Goal: Task Accomplishment & Management: Manage account settings

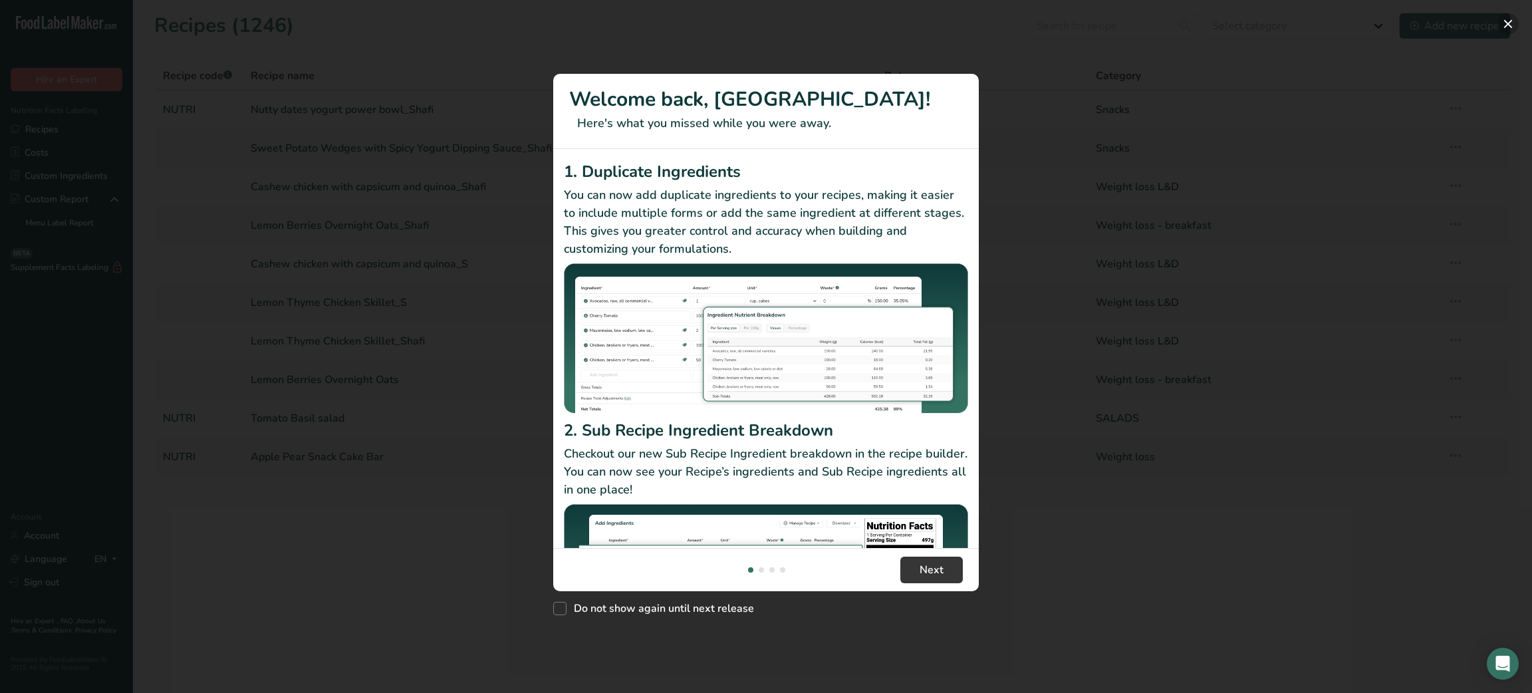
click at [1509, 21] on button "New Features" at bounding box center [1507, 23] width 21 height 21
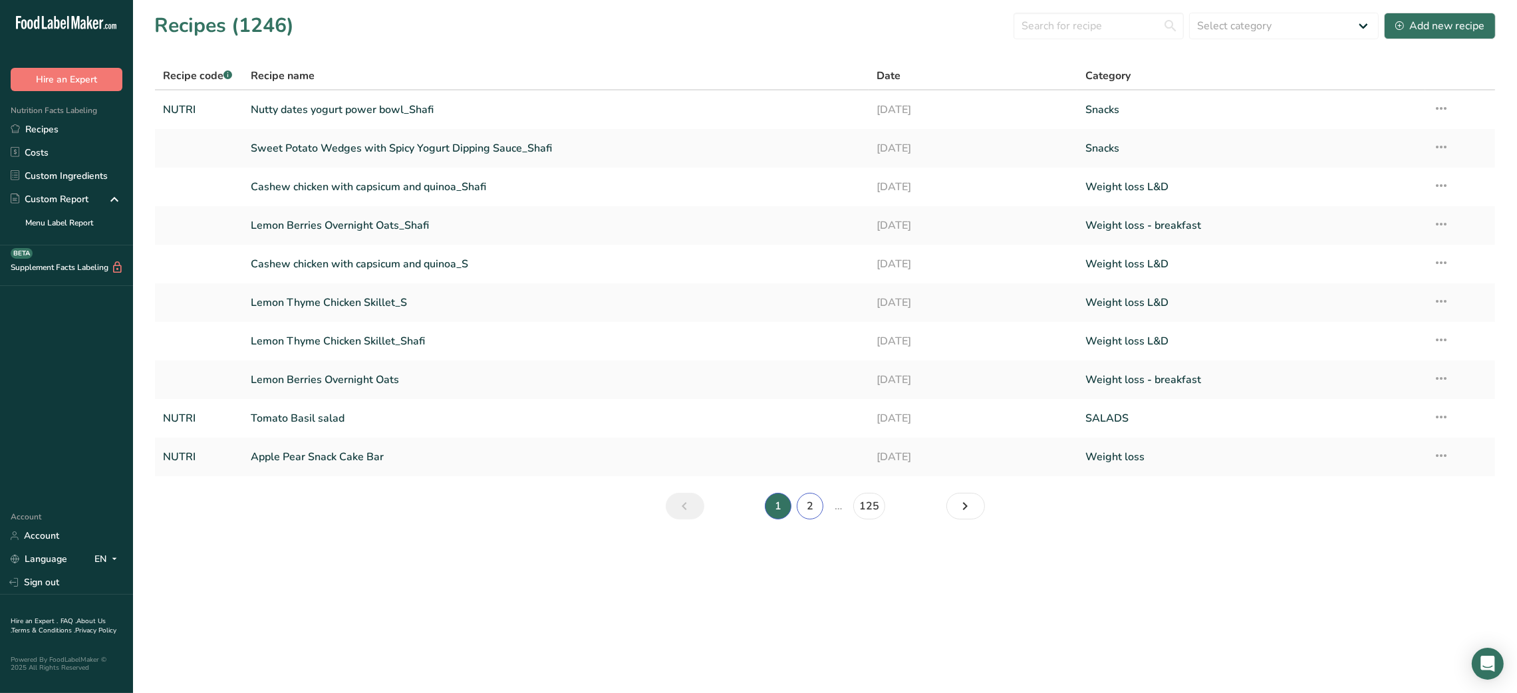
click at [809, 502] on link "2" at bounding box center [810, 506] width 27 height 27
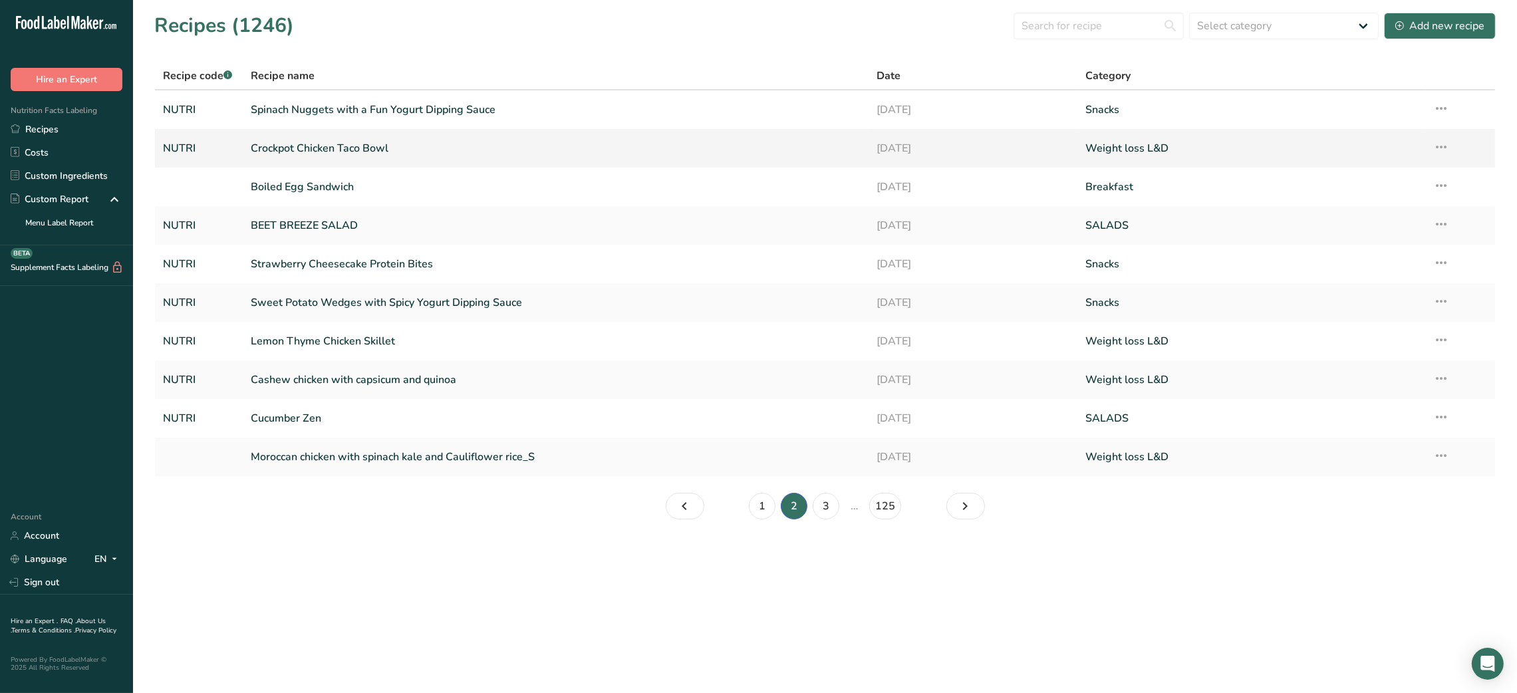
click at [373, 148] on link "Crockpot Chicken Taco Bowl" at bounding box center [556, 148] width 610 height 28
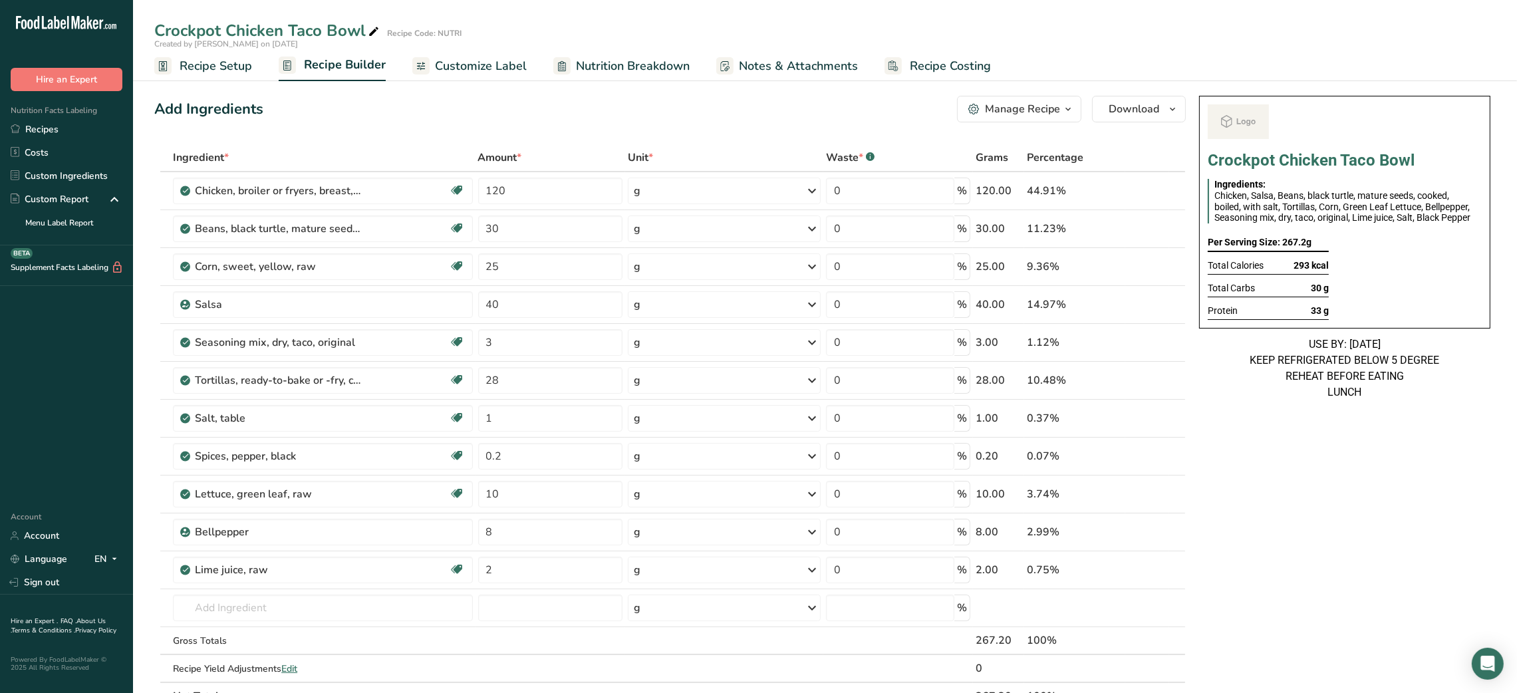
click at [289, 32] on div "Crockpot Chicken Taco Bowl" at bounding box center [267, 31] width 227 height 24
click at [289, 32] on input "Crockpot Chicken Taco Bowl" at bounding box center [784, 31] width 1261 height 24
click at [373, 33] on icon at bounding box center [374, 32] width 12 height 19
click at [322, 34] on input "Crockpot Chicken Taco Bowl" at bounding box center [784, 31] width 1261 height 24
type input "Crockpot Chicken Taco Rice Bowl"
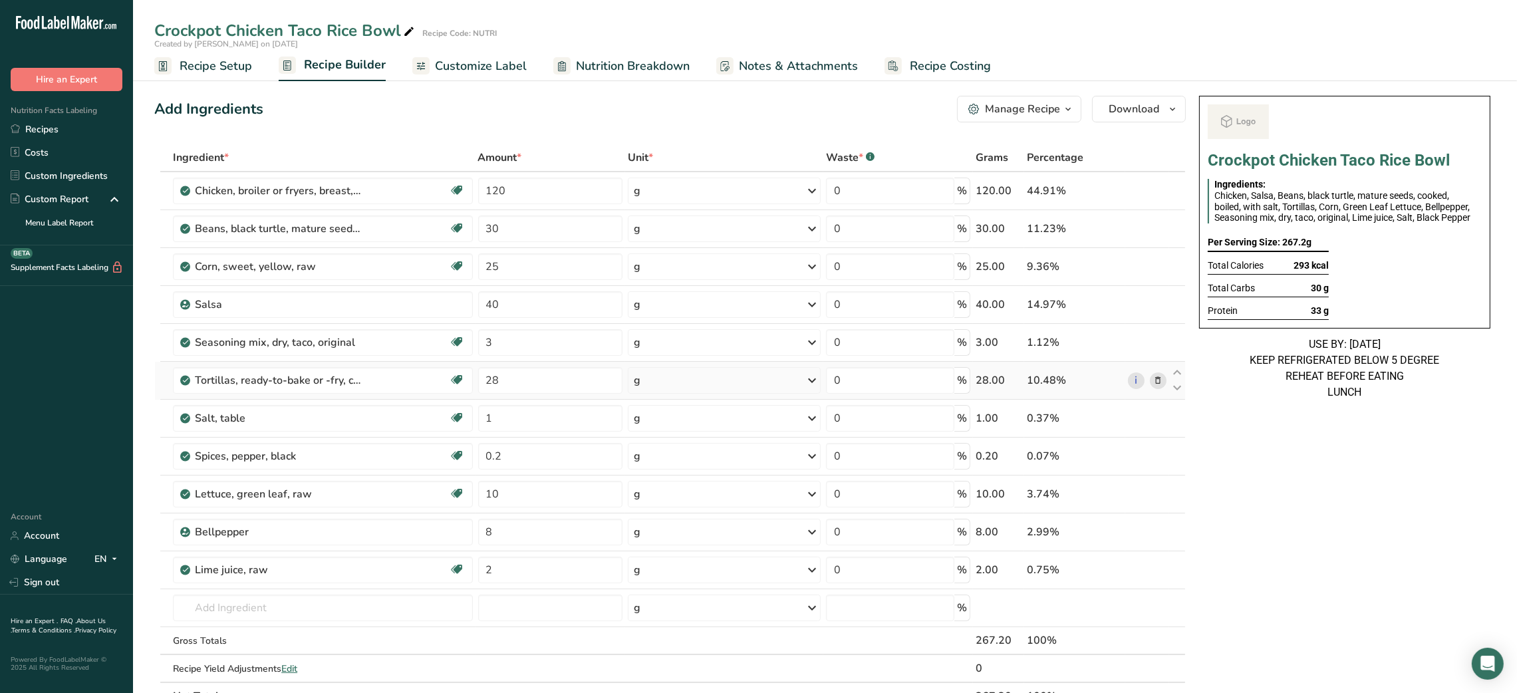
click at [1160, 377] on icon at bounding box center [1157, 381] width 9 height 14
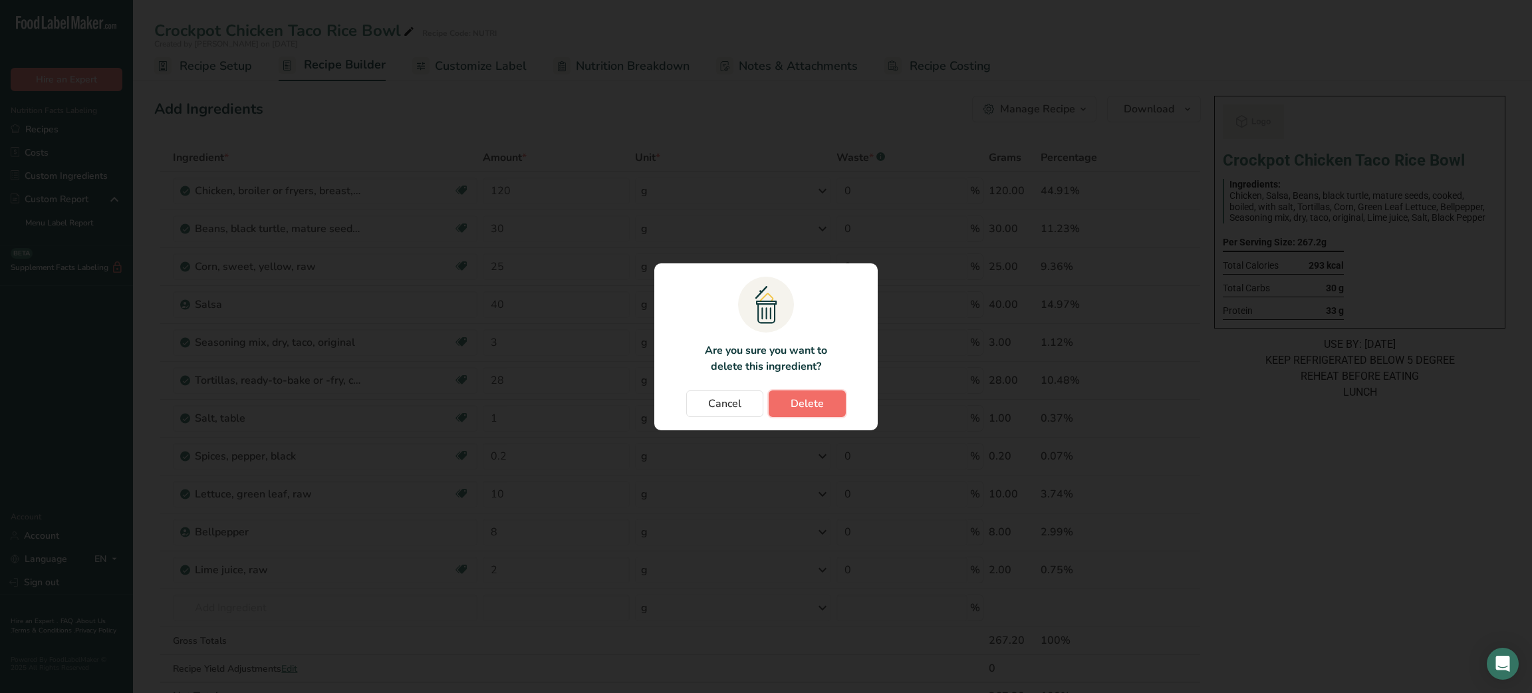
click at [819, 396] on span "Delete" at bounding box center [807, 404] width 33 height 16
type input "1"
type input "0.2"
type input "10"
type input "8"
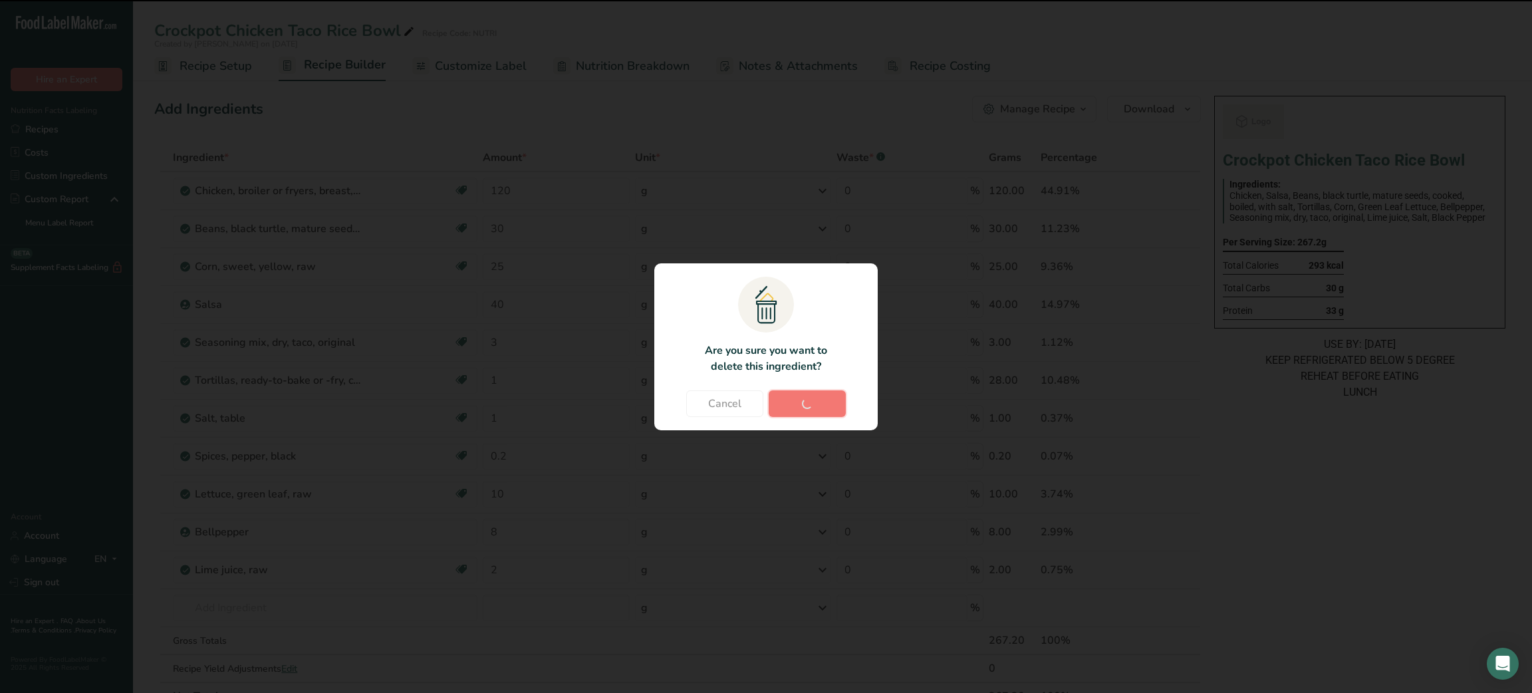
type input "2"
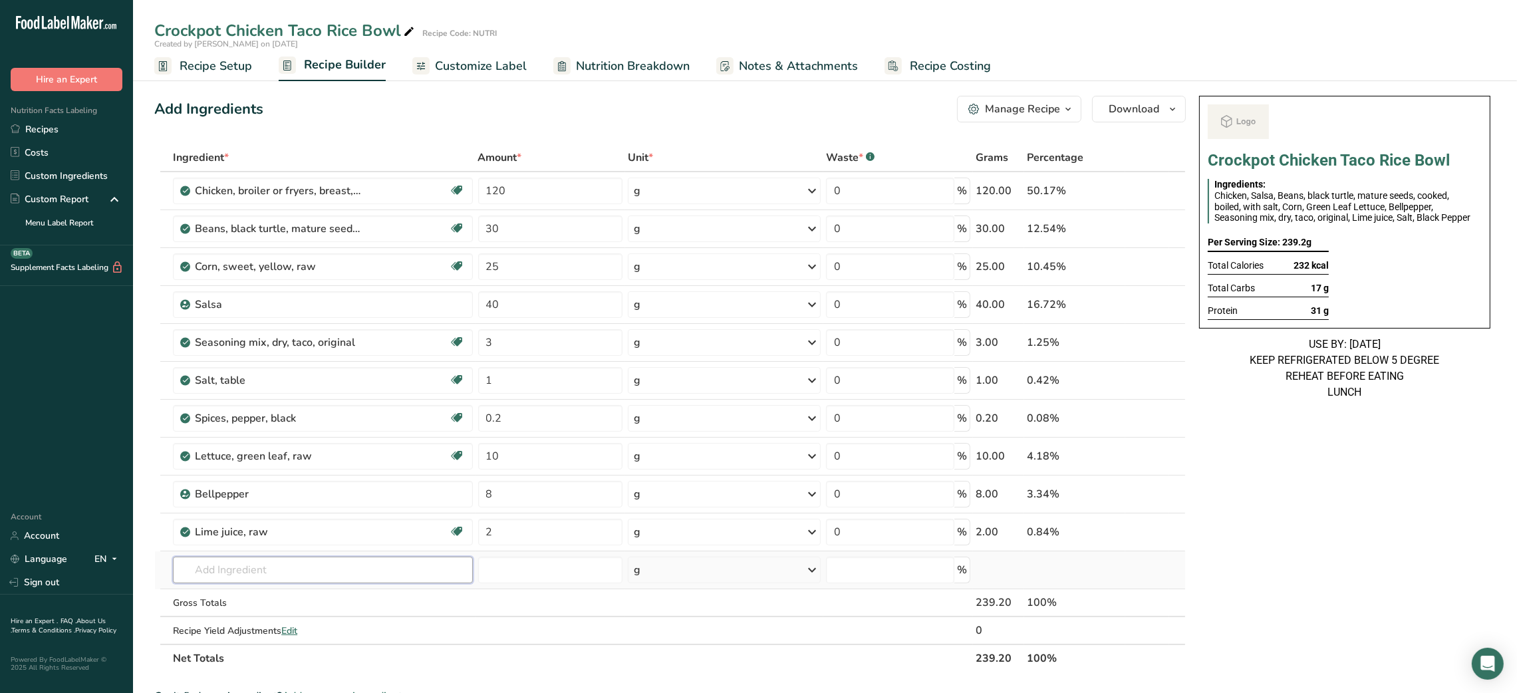
click at [238, 577] on input "text" at bounding box center [322, 569] width 299 height 27
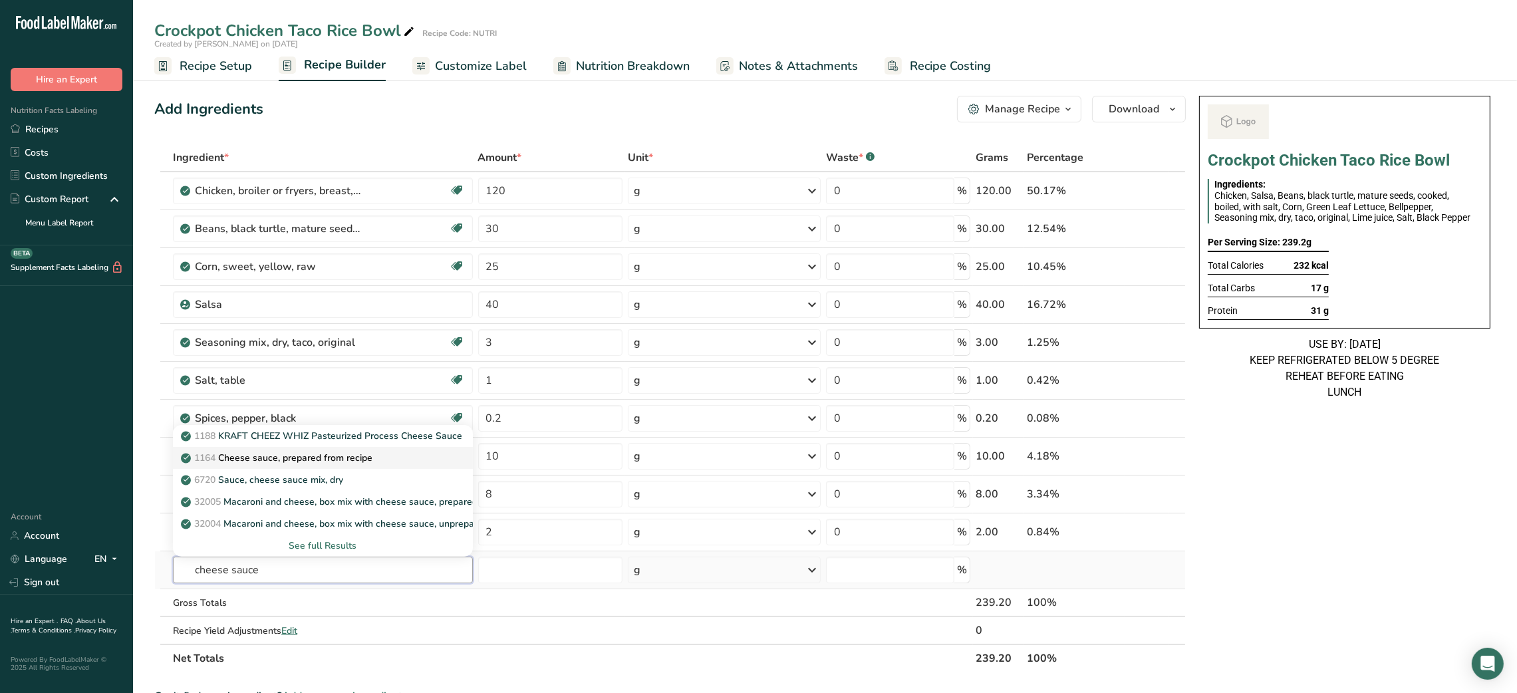
type input "cheese sauce"
click at [356, 459] on p "1164 Cheese sauce, prepared from recipe" at bounding box center [278, 458] width 189 height 14
type input "Cheese sauce, prepared from recipe"
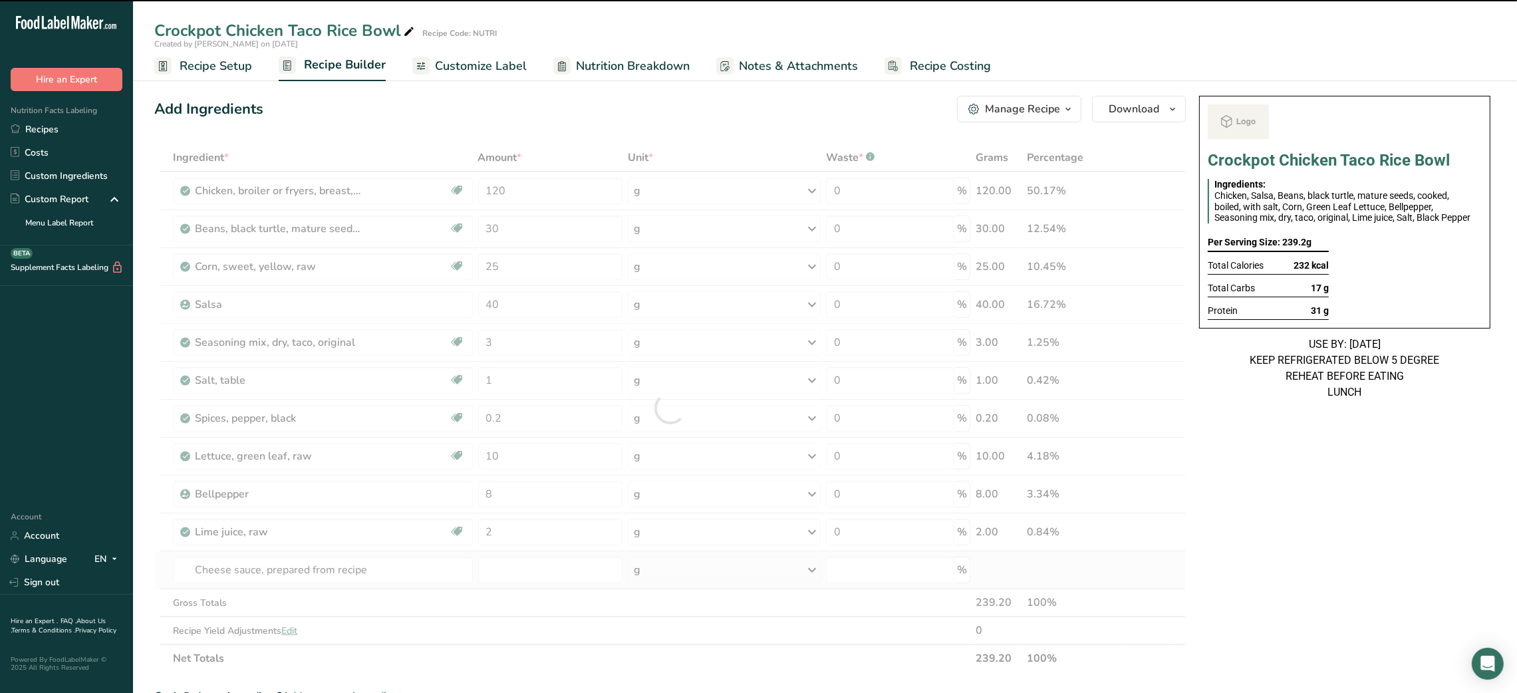
type input "0"
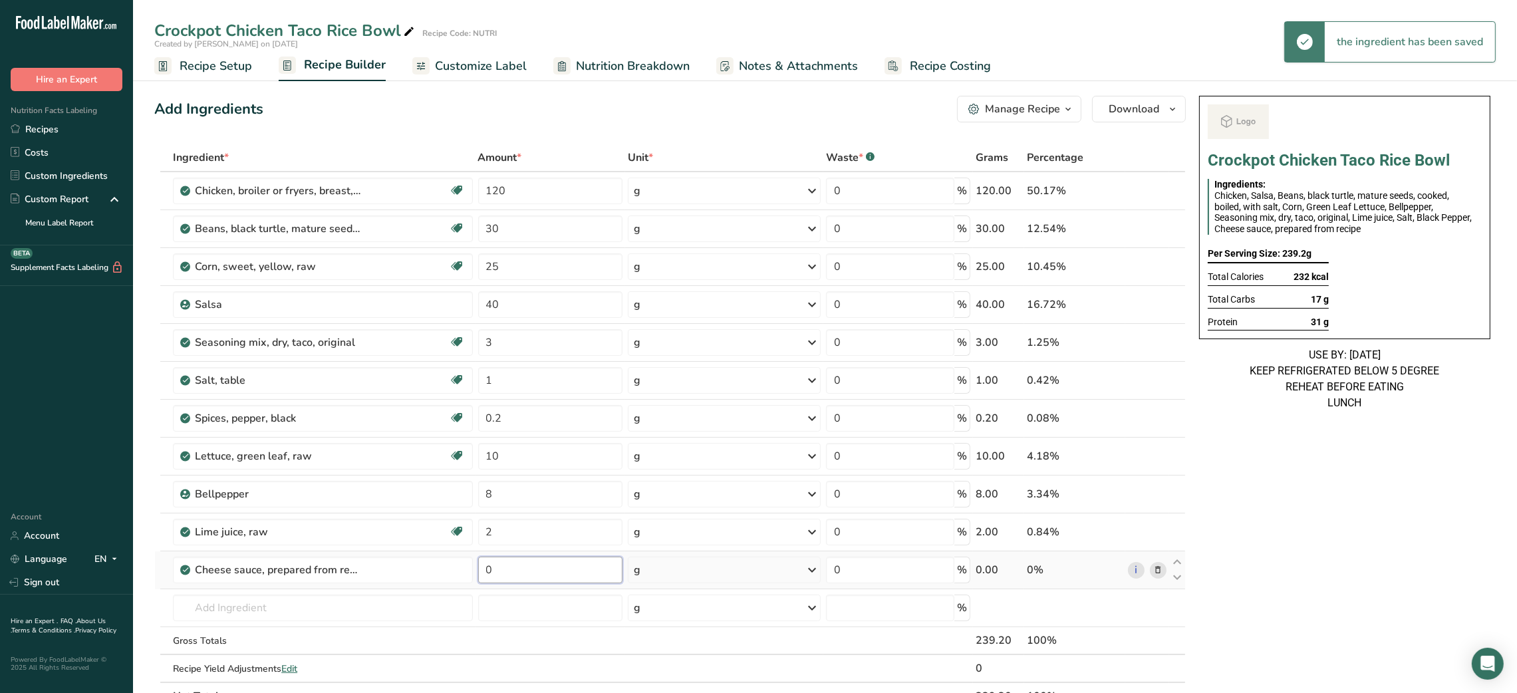
click at [498, 573] on input "0" at bounding box center [550, 569] width 144 height 27
type input "5"
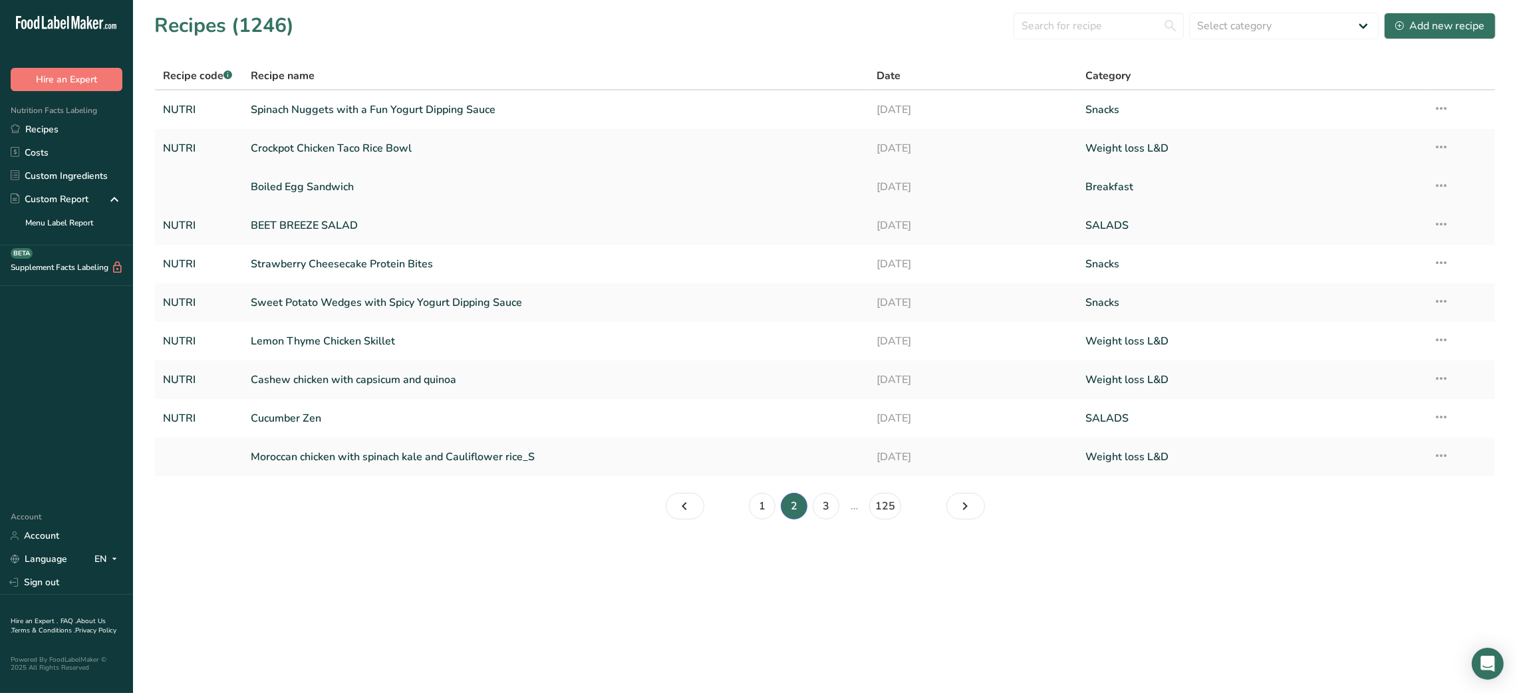
click at [368, 180] on link "Boiled Egg Sandwich" at bounding box center [556, 187] width 610 height 28
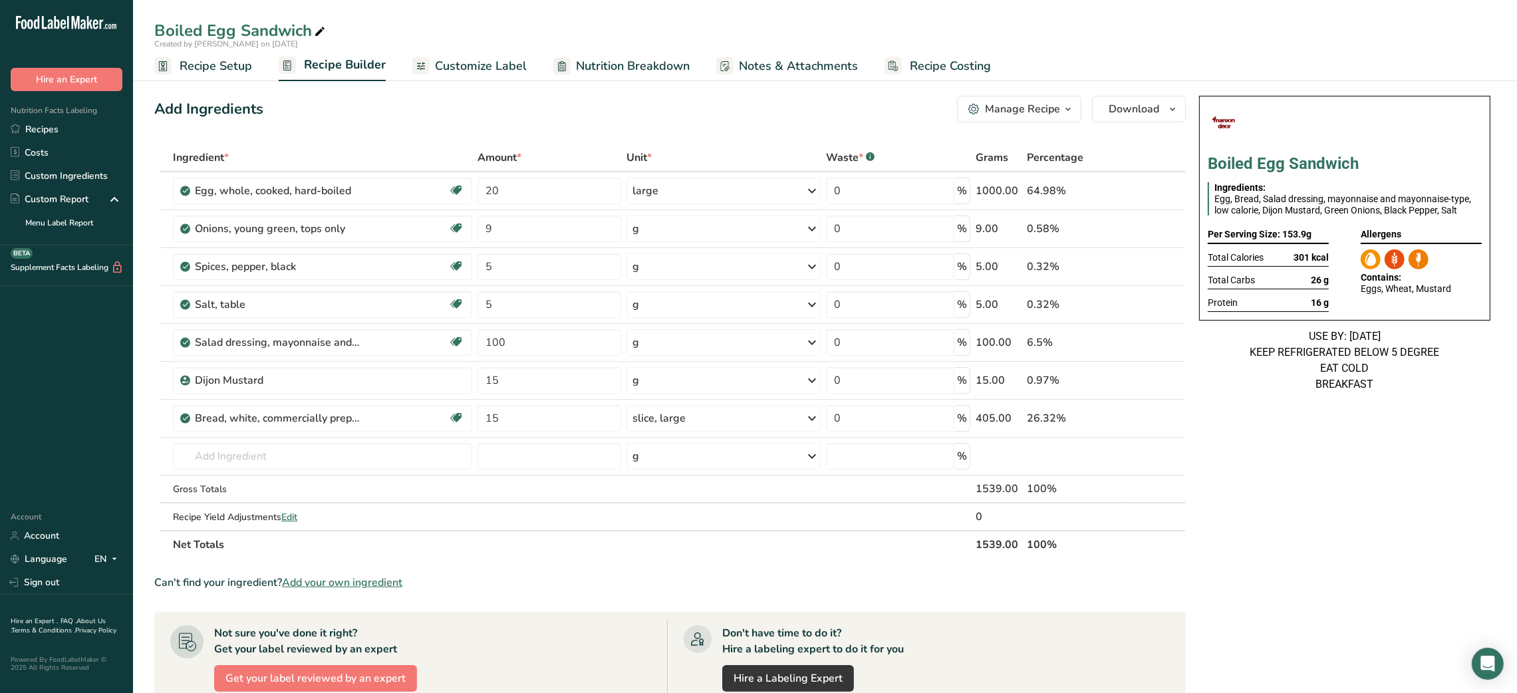
click at [1321, 523] on div "Boiled Egg Sandwich Ingredients: Egg, Bread, Salad dressing, mayonnaise and may…" at bounding box center [1344, 553] width 302 height 927
click at [402, 141] on div "Add Ingredients Manage Recipe Delete Recipe Duplicate Recipe Scale Recipe Save …" at bounding box center [673, 553] width 1039 height 927
click at [215, 74] on span "Recipe Setup" at bounding box center [216, 66] width 72 height 18
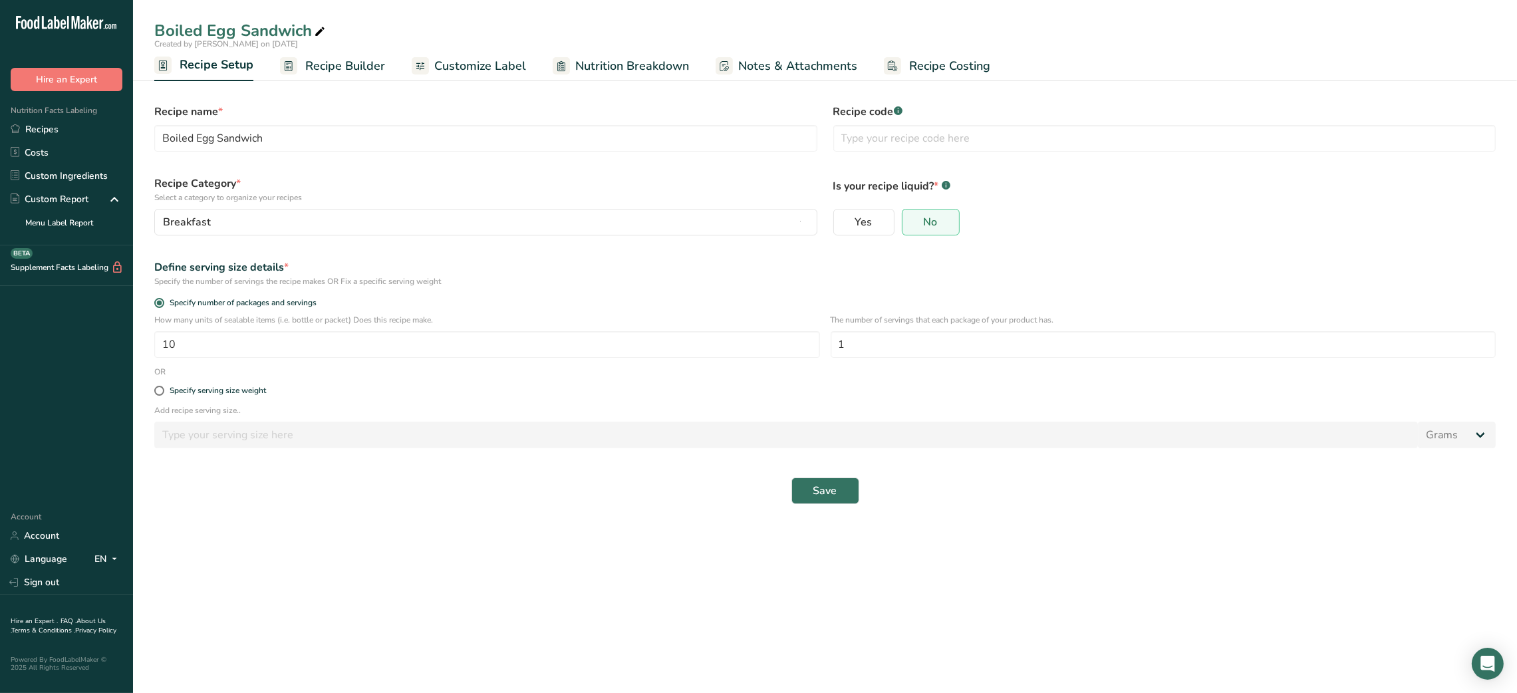
click at [324, 70] on span "Recipe Builder" at bounding box center [345, 66] width 80 height 18
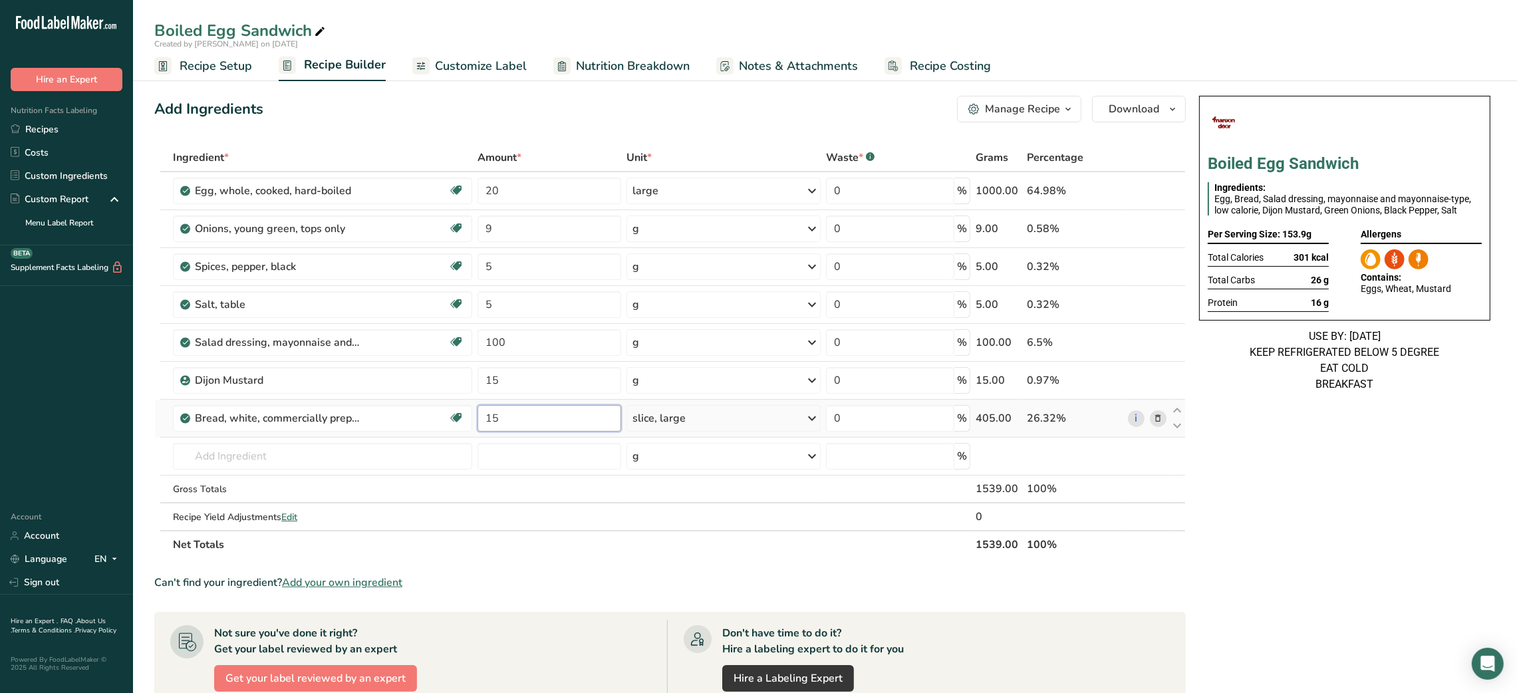
click at [491, 414] on input "15" at bounding box center [549, 418] width 144 height 27
click at [491, 427] on input "15" at bounding box center [549, 418] width 144 height 27
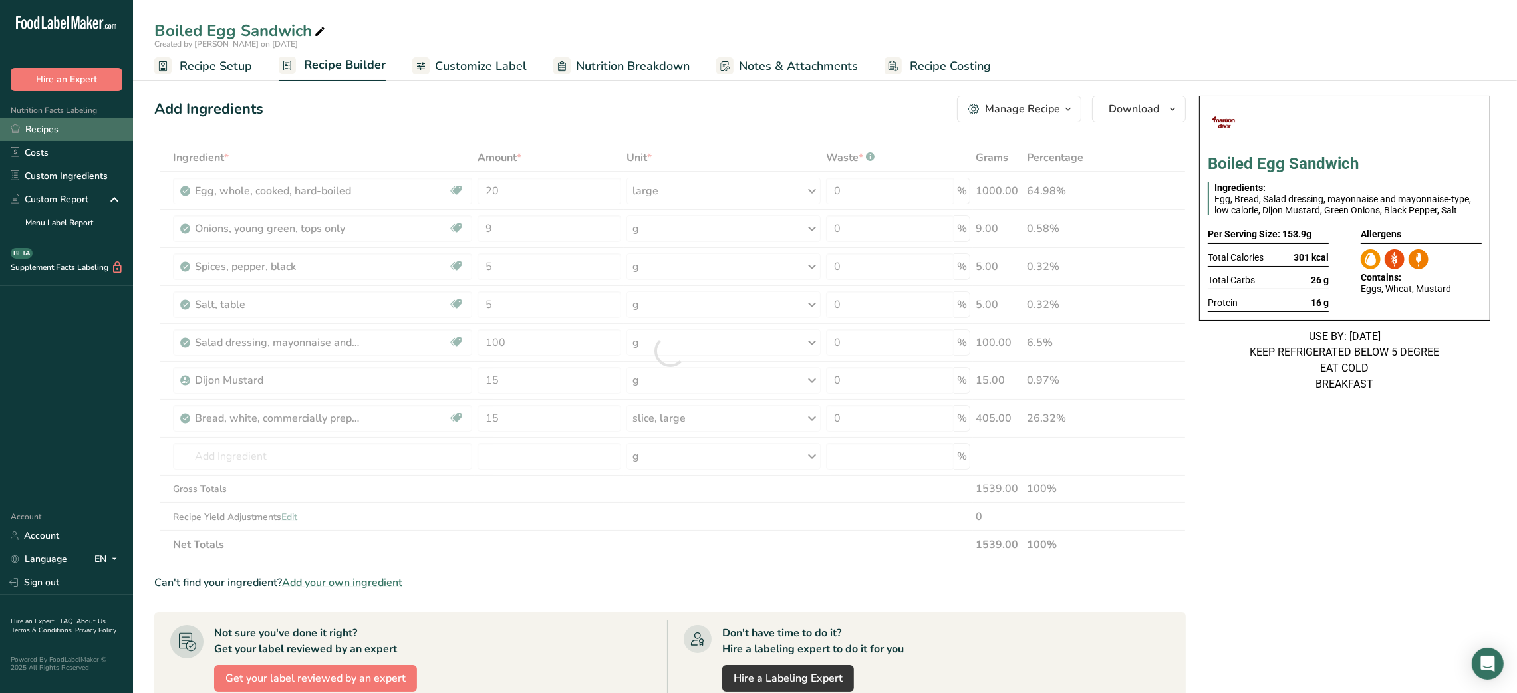
click at [53, 120] on link "Recipes" at bounding box center [66, 129] width 133 height 23
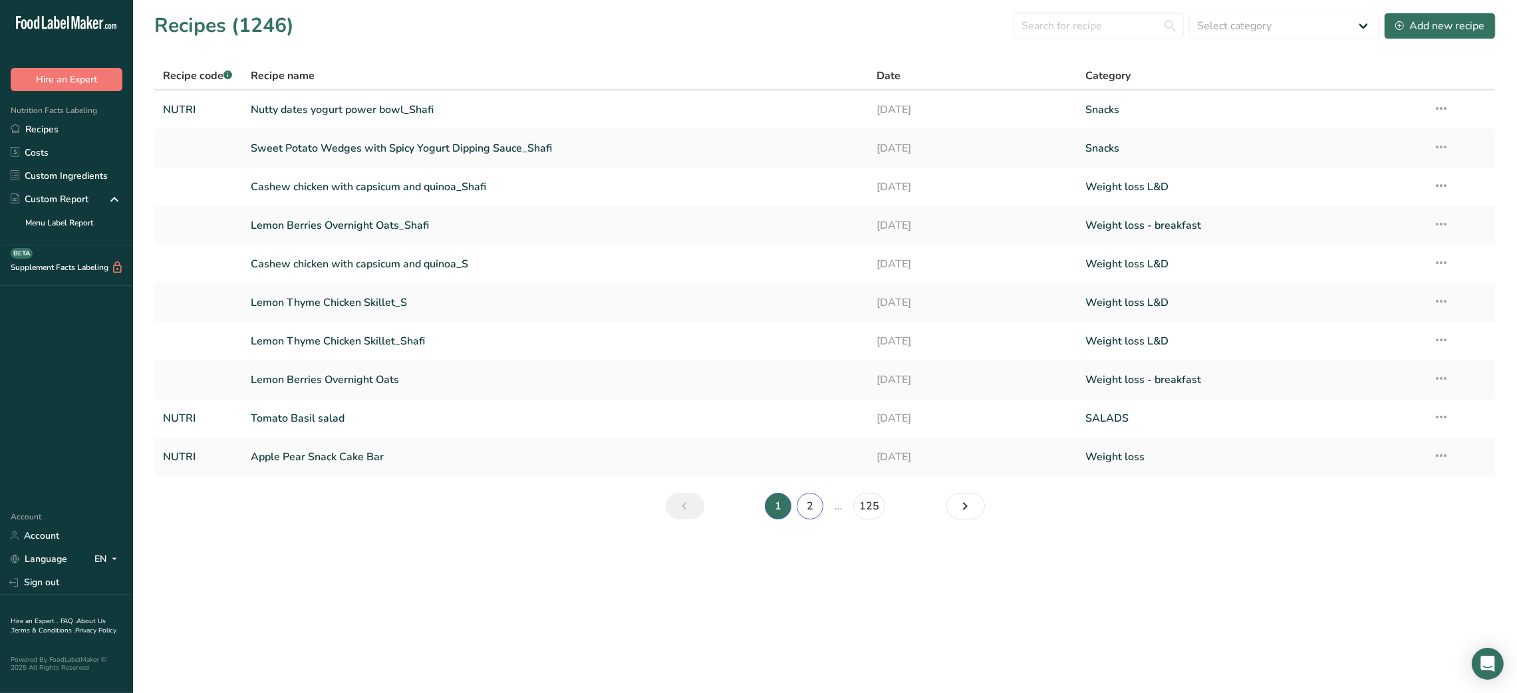
click at [813, 509] on link "2" at bounding box center [810, 506] width 27 height 27
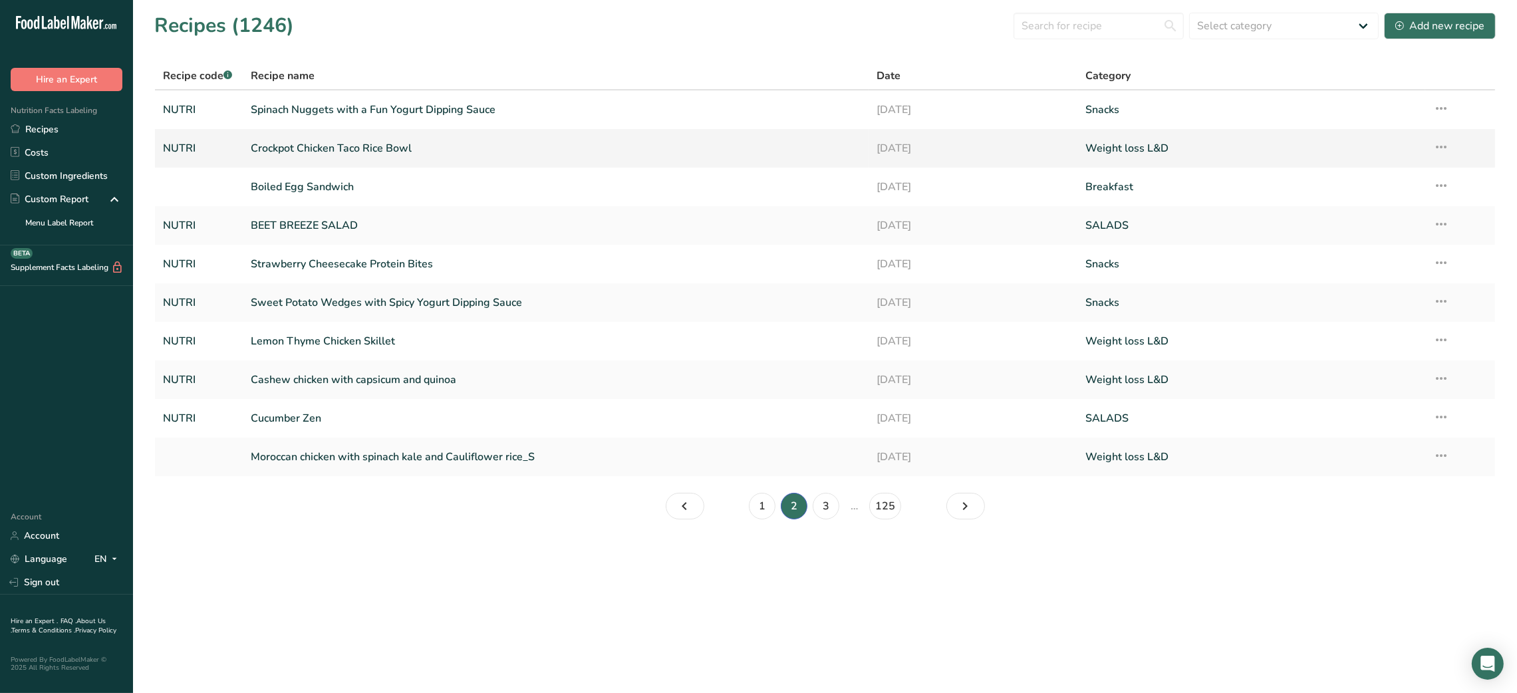
click at [420, 138] on link "Crockpot Chicken Taco Rice Bowl" at bounding box center [556, 148] width 610 height 28
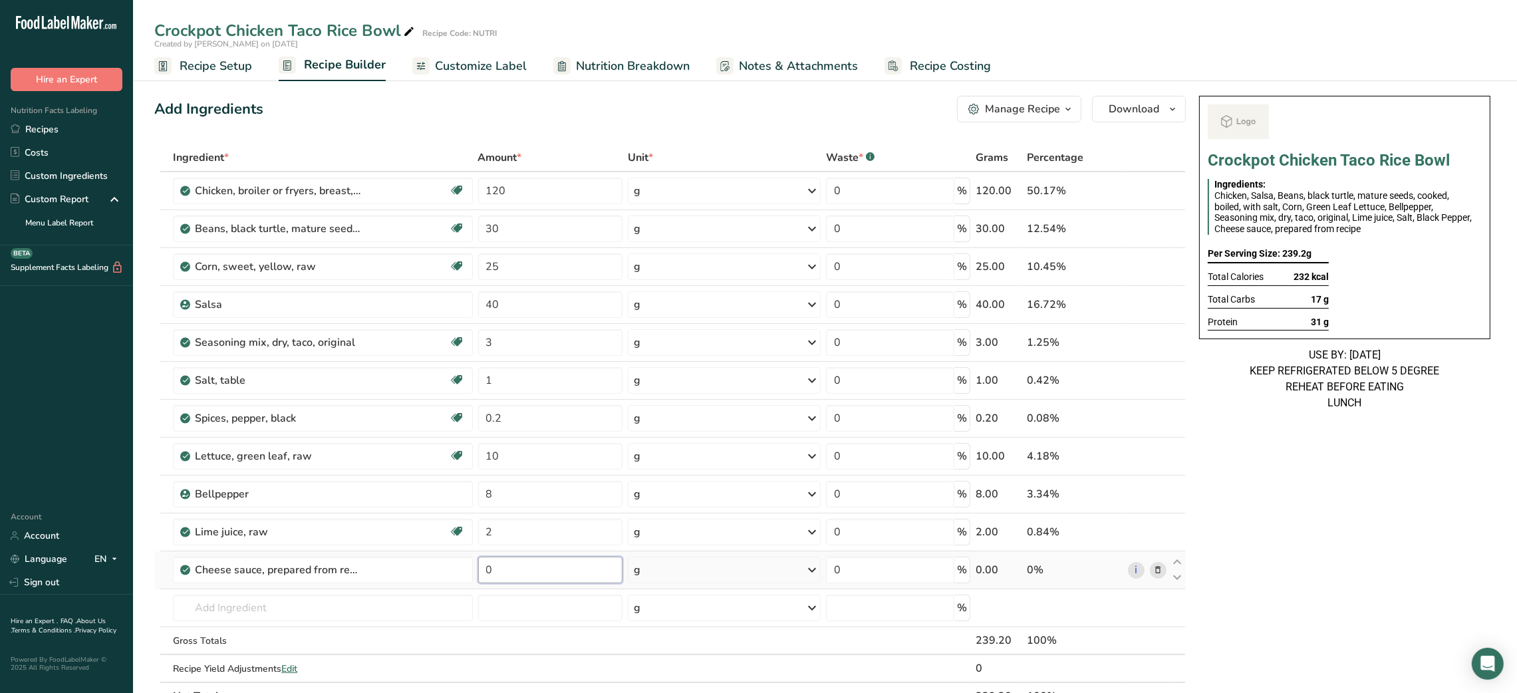
click at [489, 565] on input "0" at bounding box center [550, 569] width 144 height 27
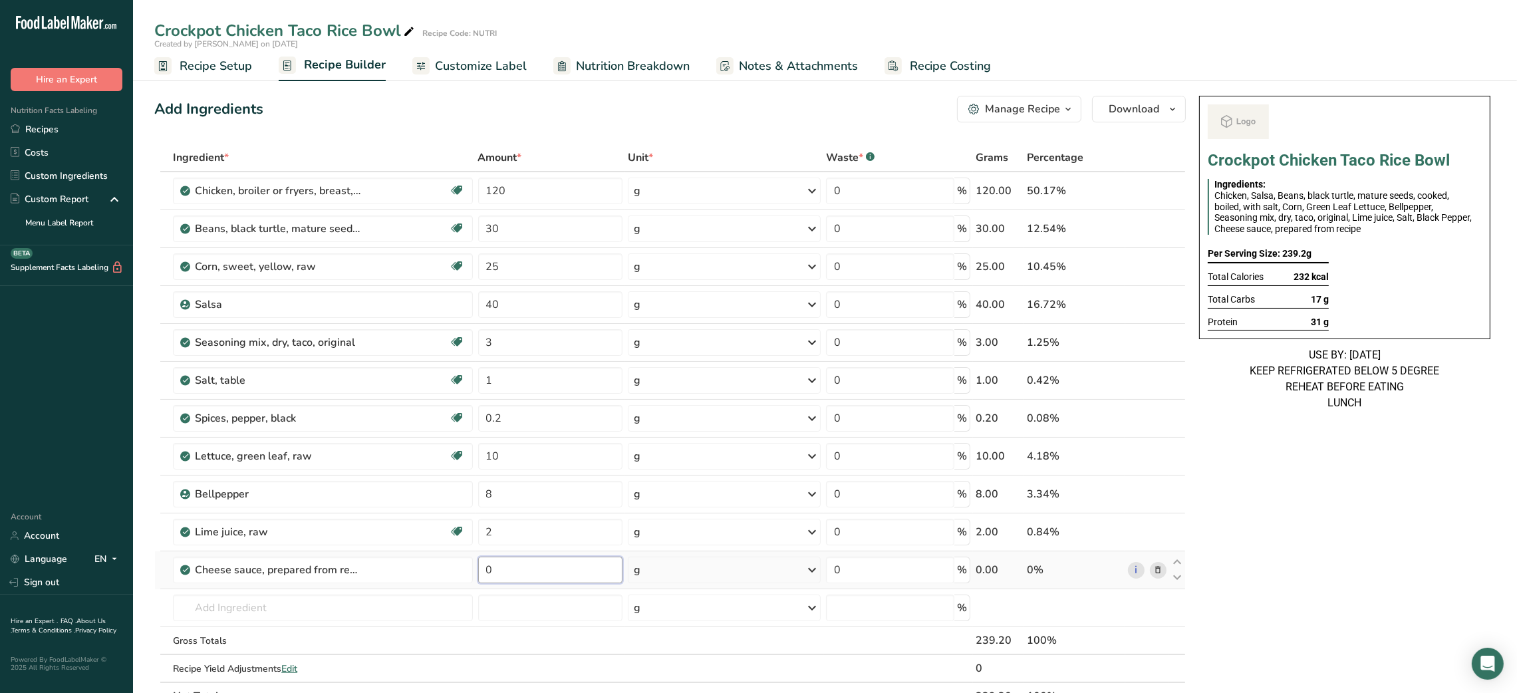
click at [489, 565] on input "0" at bounding box center [550, 569] width 144 height 27
type input "3"
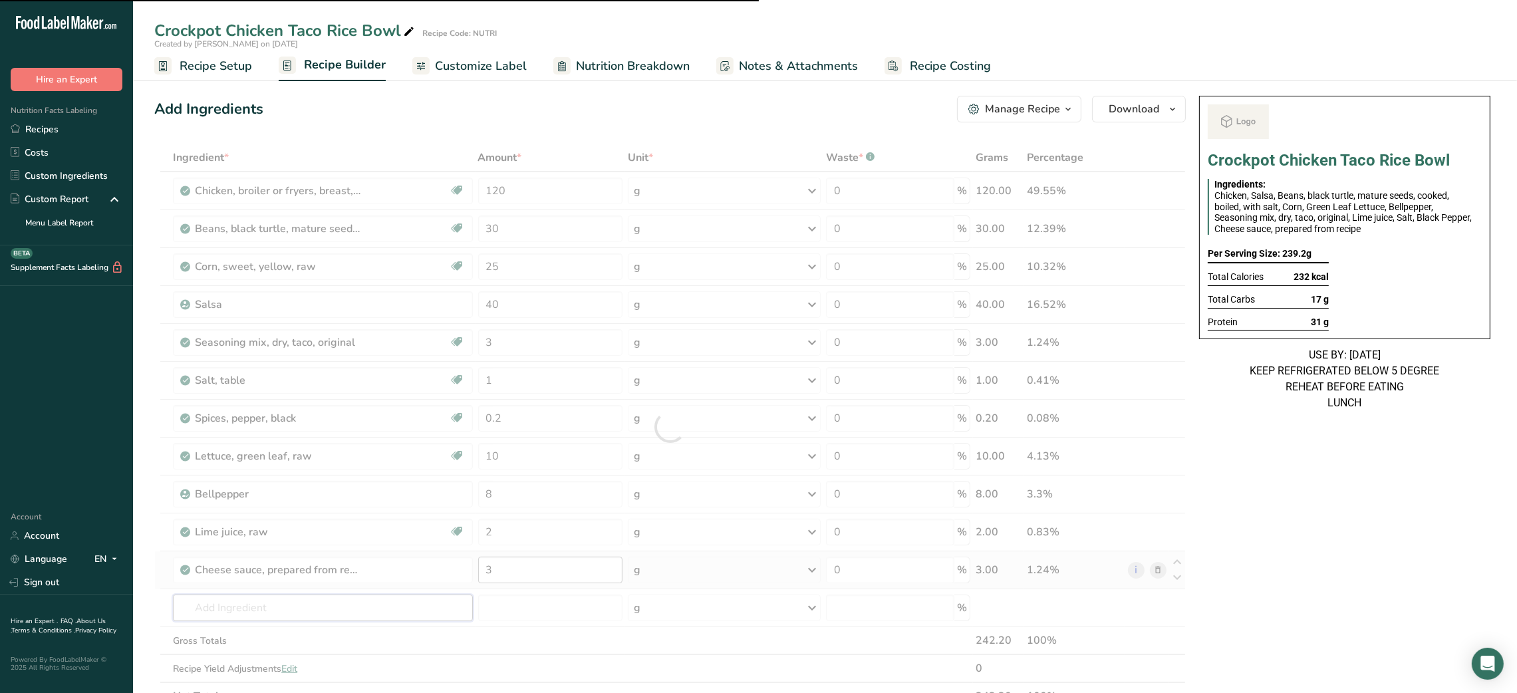
type input "r"
type input "ice"
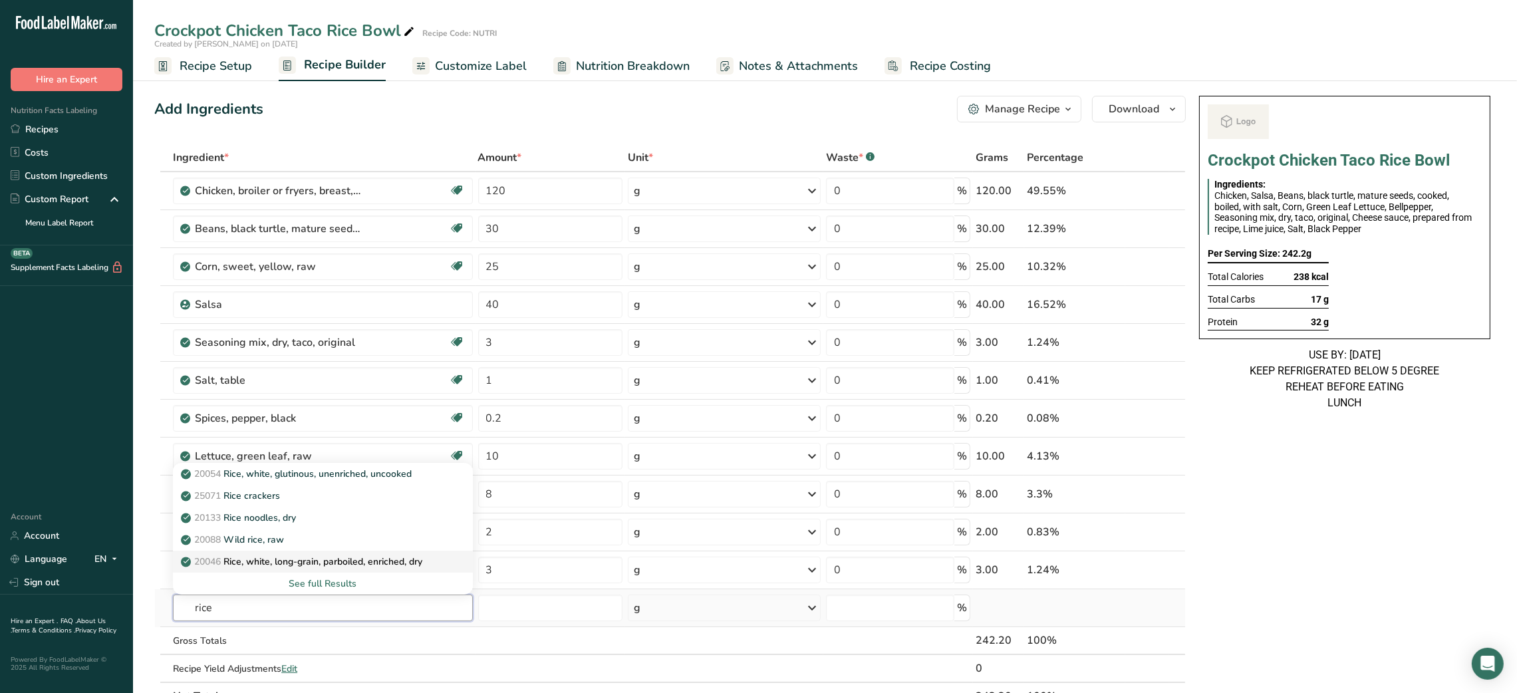
type input "rice"
click at [314, 565] on p "20046 Rice, white, long-grain, parboiled, enriched, dry" at bounding box center [303, 561] width 239 height 14
type input "Rice, white, long-grain, parboiled, enriched, dry"
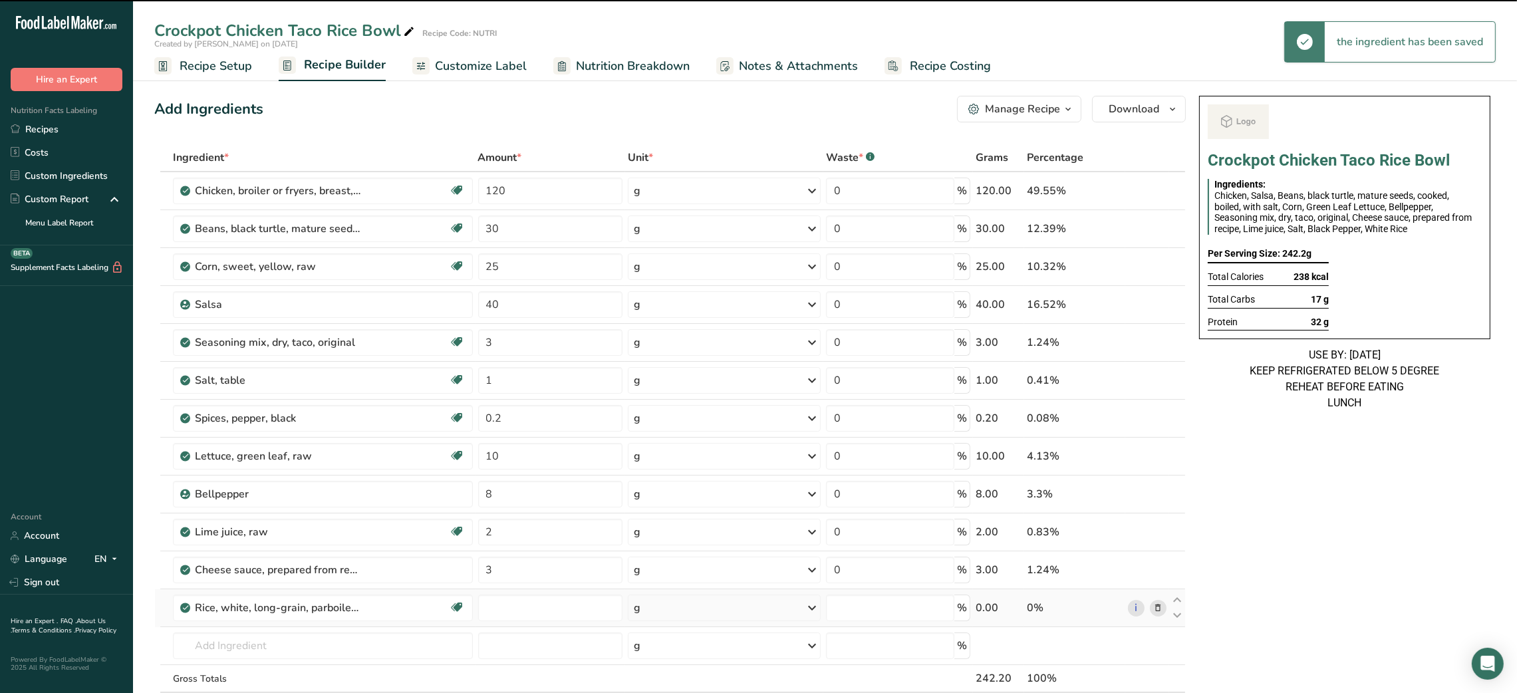
type input "0"
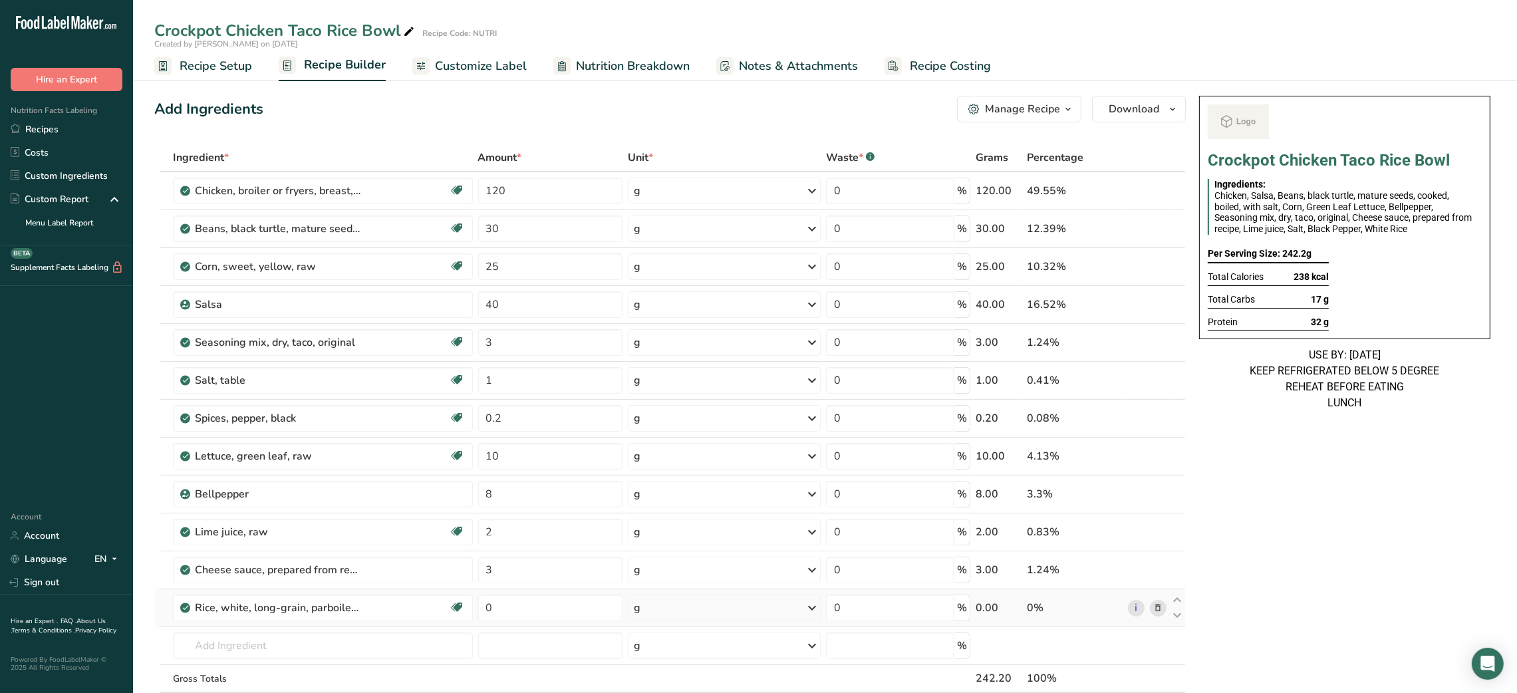
click at [1159, 612] on icon at bounding box center [1157, 608] width 9 height 14
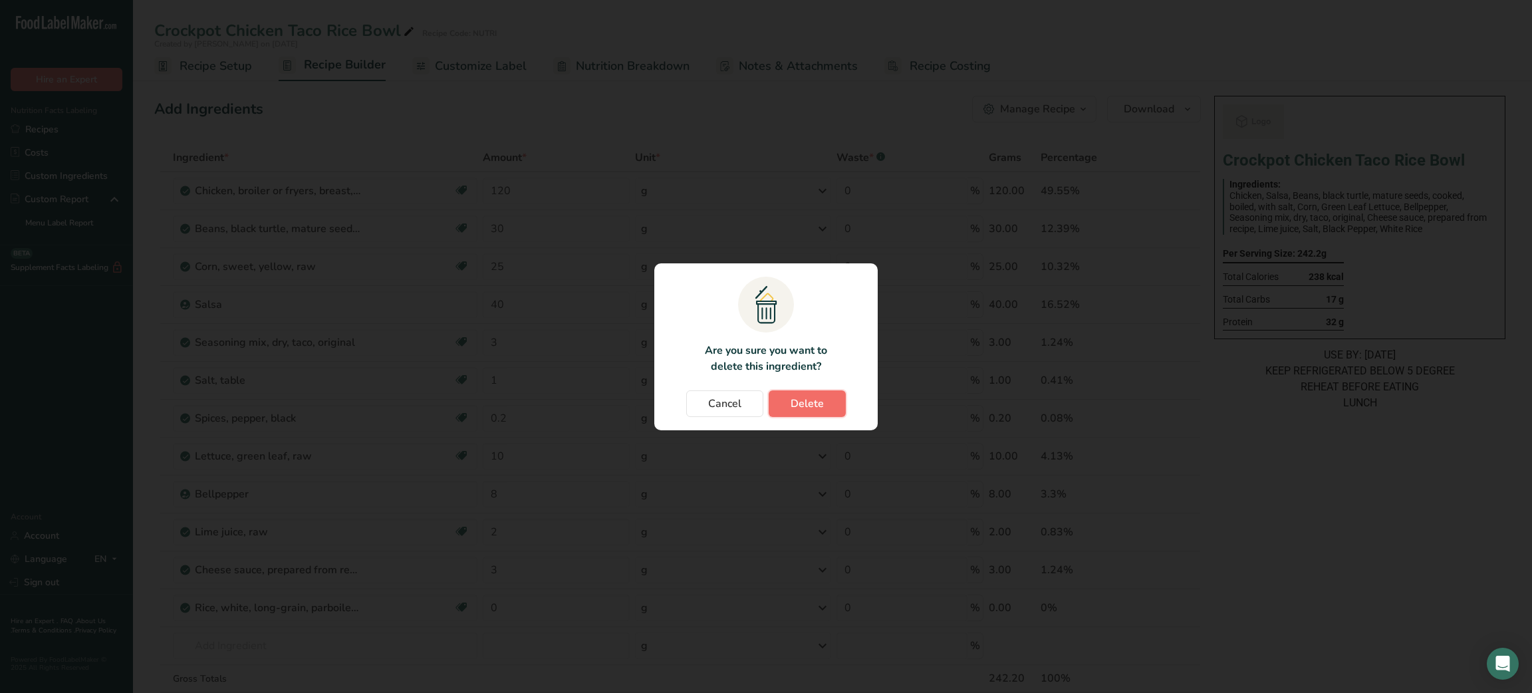
click at [823, 400] on button "Delete" at bounding box center [807, 403] width 77 height 27
click at [823, 400] on div "Cancel [GEOGRAPHIC_DATA]" at bounding box center [766, 403] width 197 height 27
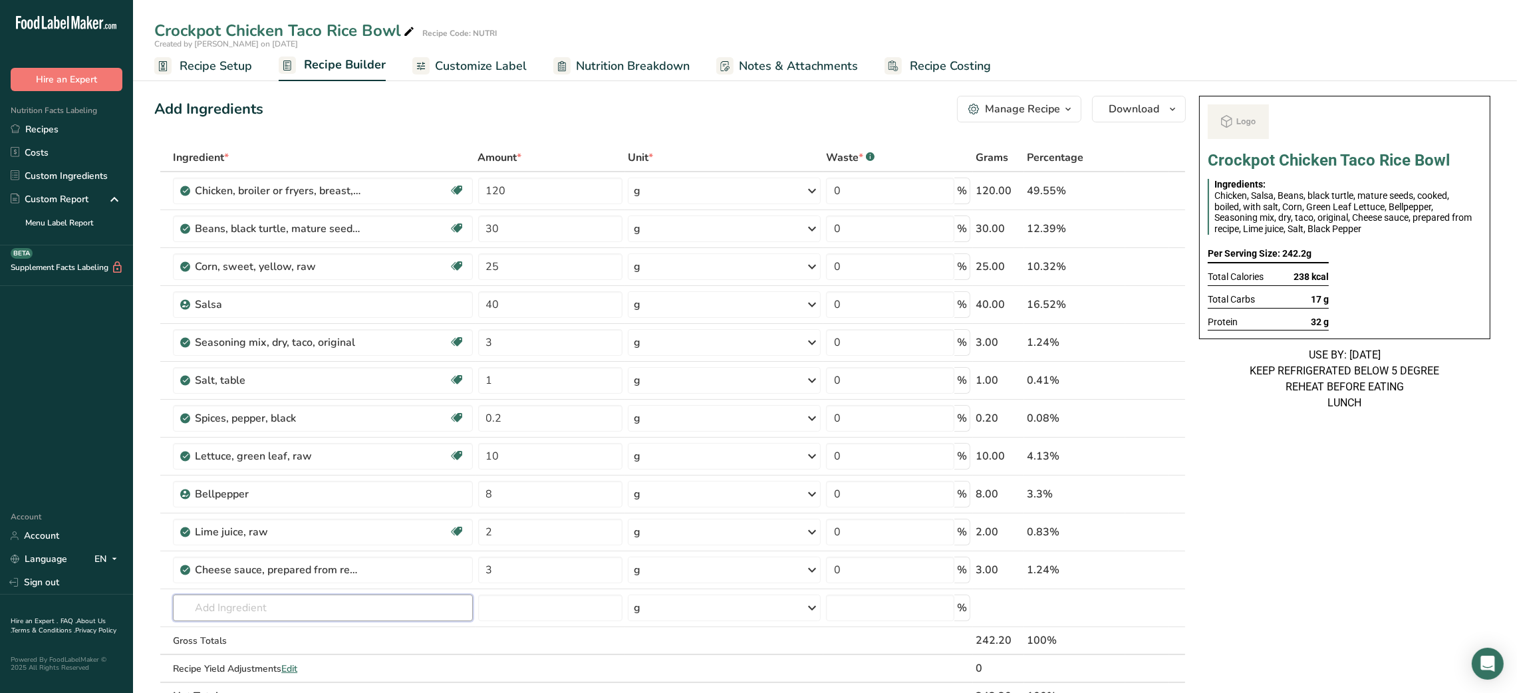
click at [269, 618] on input "text" at bounding box center [322, 607] width 299 height 27
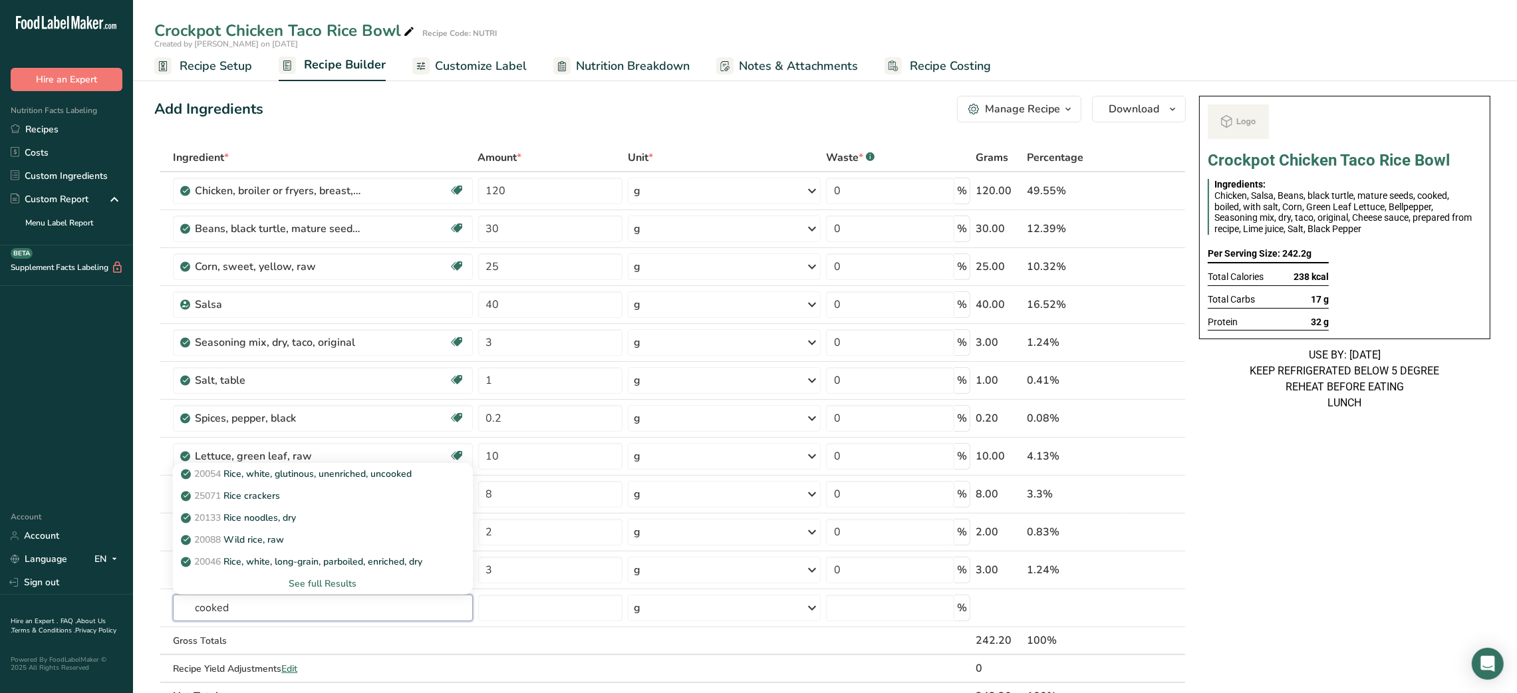
click at [269, 618] on input "cooked" at bounding box center [322, 607] width 299 height 27
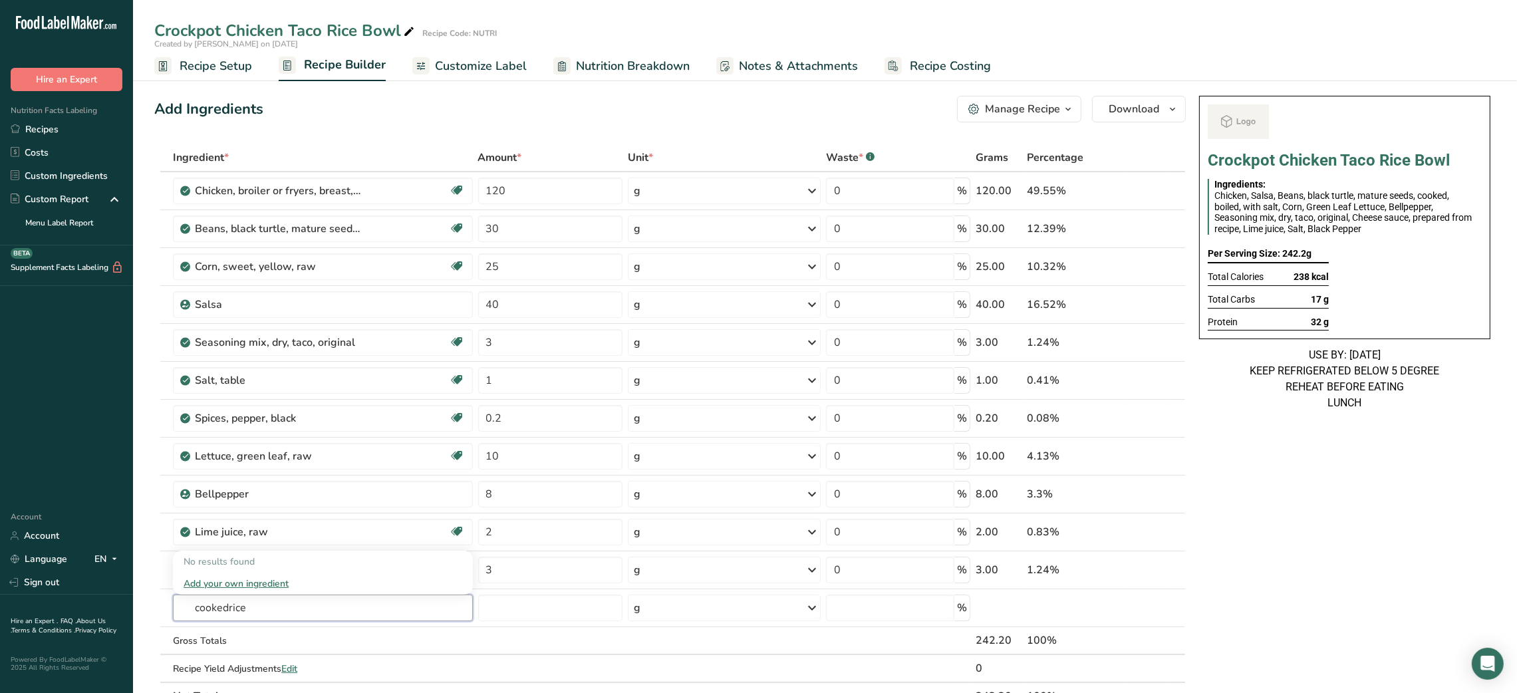
click at [229, 614] on input "cookedrice" at bounding box center [322, 607] width 299 height 27
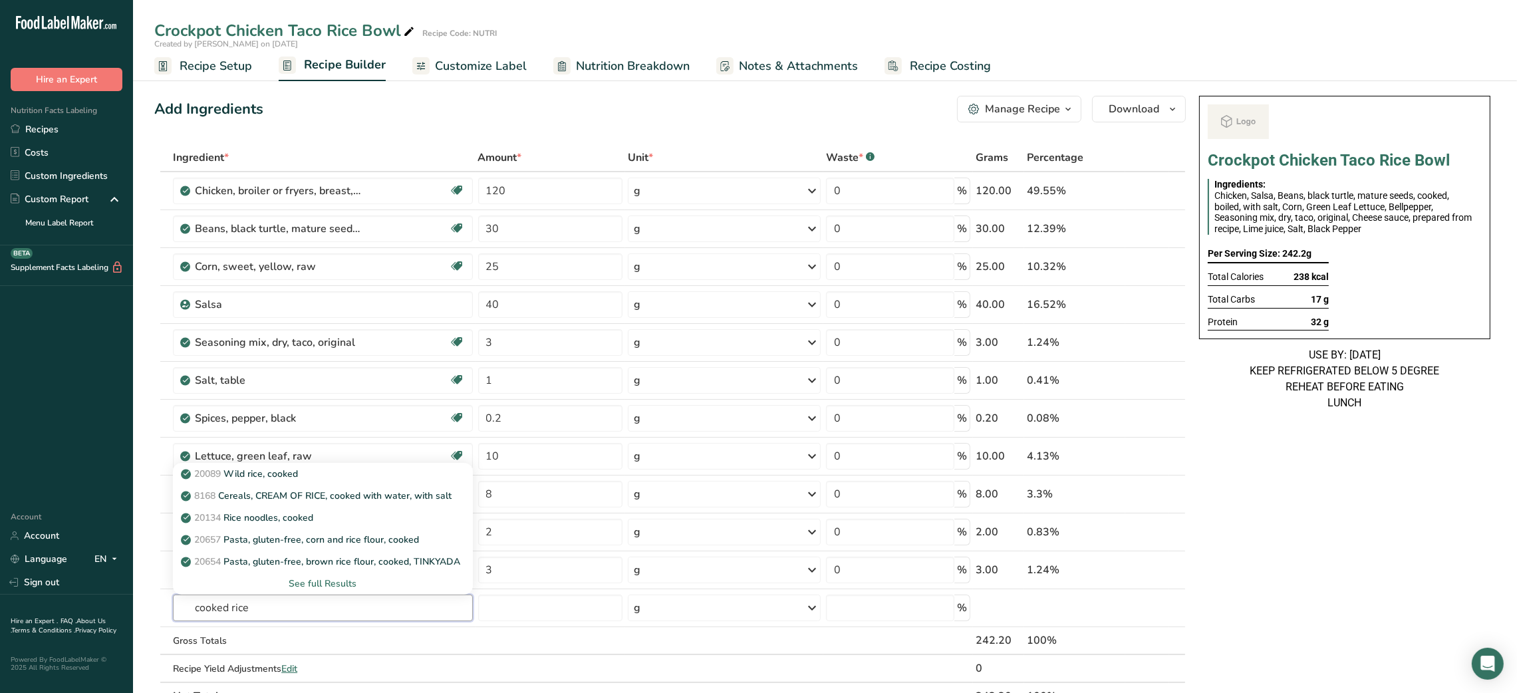
type input "cooked rice"
click at [330, 582] on div "See full Results" at bounding box center [323, 583] width 278 height 14
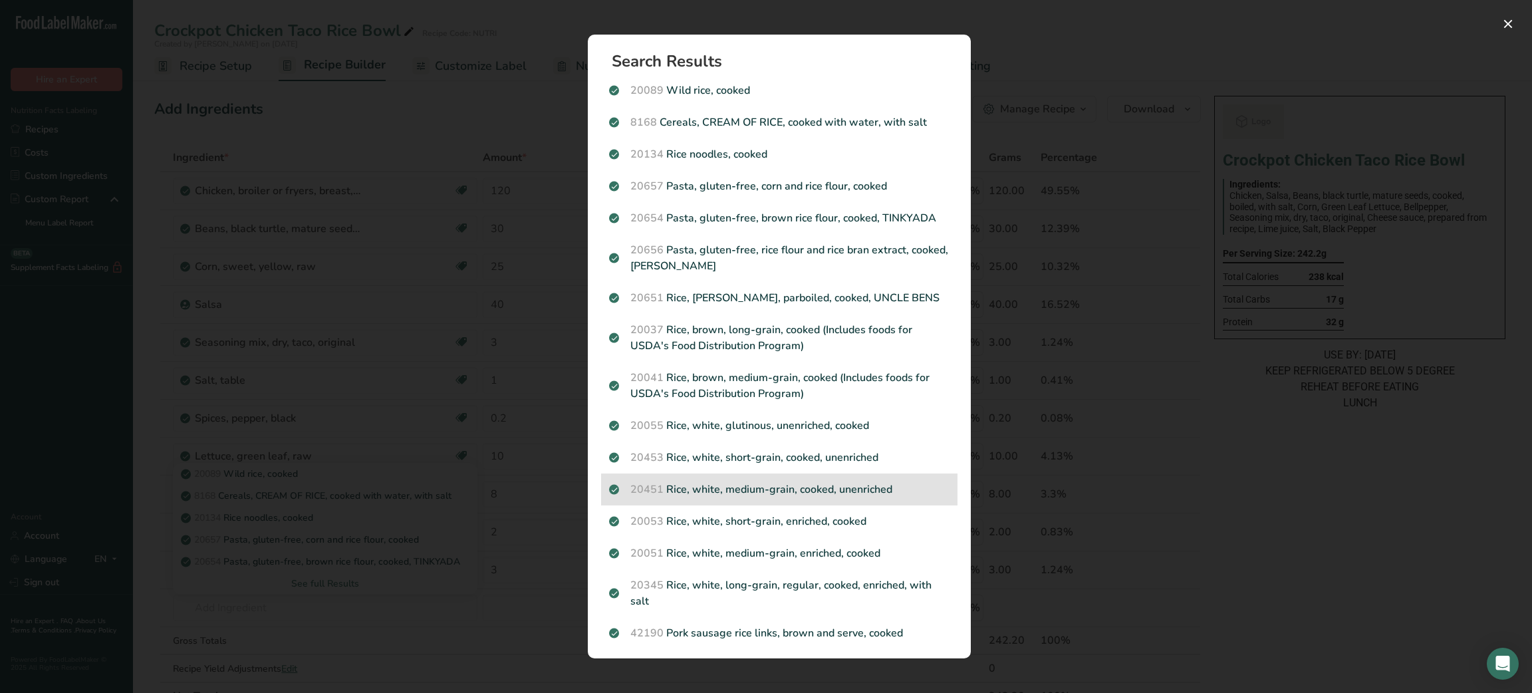
click at [783, 497] on p "20451 Rice, white, medium-grain, cooked, unenriched" at bounding box center [779, 489] width 340 height 16
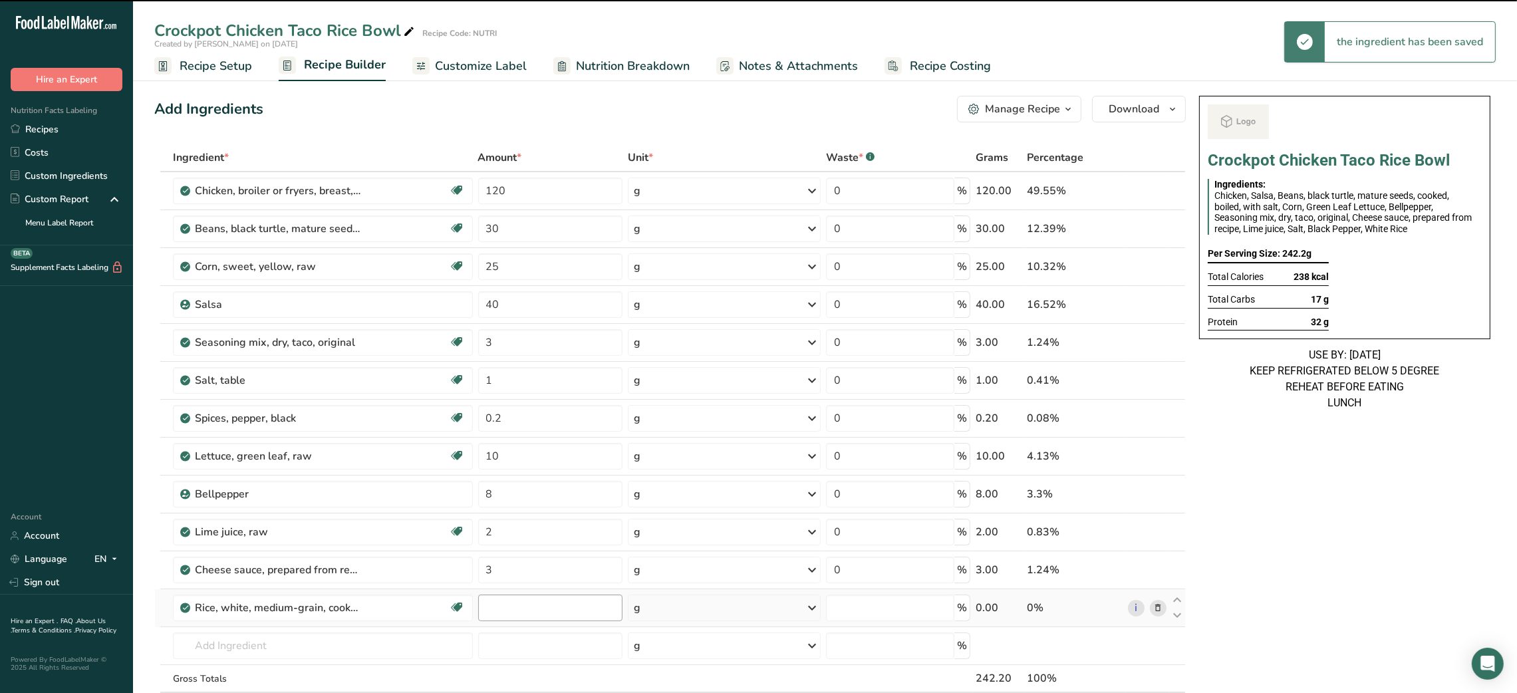
type input "0"
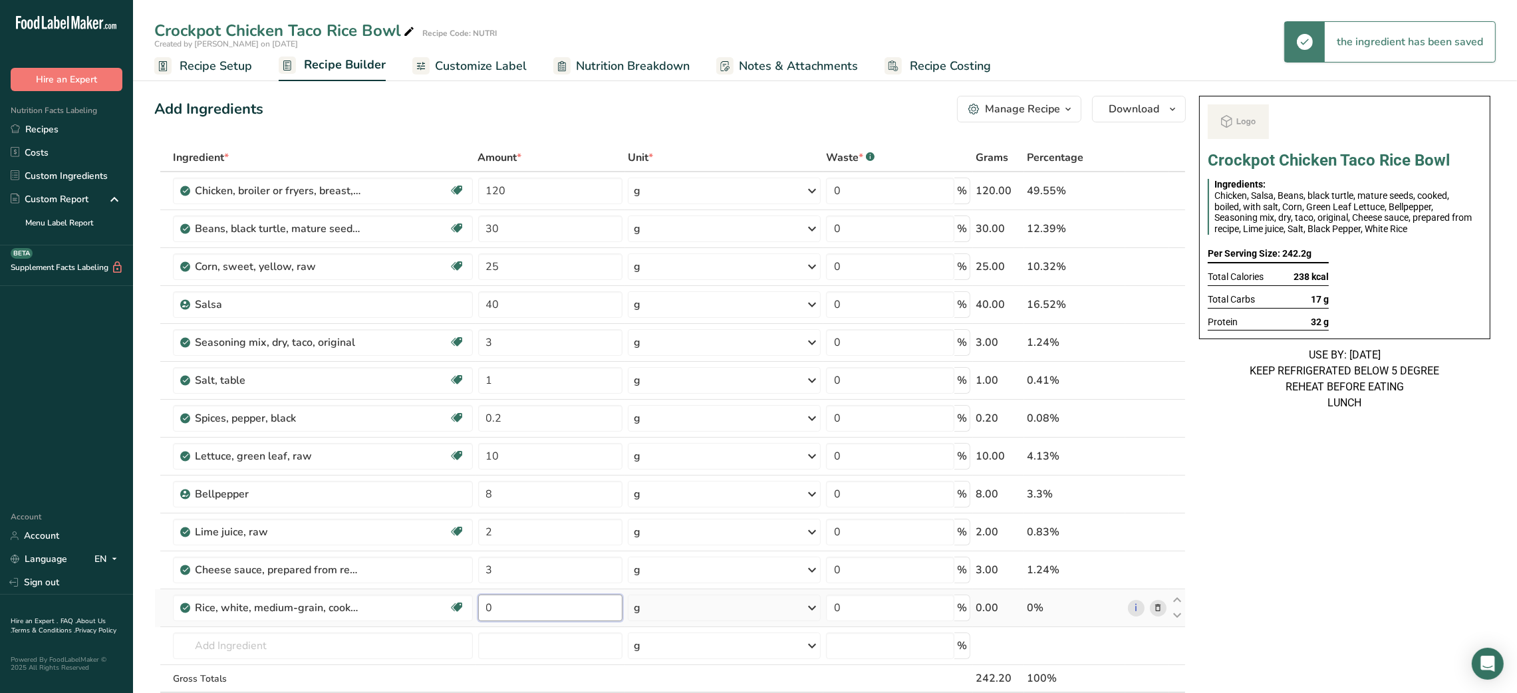
click at [485, 602] on input "0" at bounding box center [550, 607] width 144 height 27
type input "30"
click at [1252, 513] on div "Crockpot Chicken Taco Rice Bowl Ingredients: Chicken, Salsa, Beans, black turtl…" at bounding box center [1344, 648] width 302 height 1116
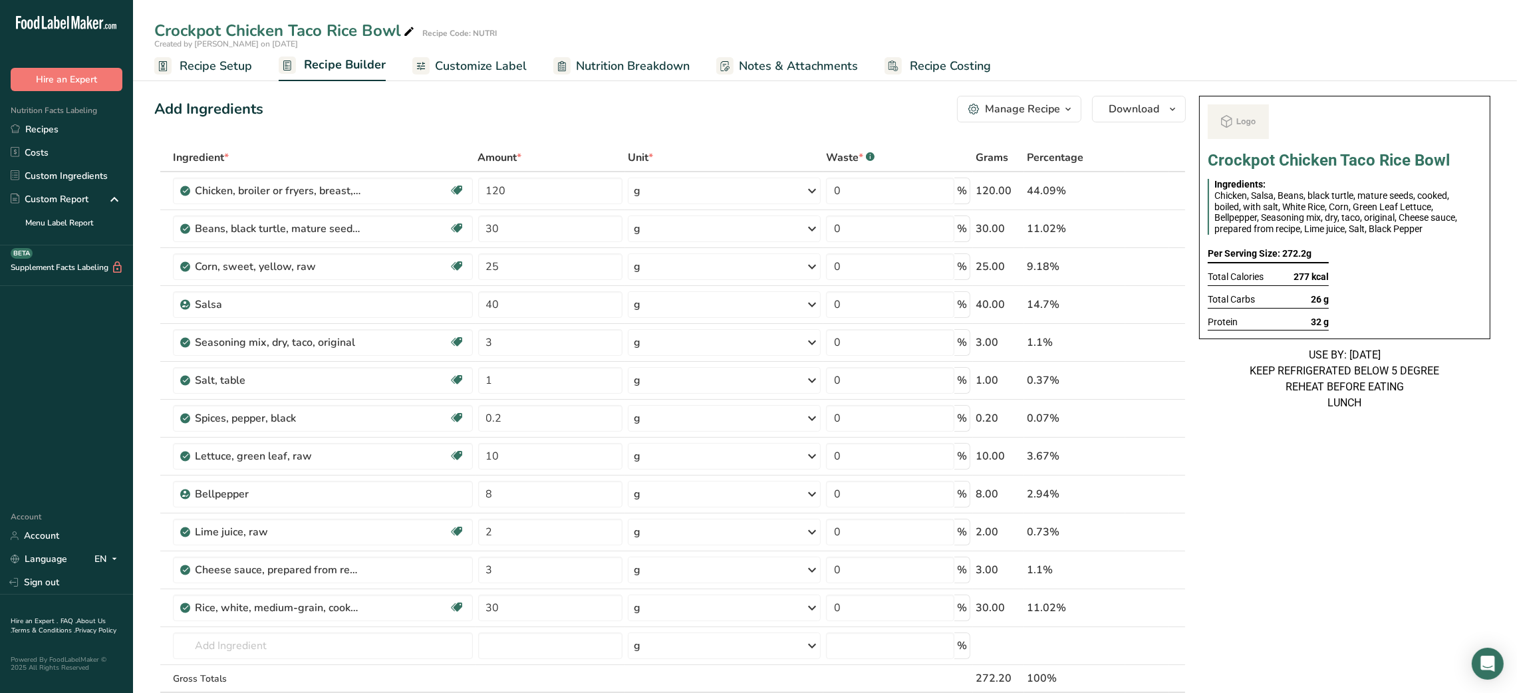
click at [330, 124] on div "Add Ingredients Manage Recipe Delete Recipe Duplicate Recipe Scale Recipe Save …" at bounding box center [673, 648] width 1039 height 1116
click at [61, 130] on link "Recipes" at bounding box center [66, 129] width 133 height 23
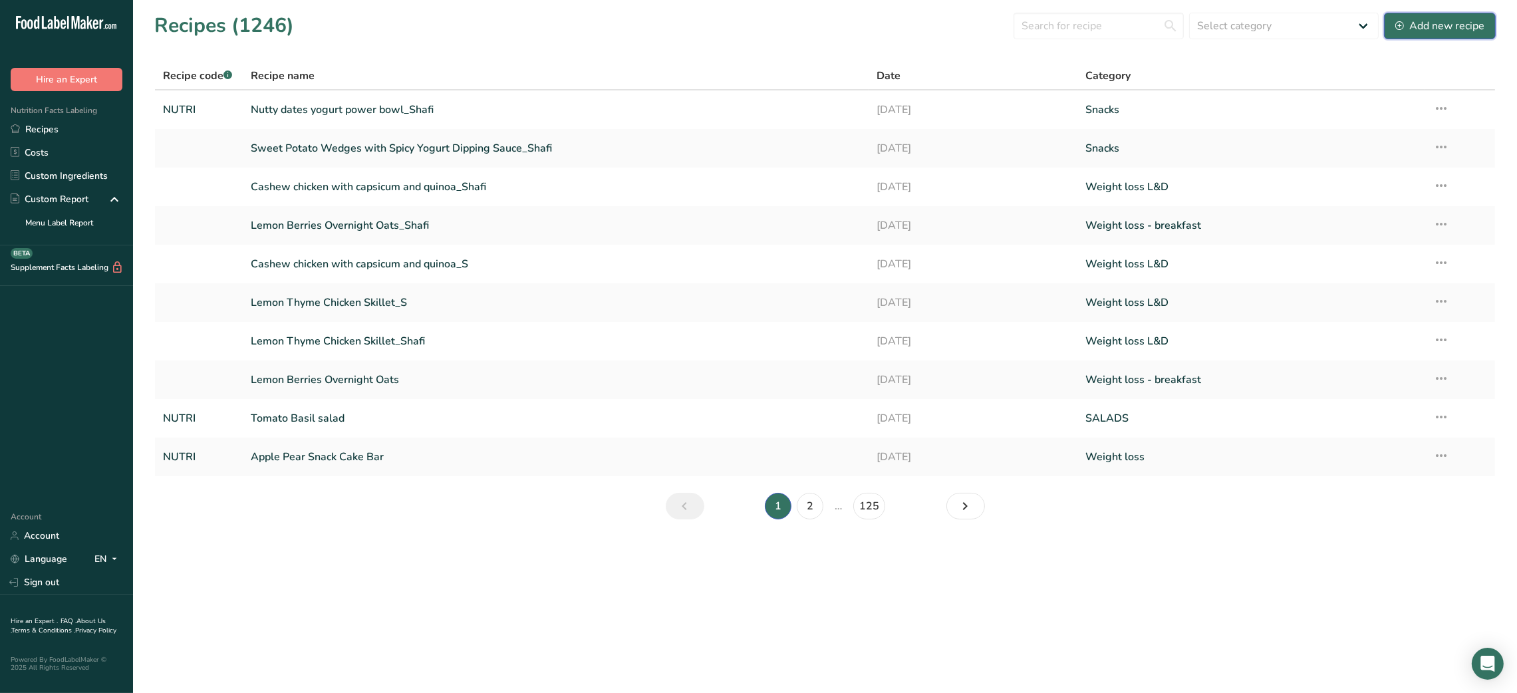
click at [1441, 27] on div "Add new recipe" at bounding box center [1439, 26] width 89 height 16
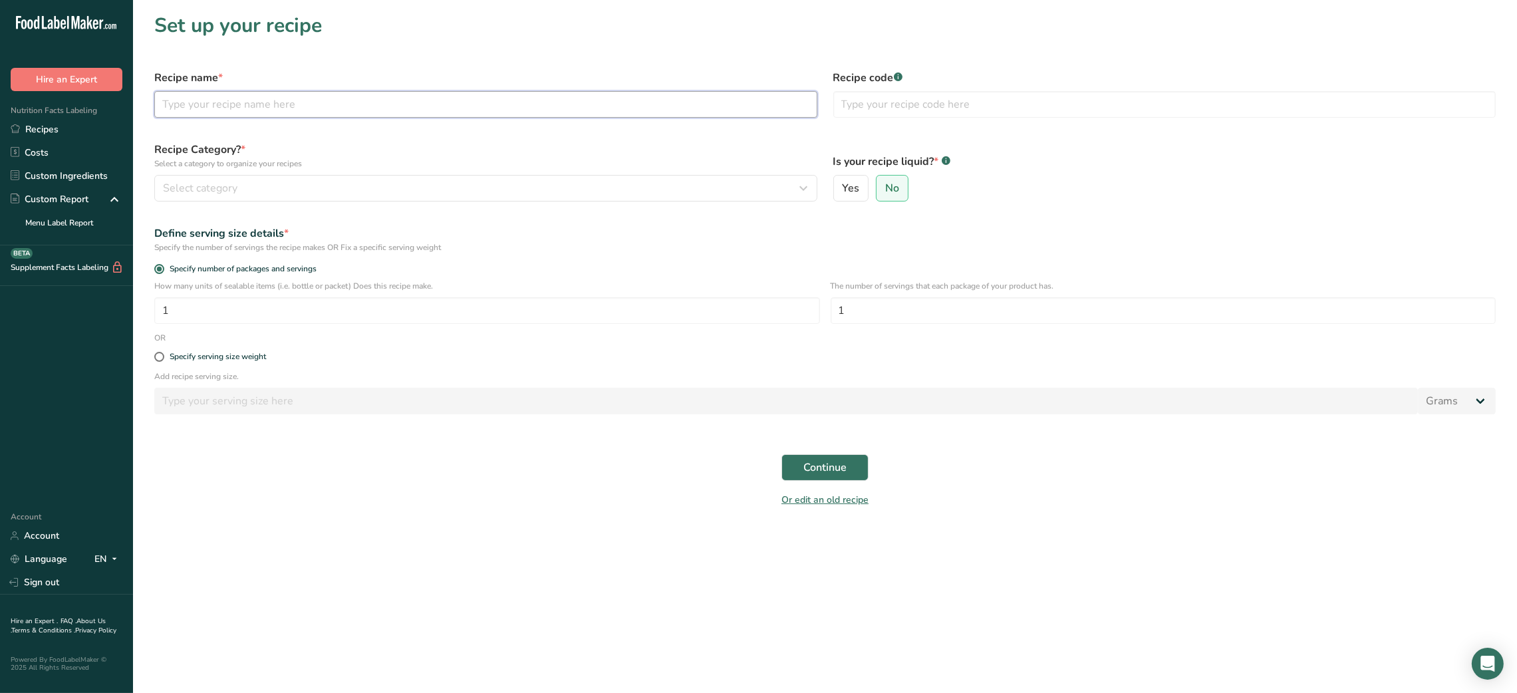
click at [392, 102] on input "text" at bounding box center [485, 104] width 663 height 27
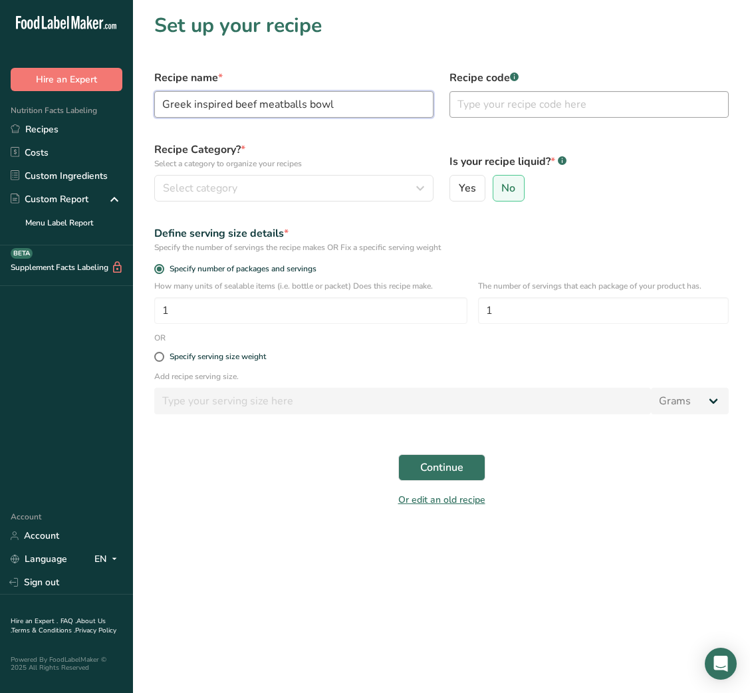
type input "Greek inspired beef meatballs bowl"
click at [539, 110] on input "text" at bounding box center [588, 104] width 279 height 27
type input "NUTRI"
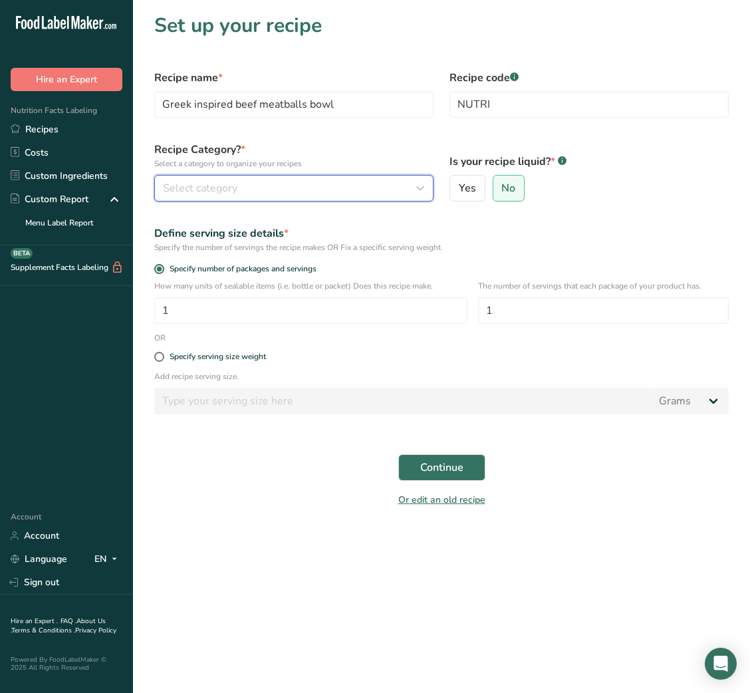
click at [405, 190] on div "Select category" at bounding box center [290, 188] width 254 height 16
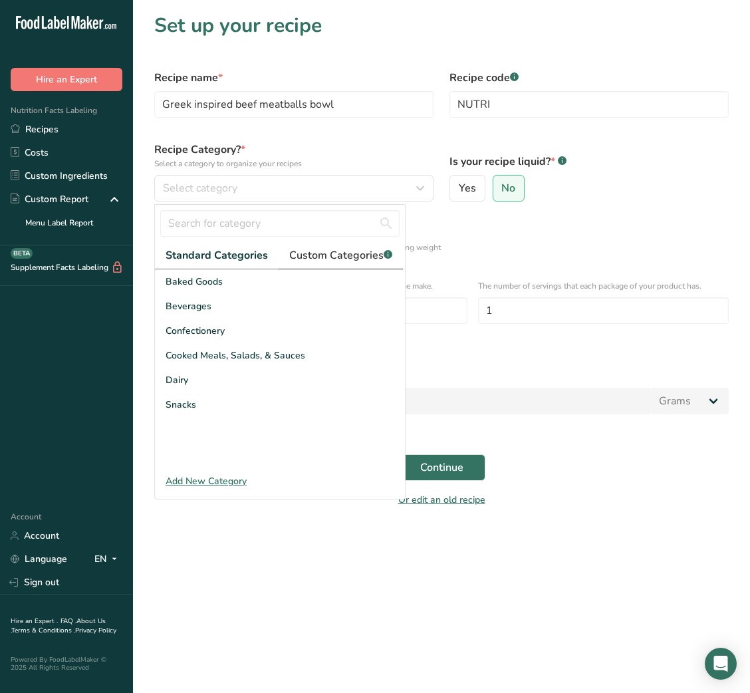
click at [361, 255] on span "Custom Categories .a-a{fill:#347362;}.b-a{fill:#fff;}" at bounding box center [340, 255] width 103 height 16
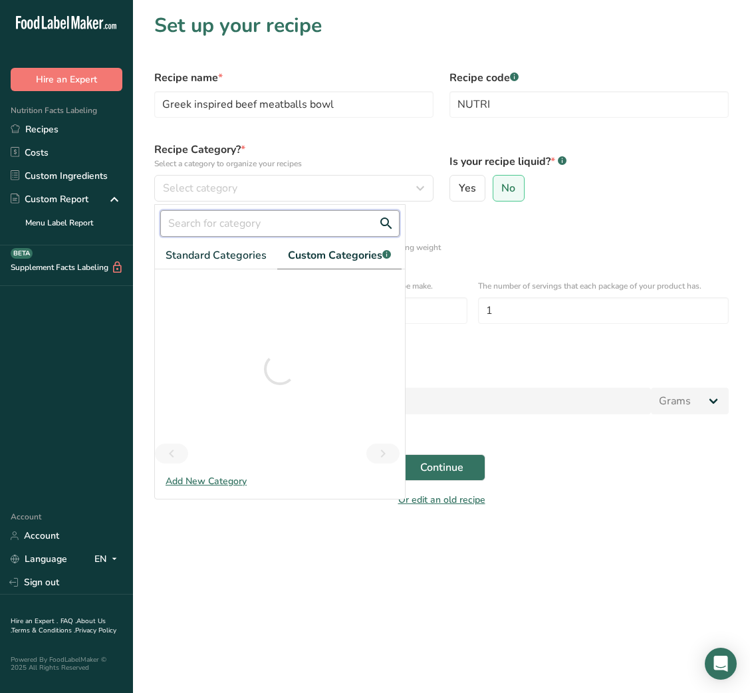
click at [250, 227] on input "text" at bounding box center [279, 223] width 239 height 27
click at [229, 219] on input "text" at bounding box center [279, 223] width 239 height 27
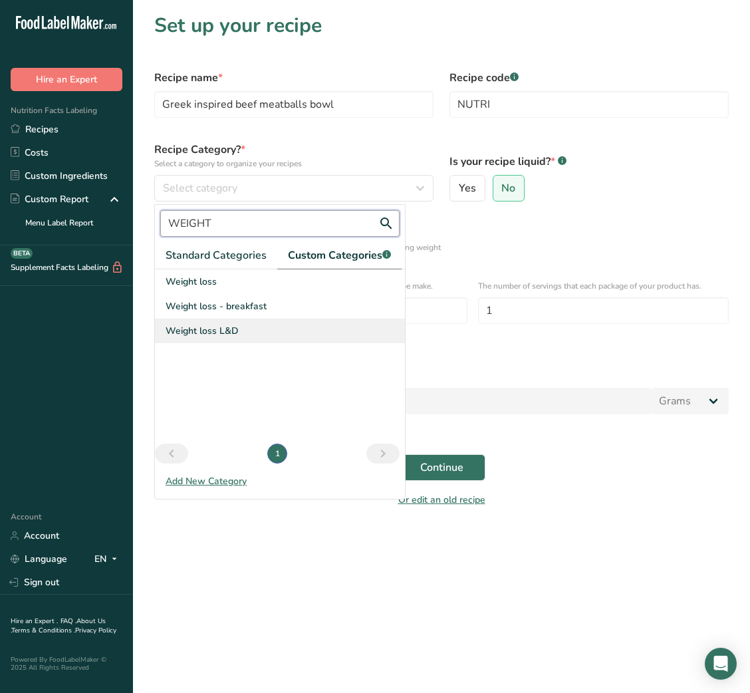
type input "WEIGHT"
click at [228, 324] on span "Weight loss L&D" at bounding box center [202, 331] width 73 height 14
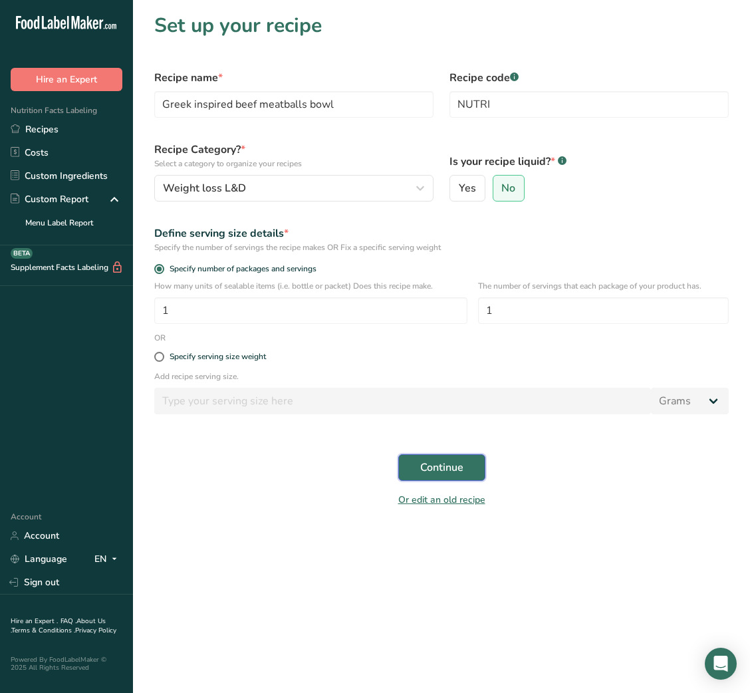
click at [471, 481] on button "Continue" at bounding box center [441, 467] width 87 height 27
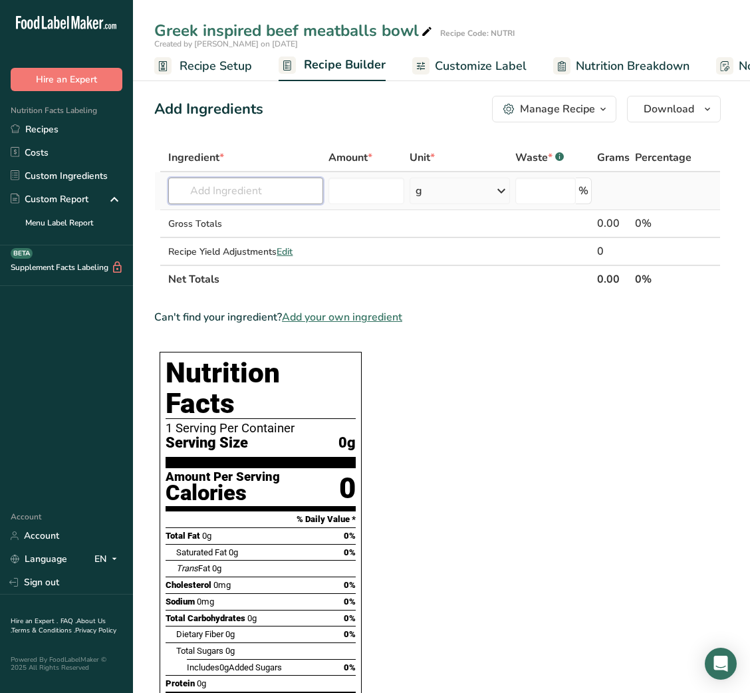
click at [227, 191] on input "text" at bounding box center [245, 191] width 155 height 27
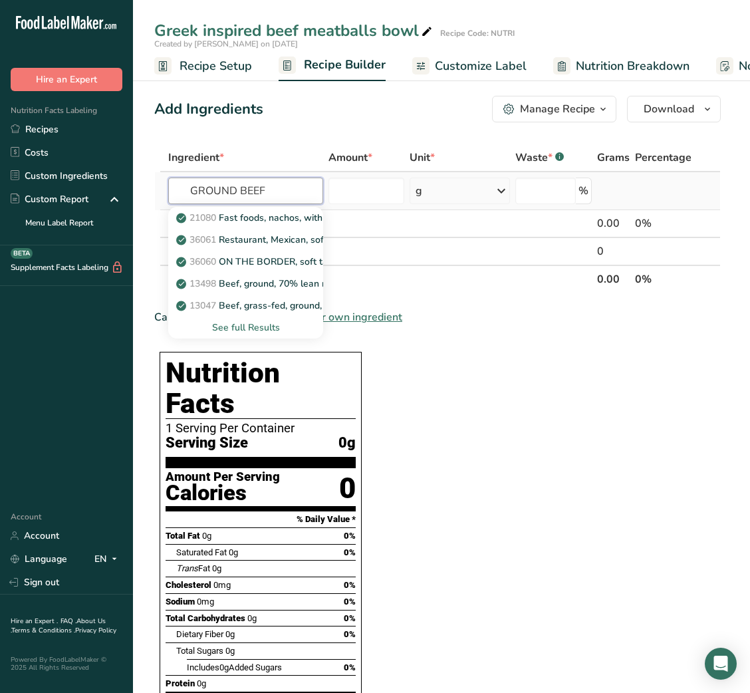
type input "GROUND BEEF"
click at [253, 324] on div "See full Results" at bounding box center [246, 327] width 134 height 14
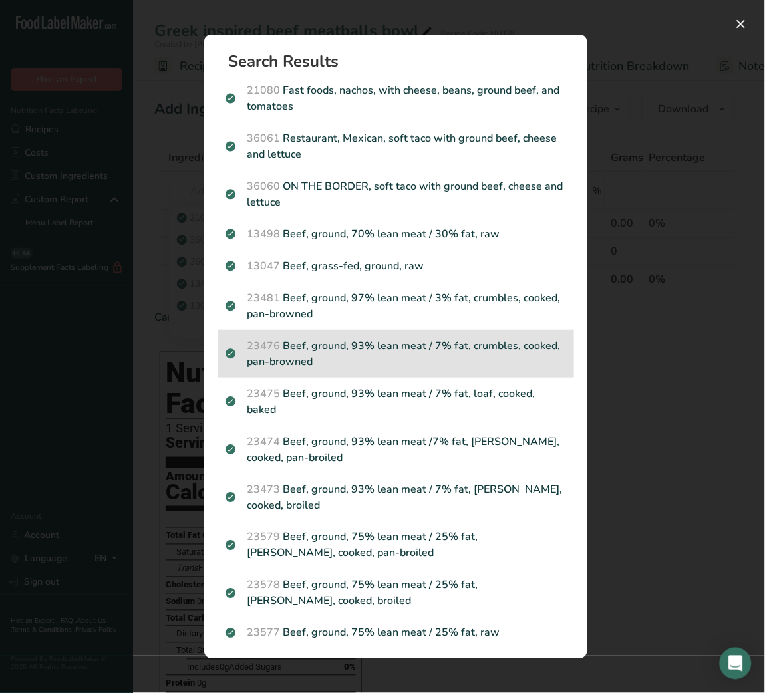
click at [390, 366] on p "23476 Beef, ground, 93% lean meat / 7% fat, crumbles, cooked, pan-browned" at bounding box center [395, 354] width 340 height 32
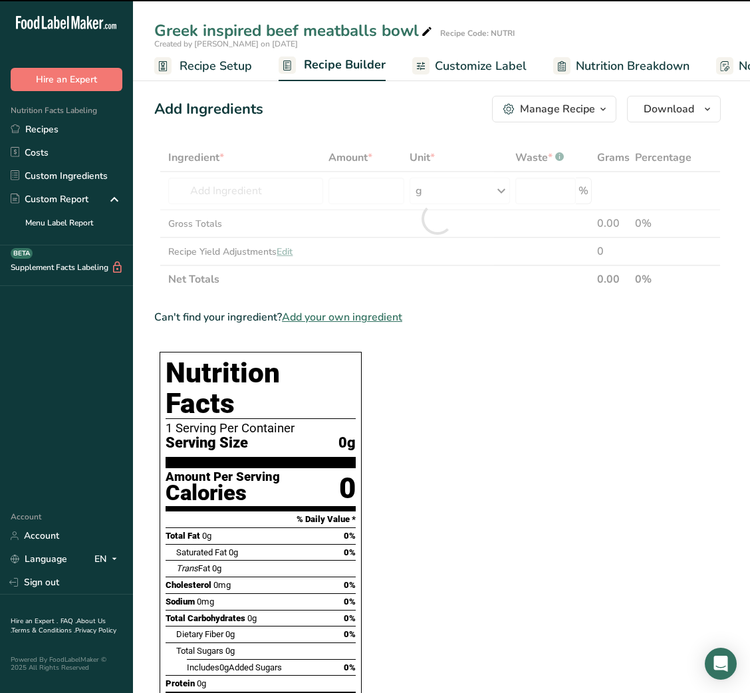
type input "0"
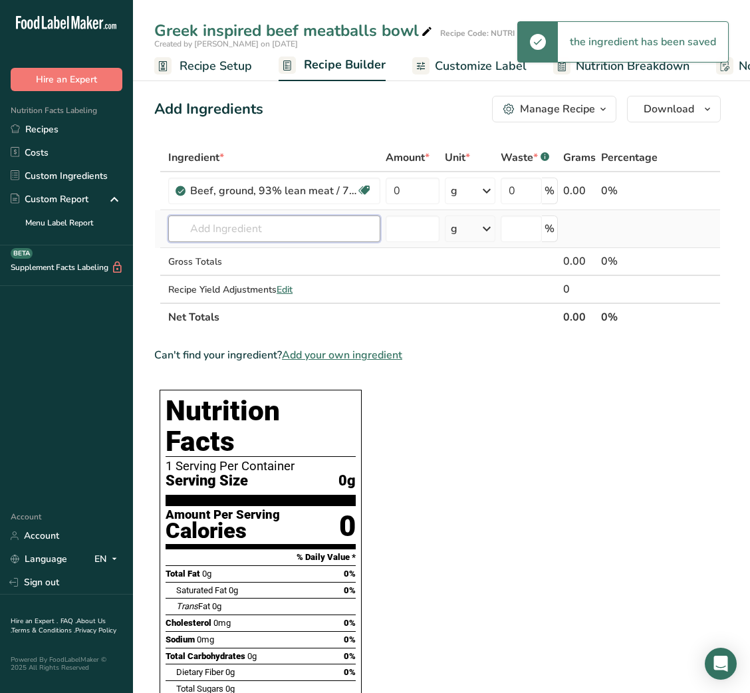
click at [297, 231] on input "text" at bounding box center [274, 228] width 212 height 27
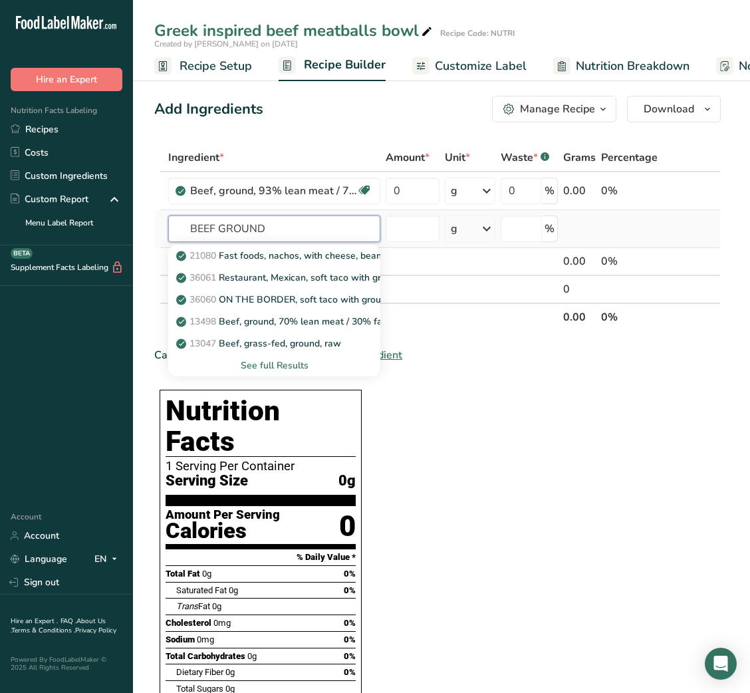
type input "BEEF GROUND"
click at [289, 362] on div "See full Results" at bounding box center [274, 365] width 191 height 14
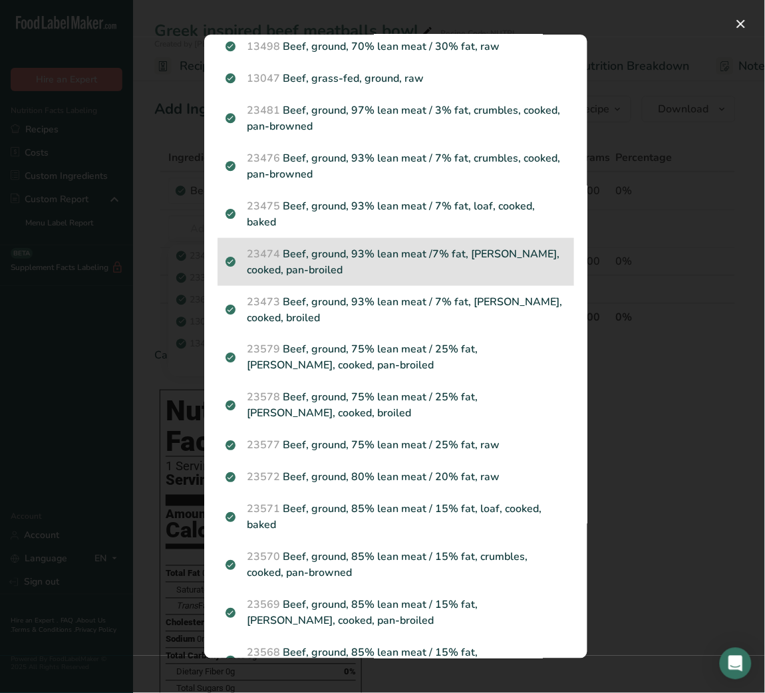
scroll to position [188, 0]
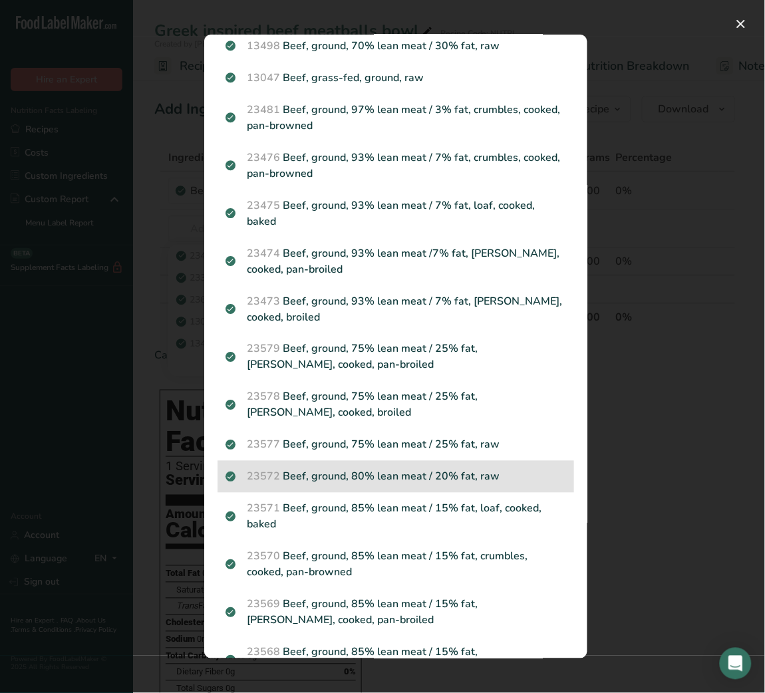
click at [408, 478] on p "23572 Beef, ground, 80% lean meat / 20% fat, raw" at bounding box center [395, 477] width 340 height 16
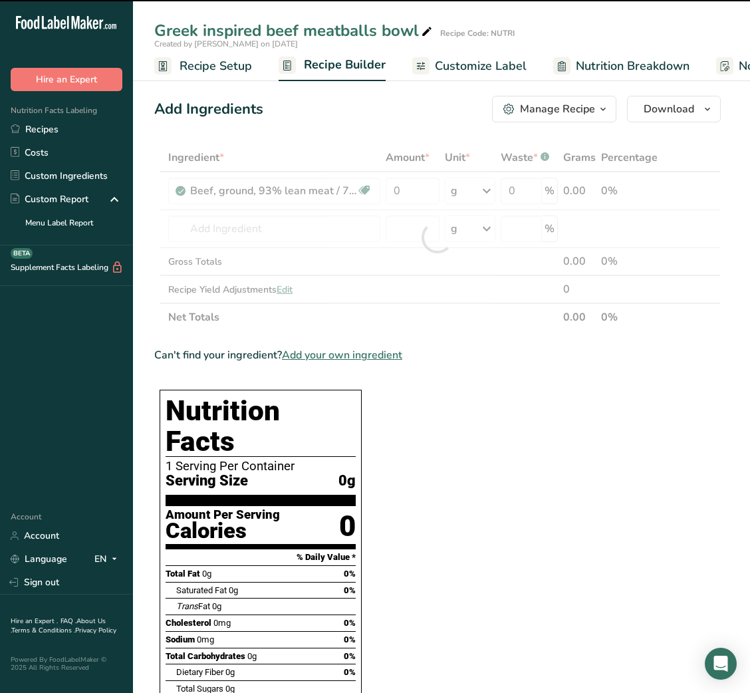
type input "0"
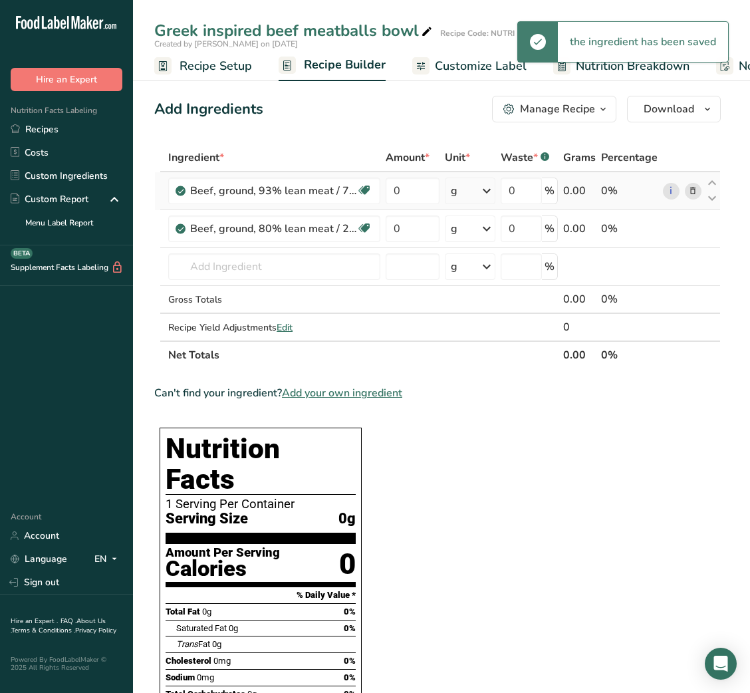
click at [689, 193] on icon at bounding box center [692, 191] width 9 height 14
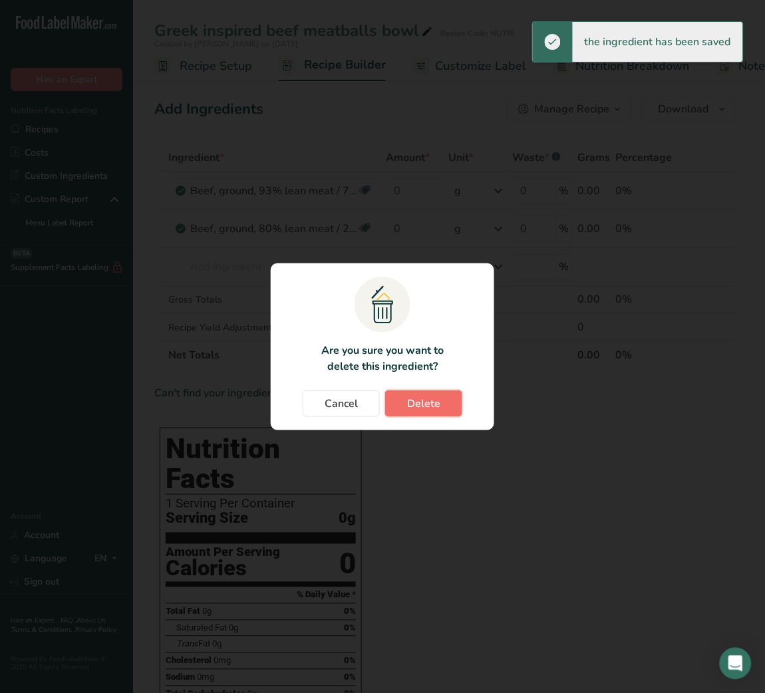
click at [438, 403] on span "Delete" at bounding box center [423, 404] width 33 height 16
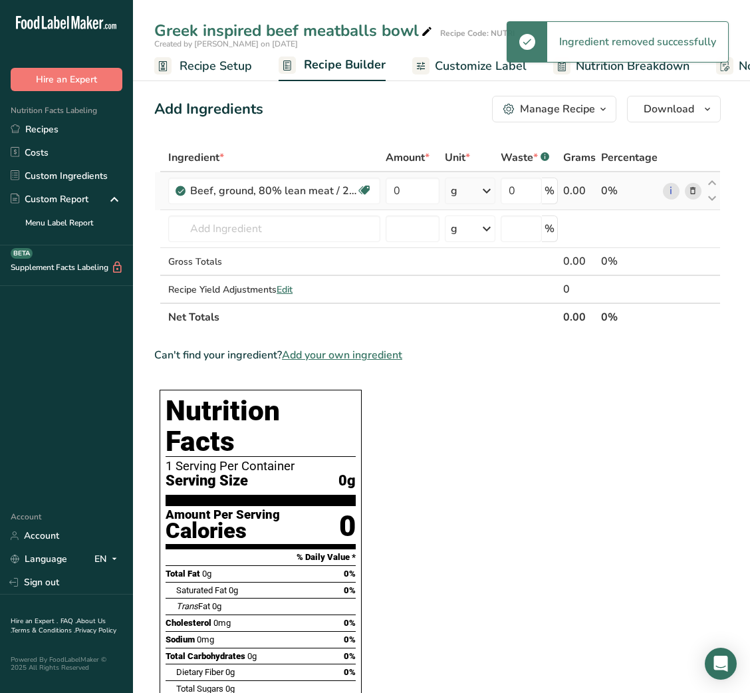
click at [693, 189] on icon at bounding box center [692, 191] width 9 height 14
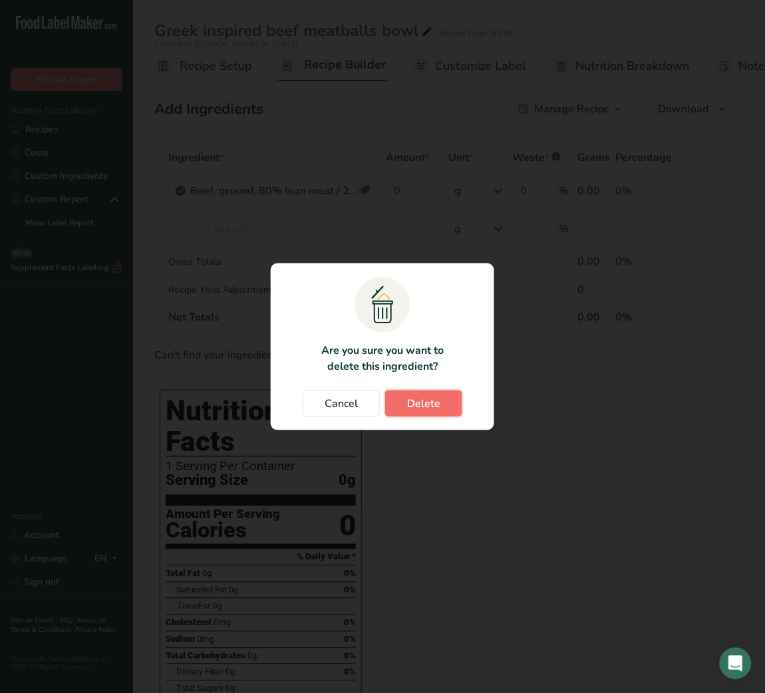
click at [424, 405] on span "Delete" at bounding box center [423, 404] width 33 height 16
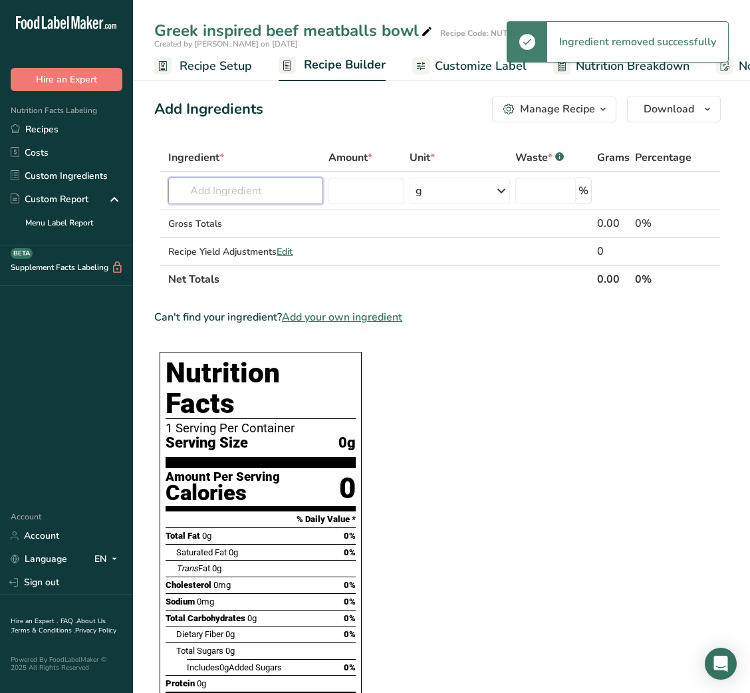
click at [254, 193] on input "text" at bounding box center [245, 191] width 155 height 27
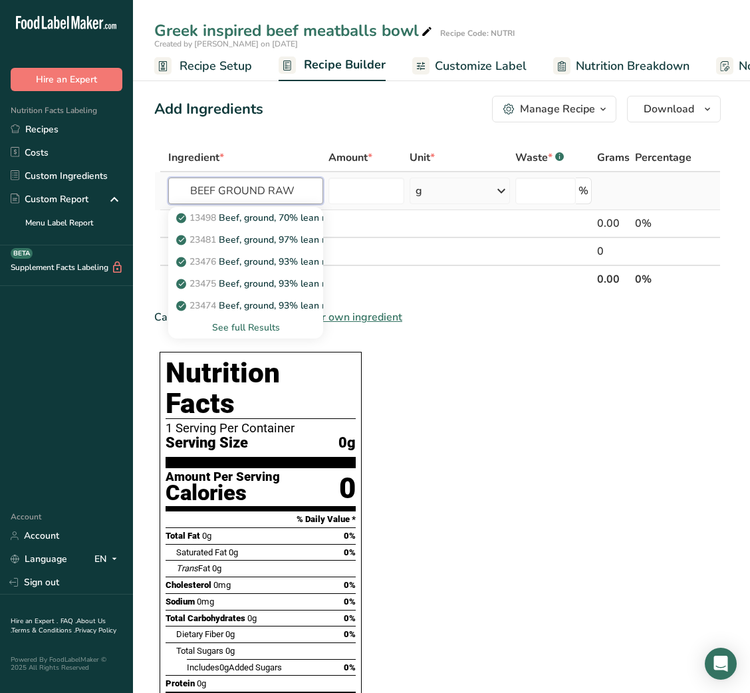
type input "BEEF GROUND RAW"
click at [249, 327] on div "See full Results" at bounding box center [246, 327] width 134 height 14
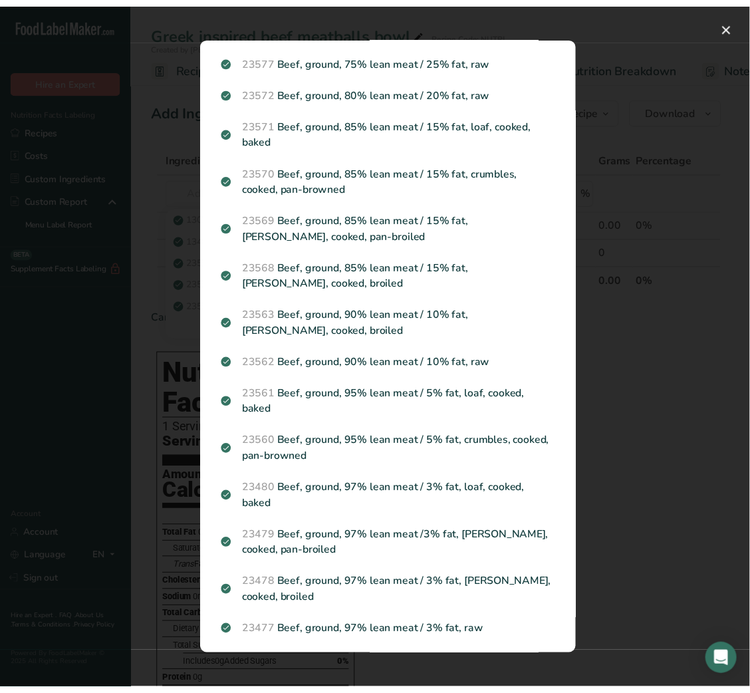
scroll to position [451, 0]
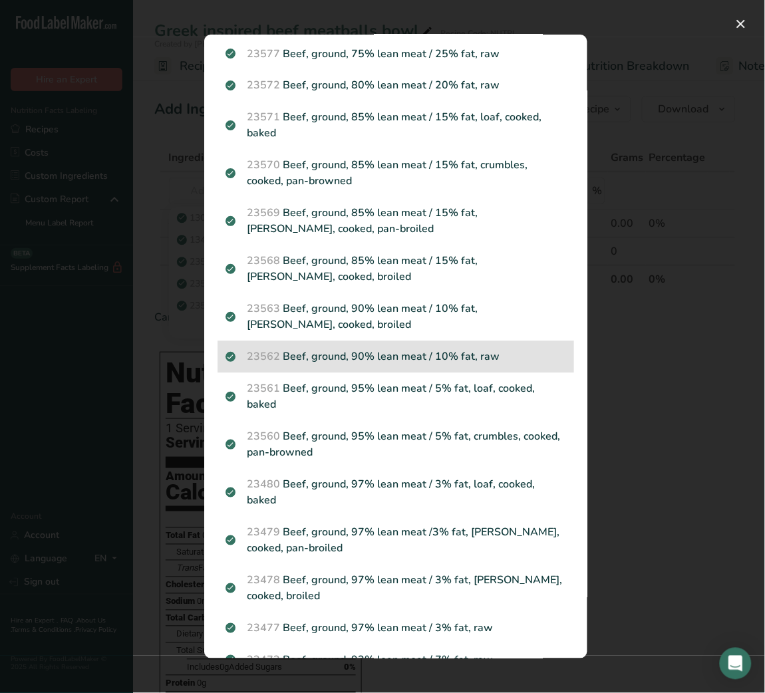
click at [451, 353] on p "23562 Beef, ground, 90% lean meat / 10% fat, raw" at bounding box center [395, 357] width 340 height 16
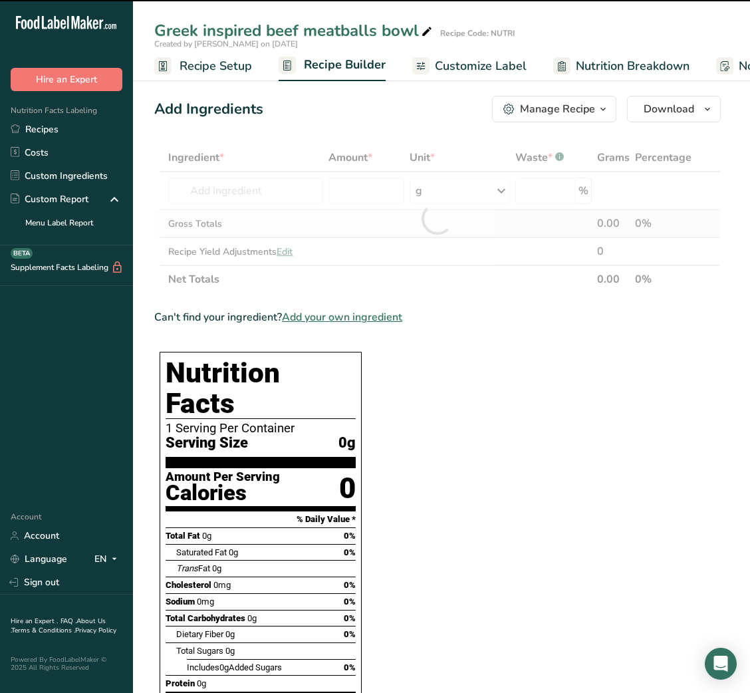
type input "0"
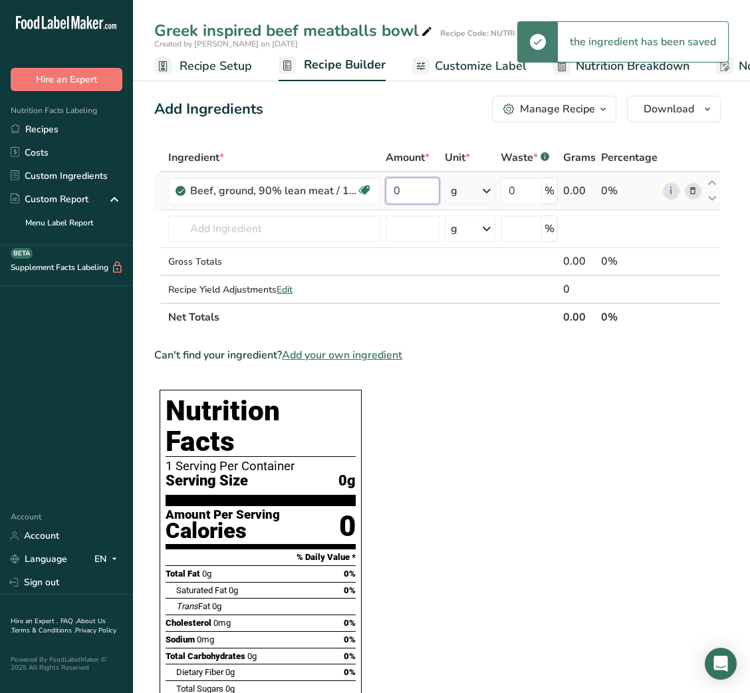
click at [392, 195] on input "0" at bounding box center [413, 191] width 54 height 27
type input "150"
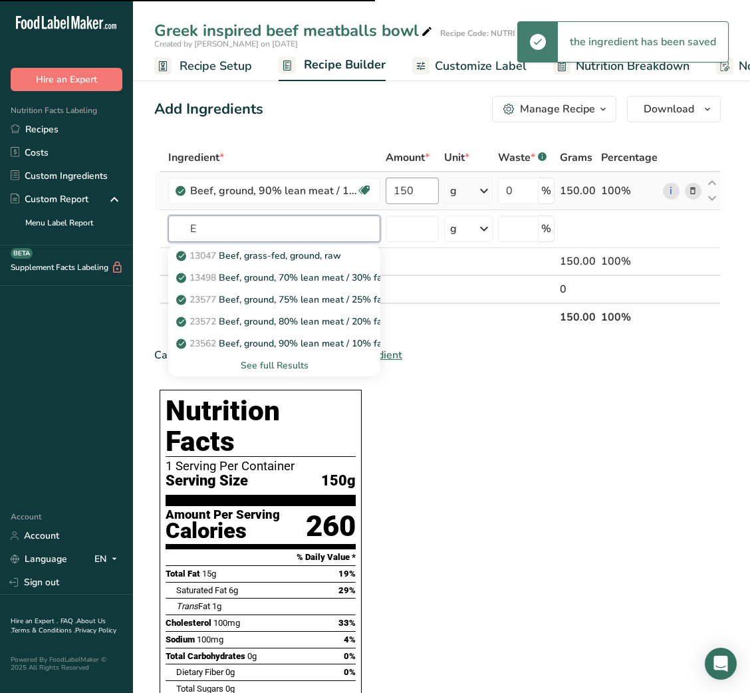
type input "EG"
type input "G"
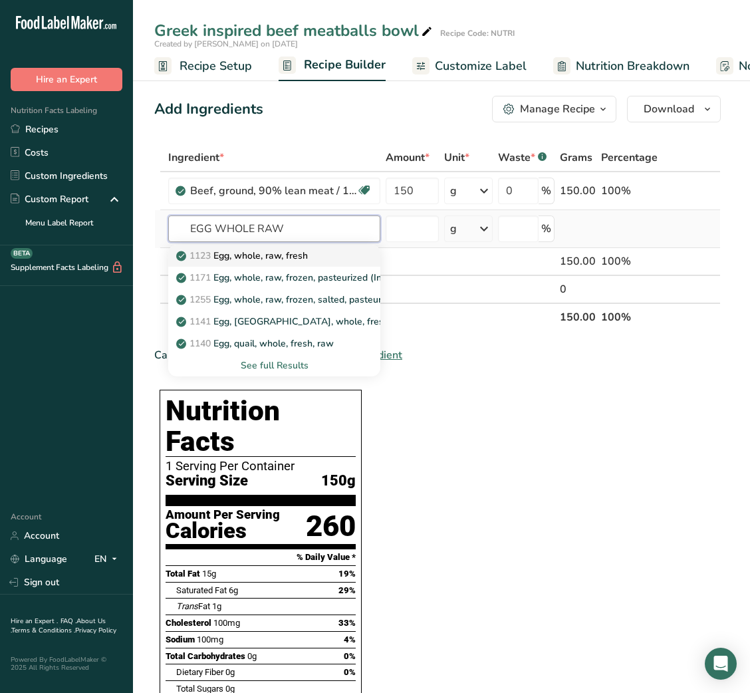
type input "EGG WHOLE RAW"
click at [277, 251] on p "1123 Egg, whole, raw, fresh" at bounding box center [243, 256] width 129 height 14
type input "Egg, whole, raw, fresh"
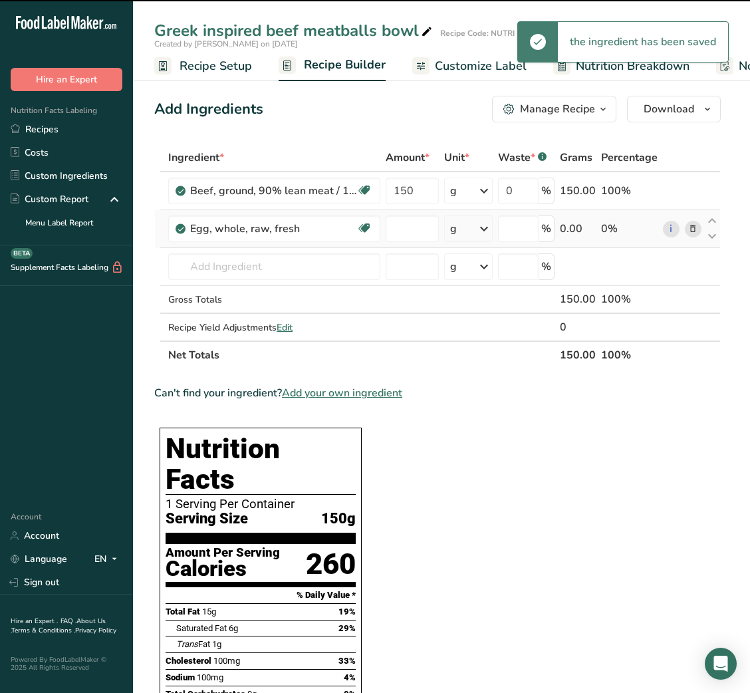
type input "0"
click at [463, 229] on div "g" at bounding box center [468, 228] width 49 height 27
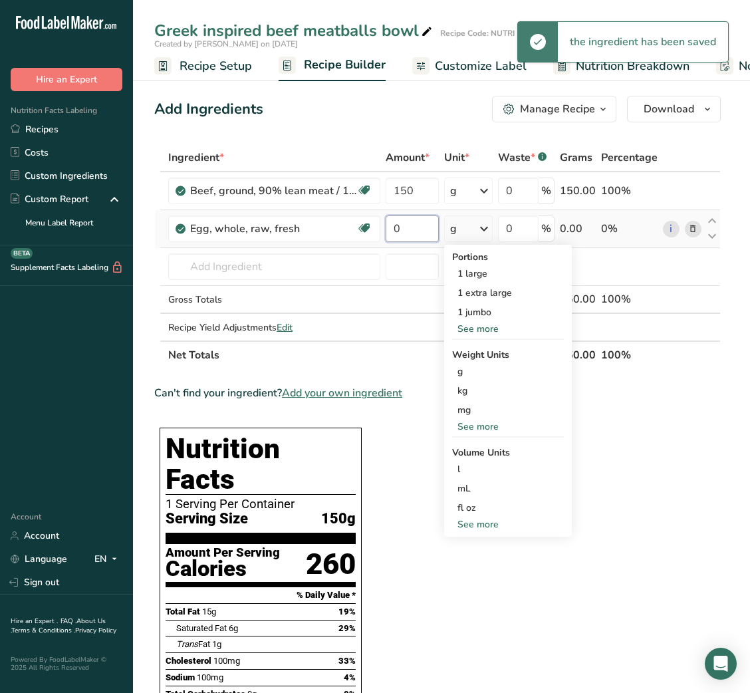
click at [424, 227] on input "0" at bounding box center [412, 228] width 53 height 27
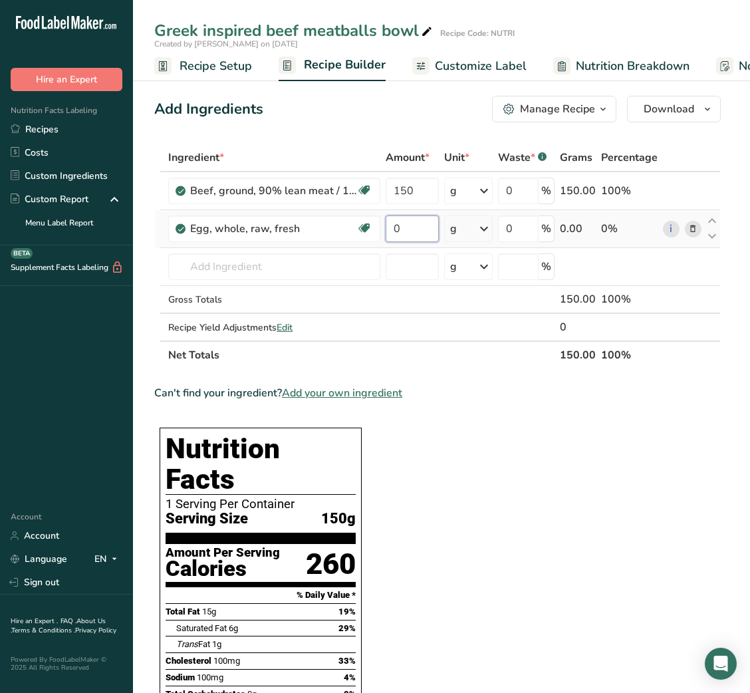
click at [424, 227] on input "0" at bounding box center [412, 228] width 53 height 27
type input "50"
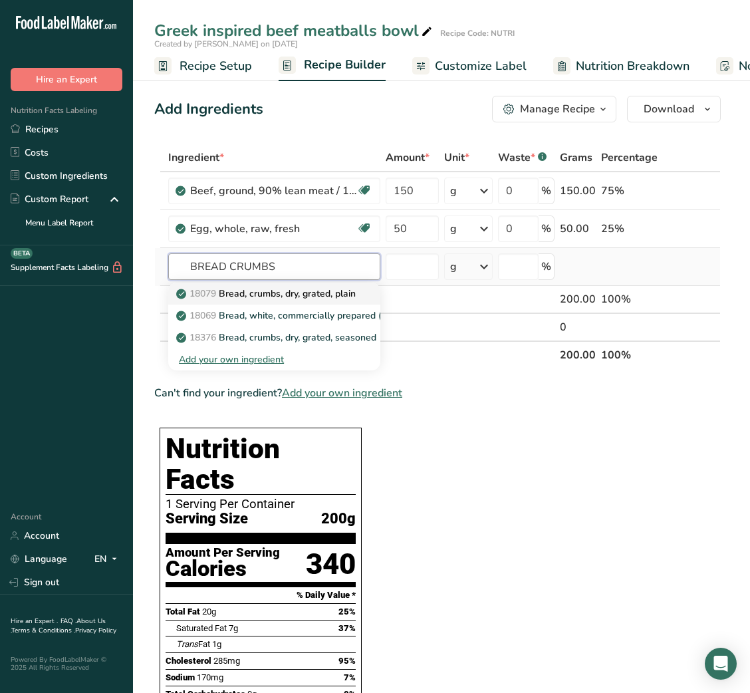
type input "BREAD CRUMBS"
click at [334, 287] on p "18079 Bread, crumbs, dry, grated, plain" at bounding box center [267, 294] width 177 height 14
type input "Bread, crumbs, dry, grated, plain"
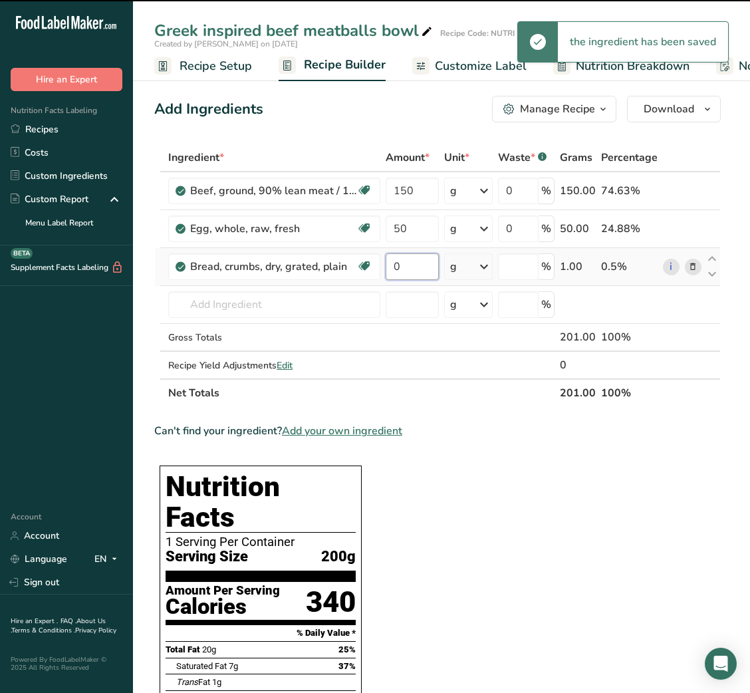
type input "1"
type input "0"
type input "10"
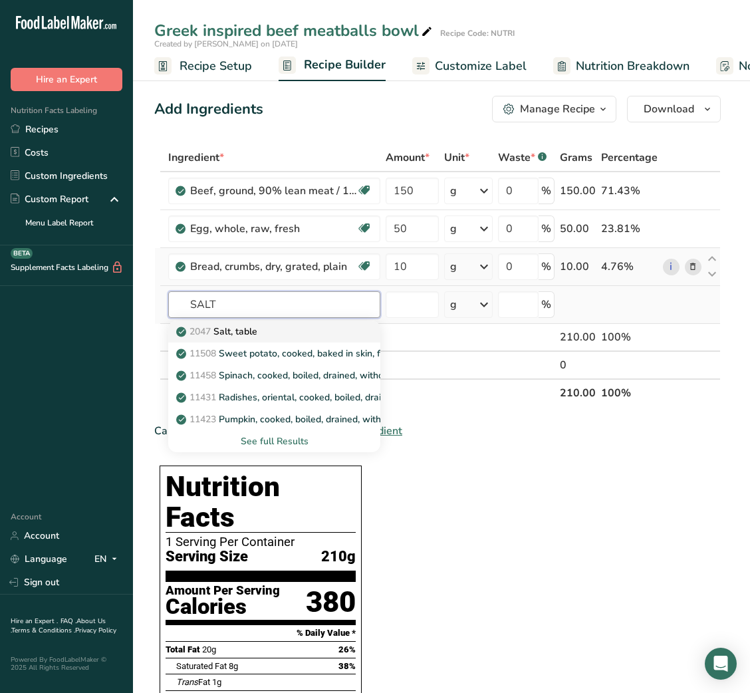
type input "SALT"
click at [293, 330] on div "2047 Salt, table" at bounding box center [264, 331] width 170 height 14
type input "Salt, table"
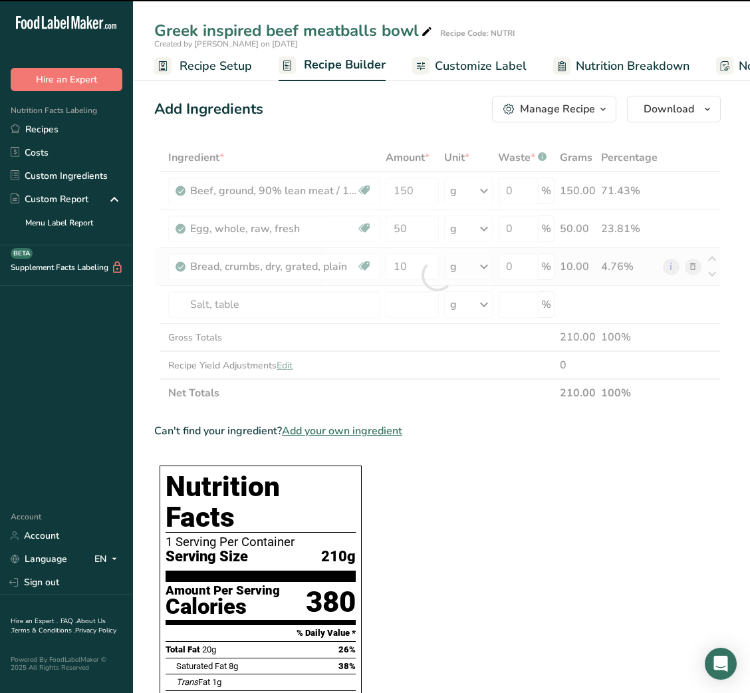
type input "0"
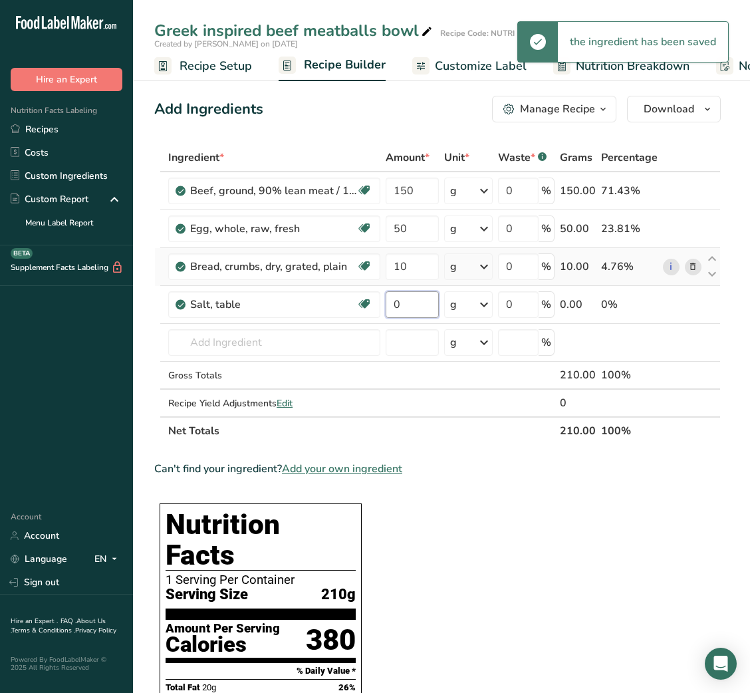
click at [402, 294] on input "0" at bounding box center [412, 304] width 53 height 27
type input "0.25"
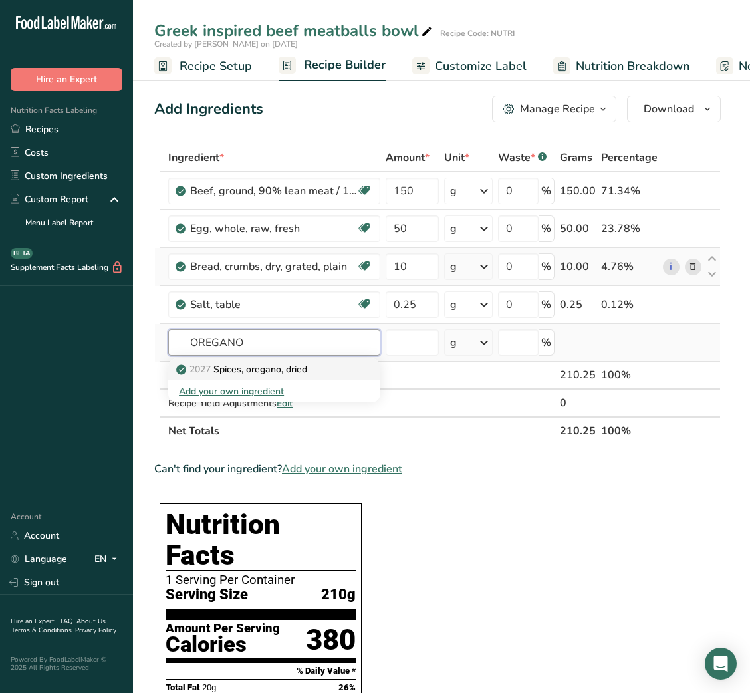
type input "OREGANO"
click at [312, 366] on div "2027 Spices, oregano, dried" at bounding box center [264, 369] width 170 height 14
type input "Spices, oregano, dried"
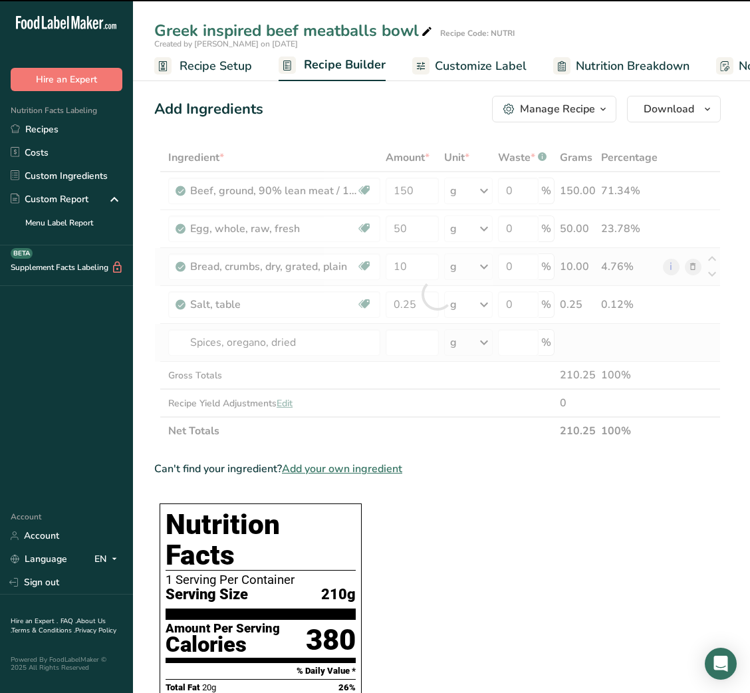
type input "0"
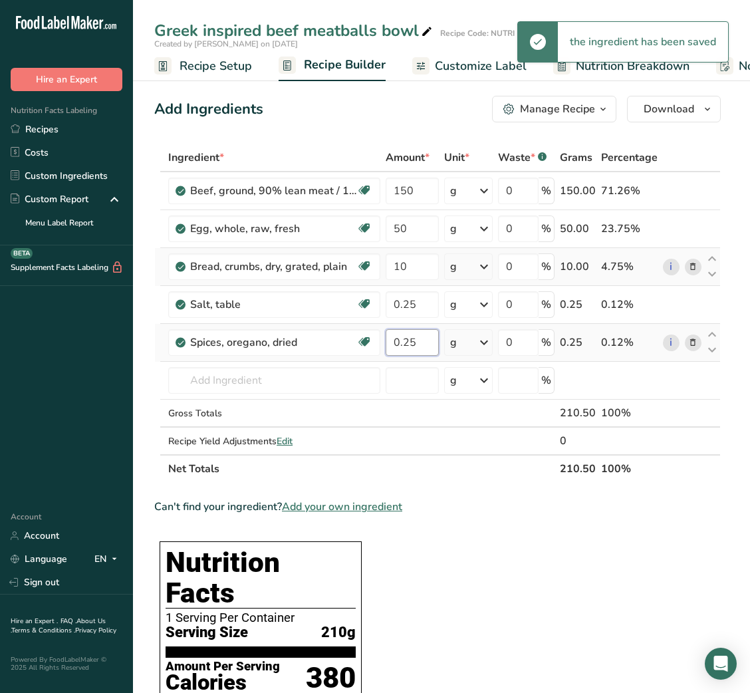
type input "0.25"
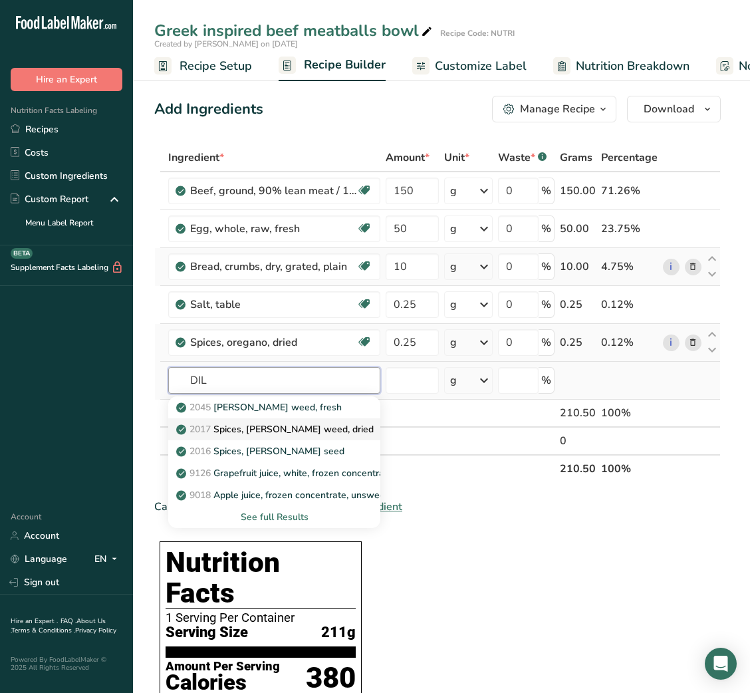
type input "DIL"
click at [310, 428] on p "2017 Spices, [PERSON_NAME] weed, dried" at bounding box center [276, 429] width 195 height 14
type input "Spices, [PERSON_NAME] weed, dried"
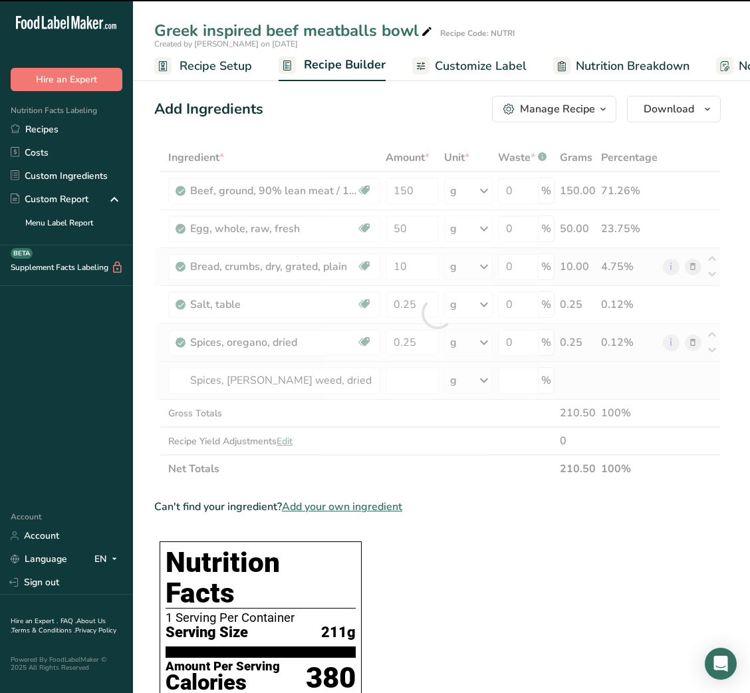
type input "0"
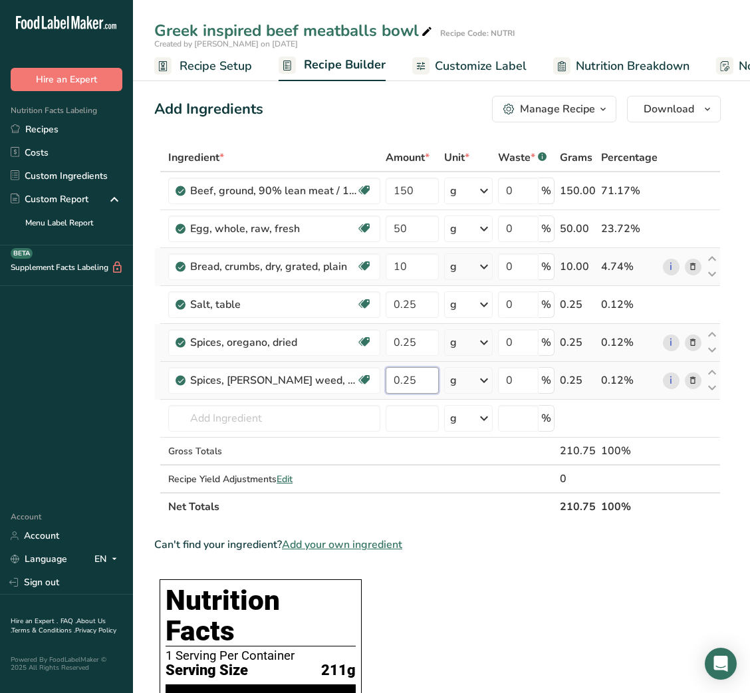
type input "0.25"
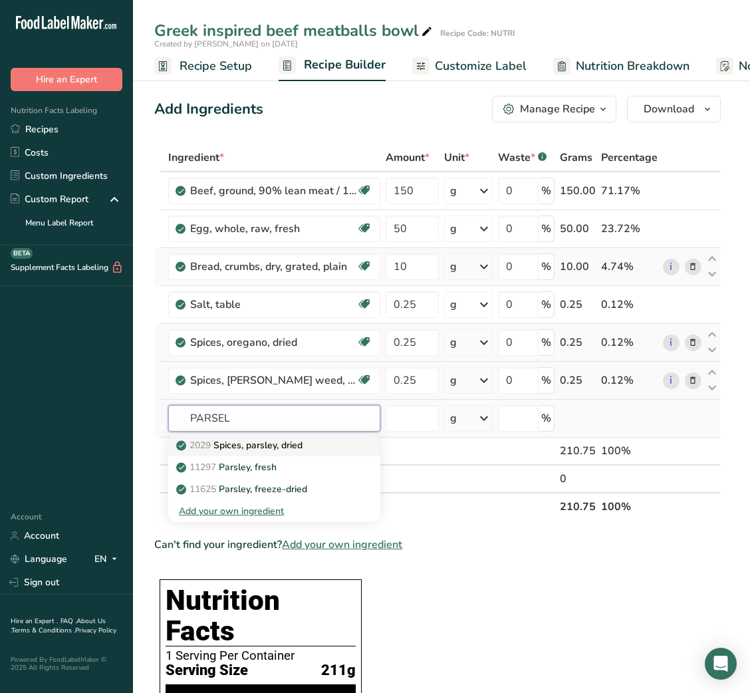
drag, startPoint x: 310, startPoint y: 428, endPoint x: 308, endPoint y: 447, distance: 18.8
click at [308, 431] on div "PARSEL 2029 Spices, parsley, dried 11297 [GEOGRAPHIC_DATA], fresh 11625 Parsley…" at bounding box center [274, 418] width 212 height 27
type input "PARSEL"
click at [308, 447] on div "2029 Spices, parsley, dried" at bounding box center [264, 445] width 170 height 14
type input "Spices, parsley, dried"
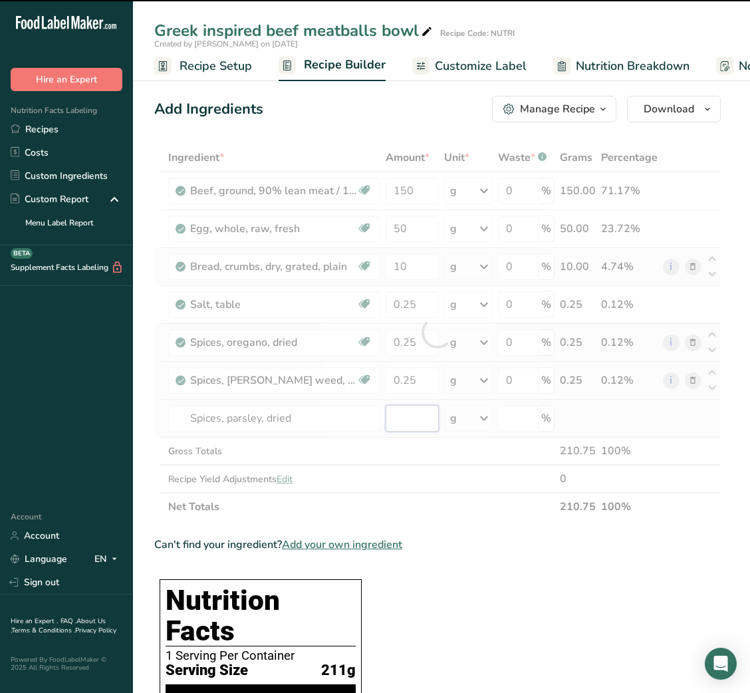
type input "0"
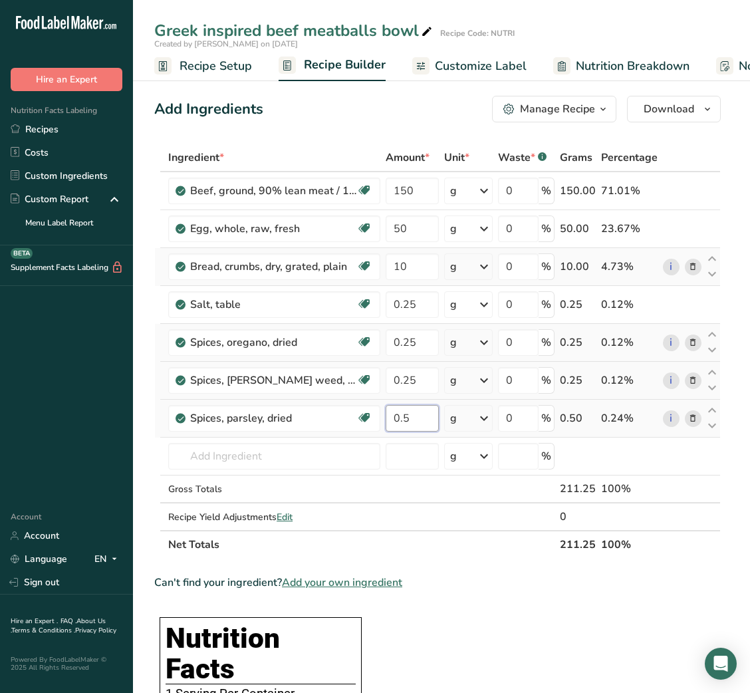
type input "0.5"
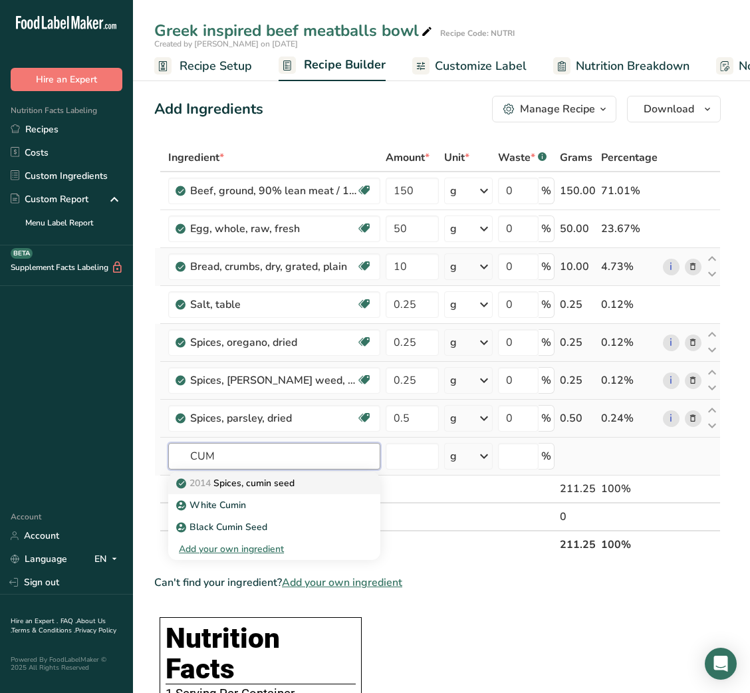
type input "CUM"
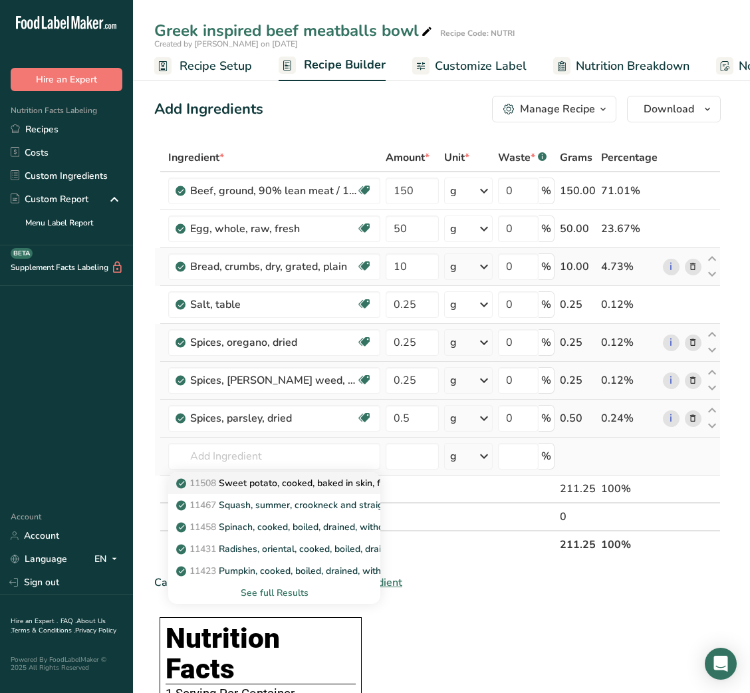
click at [300, 480] on div "11508 Sweet potato, cooked, baked in skin, flesh, without salt" at bounding box center [264, 483] width 170 height 14
type input "Sweet potato, cooked, baked in skin, flesh, without salt"
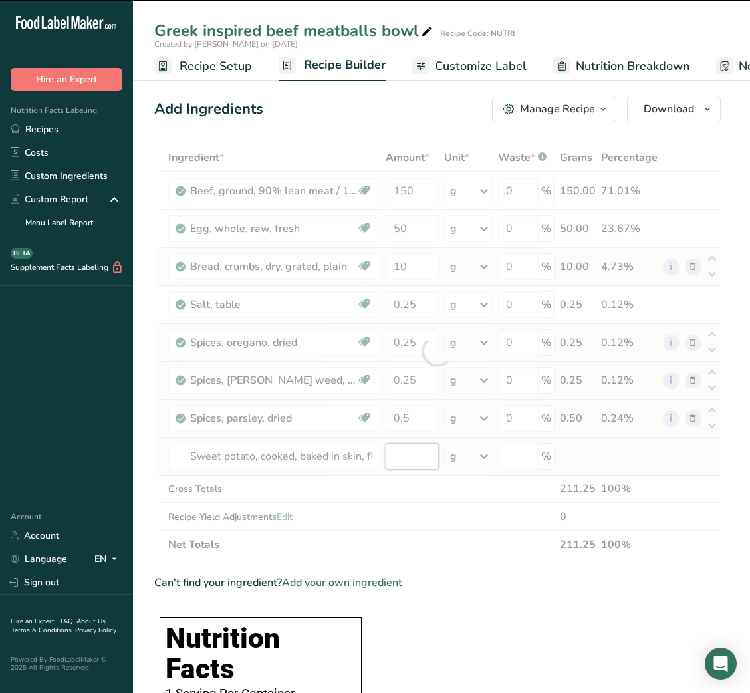
type input "0"
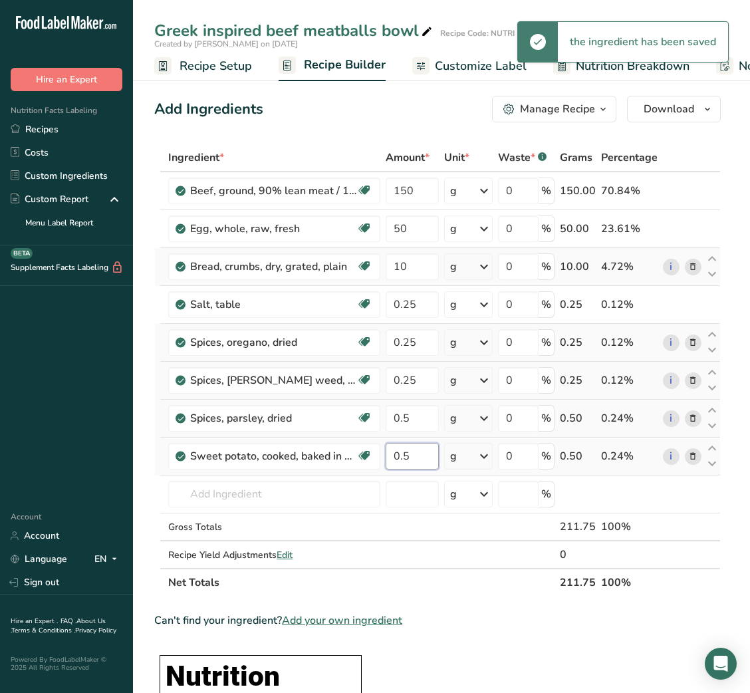
type input "0.5"
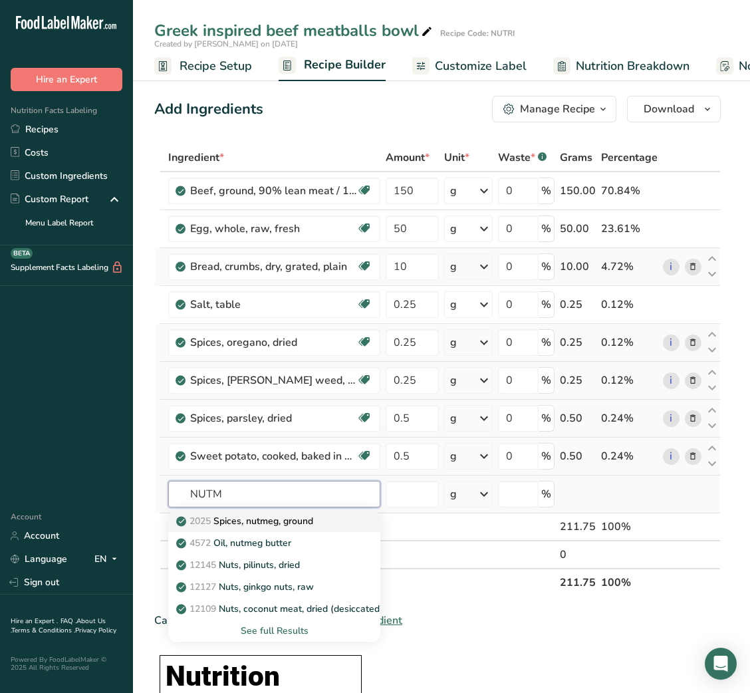
type input "NUTM"
click at [299, 521] on p "2025 Spices, nutmeg, ground" at bounding box center [246, 521] width 134 height 14
type input "Spices, nutmeg, ground"
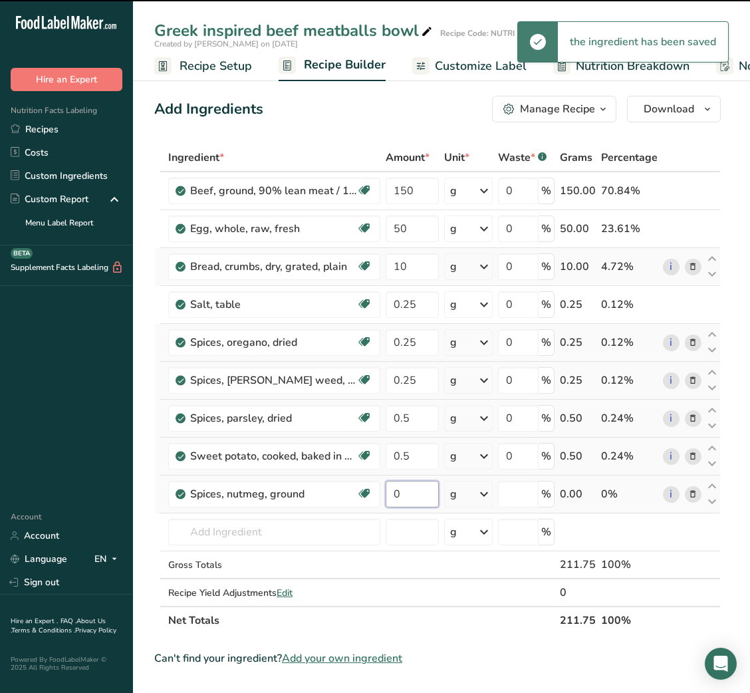
type input "00"
type input "0"
type input "0.1"
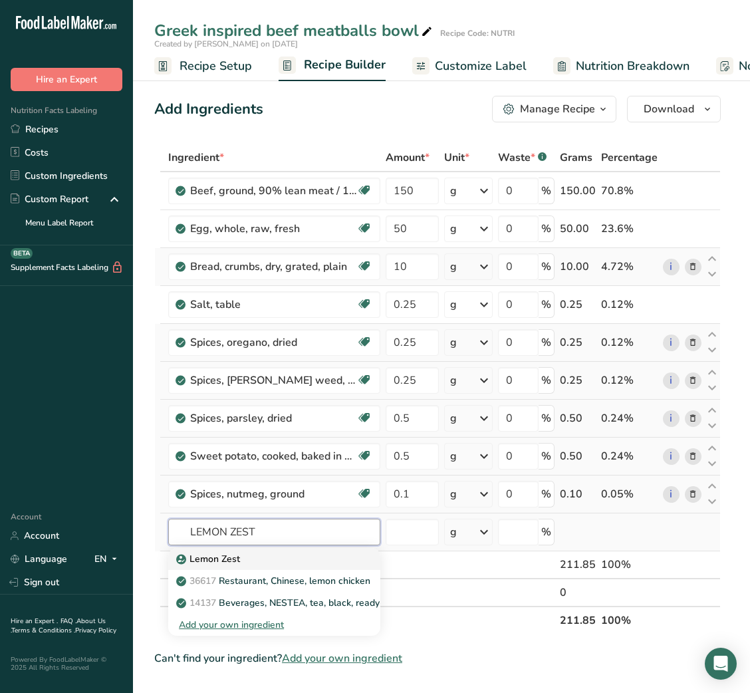
type input "LEMON ZEST"
click at [292, 549] on link "Lemon Zest" at bounding box center [274, 559] width 212 height 22
type input "Lemon Zest"
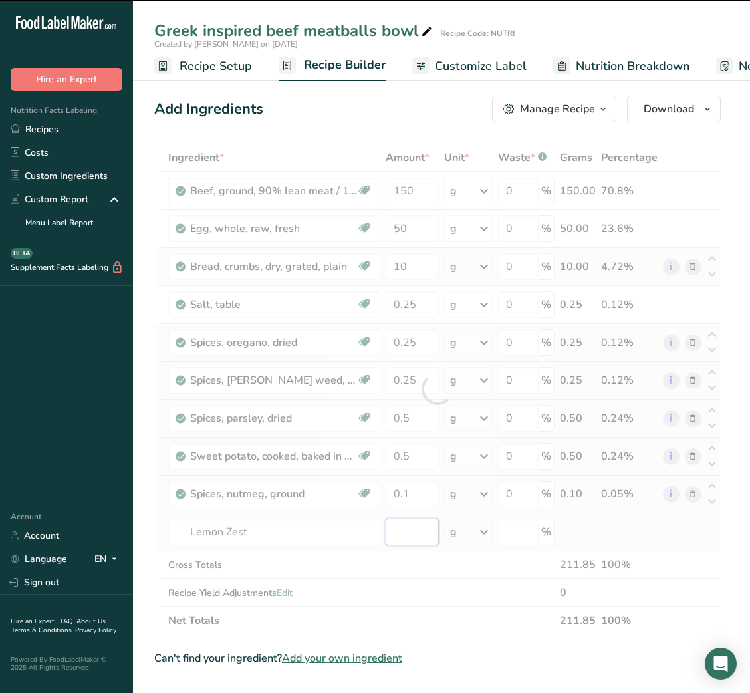
type input "0"
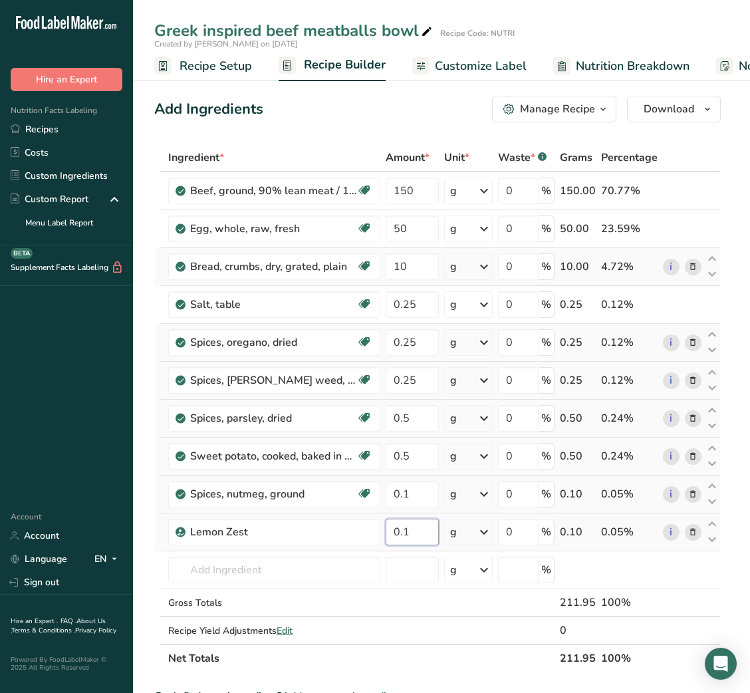
type input "0.1"
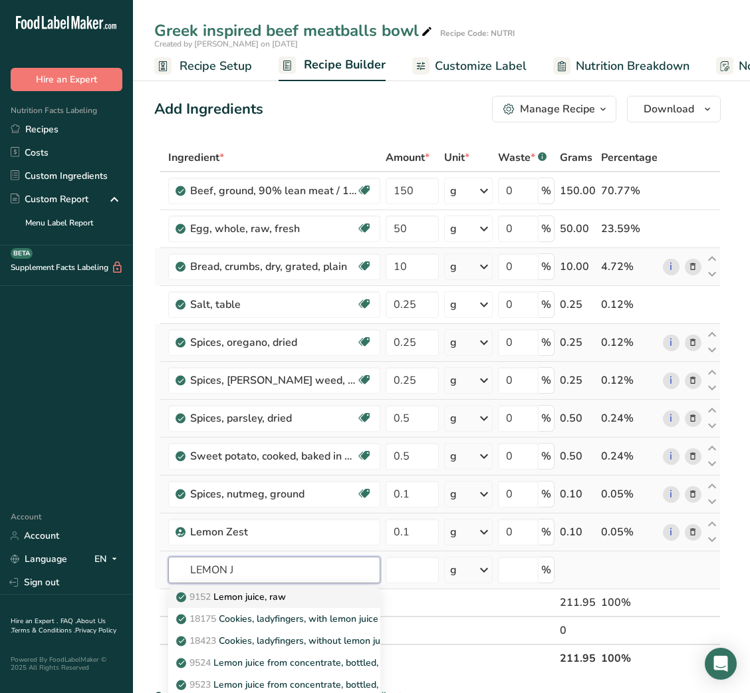
type input "LEMON J"
click at [281, 596] on p "9152 Lemon juice, raw" at bounding box center [232, 597] width 107 height 14
type input "Lemon juice, raw"
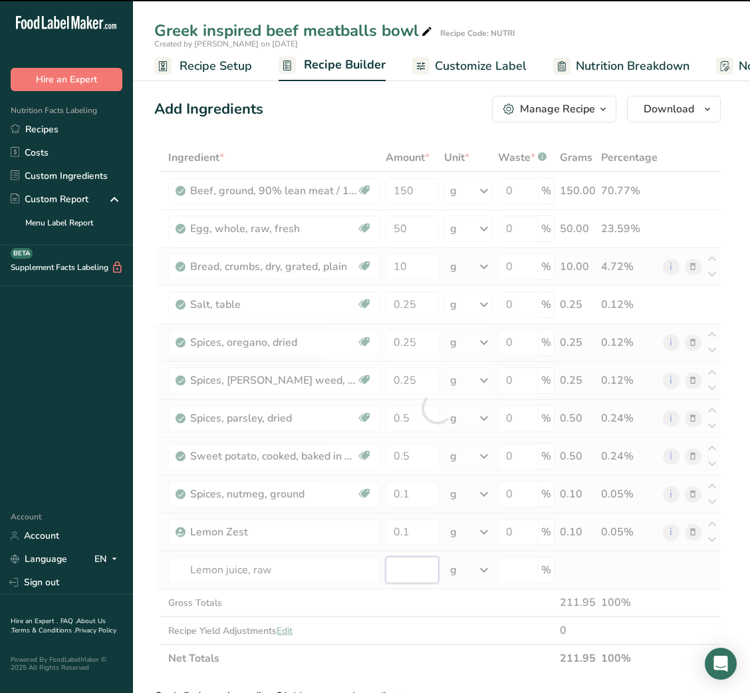
type input "0"
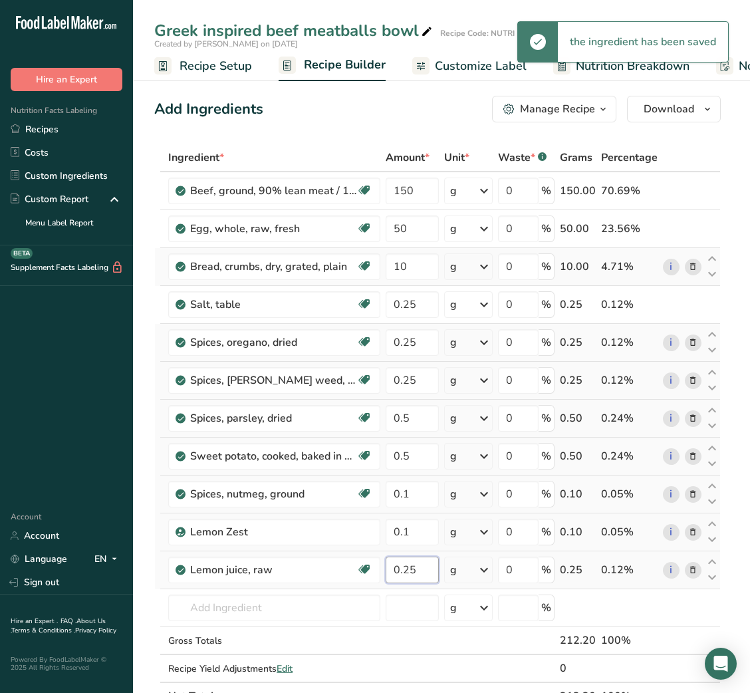
type input "0.25"
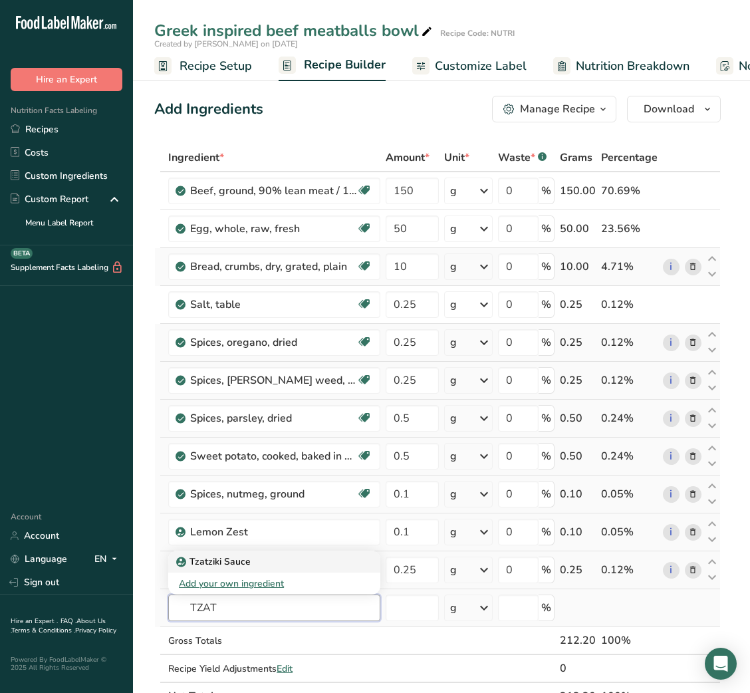
type input "TZAT"
click at [298, 558] on div "Tzatziki Sauce" at bounding box center [264, 561] width 170 height 14
type input "Tzatziki Sauce"
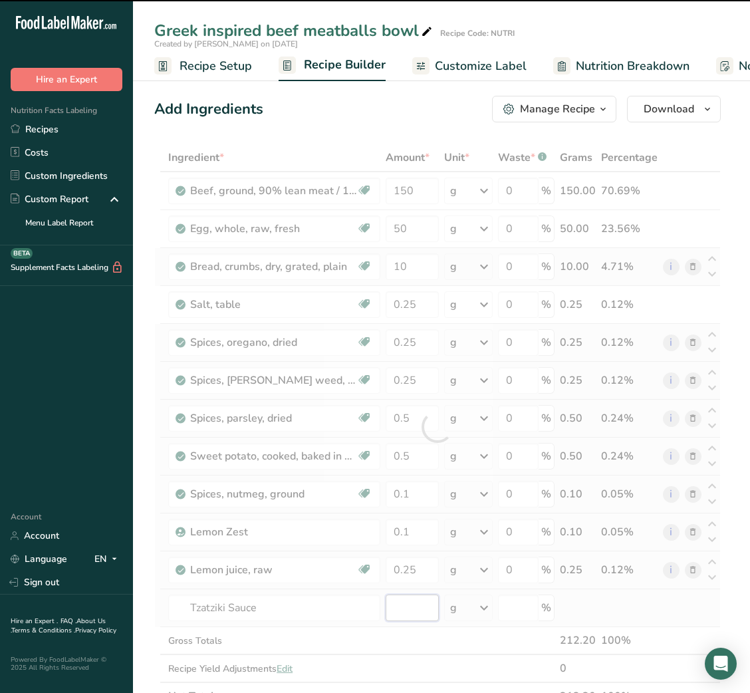
type input "0"
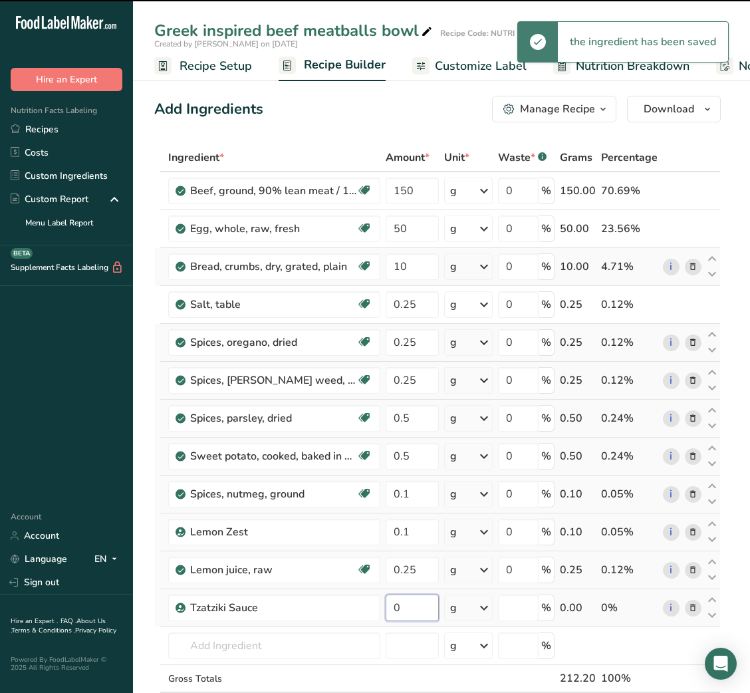
type input "0"
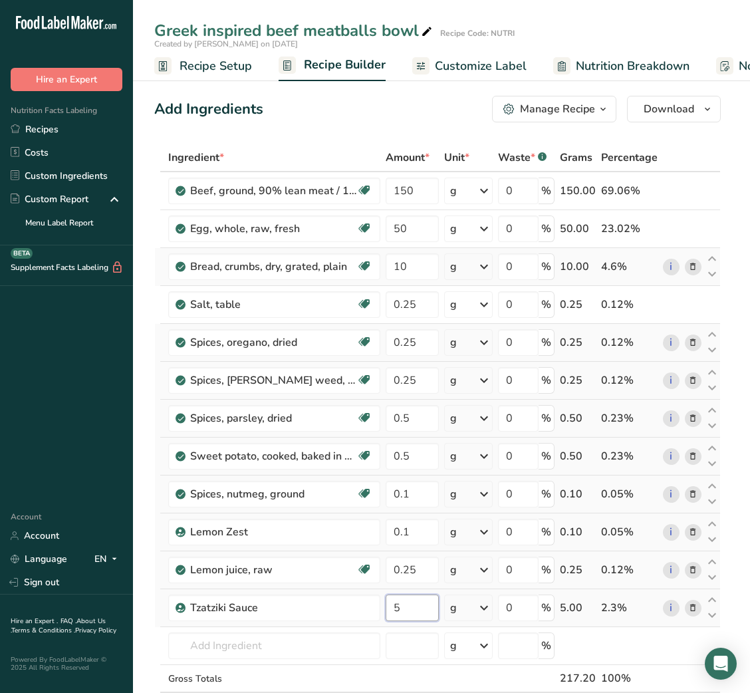
type input "5"
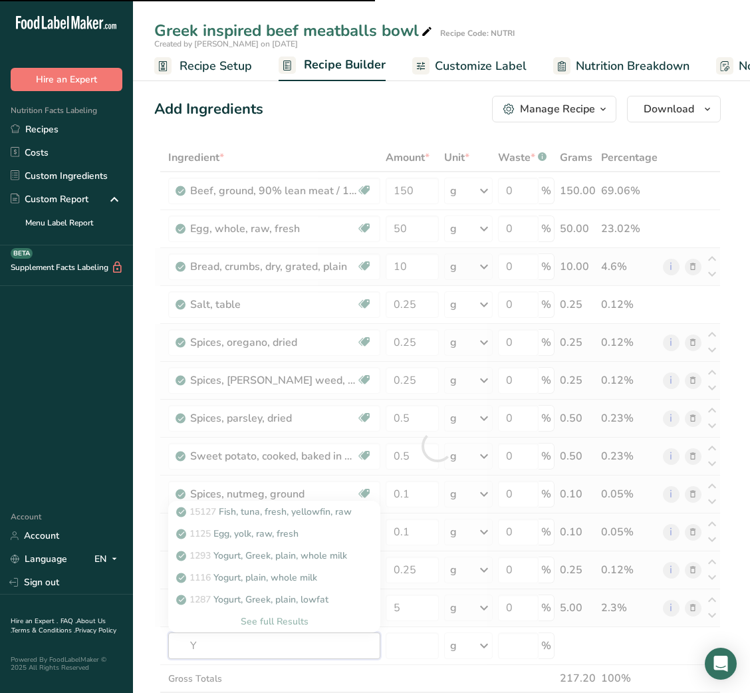
type input "YO"
type input "GURT"
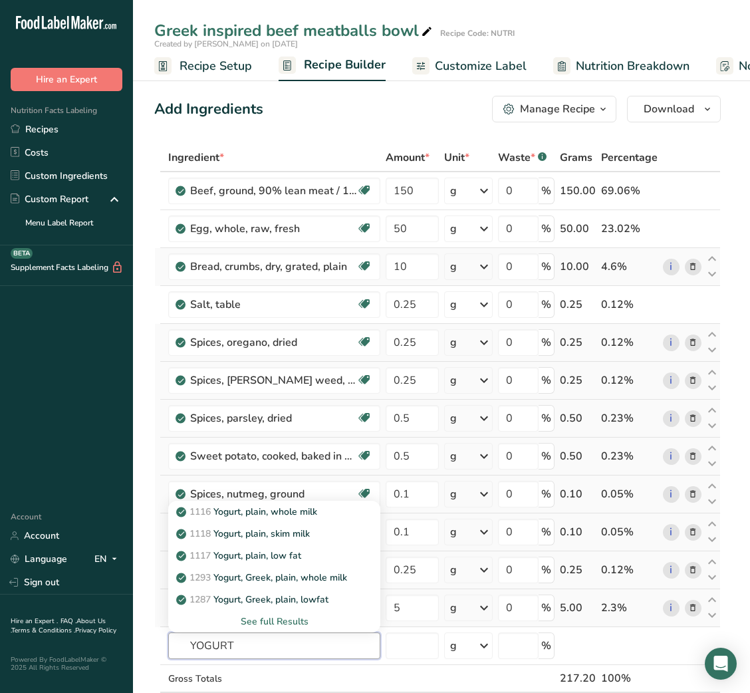
type input "YOGURT"
click at [298, 558] on p "1117 Yogurt, plain, low fat" at bounding box center [240, 556] width 122 height 14
type input "Yogurt, plain, low fat"
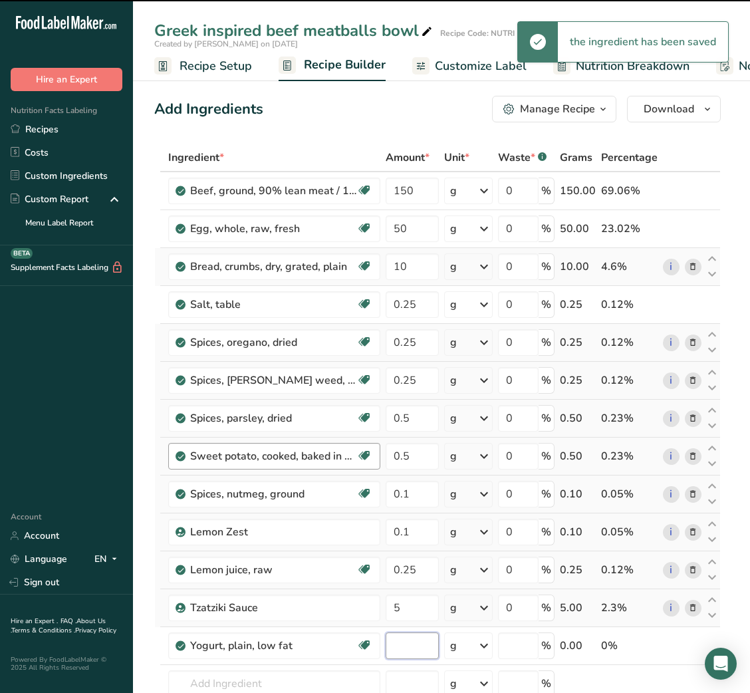
type input "0"
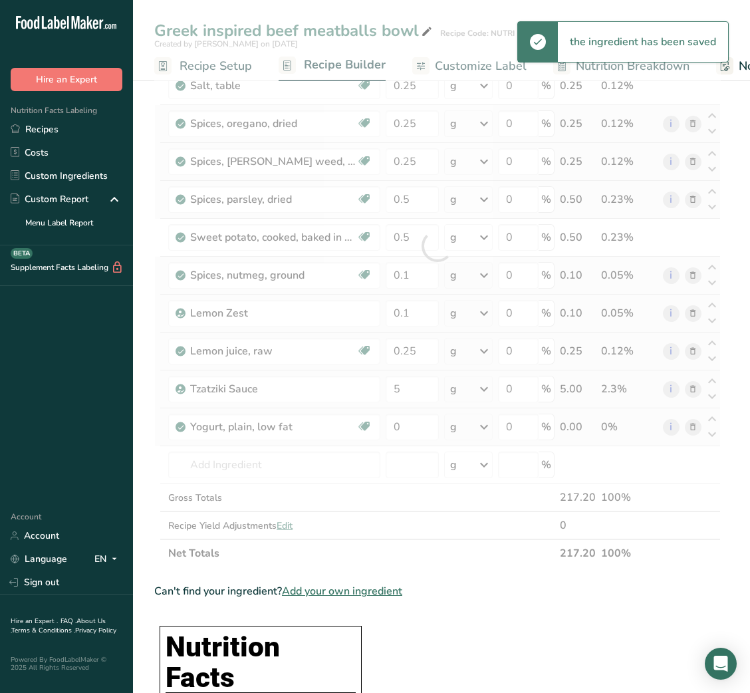
click at [688, 424] on div "Ingredient * Amount * Unit * Waste * .a-a{fill:#347362;}.b-a{fill:#fff;} Grams …" at bounding box center [437, 246] width 566 height 642
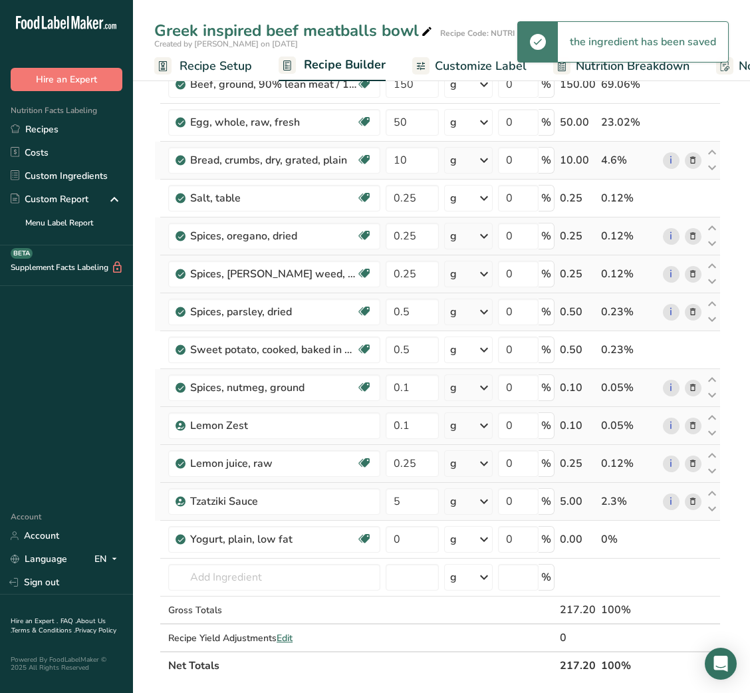
scroll to position [107, 0]
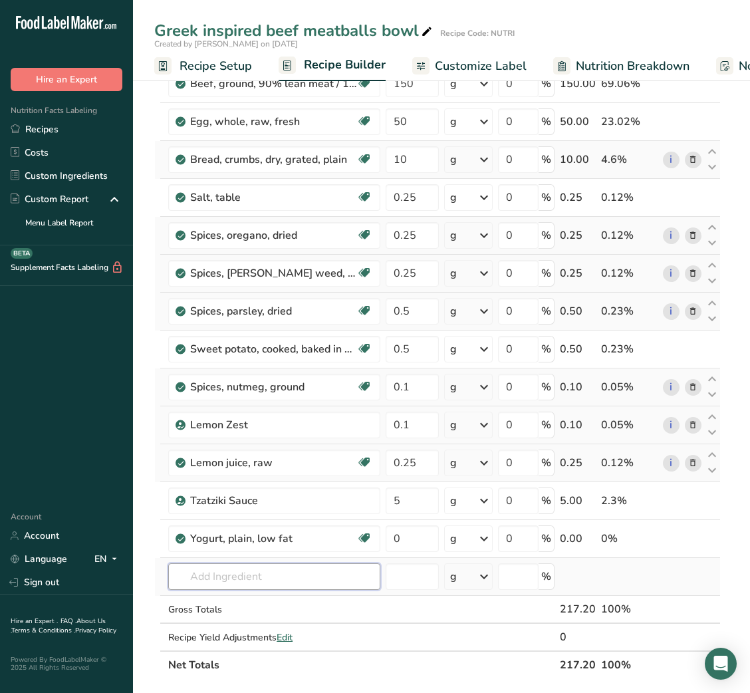
click at [217, 584] on input "text" at bounding box center [274, 576] width 212 height 27
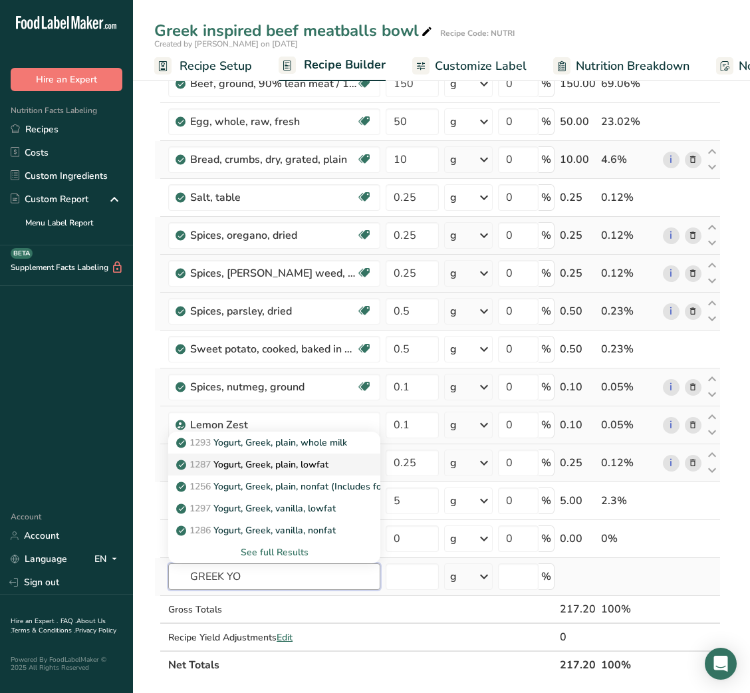
type input "GREEK YO"
click at [309, 461] on p "1287 Yogurt, Greek, plain, lowfat" at bounding box center [254, 464] width 150 height 14
type input "Yogurt, Greek, plain, lowfat"
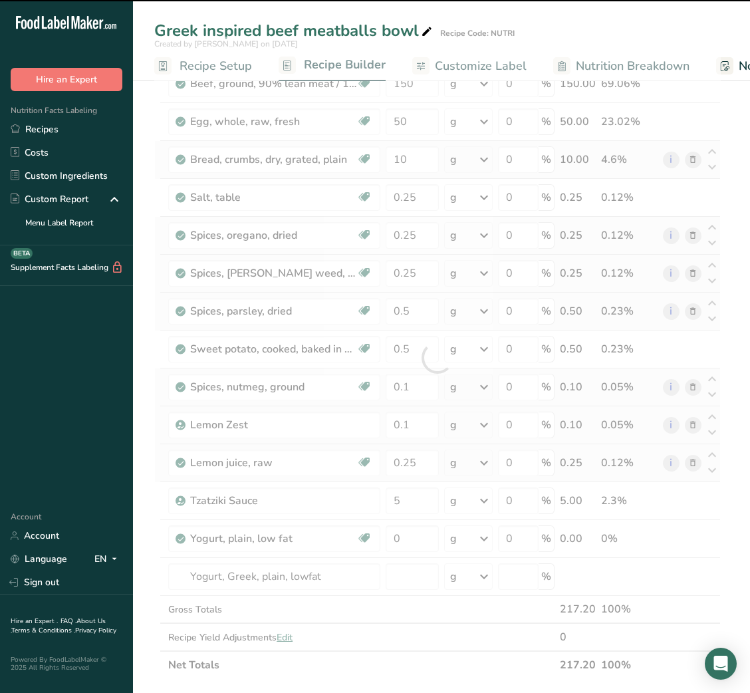
type input "0"
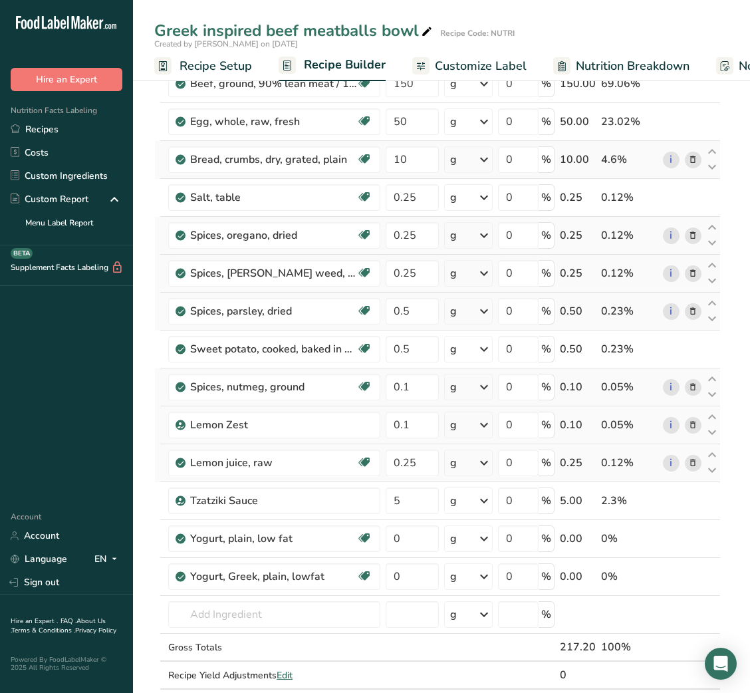
click at [688, 545] on icon at bounding box center [692, 539] width 9 height 14
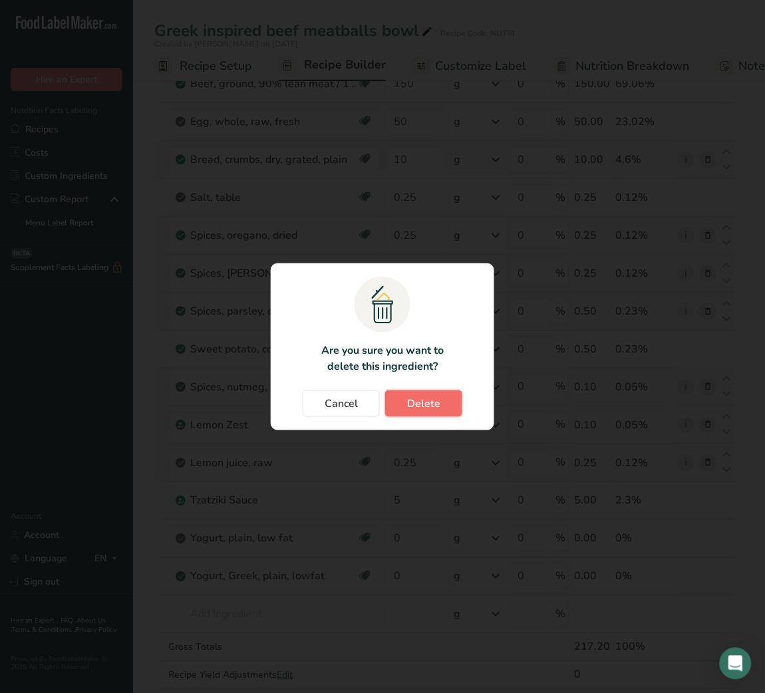
click at [430, 405] on span "Delete" at bounding box center [423, 404] width 33 height 16
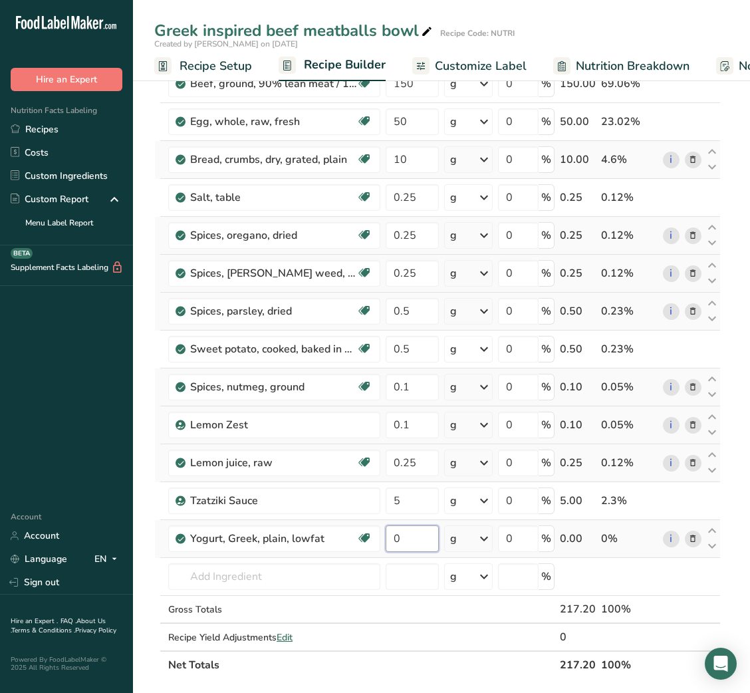
click at [398, 548] on input "0" at bounding box center [412, 538] width 53 height 27
type input "1"
type input "50"
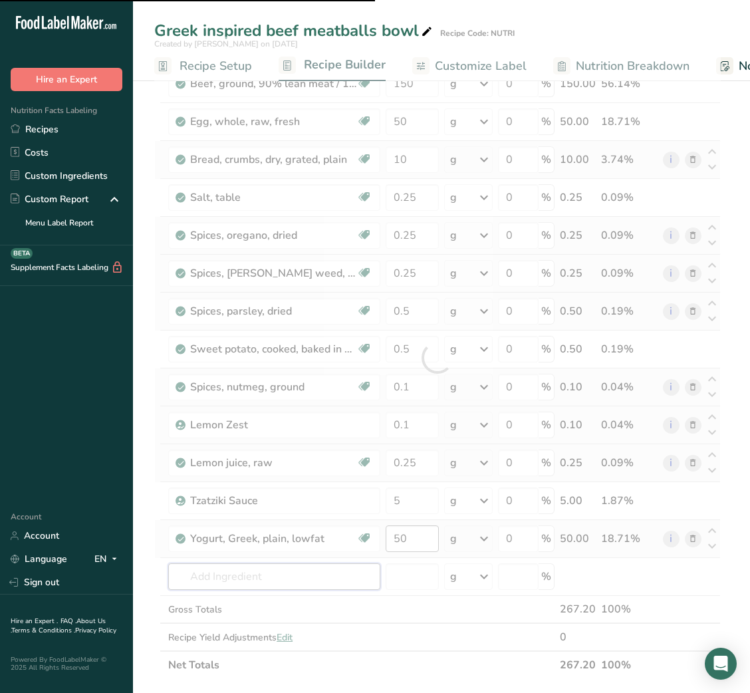
type input "G"
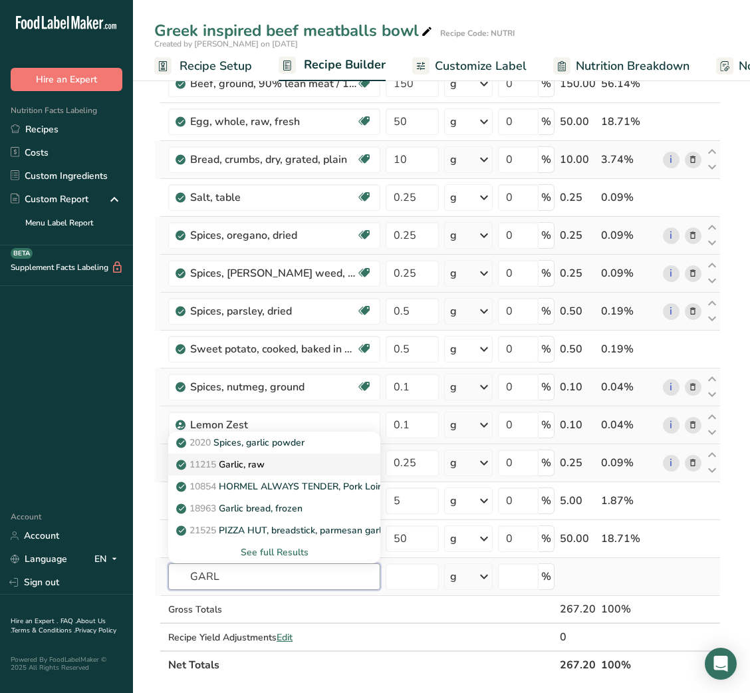
type input "GARL"
click at [260, 463] on p "11215 Garlic, raw" at bounding box center [222, 464] width 86 height 14
type input "Garlic, raw"
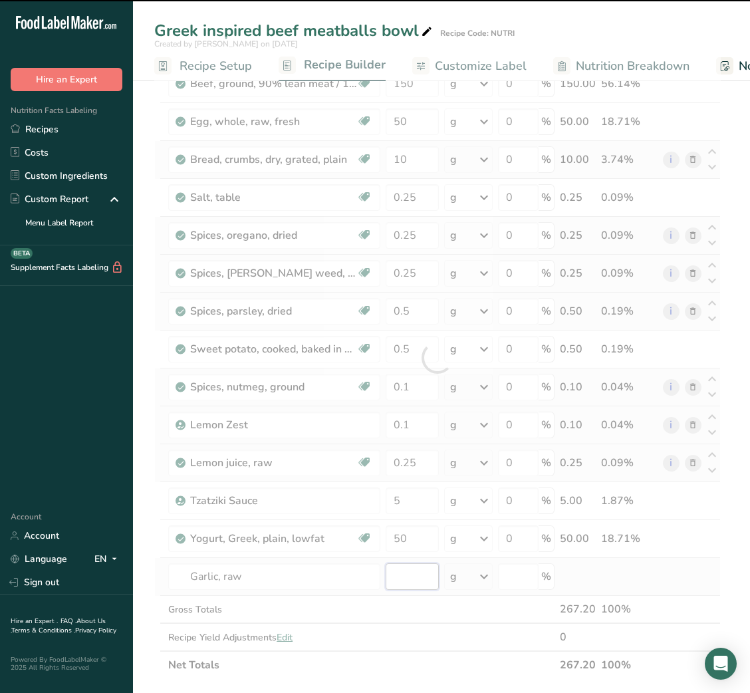
type input "0"
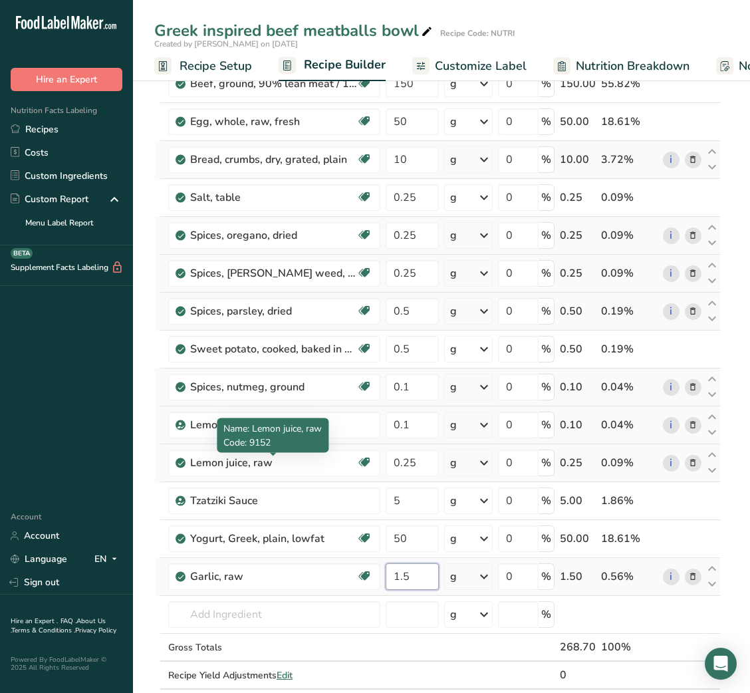
type input "1.5"
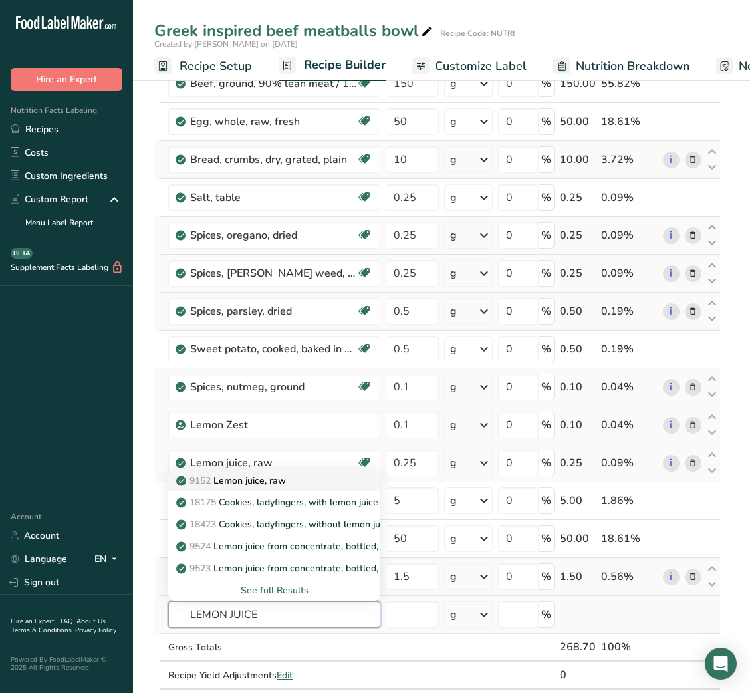
type input "LEMON JUICE"
click at [226, 470] on link "9152 Lemon juice, raw" at bounding box center [274, 480] width 212 height 22
type input "Lemon juice, raw"
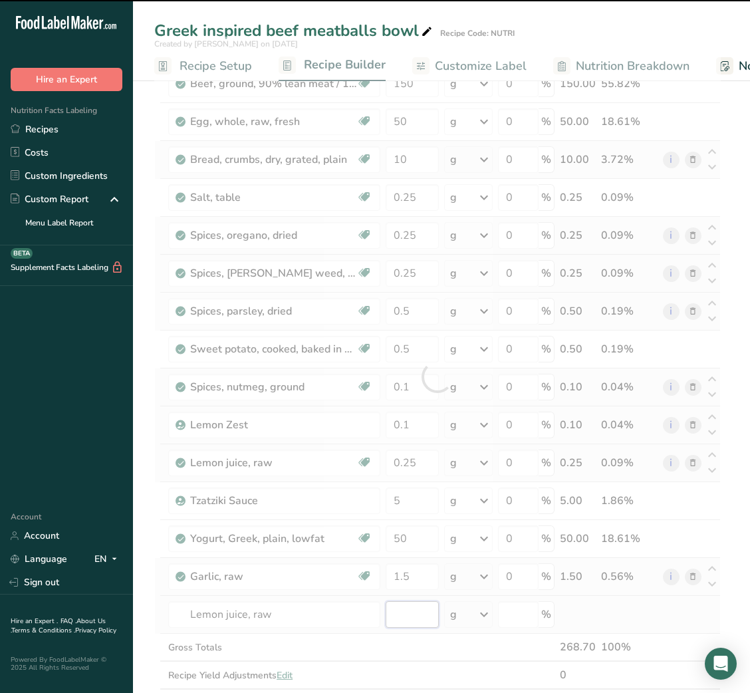
type input "0"
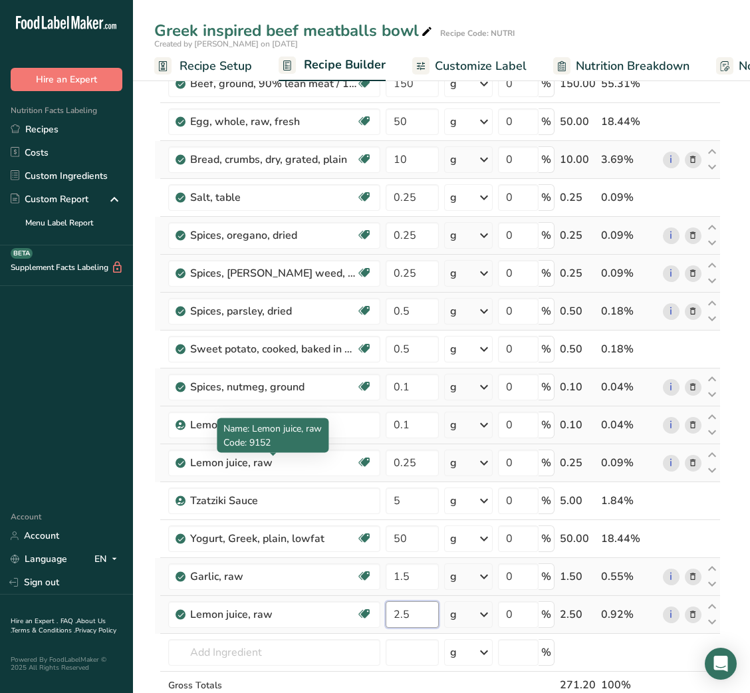
type input "2.5"
click at [691, 616] on icon at bounding box center [692, 615] width 9 height 14
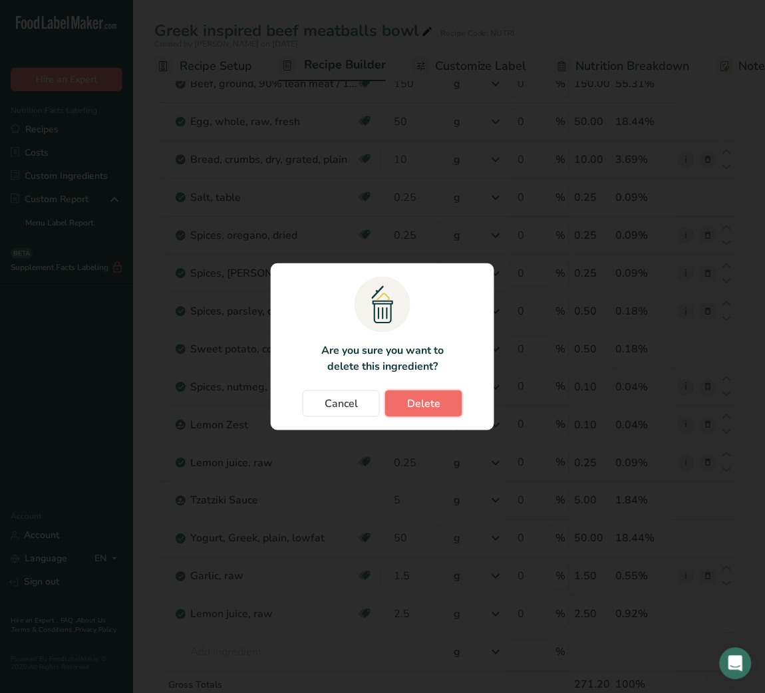
click at [435, 412] on button "Delete" at bounding box center [423, 403] width 77 height 27
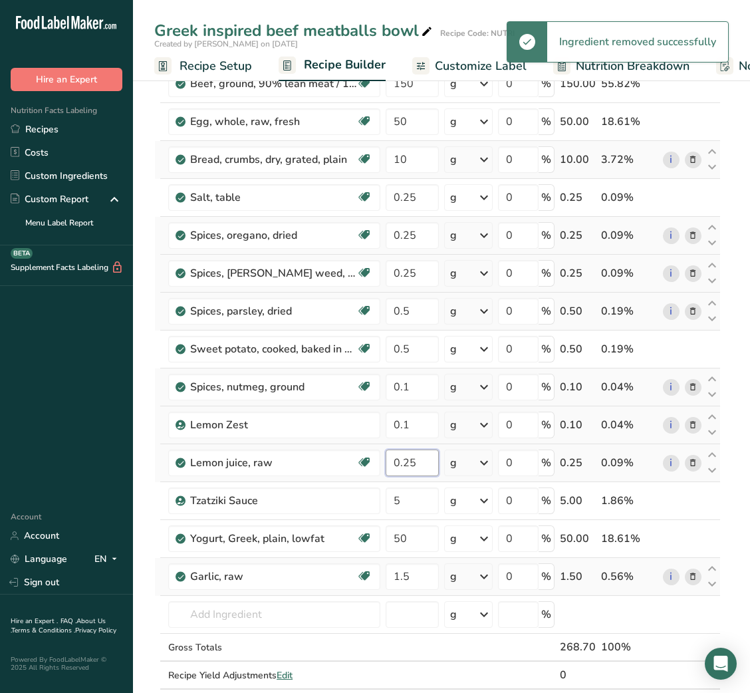
click at [398, 462] on input "0.25" at bounding box center [412, 462] width 53 height 27
type input "2"
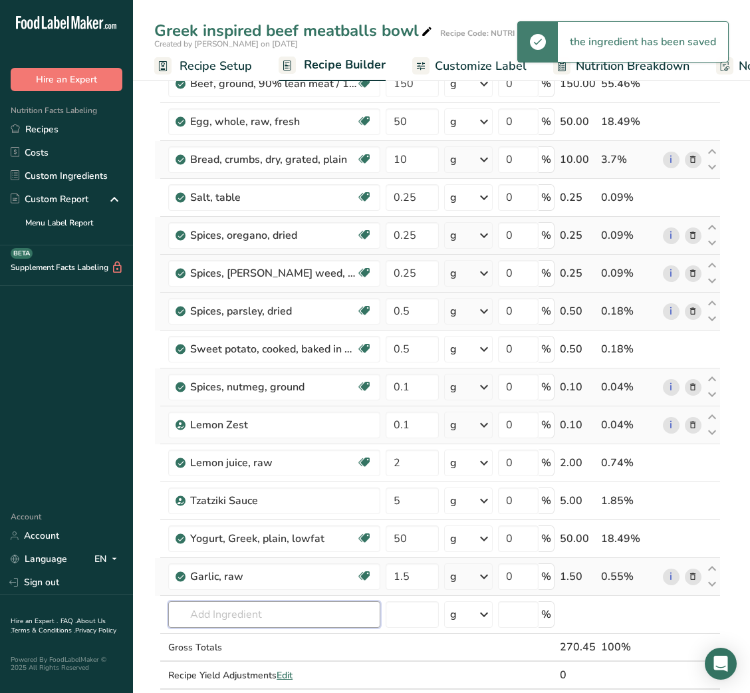
click at [253, 613] on input "text" at bounding box center [274, 614] width 212 height 27
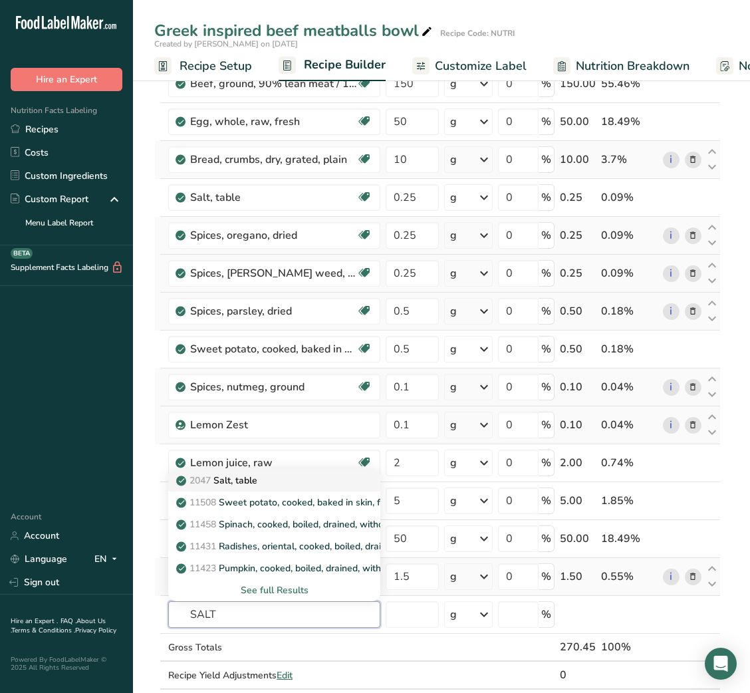
type input "SALT"
click at [282, 481] on div "2047 Salt, table" at bounding box center [264, 480] width 170 height 14
type input "Salt, table"
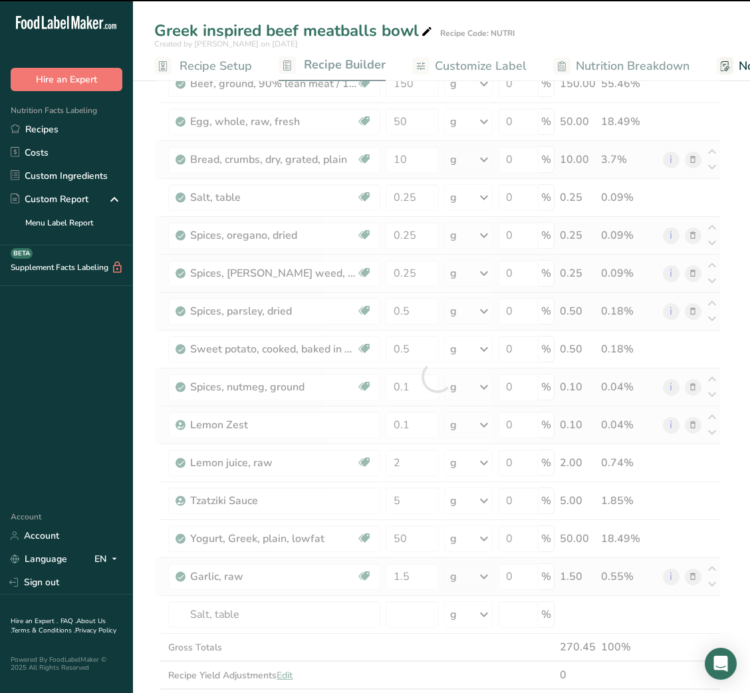
type input "0"
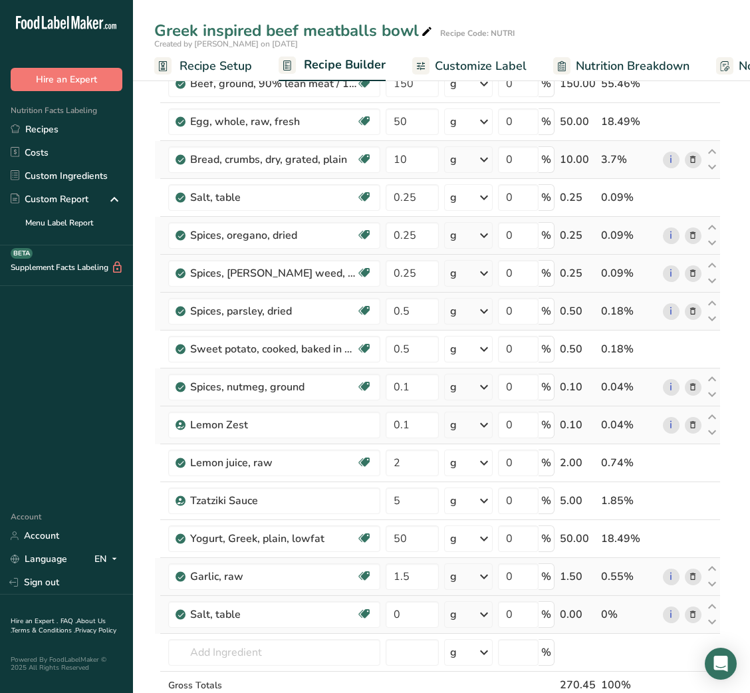
click at [699, 614] on span at bounding box center [693, 614] width 16 height 16
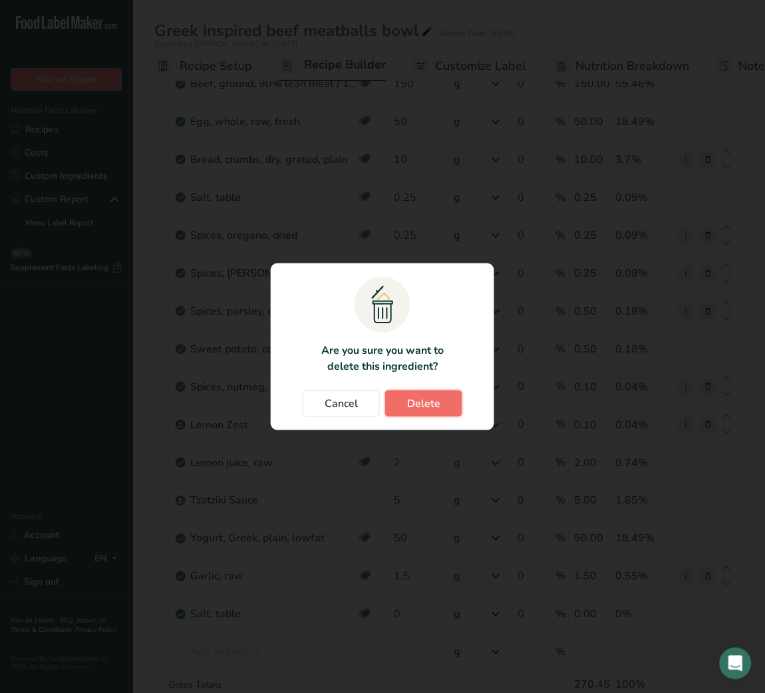
click at [437, 410] on span "Delete" at bounding box center [423, 404] width 33 height 16
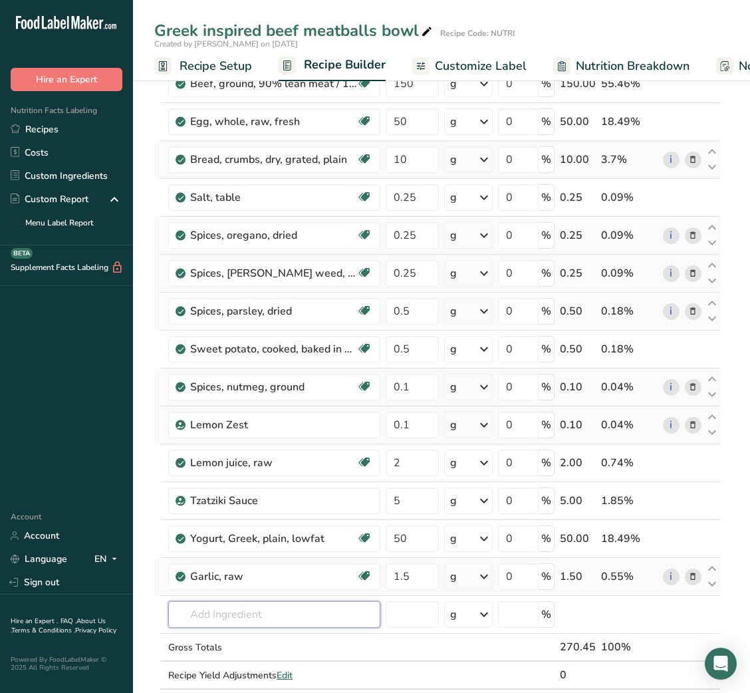
click at [240, 605] on input "text" at bounding box center [274, 614] width 212 height 27
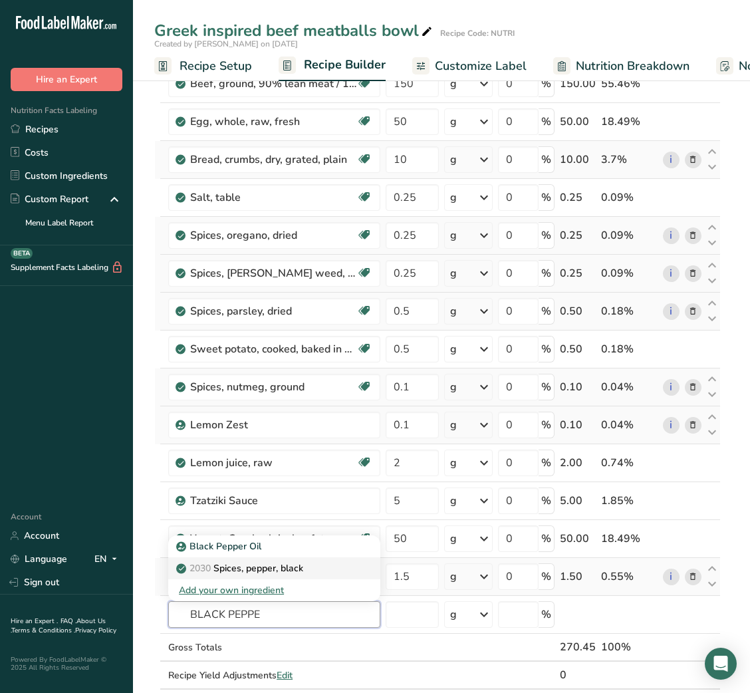
type input "BLACK PEPPE"
click at [262, 570] on p "2030 Spices, pepper, black" at bounding box center [241, 568] width 124 height 14
type input "Spices, pepper, black"
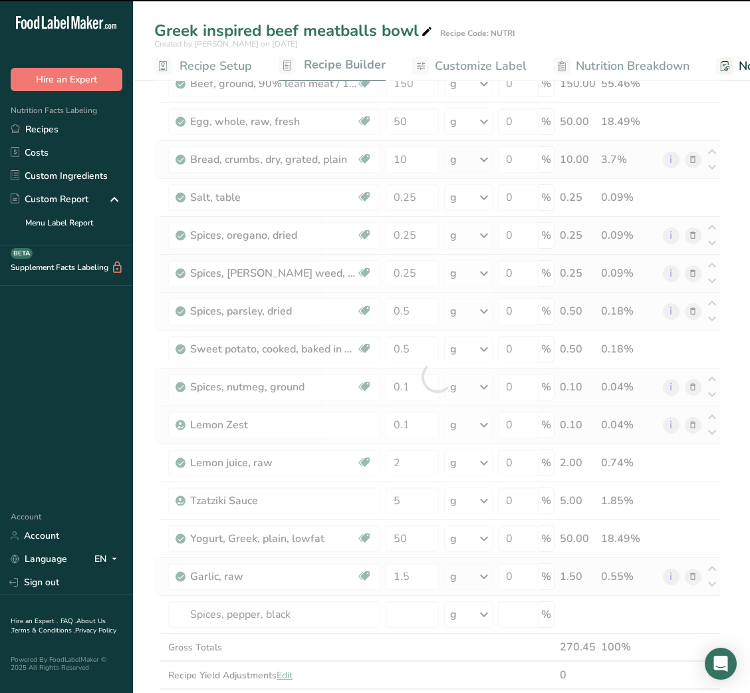
type input "0"
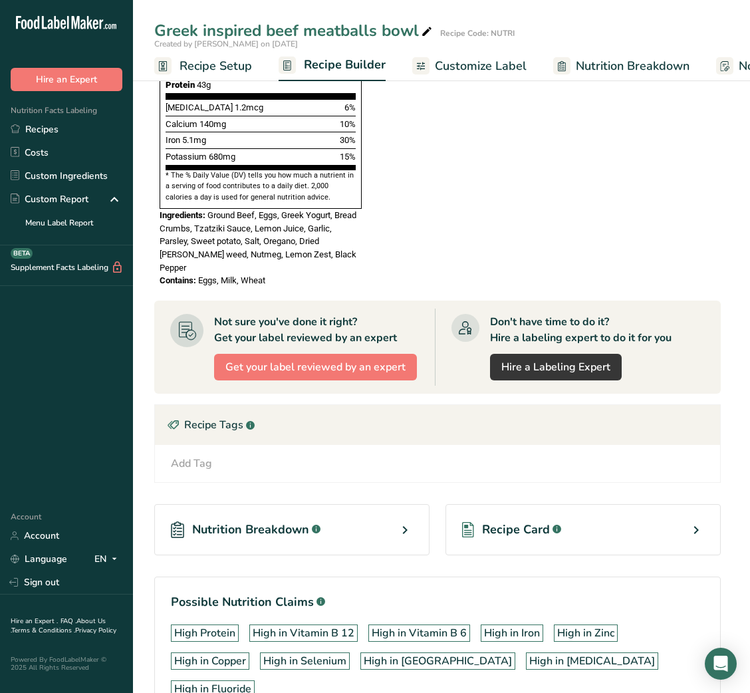
scroll to position [1187, 0]
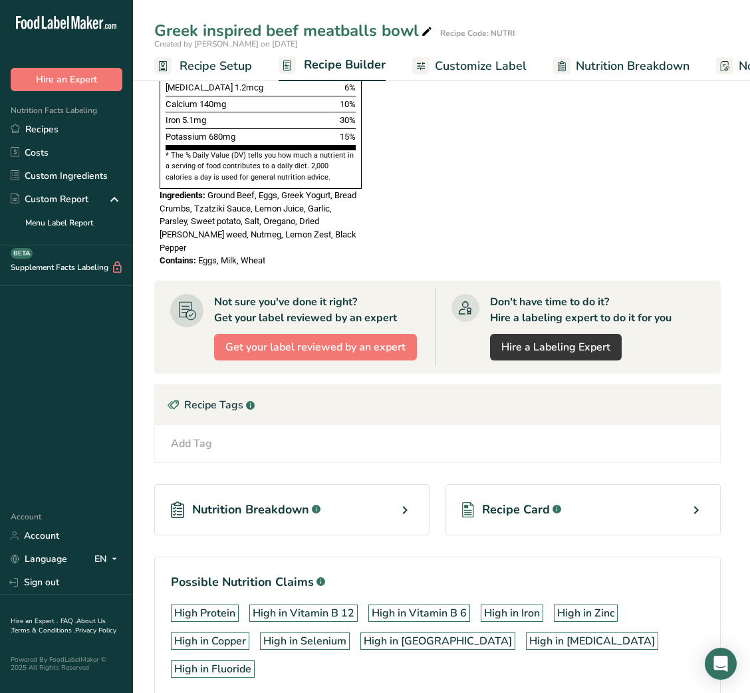
click at [547, 501] on span "Recipe Card" at bounding box center [516, 510] width 68 height 18
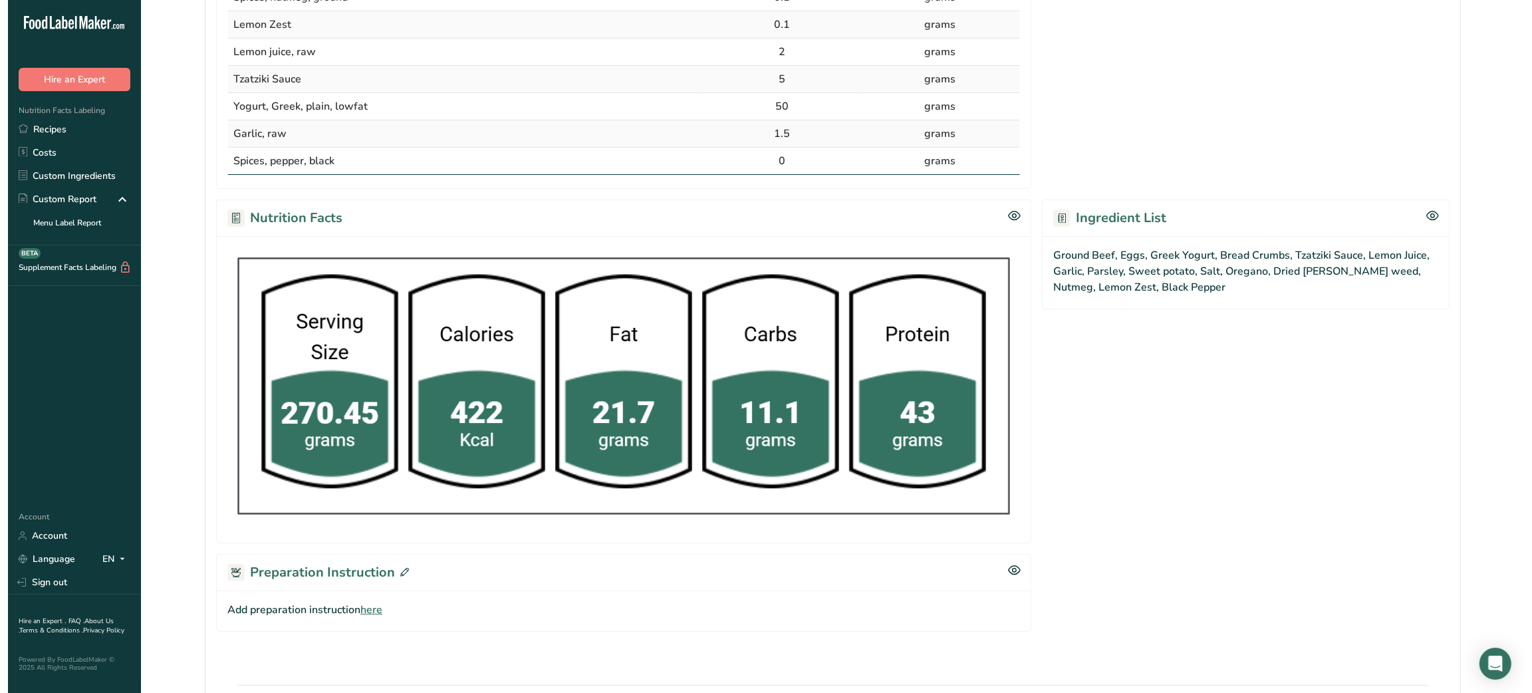
scroll to position [650, 0]
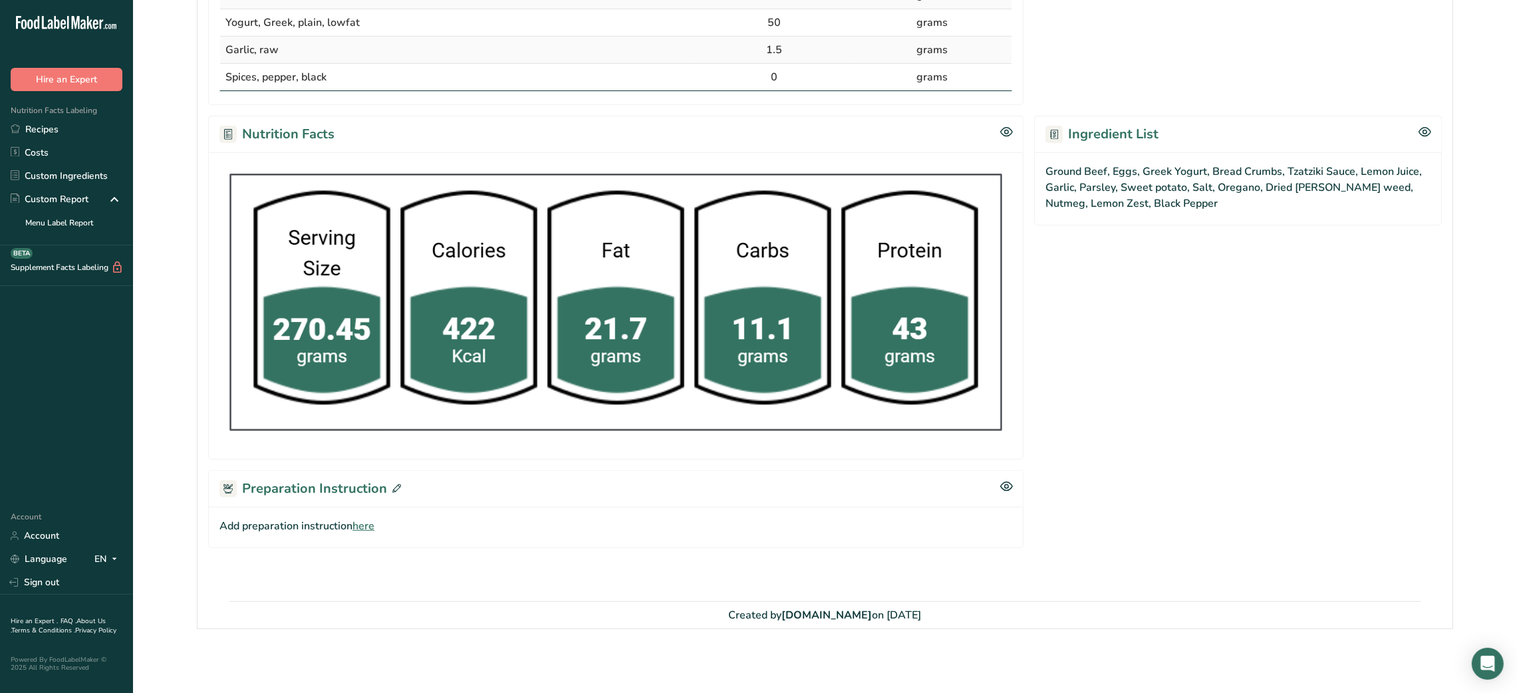
click at [360, 526] on span "here" at bounding box center [363, 526] width 22 height 16
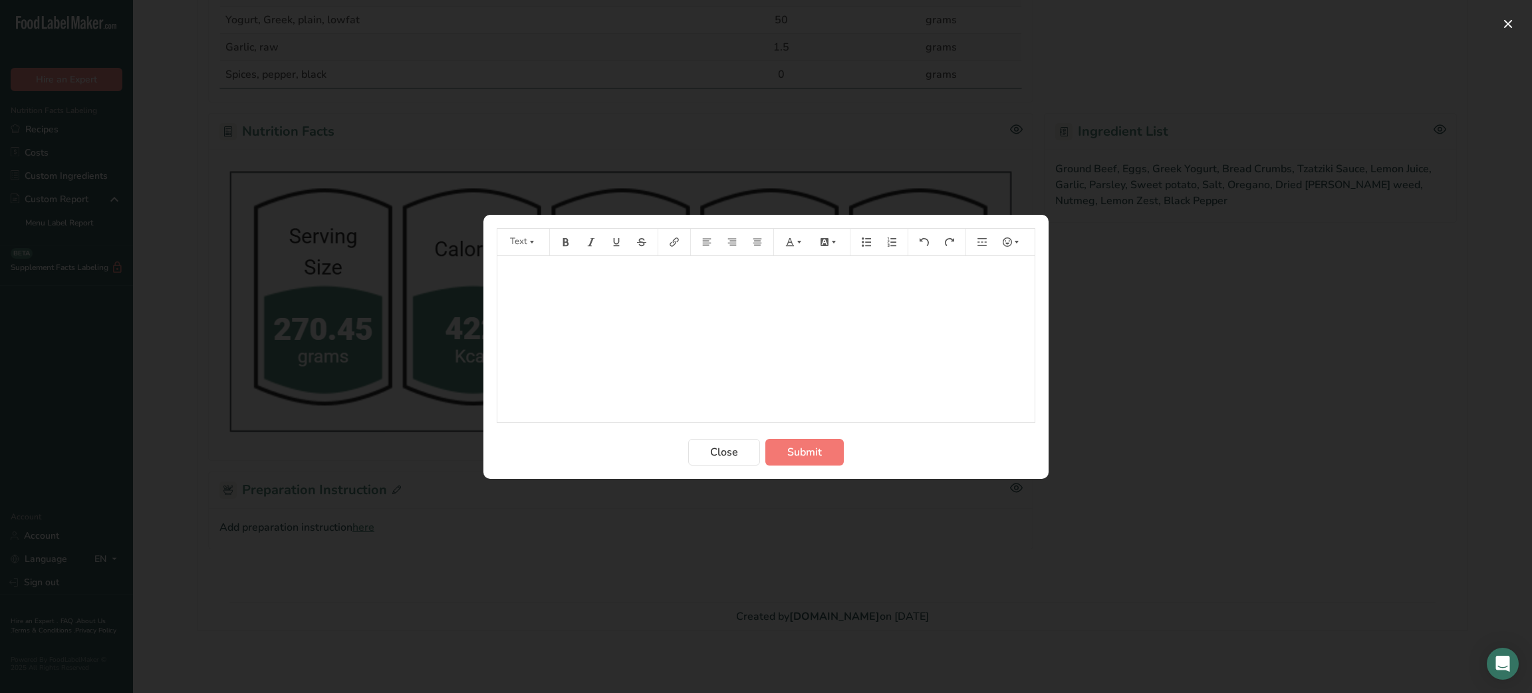
click at [650, 291] on div "﻿" at bounding box center [765, 339] width 537 height 166
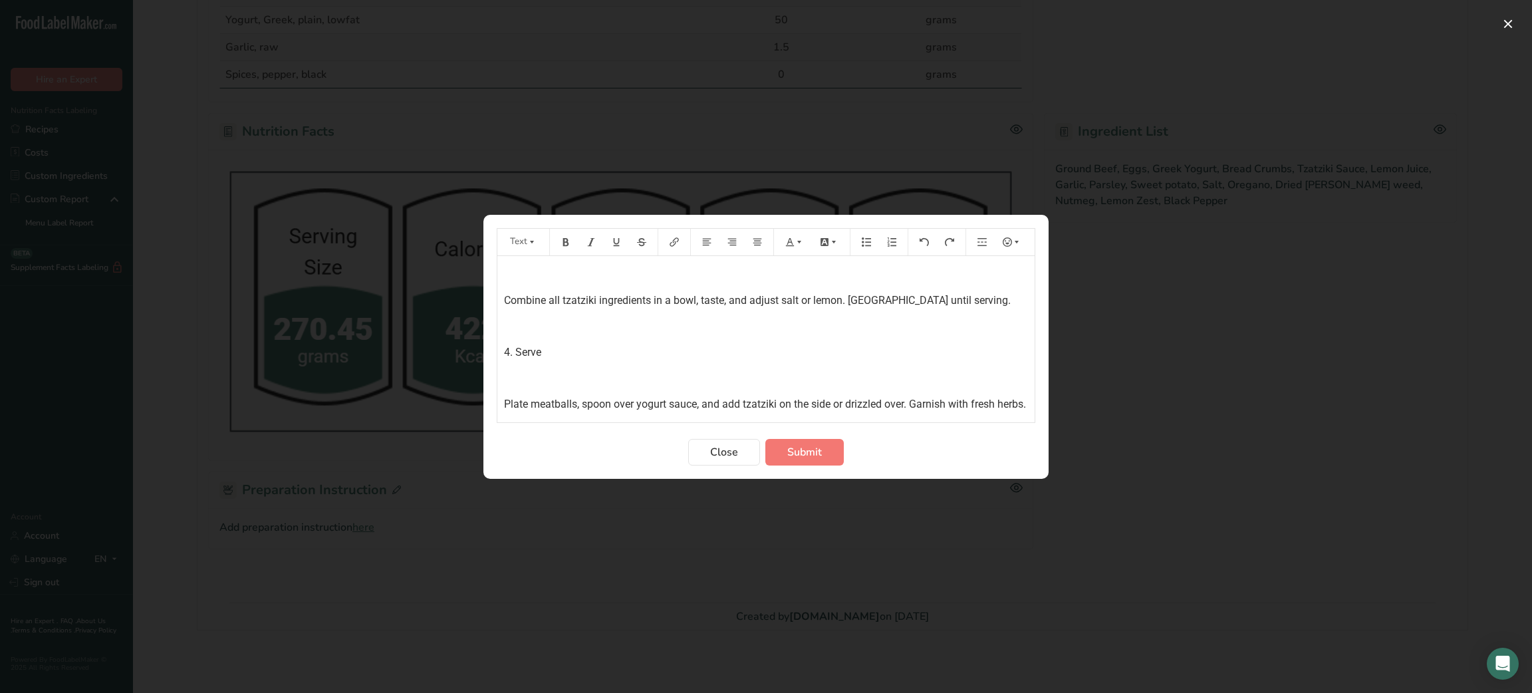
scroll to position [433, 0]
click at [518, 385] on div "Instructions 1. Make the meatballs ﻿ Preheat oven to 175 °C (350 °F). ﻿ In a bo…" at bounding box center [765, 118] width 537 height 587
click at [507, 381] on p "﻿" at bounding box center [766, 378] width 524 height 16
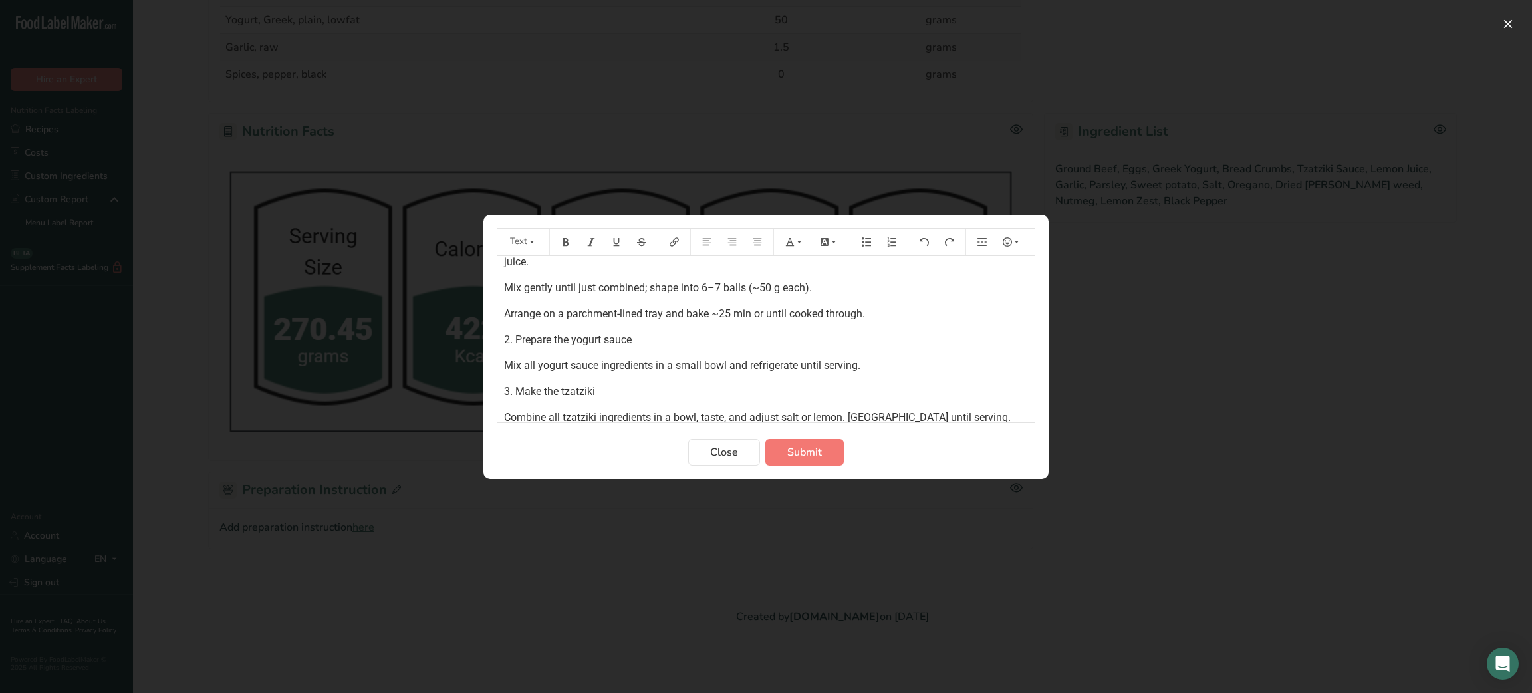
scroll to position [3, 0]
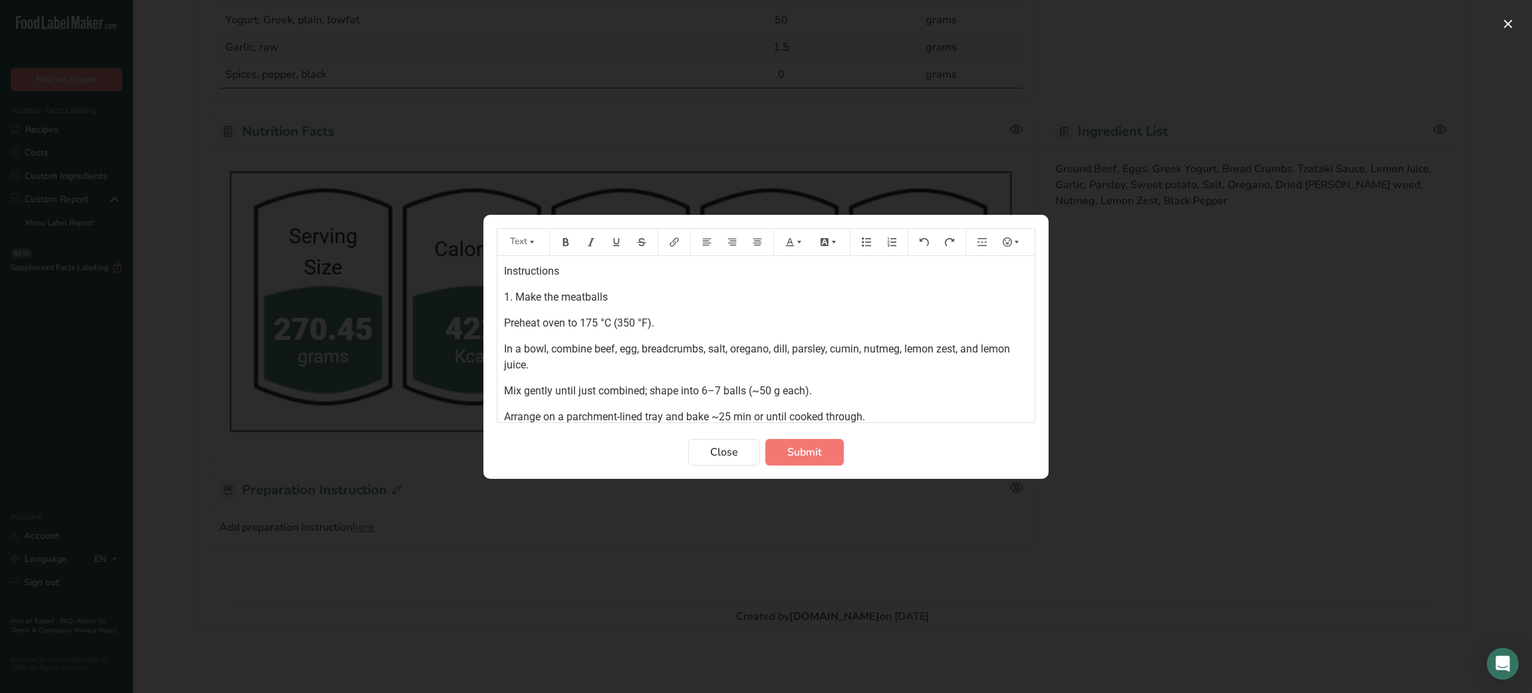
click at [540, 265] on span "Instructions" at bounding box center [531, 271] width 55 height 13
click at [563, 245] on icon "Preparation instructions modal" at bounding box center [566, 241] width 6 height 8
click at [804, 441] on button "Submit" at bounding box center [804, 452] width 78 height 27
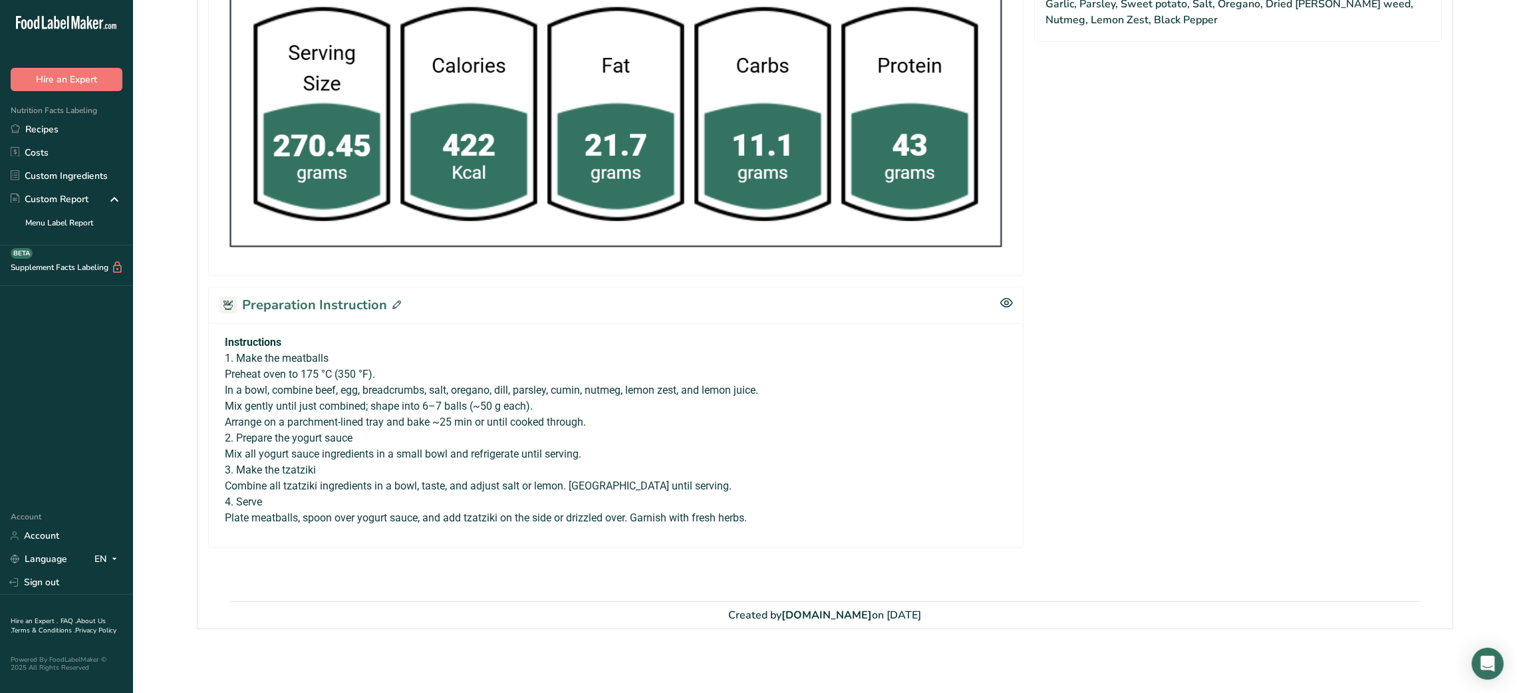
scroll to position [0, 0]
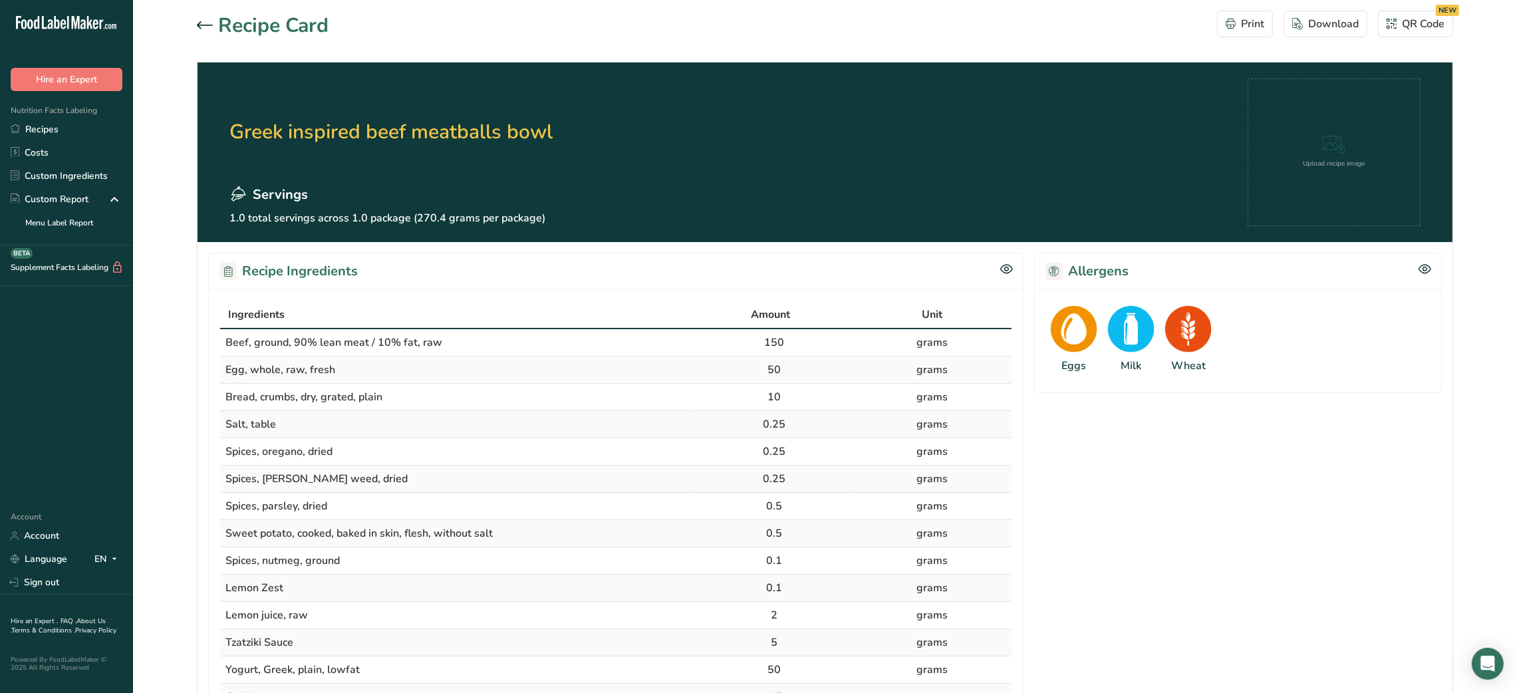
click at [209, 26] on icon at bounding box center [205, 25] width 16 height 8
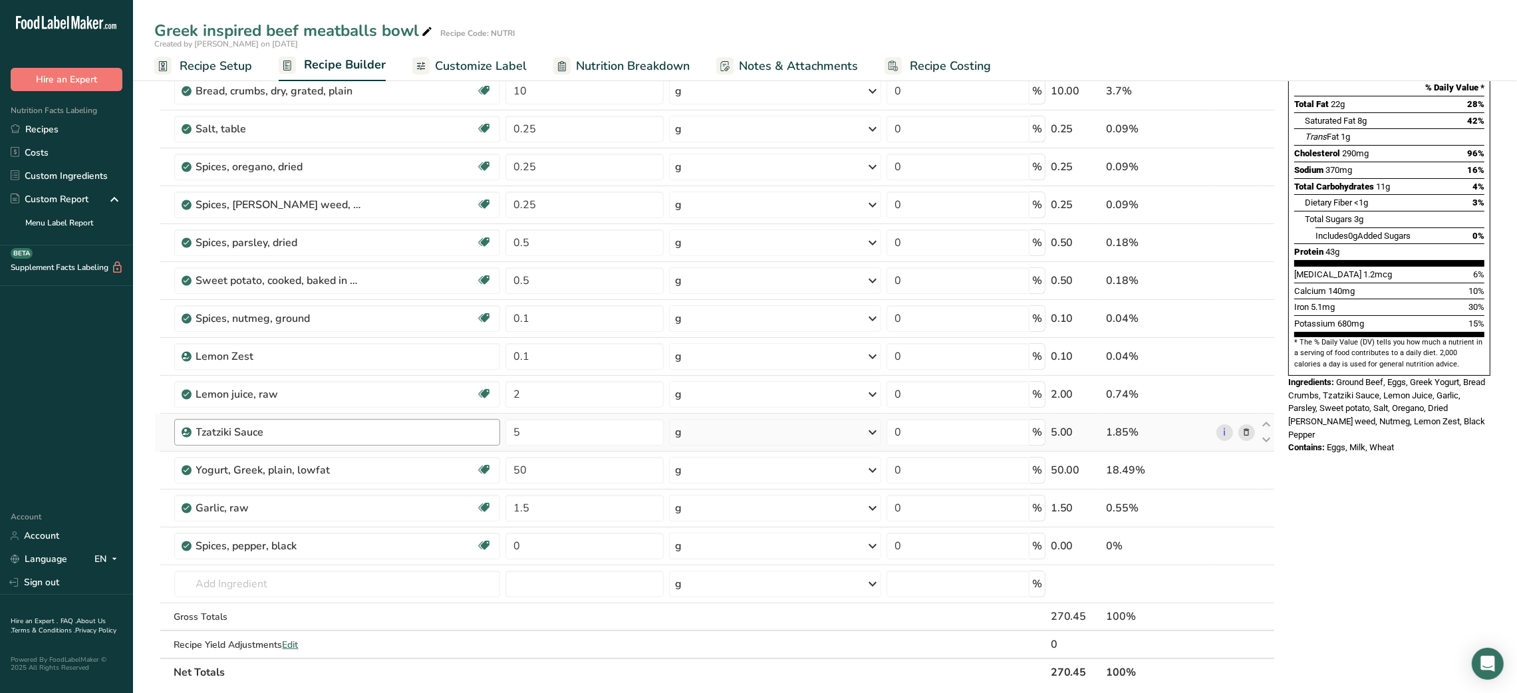
scroll to position [197, 0]
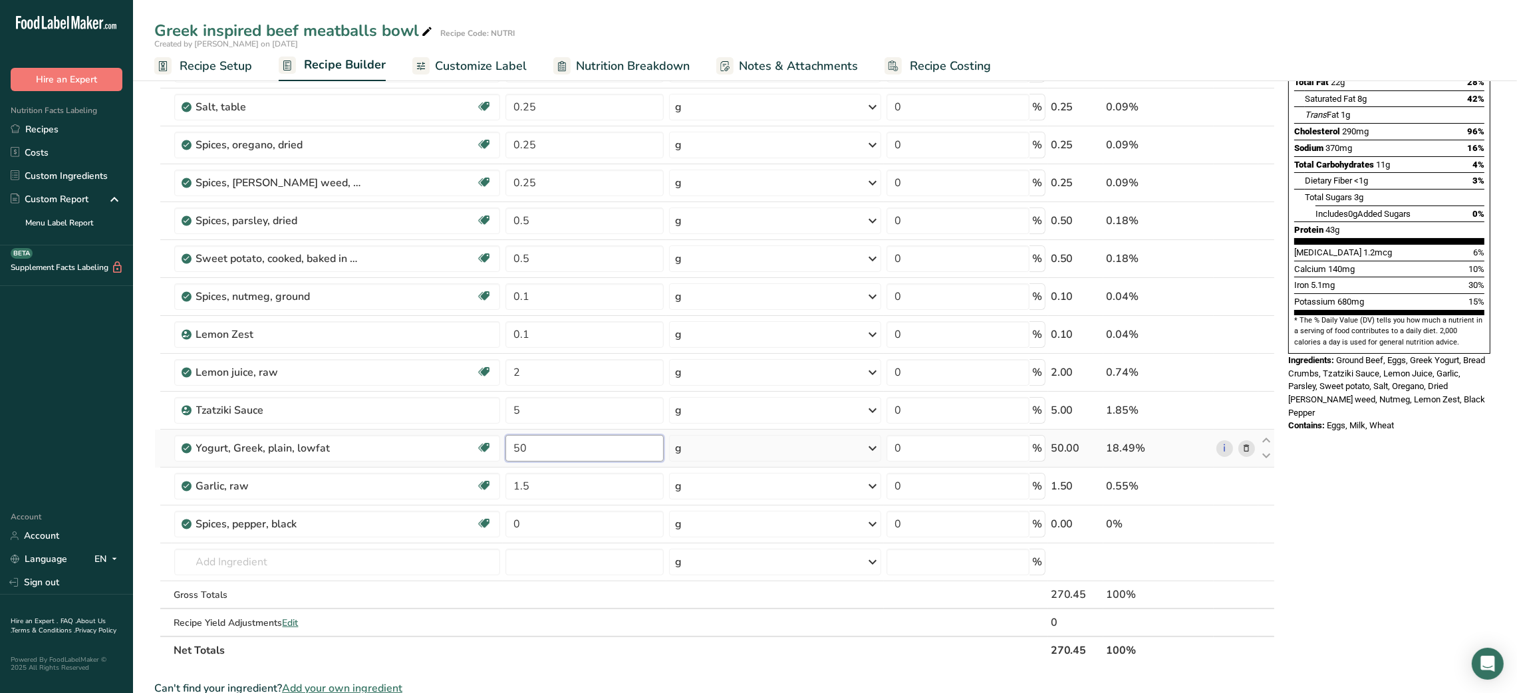
click at [522, 449] on input "50" at bounding box center [584, 448] width 158 height 27
type input "10"
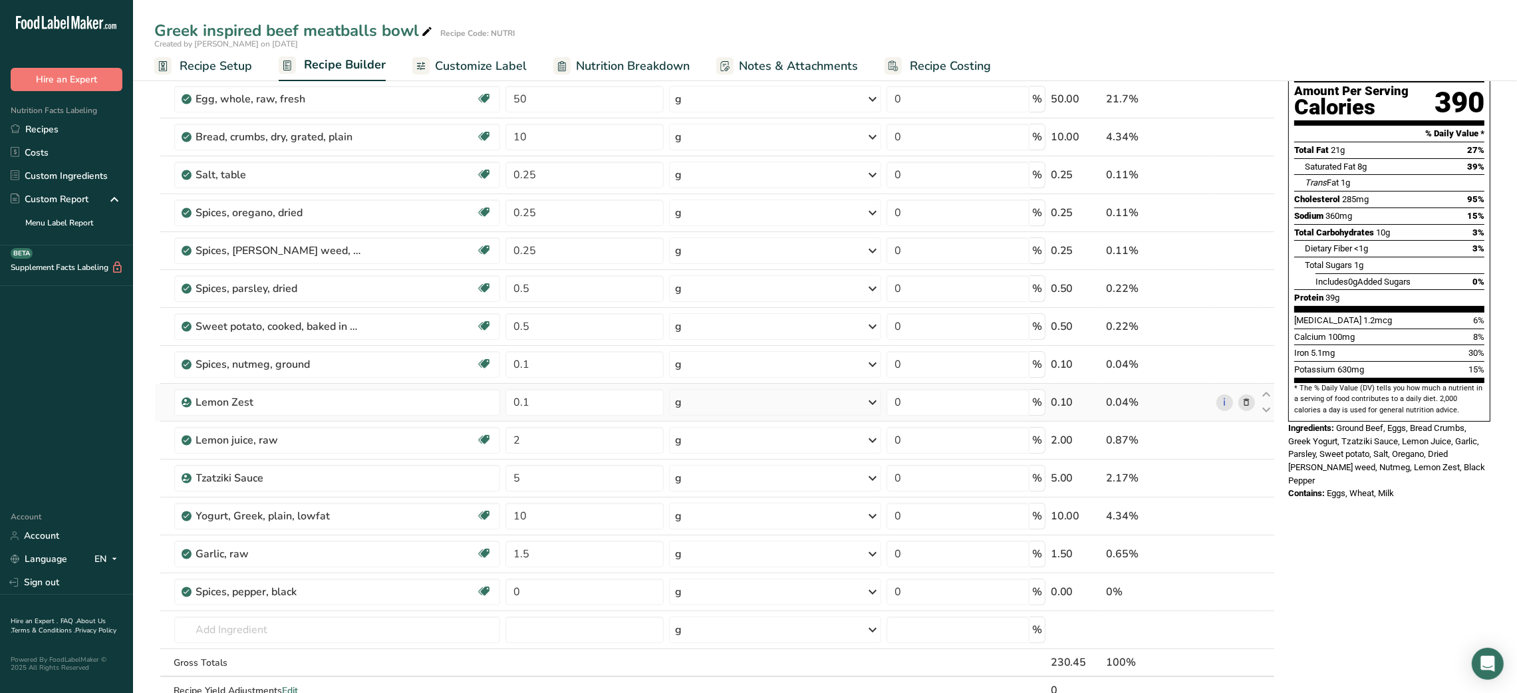
scroll to position [134, 0]
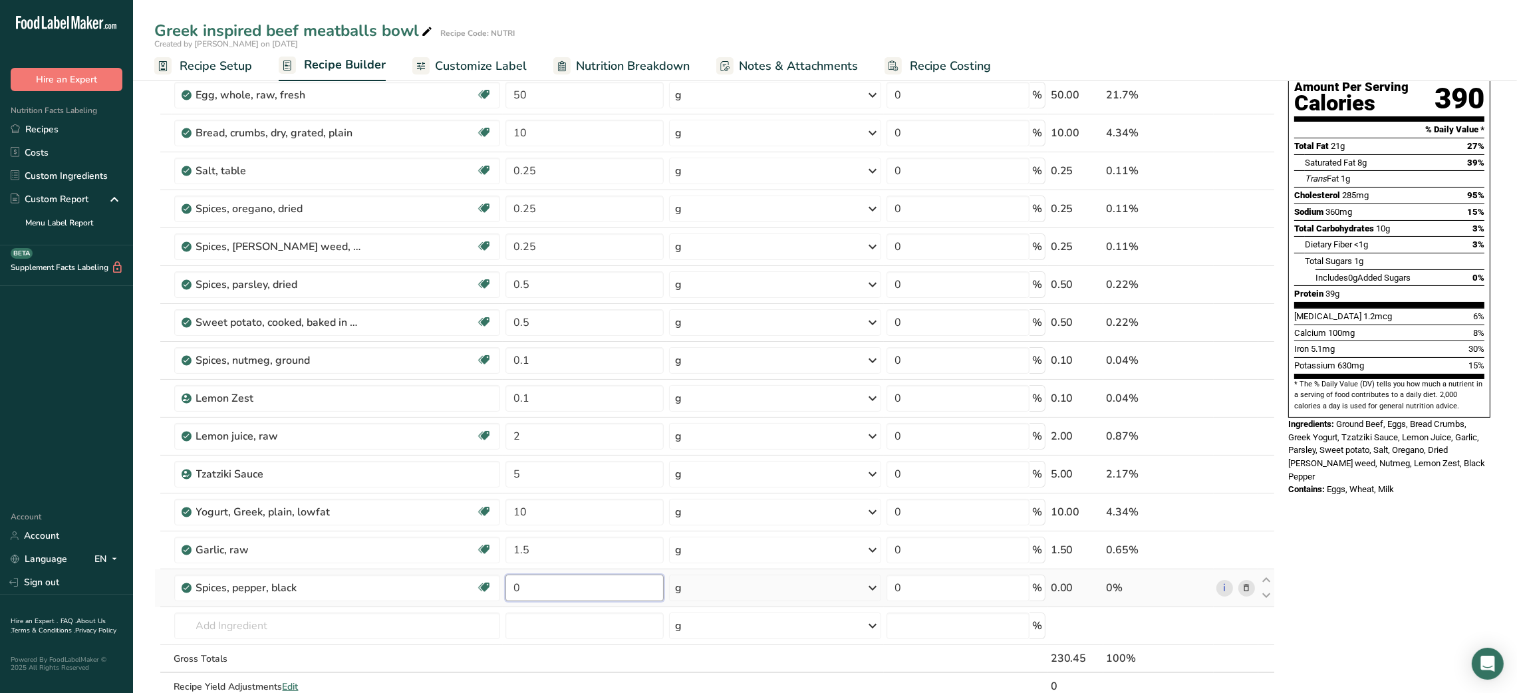
click at [513, 590] on input "0" at bounding box center [584, 587] width 158 height 27
type input "0.2"
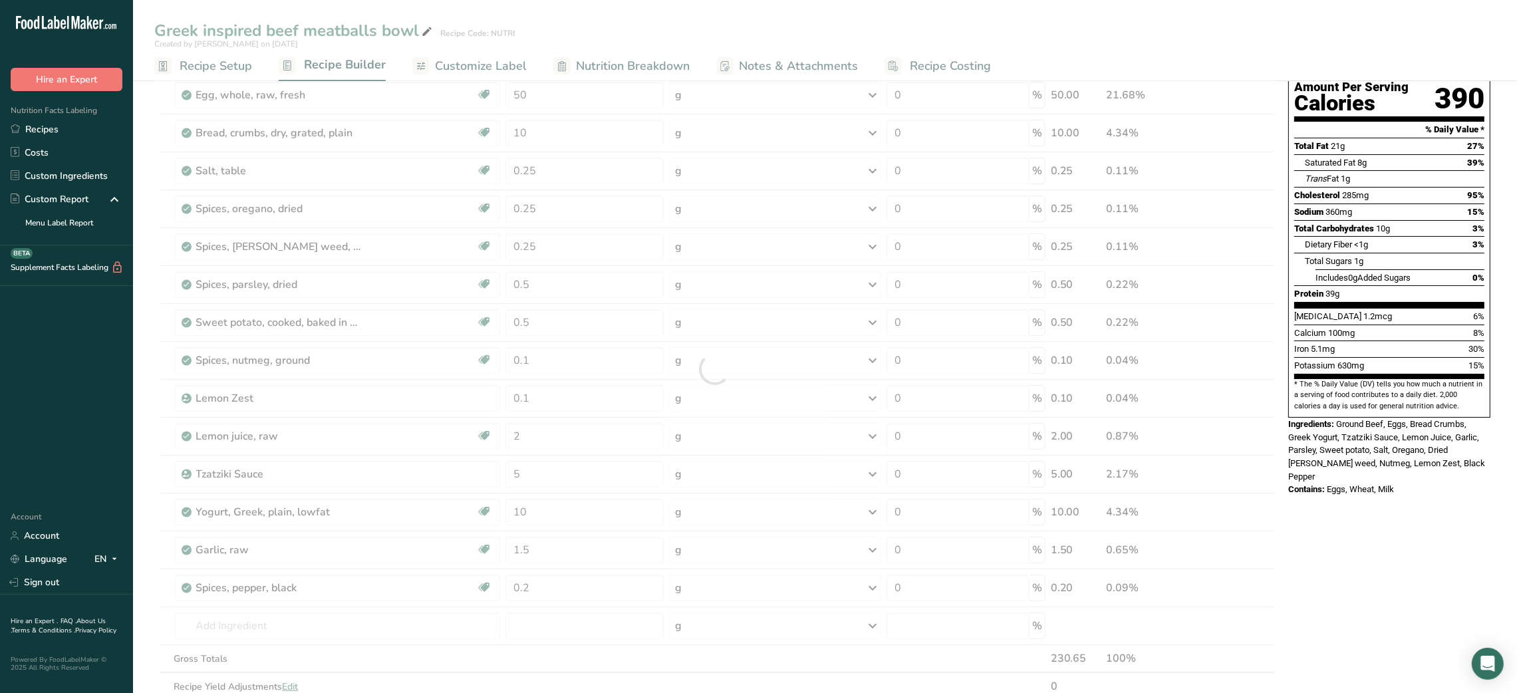
click at [1386, 584] on div "Nutrition Facts 1 Serving Per Container Serving Size 230g Amount Per Serving Ca…" at bounding box center [1389, 572] width 213 height 1230
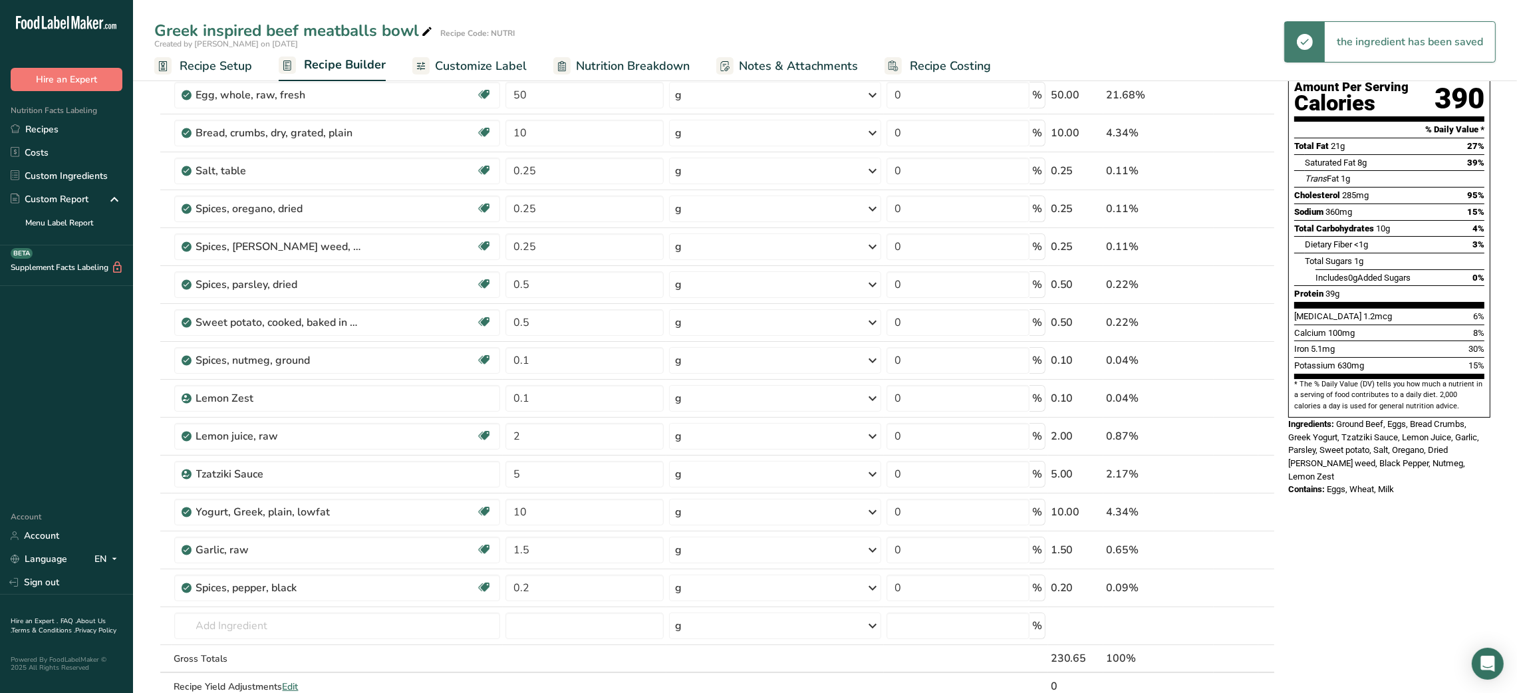
scroll to position [0, 0]
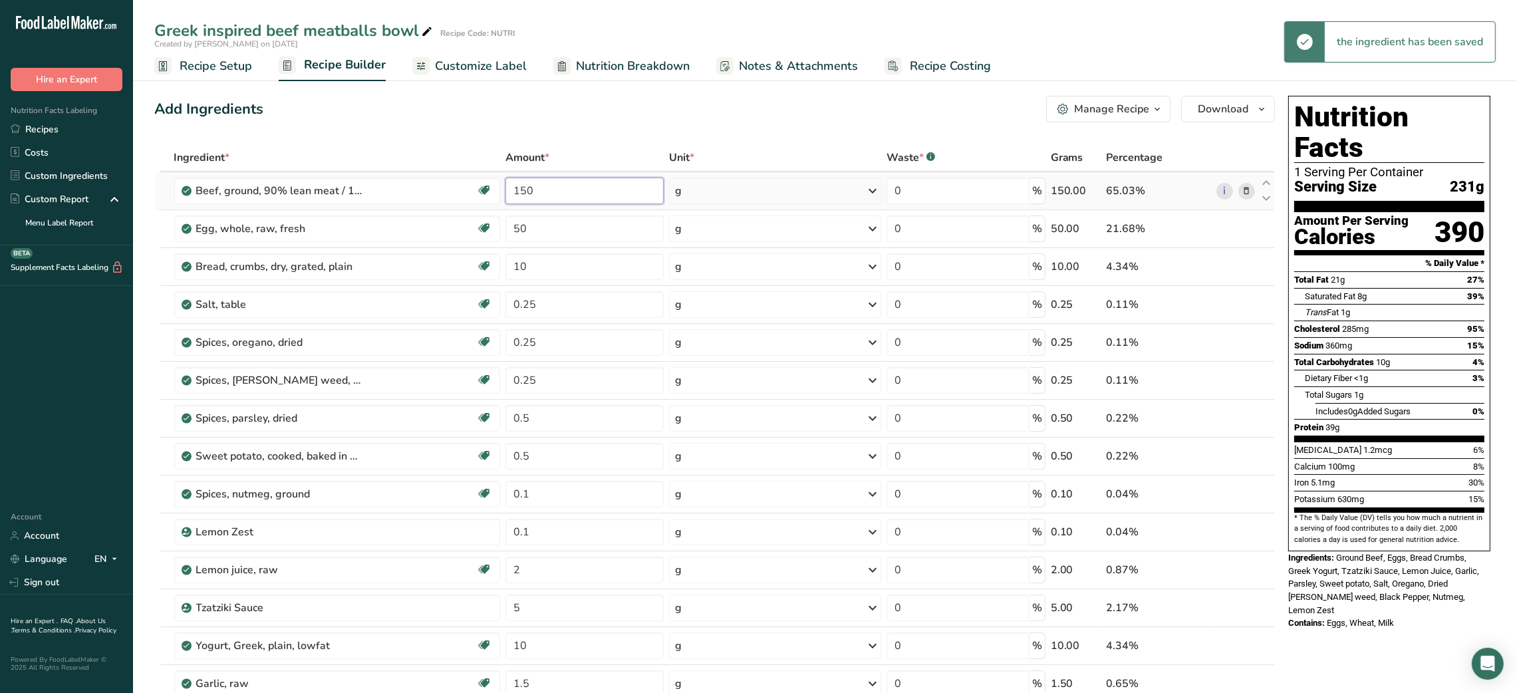
click at [530, 189] on input "150" at bounding box center [584, 191] width 158 height 27
type input "120"
click at [514, 234] on input "50" at bounding box center [584, 228] width 158 height 27
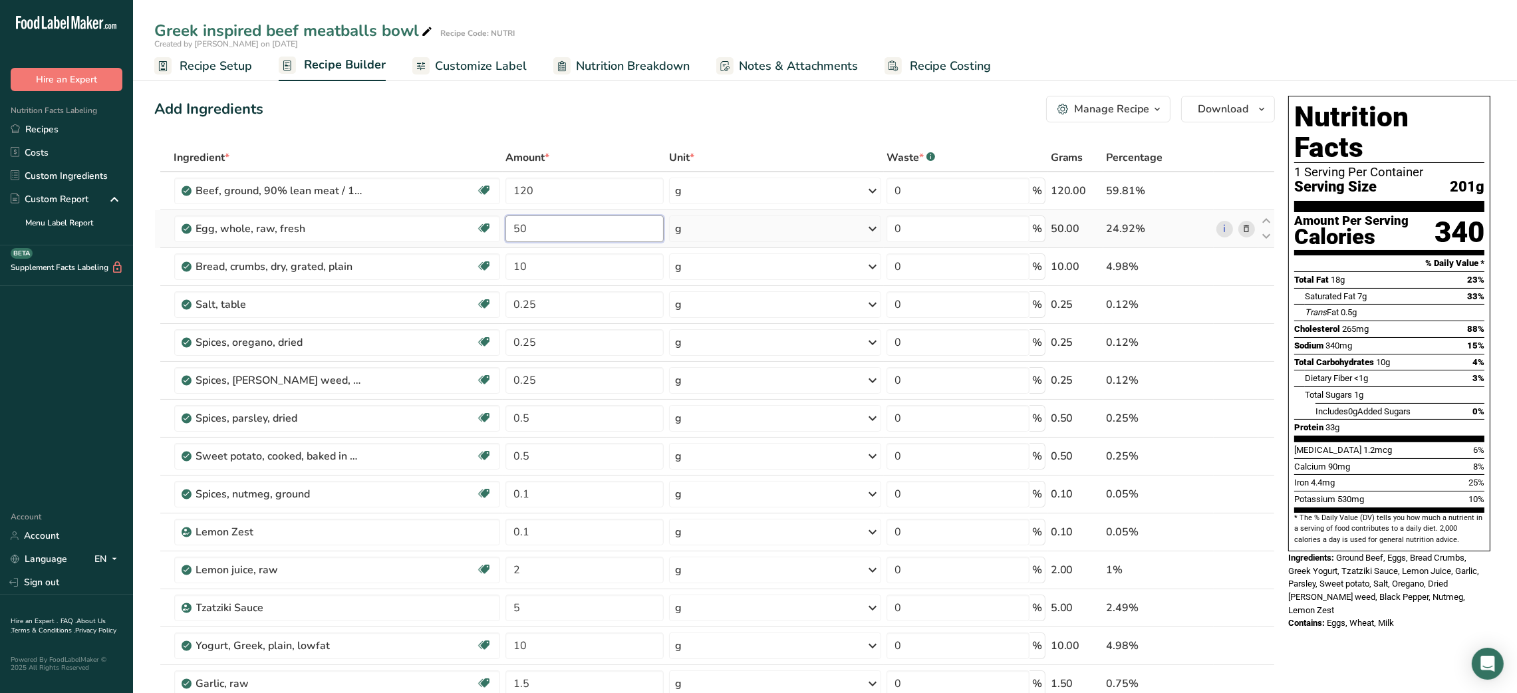
click at [514, 234] on input "50" at bounding box center [584, 228] width 158 height 27
type input "40"
drag, startPoint x: 514, startPoint y: 234, endPoint x: 520, endPoint y: 249, distance: 15.8
click at [520, 249] on tbody "Beef, ground, 90% lean meat / 10% fat, raw Dairy free Gluten free Soy free 120 …" at bounding box center [714, 502] width 1119 height 661
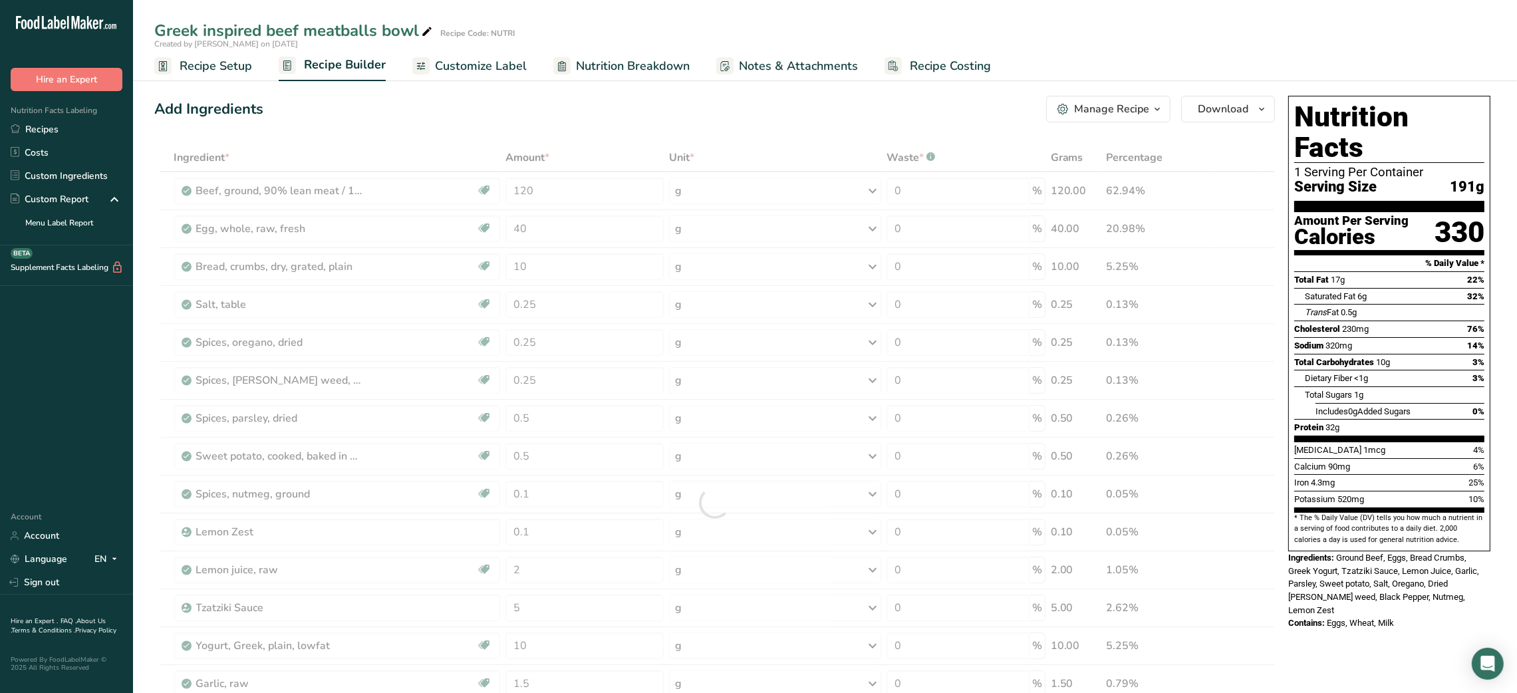
click at [525, 193] on div at bounding box center [714, 503] width 1120 height 718
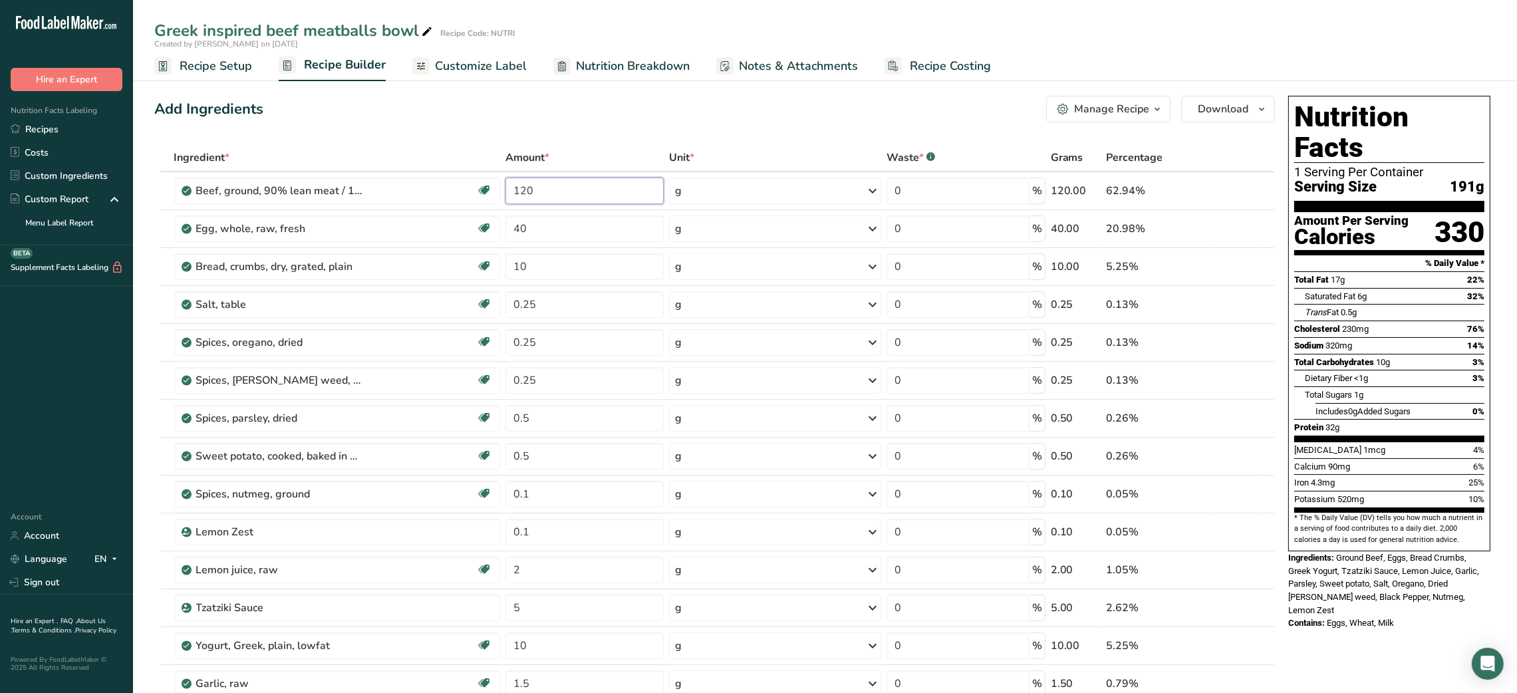
click at [517, 191] on input "120" at bounding box center [584, 191] width 158 height 27
type input "130"
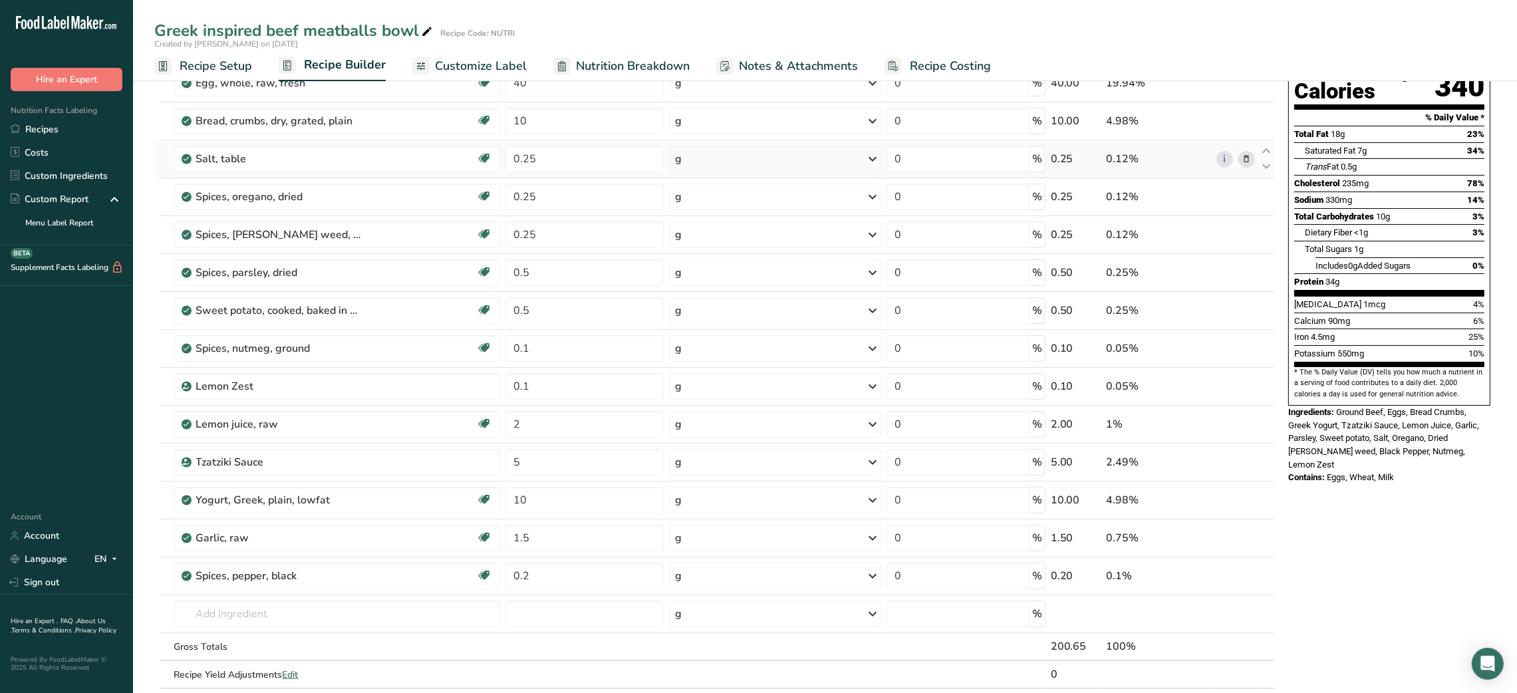
scroll to position [191, 0]
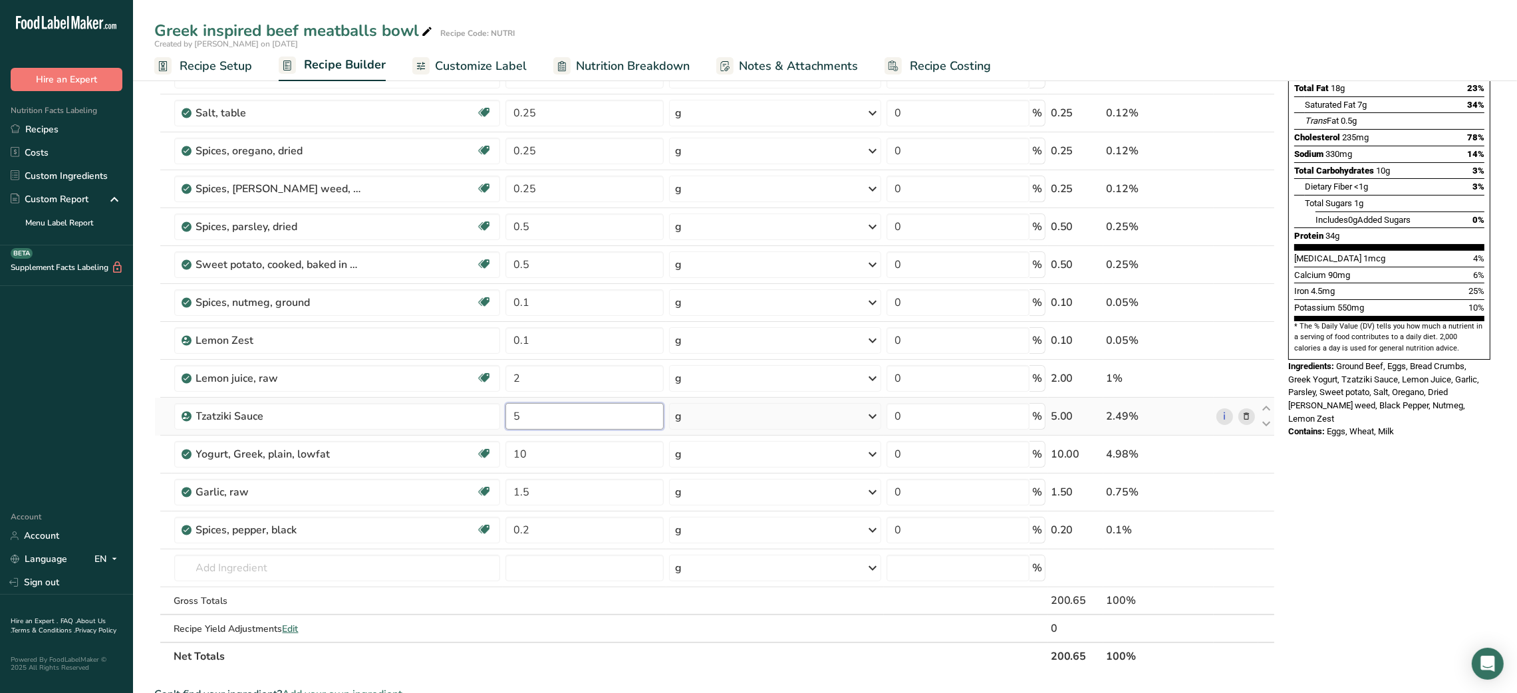
click at [513, 422] on input "5" at bounding box center [584, 416] width 158 height 27
type input "4"
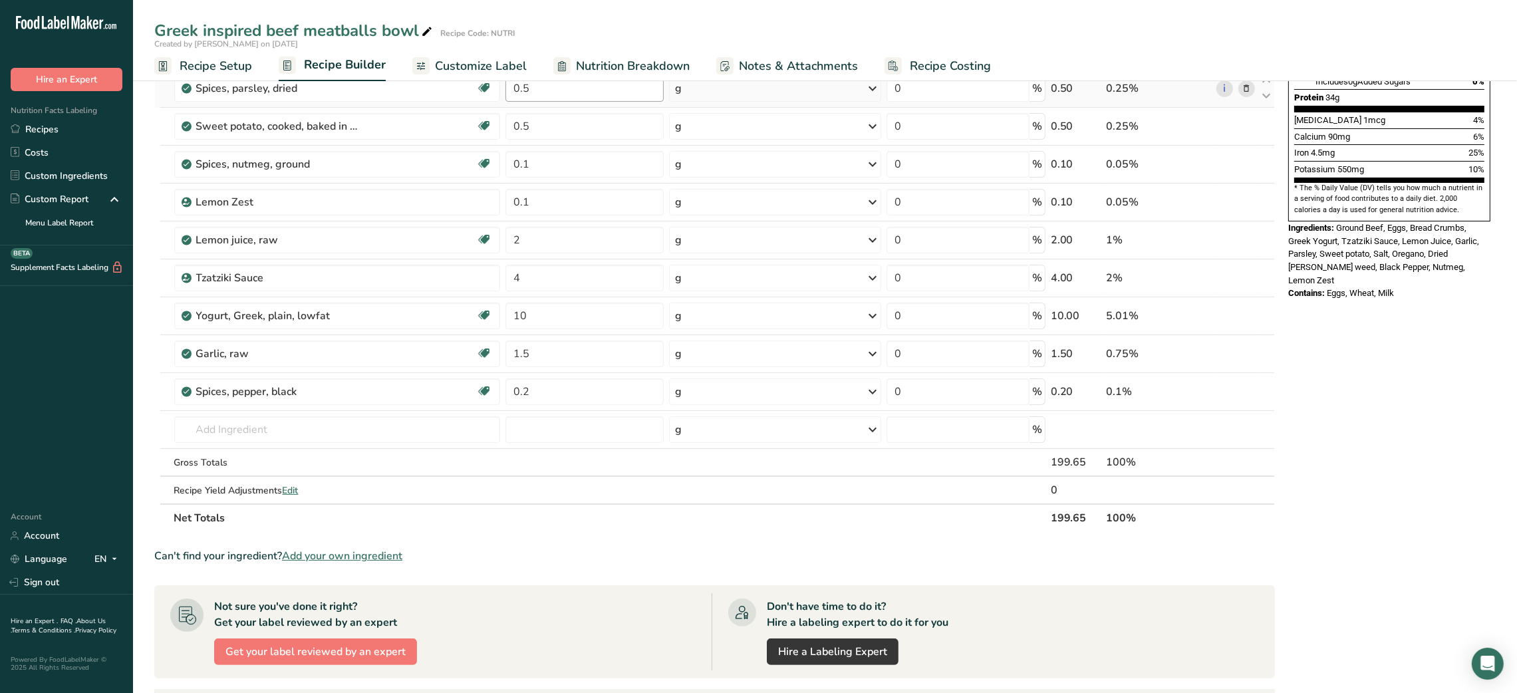
scroll to position [0, 0]
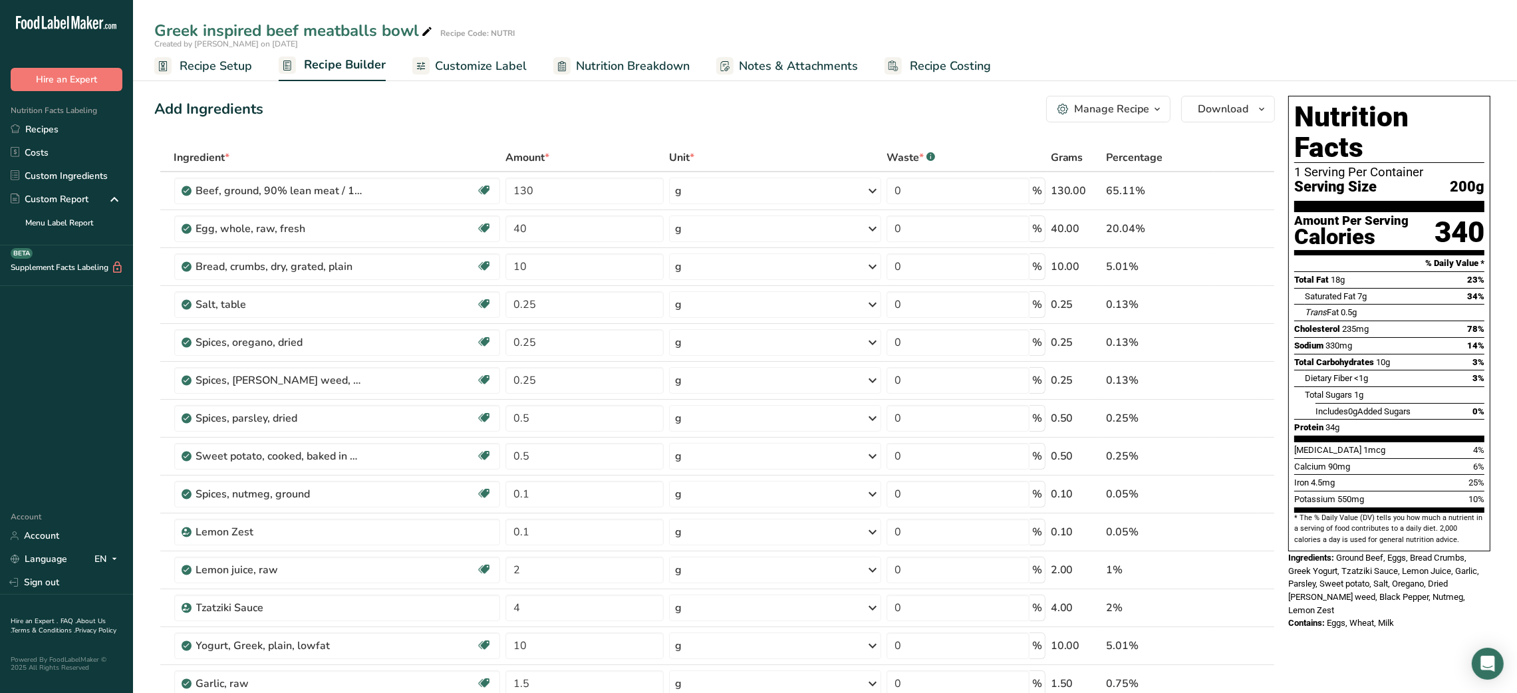
click at [491, 74] on link "Customize Label" at bounding box center [469, 66] width 114 height 30
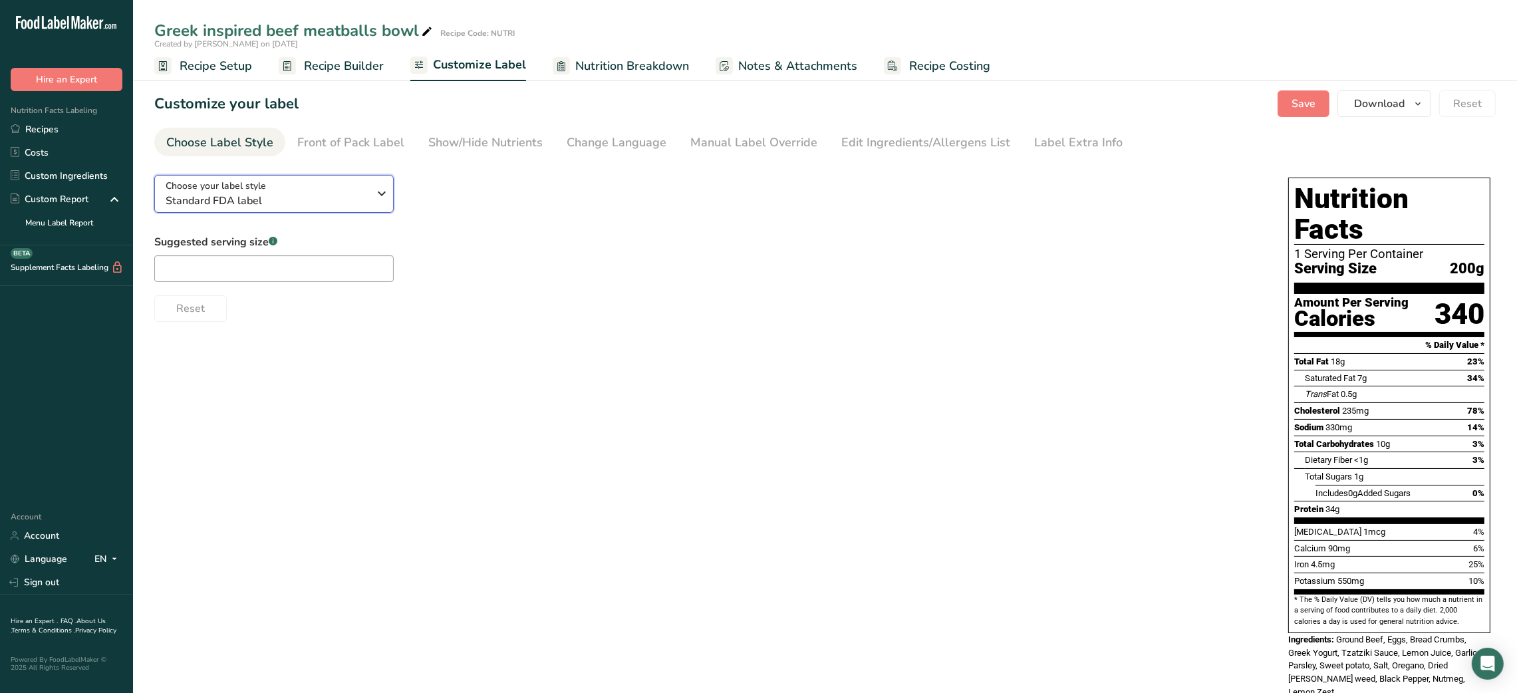
click at [329, 194] on span "Standard FDA label" at bounding box center [267, 201] width 203 height 16
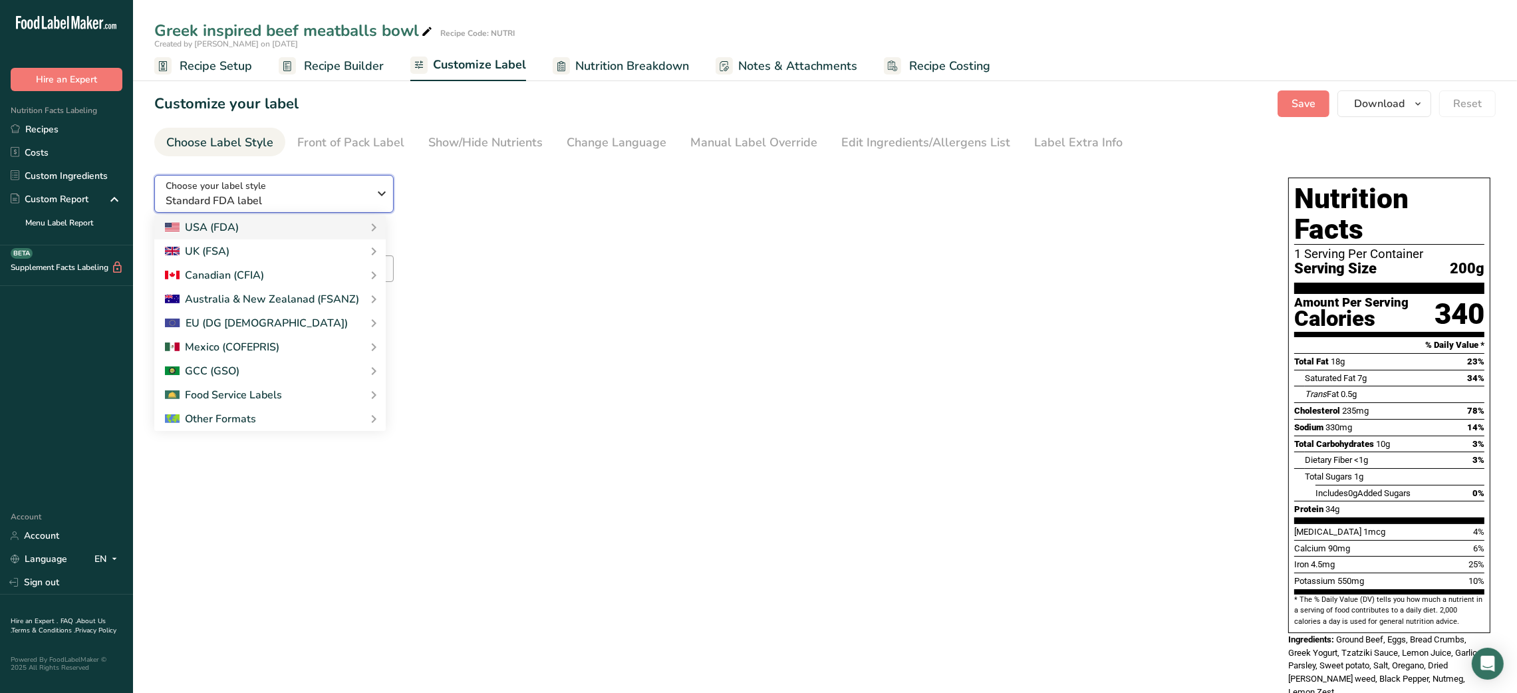
click at [372, 195] on div "Choose your label style Standard FDA label" at bounding box center [272, 194] width 213 height 30
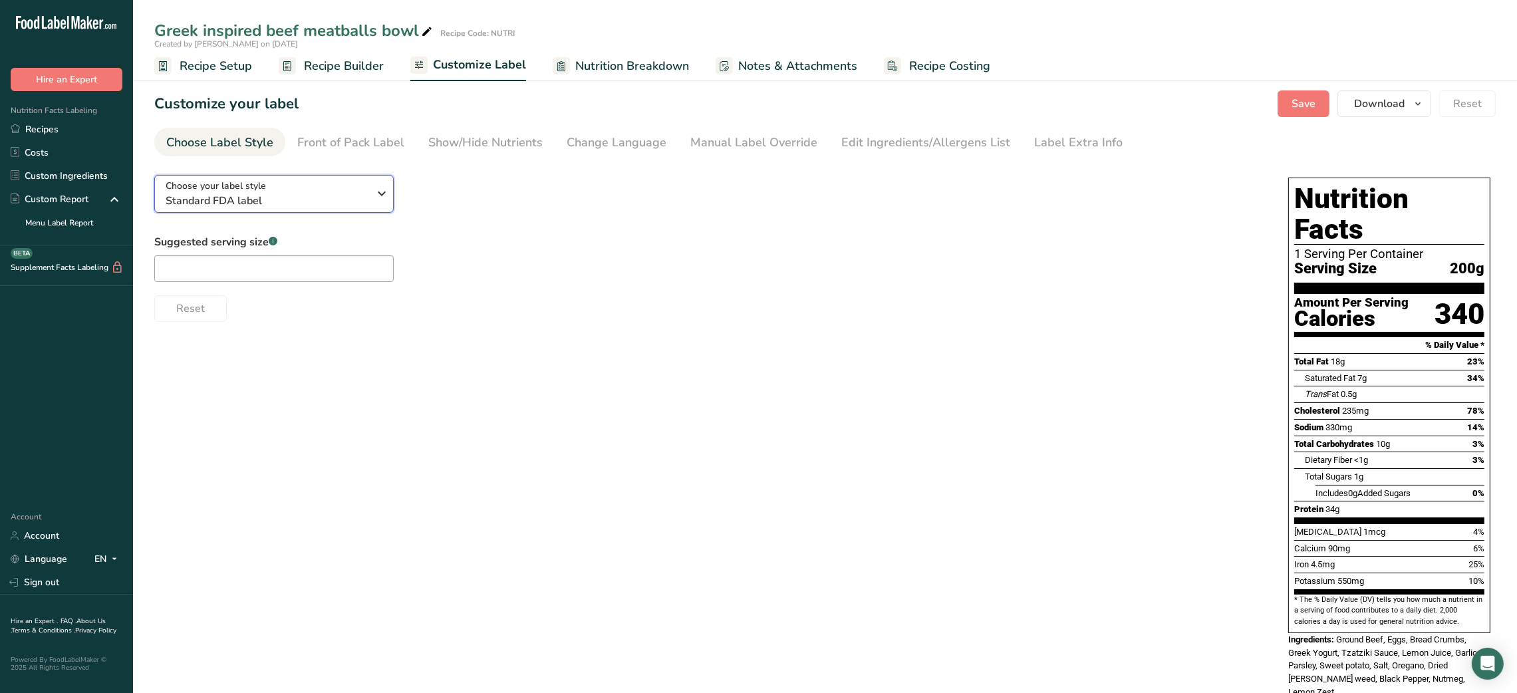
click at [378, 191] on icon "button" at bounding box center [382, 194] width 16 height 24
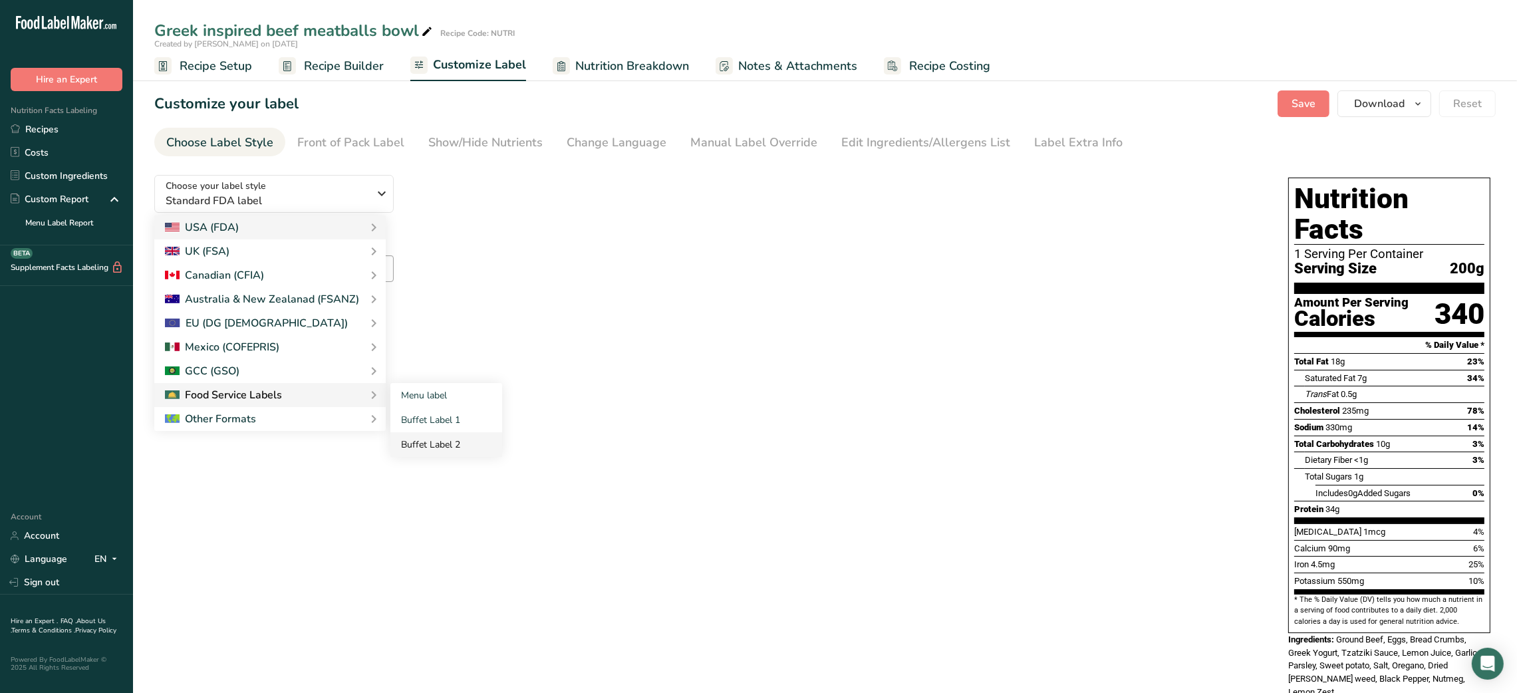
click at [446, 435] on link "Buffet Label 2" at bounding box center [446, 444] width 112 height 25
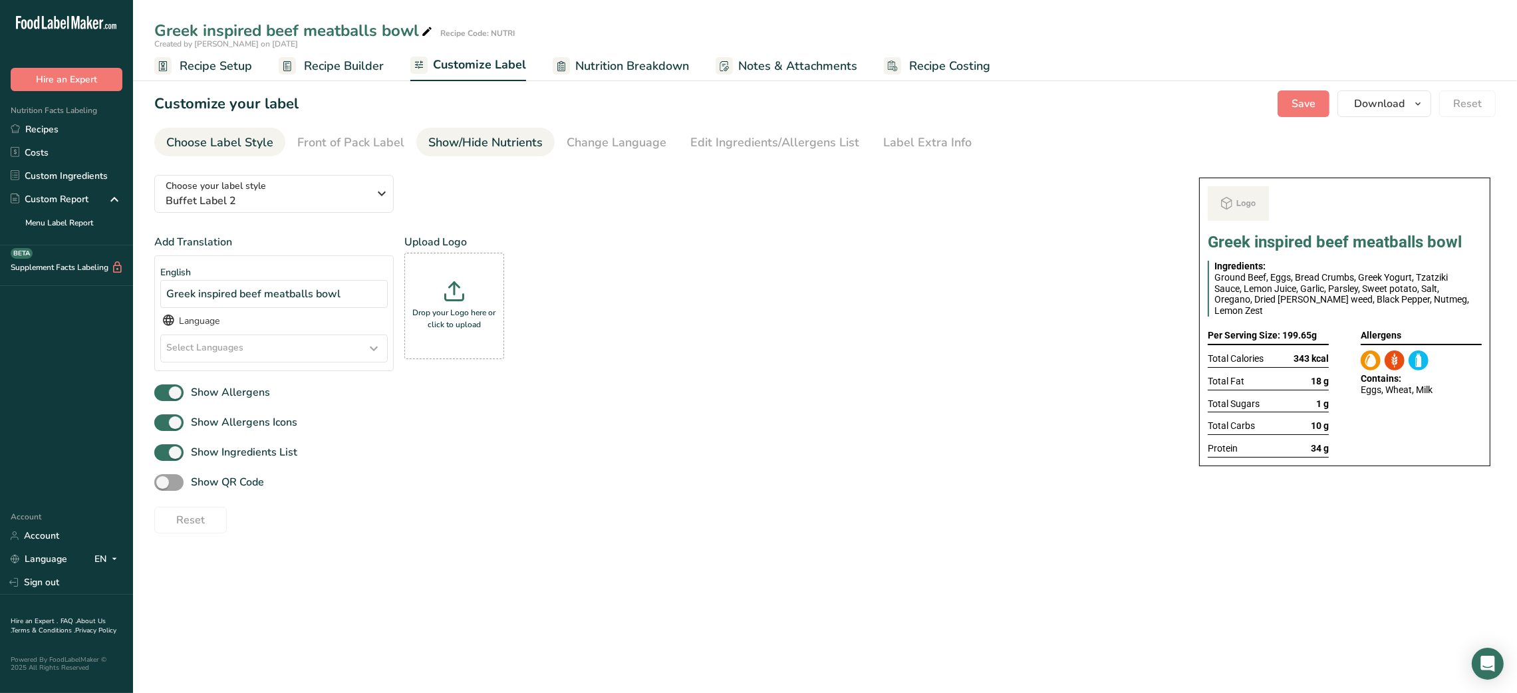
click at [482, 154] on link "Show/Hide Nutrients" at bounding box center [485, 143] width 114 height 30
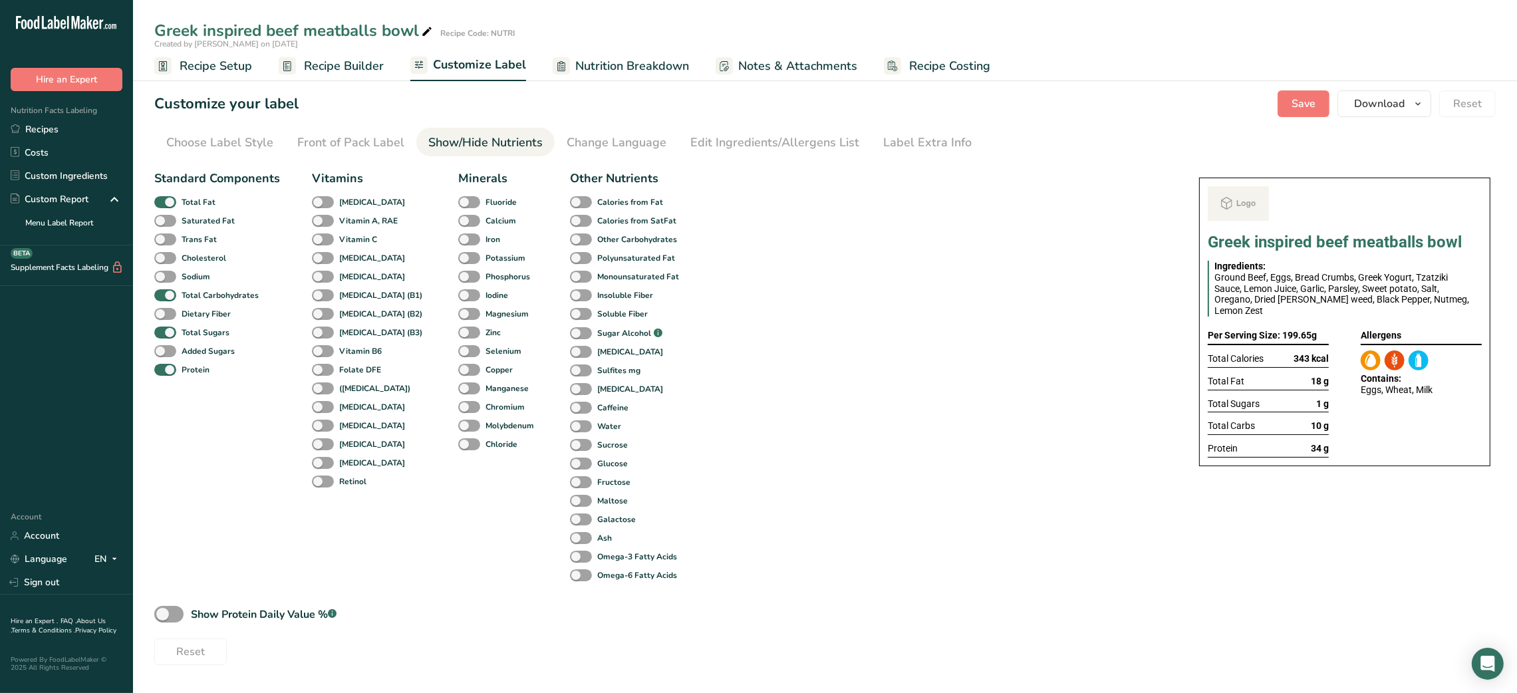
click at [185, 193] on div "Total Fat" at bounding box center [169, 202] width 31 height 19
click at [173, 197] on span at bounding box center [165, 202] width 22 height 13
click at [163, 197] on input "Total Fat" at bounding box center [158, 201] width 9 height 9
checkbox input "false"
click at [165, 330] on span at bounding box center [165, 332] width 22 height 13
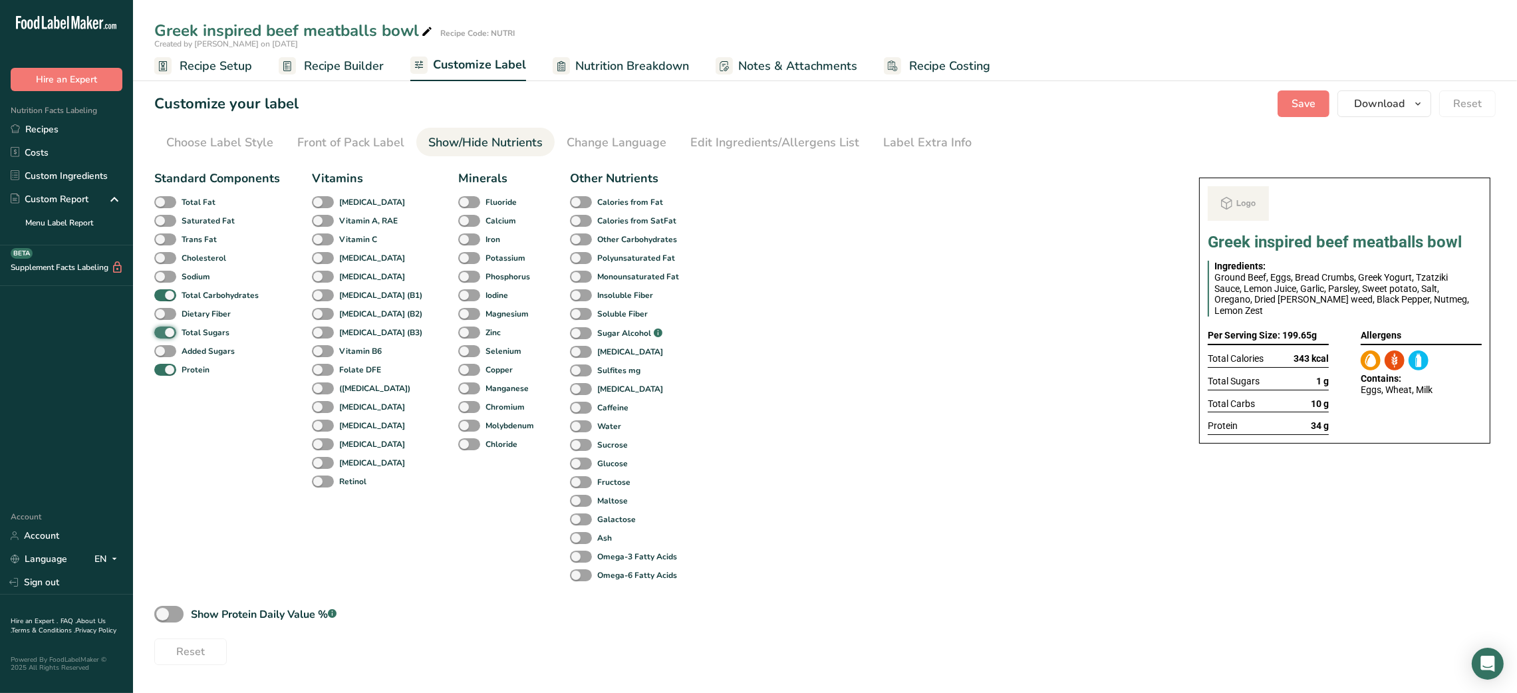
click at [163, 330] on input "Total Sugars" at bounding box center [158, 332] width 9 height 9
checkbox input "false"
click at [904, 145] on div "Label Extra Info" at bounding box center [927, 143] width 88 height 18
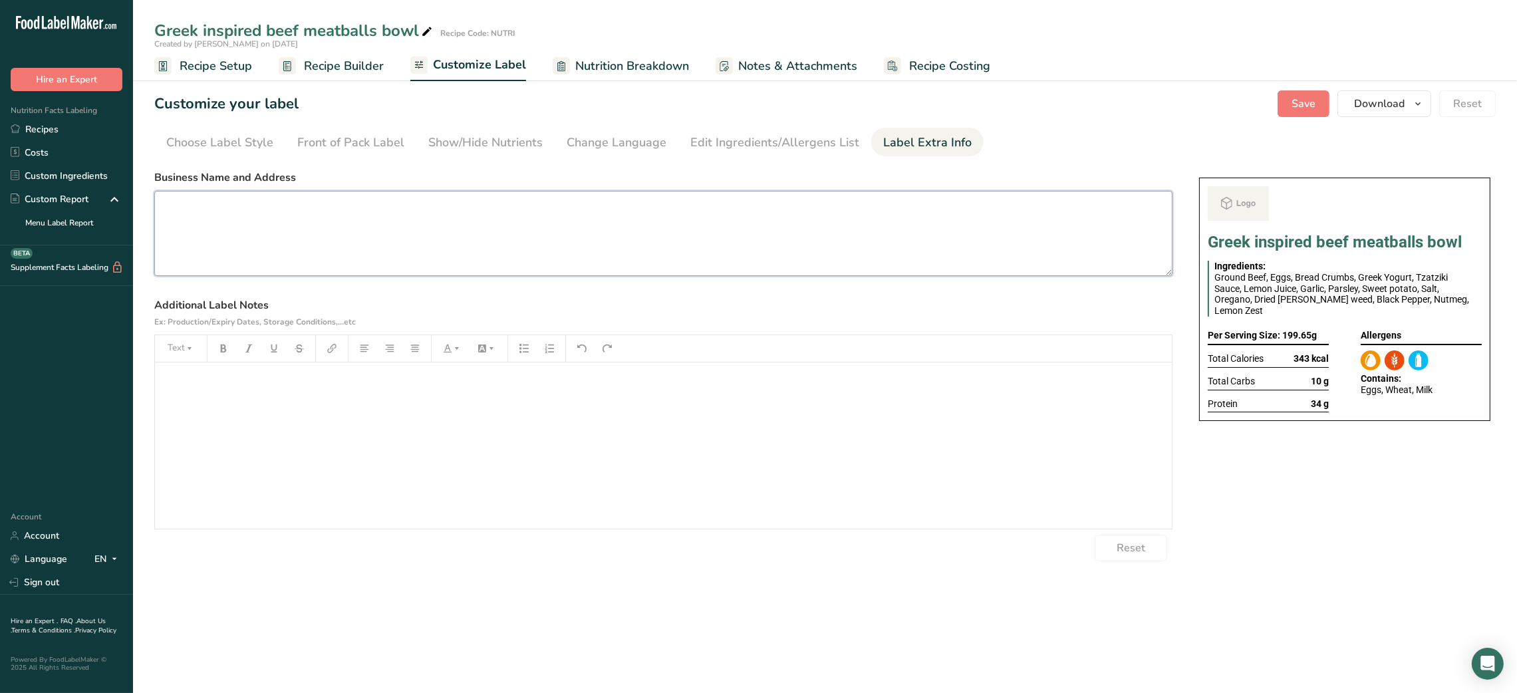
click at [402, 225] on textarea at bounding box center [663, 233] width 1018 height 85
paste textarea "USE BY: [DATE] KEEP REFRIGERATED BELOW 5 DEGREE REHEAT BEFORE EATING DINNER"
click at [214, 201] on textarea "USE BY: [DATE] KEEP REFRIGERATED BELOW 5 DEGREE REHEAT BEFORE EATING DINNER" at bounding box center [663, 233] width 1018 height 85
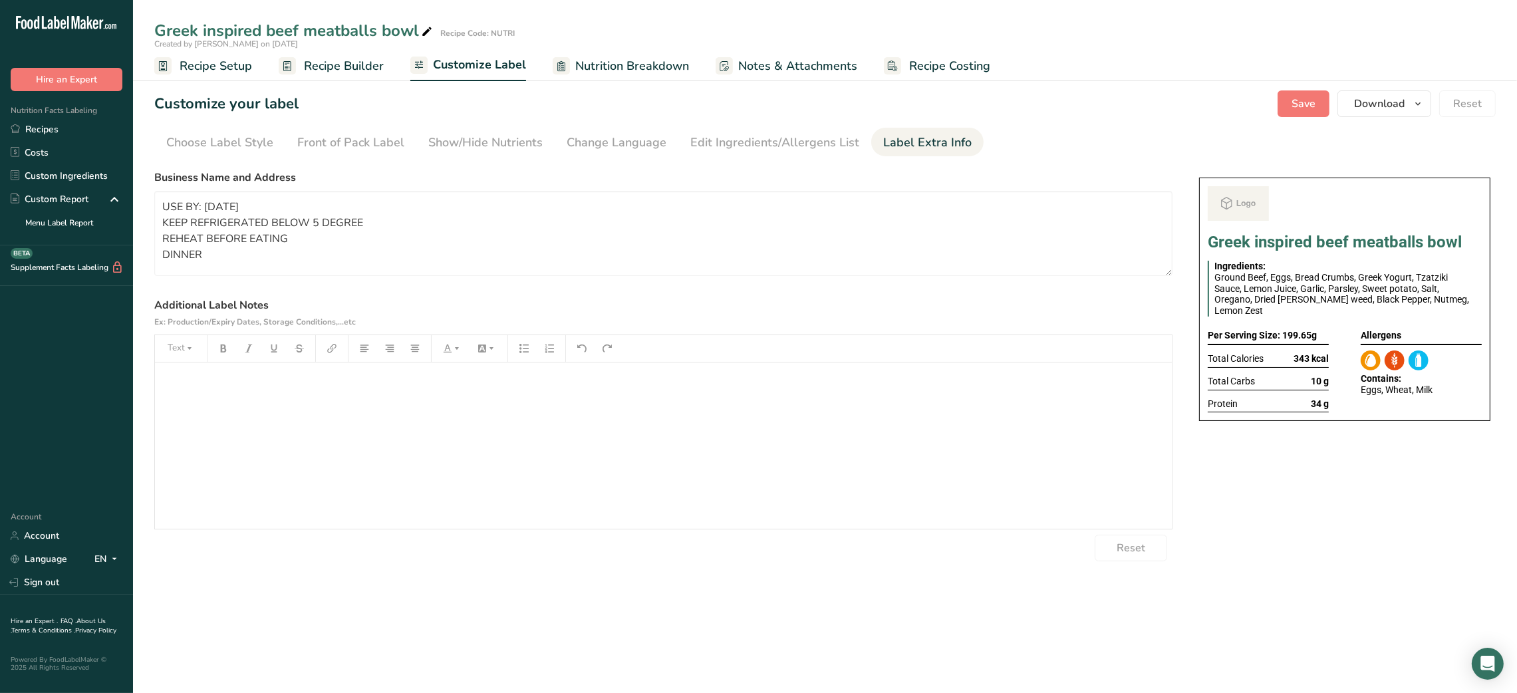
click at [380, 166] on div "Choose your label style Buffet Label 2 USA (FDA) Standard FDA label Tabular FDA…" at bounding box center [663, 362] width 1018 height 397
click at [1322, 102] on button "Save" at bounding box center [1303, 103] width 52 height 27
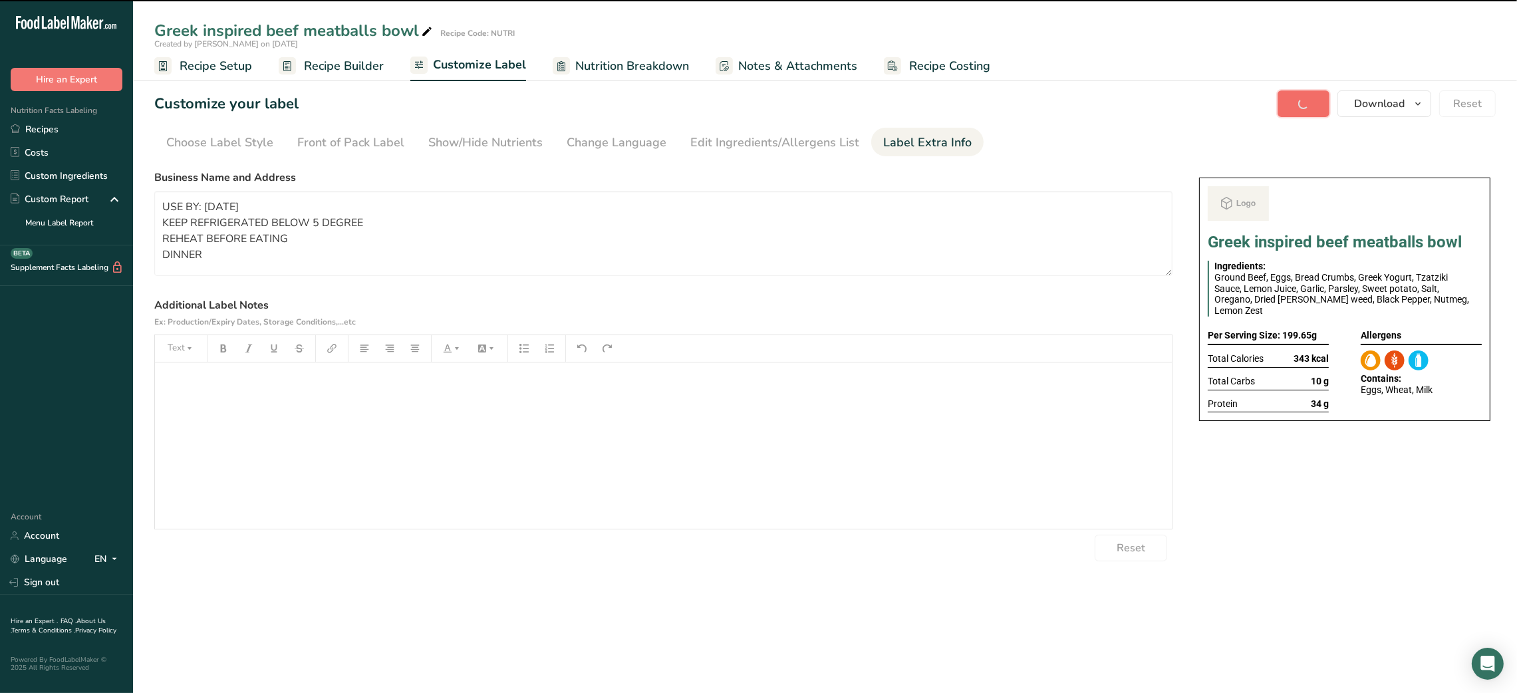
type textarea "USE BY: [DATE] KEEP REFRIGERATED BELOW 5 DEGREE REHEAT BEFORE EATING DINNER"
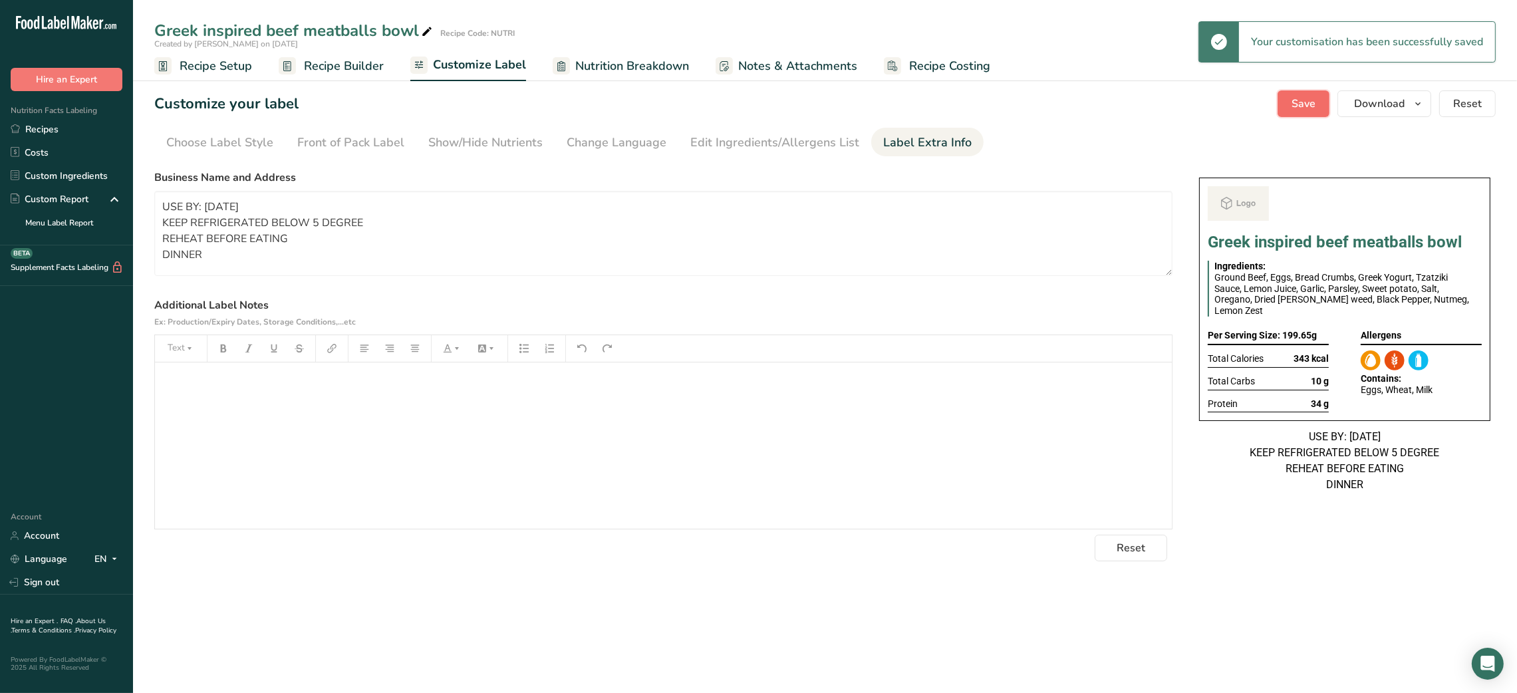
scroll to position [0, 0]
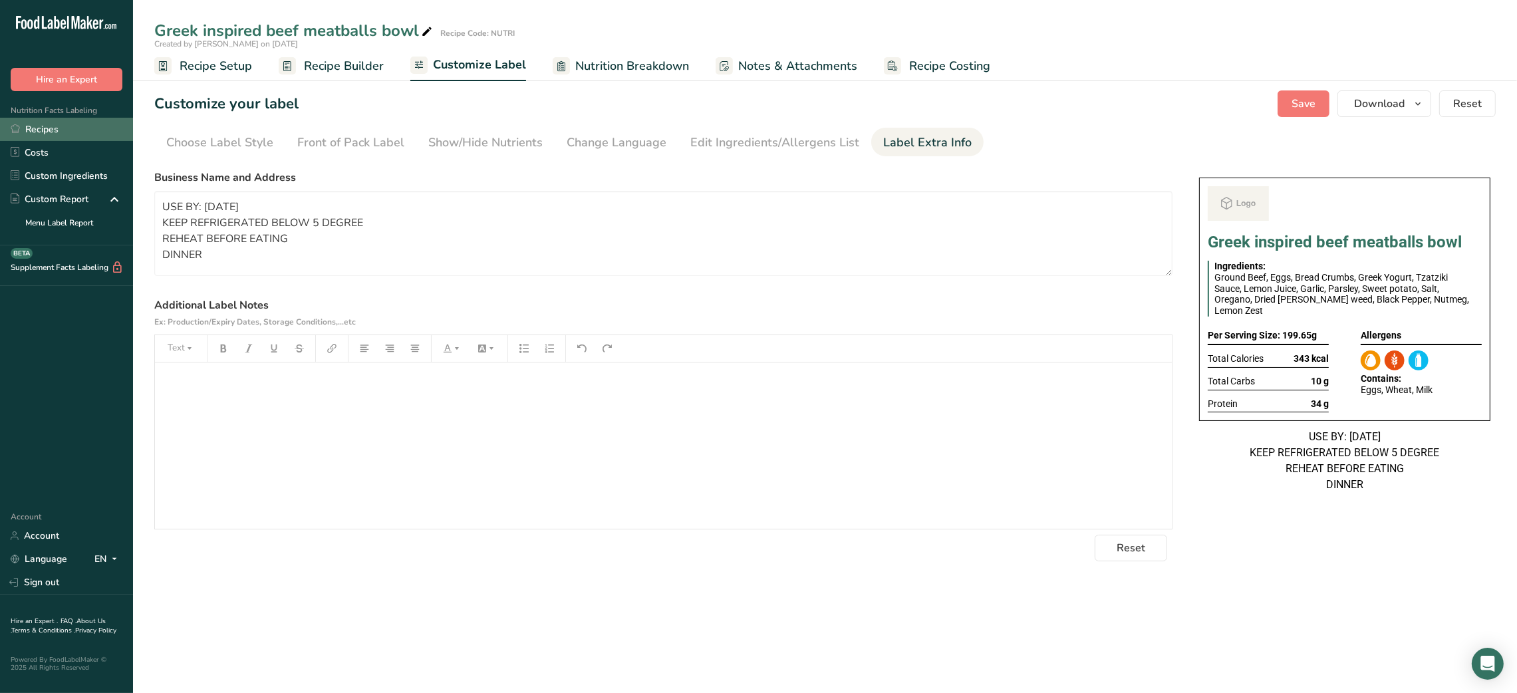
click at [90, 140] on link "Recipes" at bounding box center [66, 129] width 133 height 23
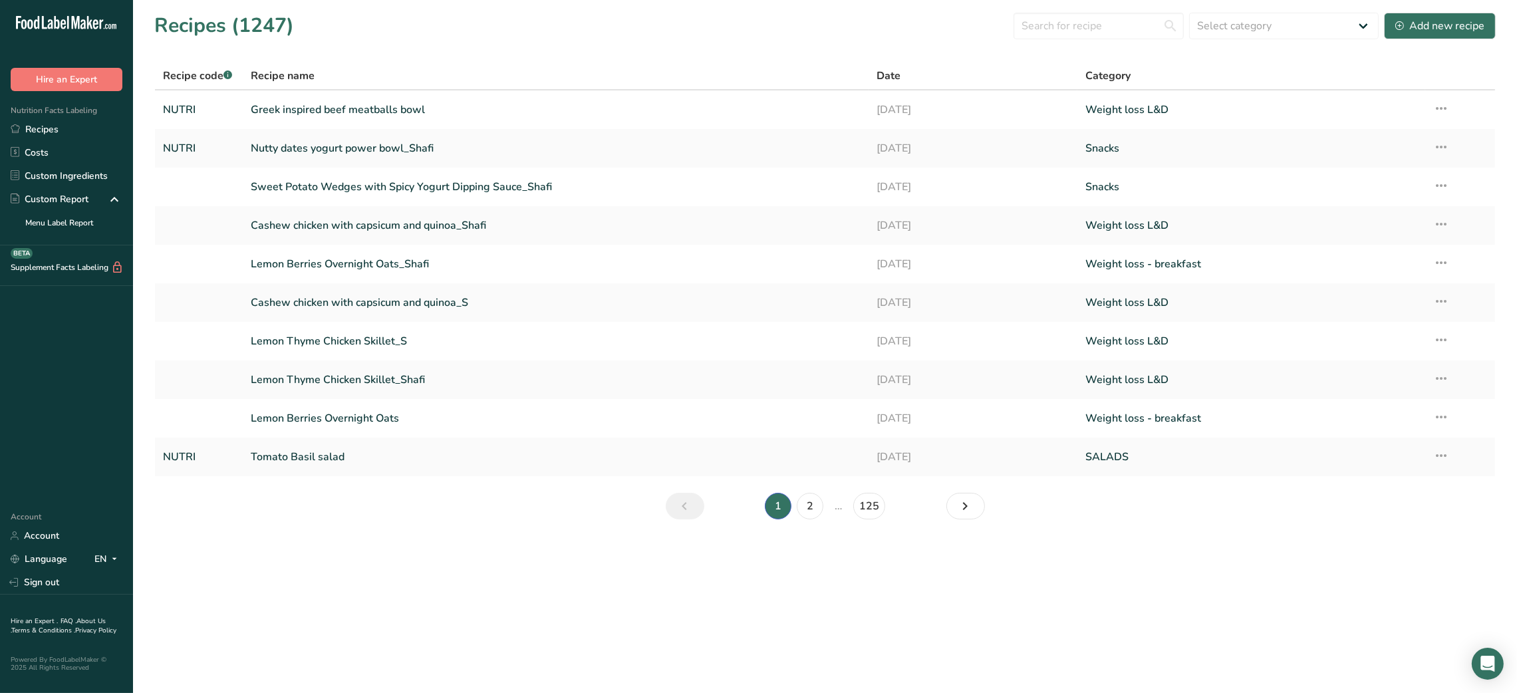
click at [445, 55] on section "Recipes (1247) Select category All Baked Goods [GEOGRAPHIC_DATA] Breakfast Carn…" at bounding box center [825, 270] width 1384 height 541
click at [808, 515] on link "2" at bounding box center [810, 506] width 27 height 27
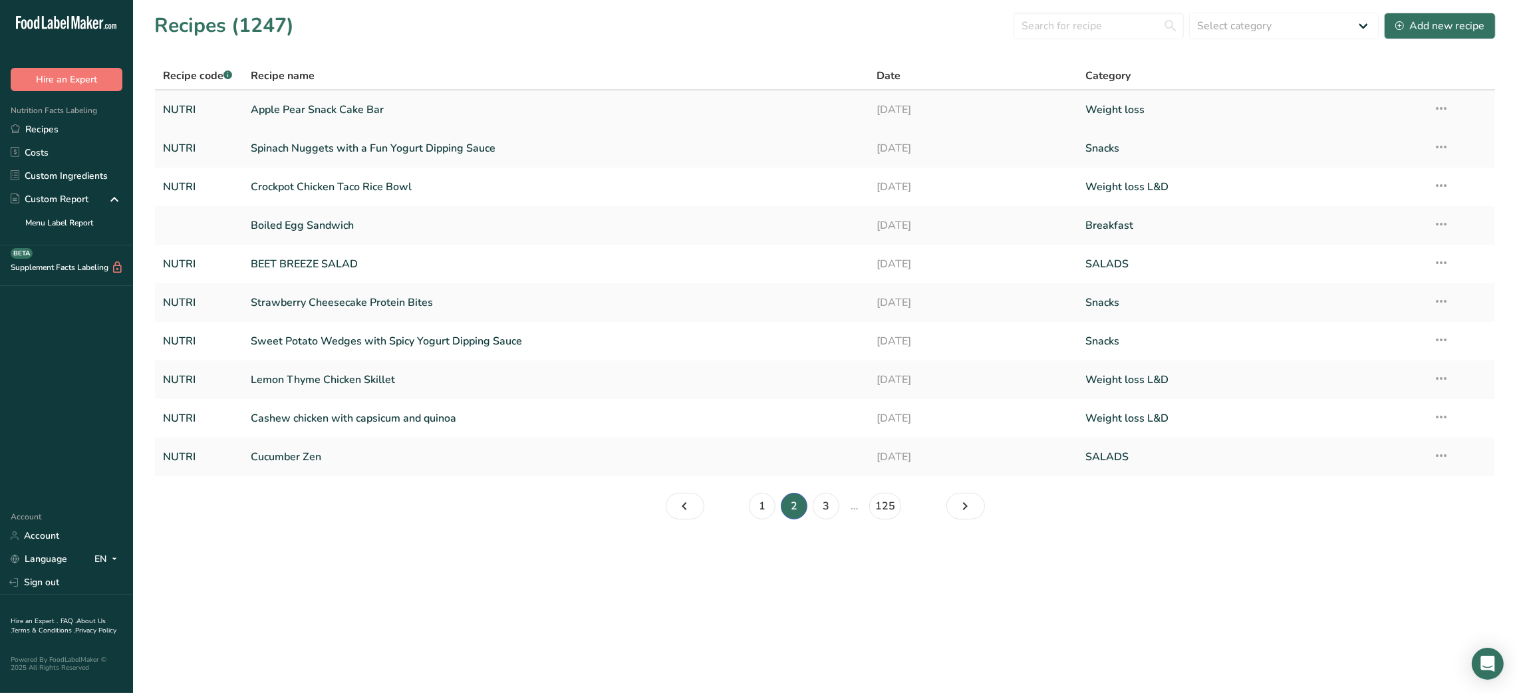
click at [370, 106] on link "Apple Pear Snack Cake Bar" at bounding box center [556, 110] width 610 height 28
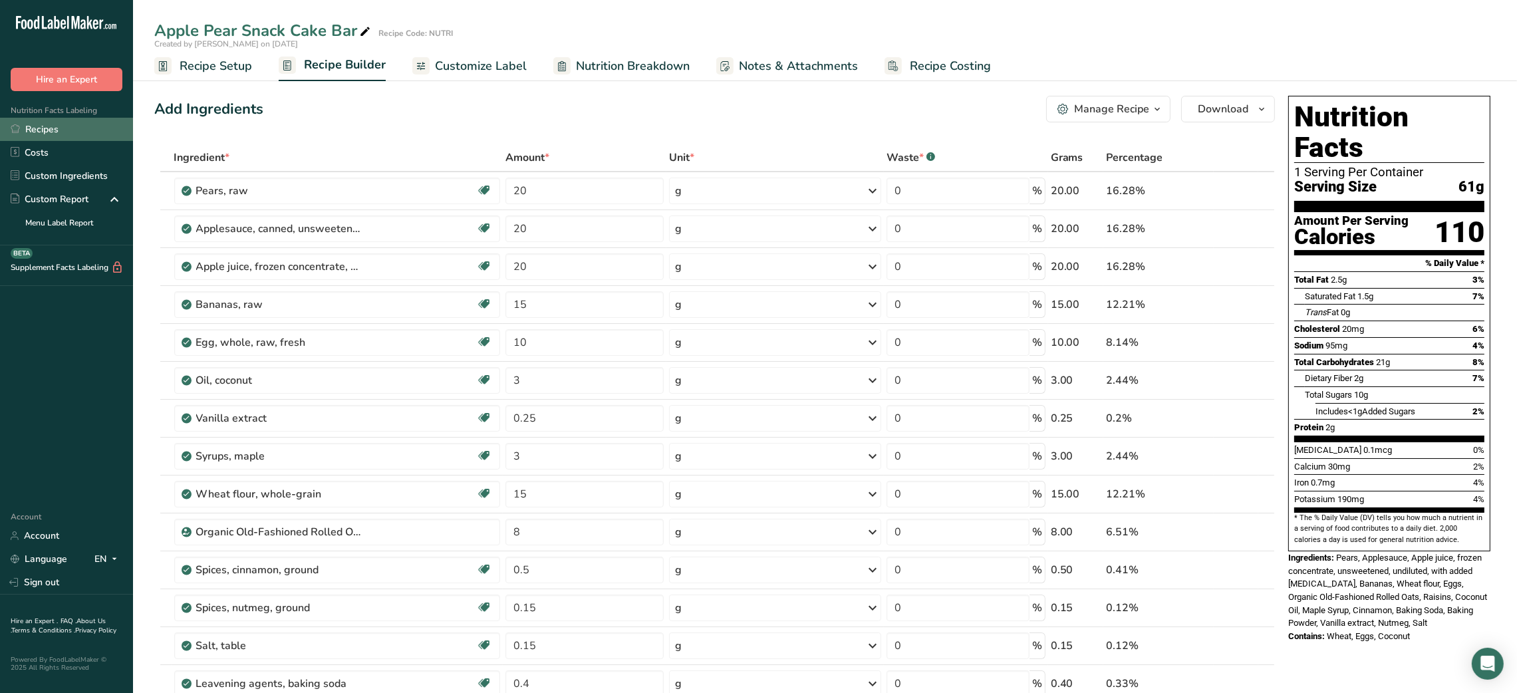
click at [54, 133] on link "Recipes" at bounding box center [66, 129] width 133 height 23
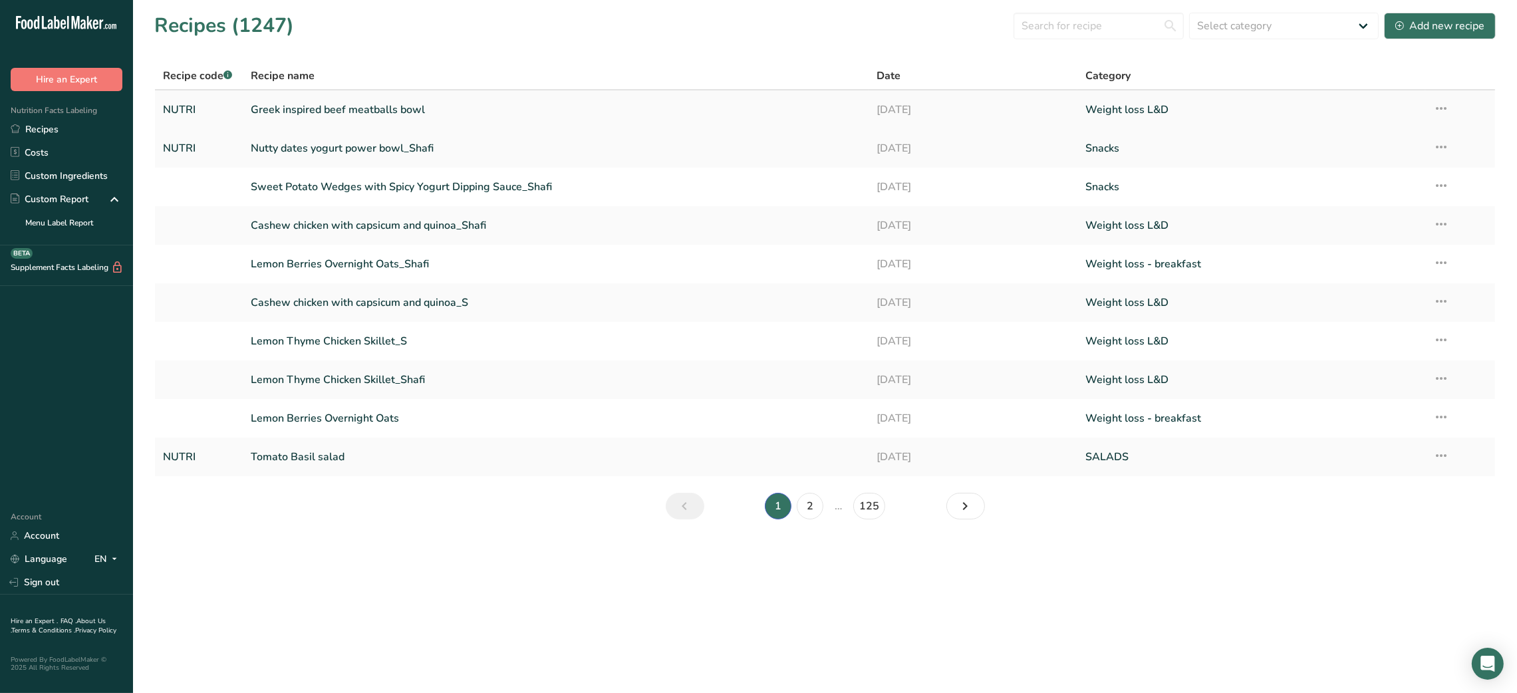
click at [312, 119] on link "Greek inspired beef meatballs bowl" at bounding box center [556, 110] width 610 height 28
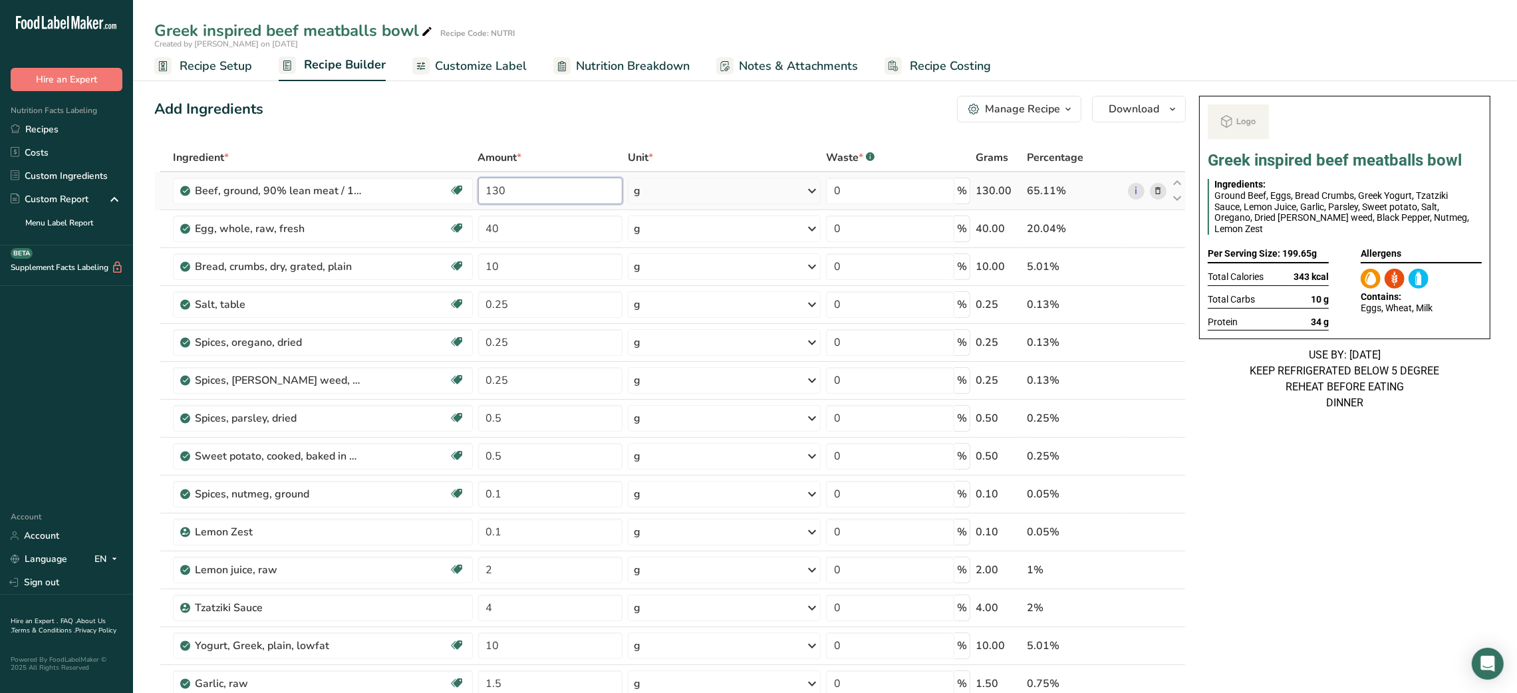
click at [503, 198] on input "130" at bounding box center [550, 191] width 144 height 27
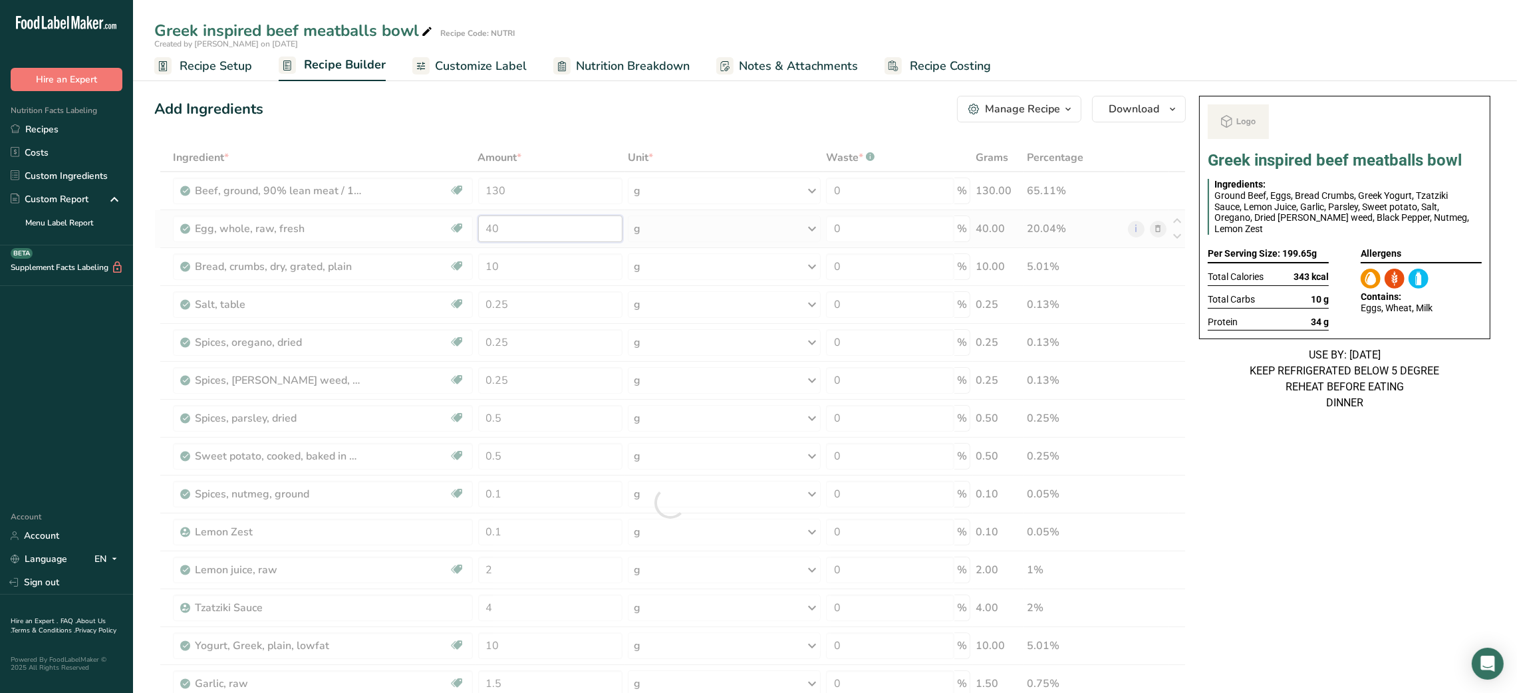
click at [486, 227] on div "Ingredient * Amount * Unit * Waste * .a-a{fill:#347362;}.b-a{fill:#fff;} Grams …" at bounding box center [669, 503] width 1031 height 718
click at [486, 227] on div at bounding box center [669, 503] width 1031 height 718
click at [496, 229] on div at bounding box center [669, 503] width 1031 height 718
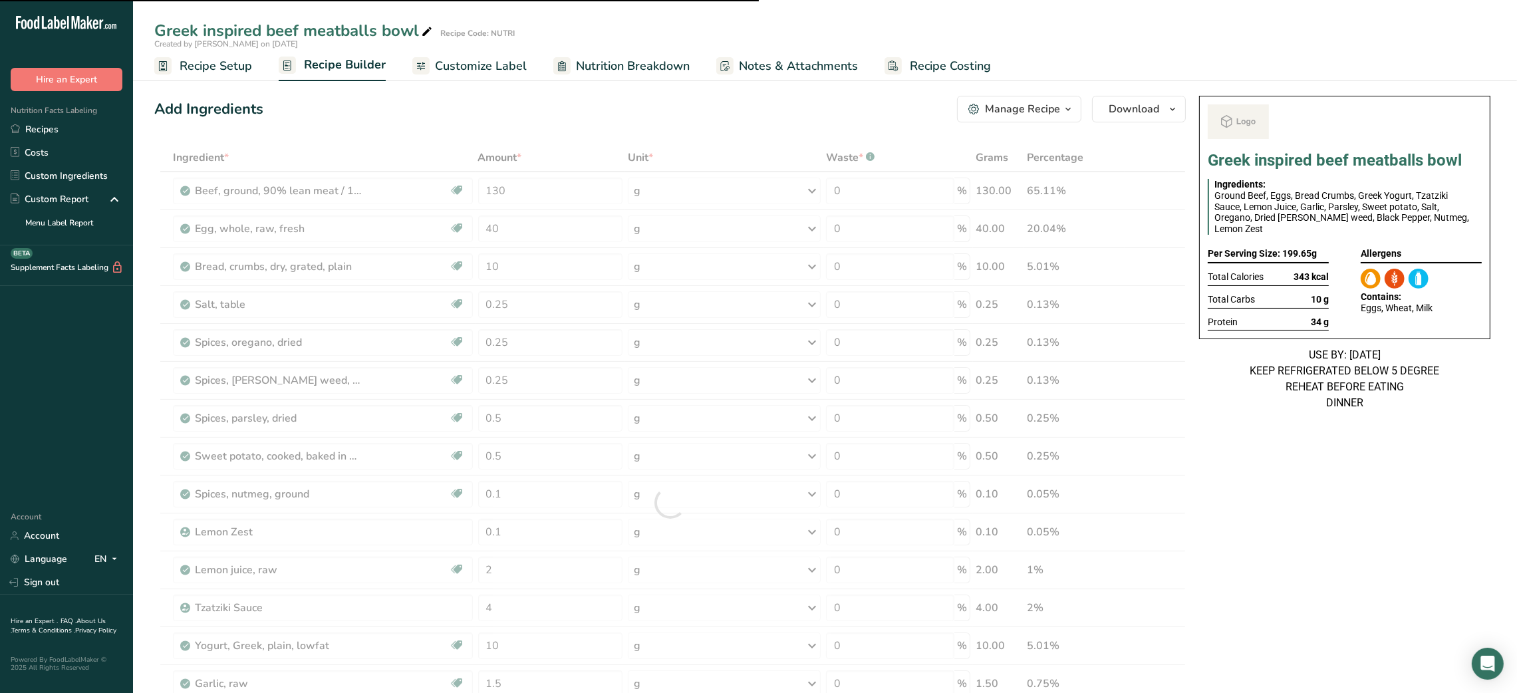
click at [496, 229] on div at bounding box center [669, 503] width 1031 height 718
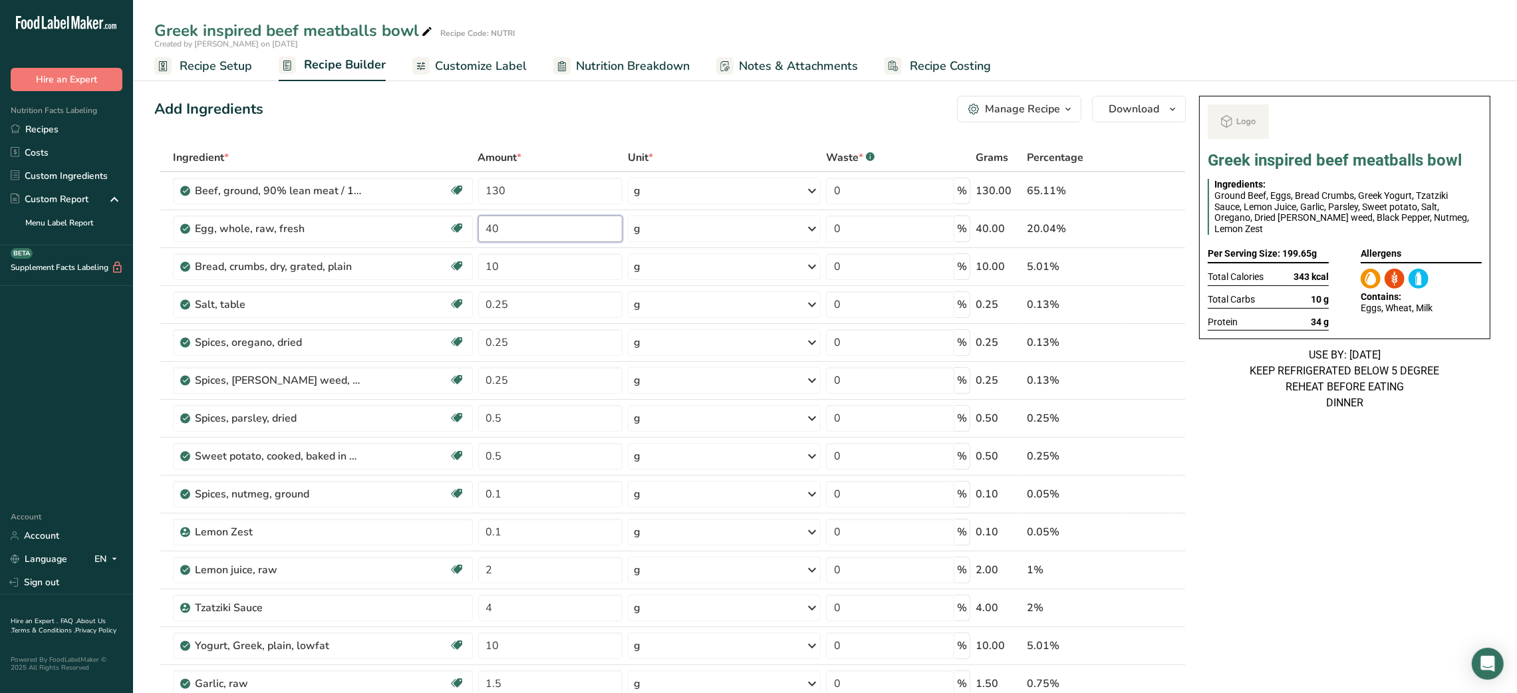
click at [496, 229] on input "40" at bounding box center [550, 228] width 144 height 27
type input "50"
click at [565, 114] on div "Add Ingredients Manage Recipe Delete Recipe Duplicate Recipe Scale Recipe Save …" at bounding box center [669, 109] width 1031 height 27
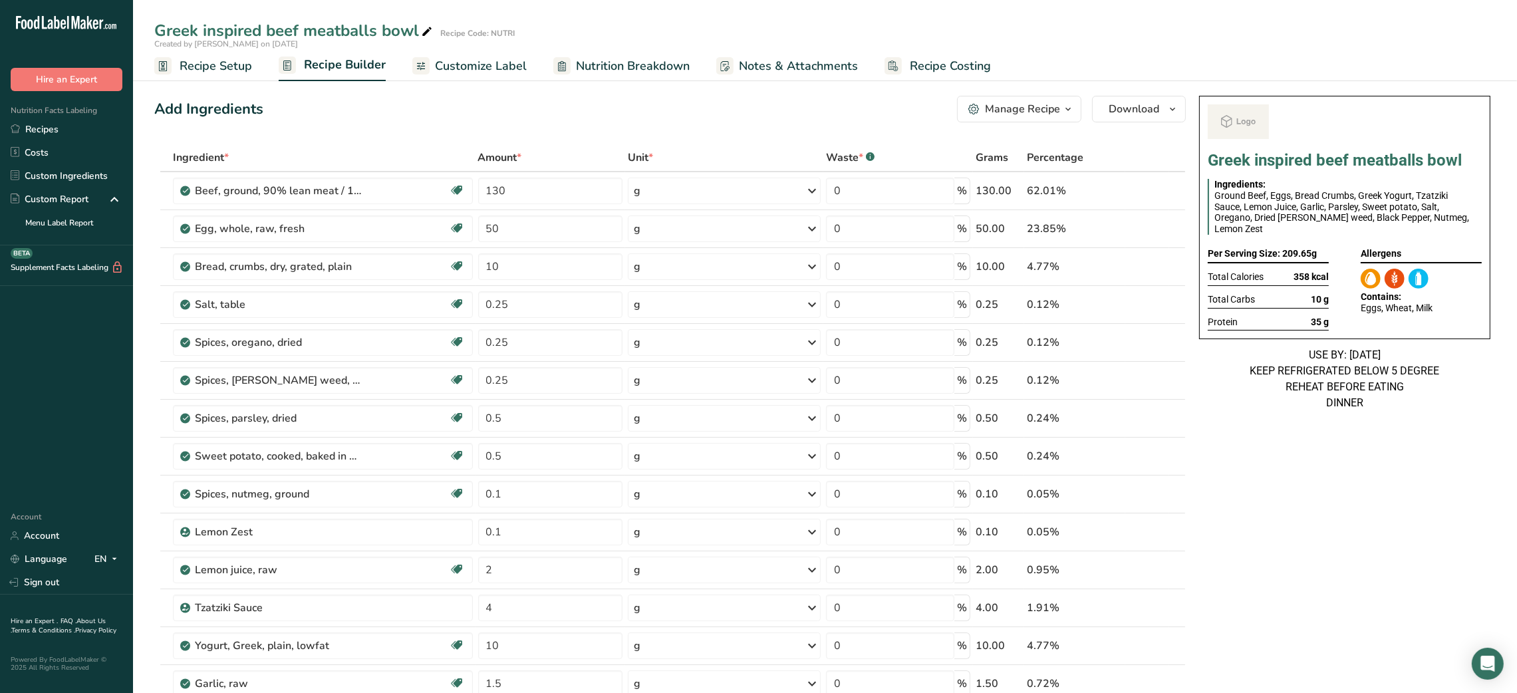
click at [1318, 461] on div "Greek inspired beef meatballs bowl Ingredients: Ground Beef, Eggs, Bread Crumbs…" at bounding box center [1344, 705] width 302 height 1230
click at [1027, 111] on div "Manage Recipe" at bounding box center [1022, 109] width 75 height 16
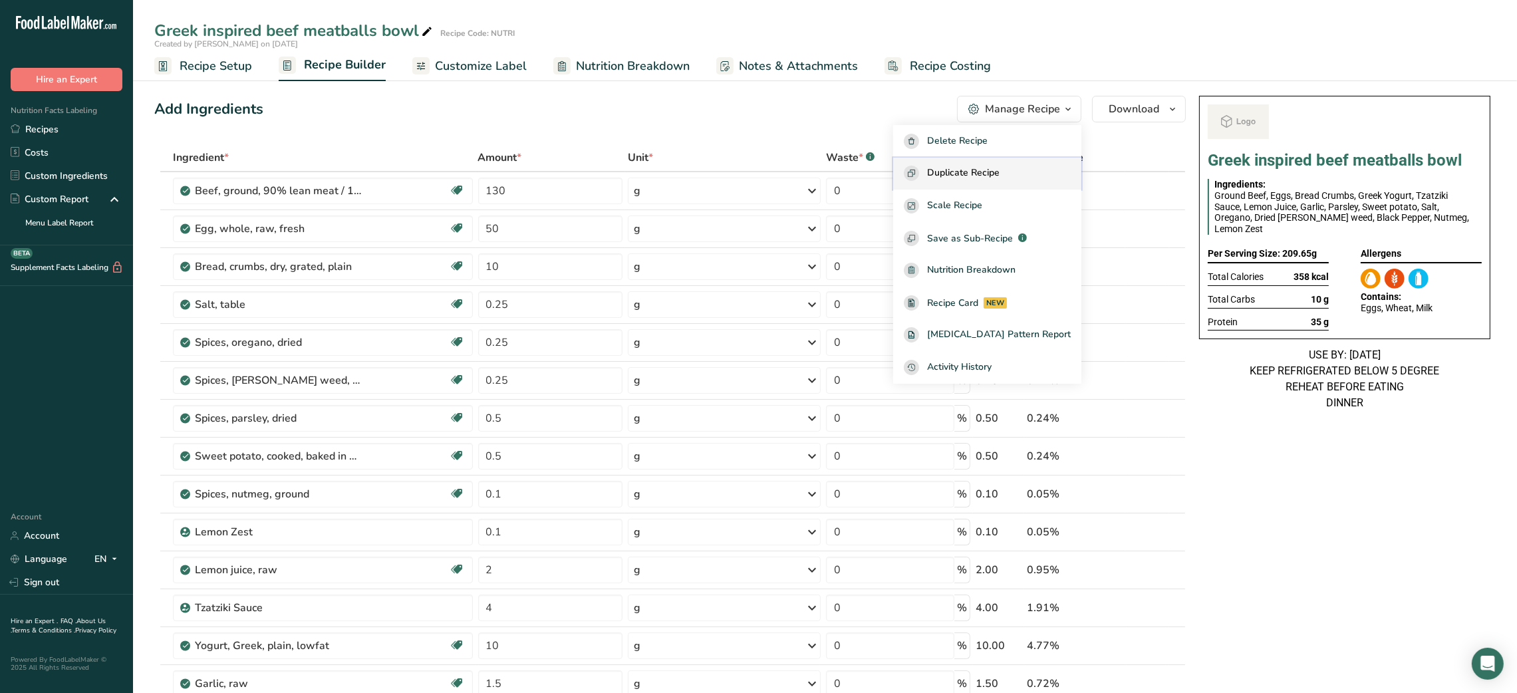
click at [1010, 182] on button "Duplicate Recipe" at bounding box center [987, 174] width 188 height 33
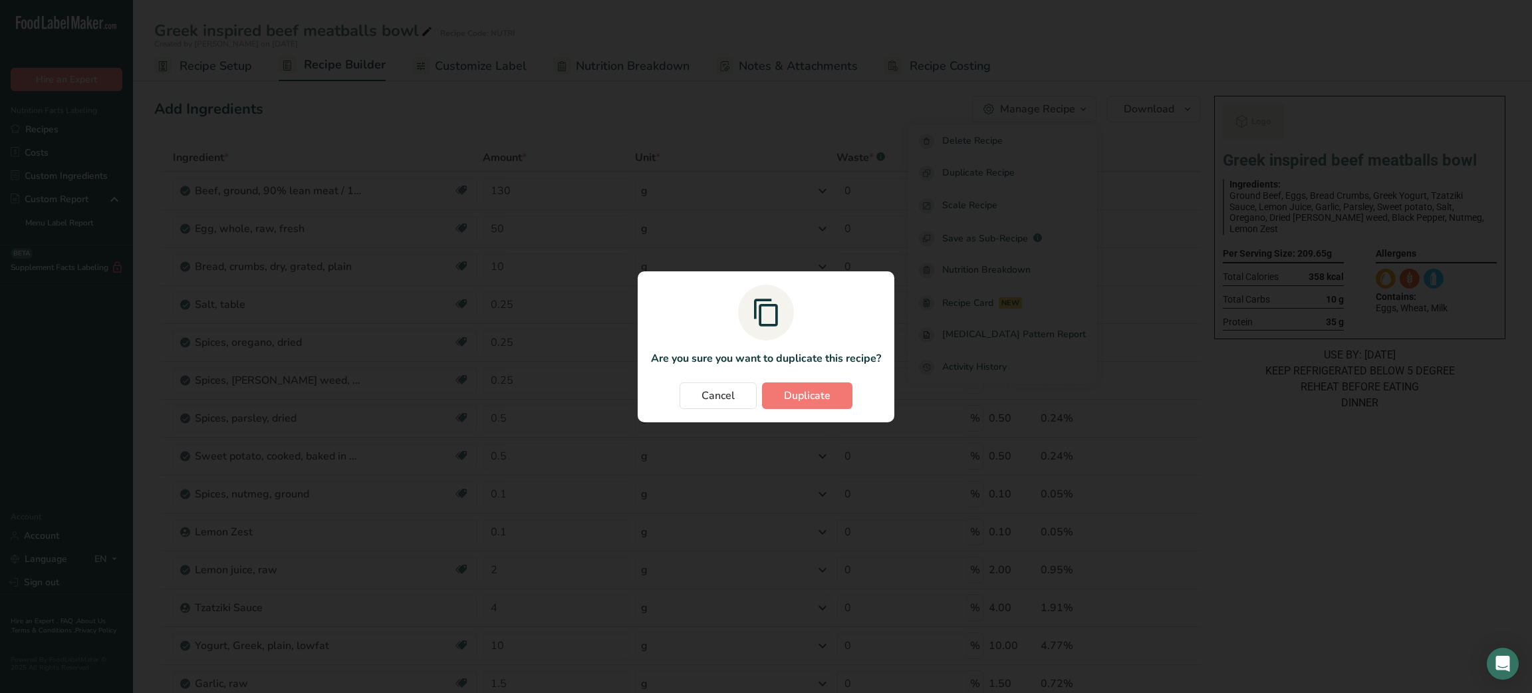
click at [817, 410] on section "Are you sure you want to duplicate this recipe? Cancel Duplicate" at bounding box center [766, 346] width 257 height 151
click at [818, 392] on span "Duplicate" at bounding box center [807, 396] width 47 height 16
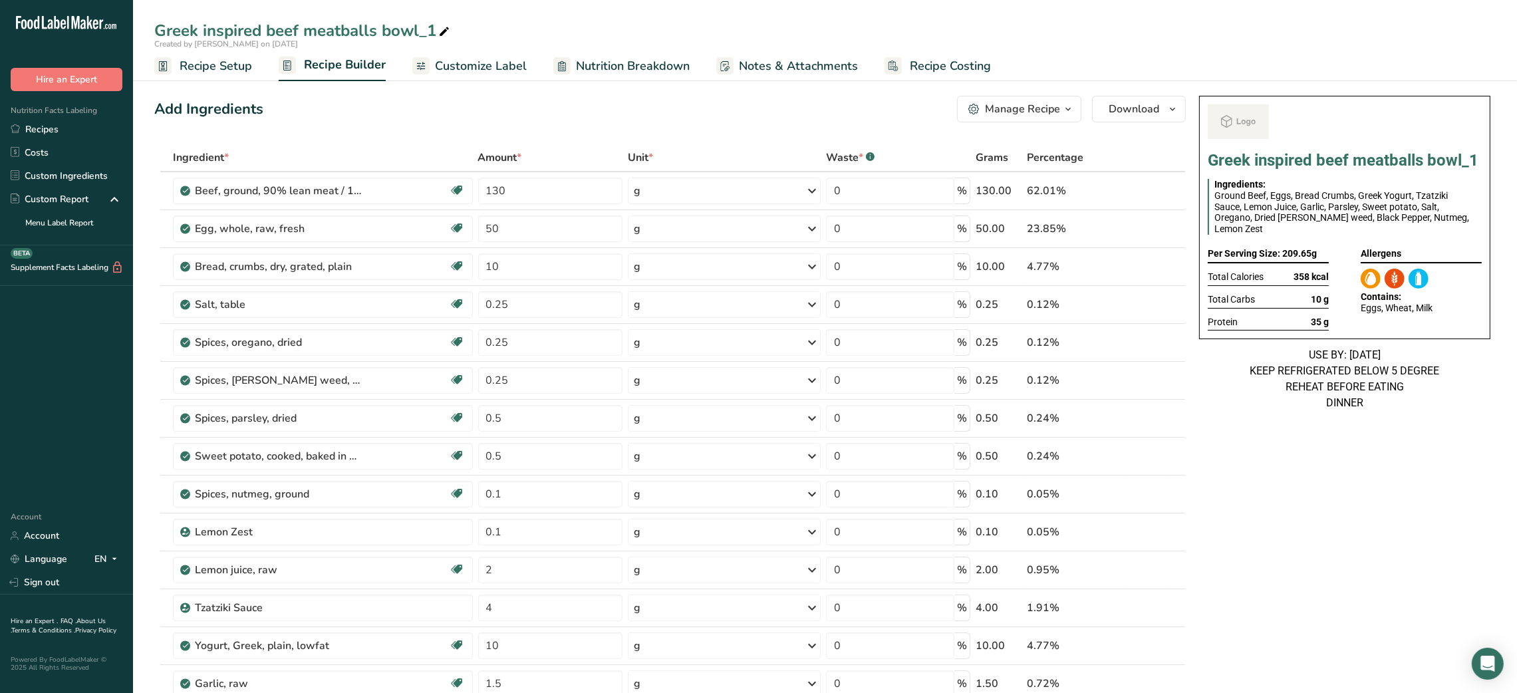
click at [443, 28] on icon at bounding box center [444, 32] width 12 height 19
type input "Greek inspired chicken meatballs bowl"
click at [433, 100] on div "Add Ingredients Manage Recipe Delete Recipe Duplicate Recipe Scale Recipe Save …" at bounding box center [669, 109] width 1031 height 27
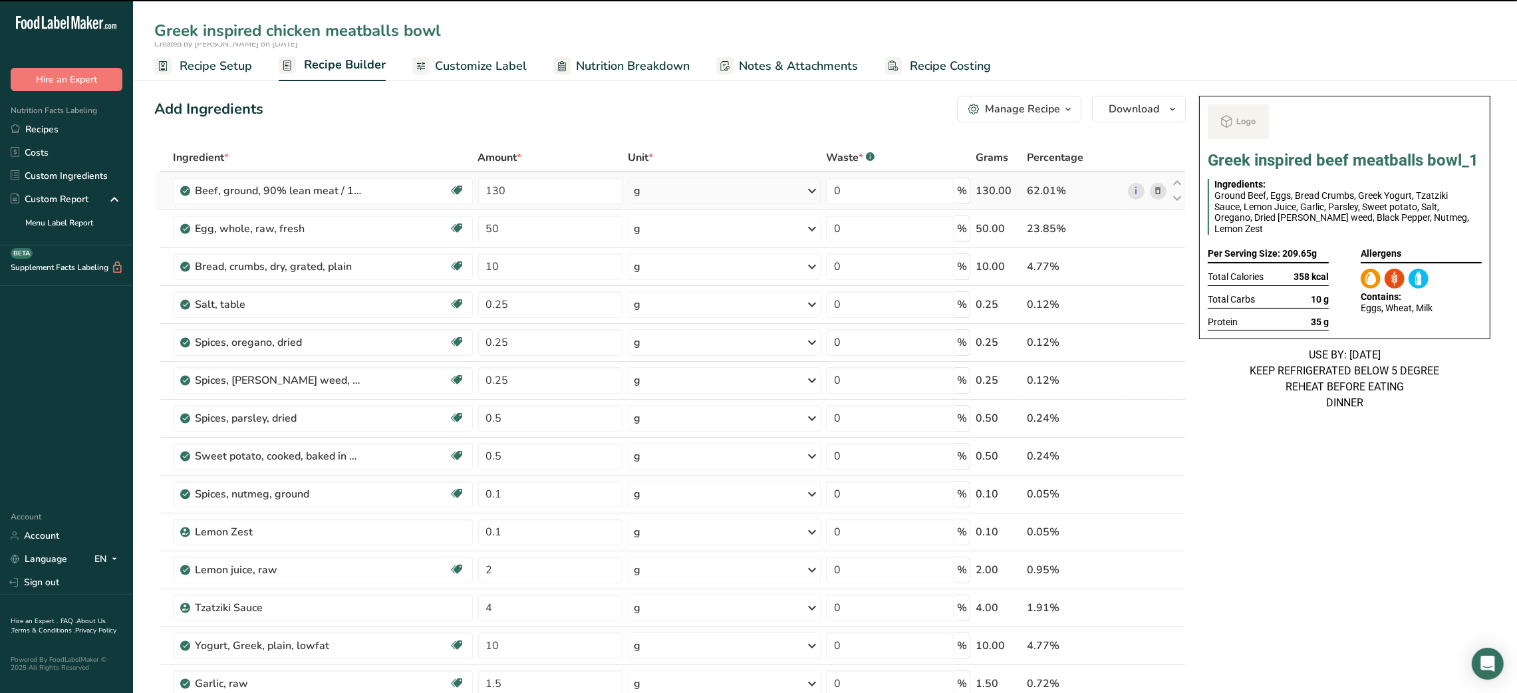
click at [1153, 195] on icon at bounding box center [1157, 191] width 9 height 14
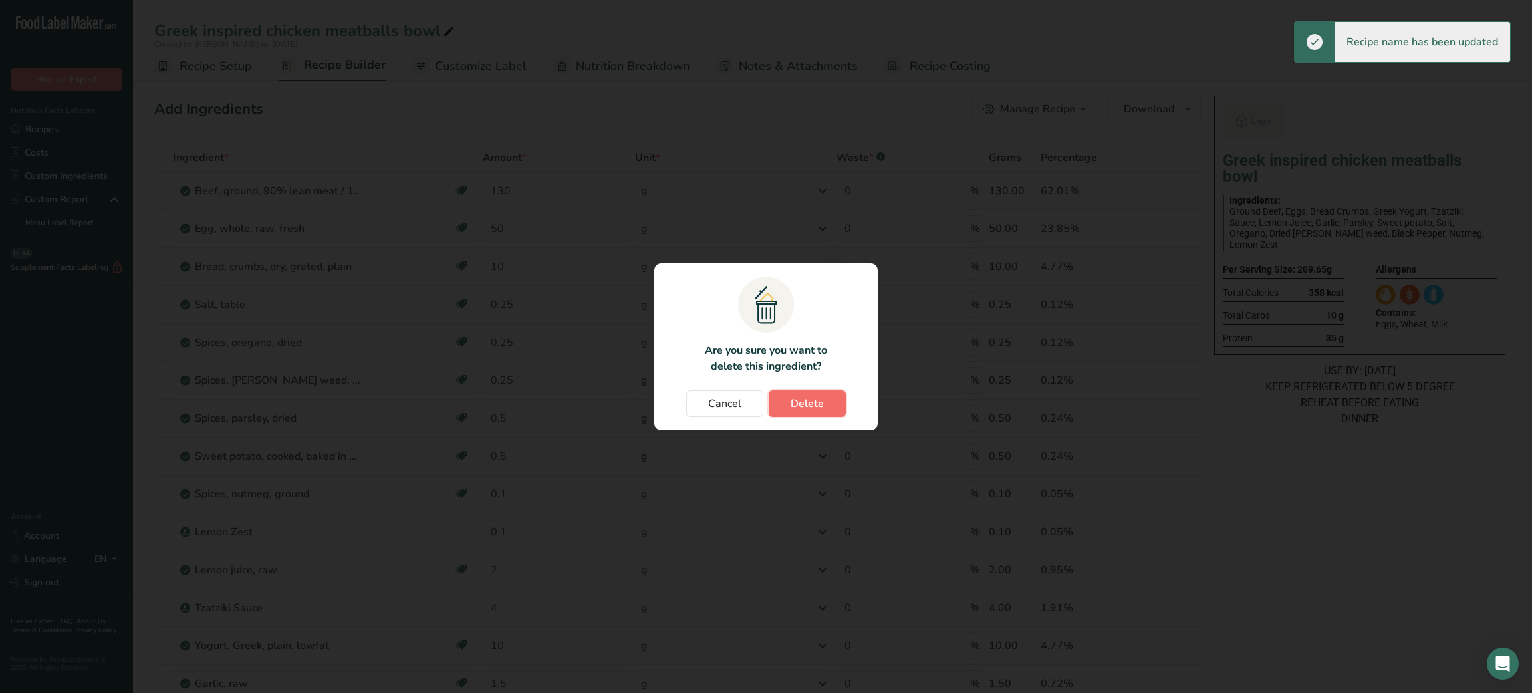
click at [829, 404] on button "Delete" at bounding box center [807, 403] width 77 height 27
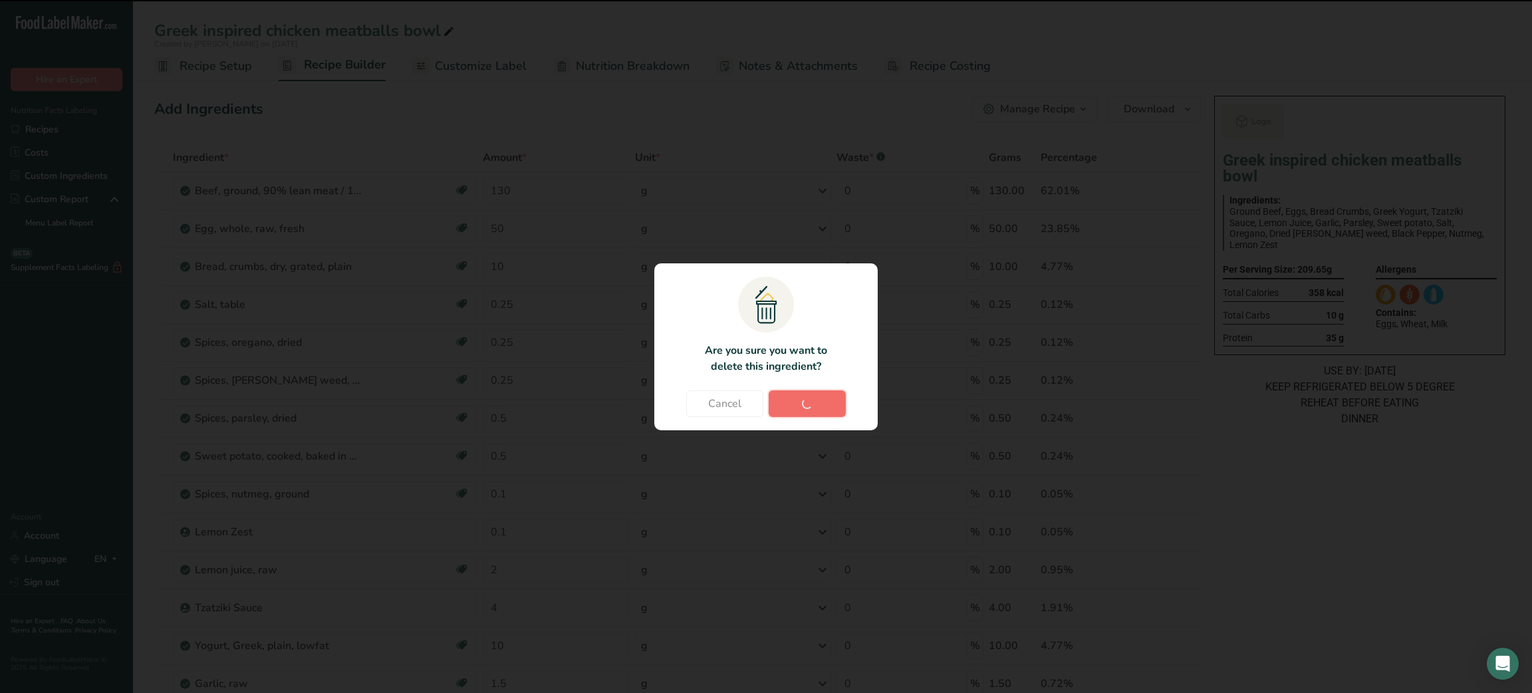
type input "50"
type input "10"
type input "0.25"
type input "0.5"
type input "0.1"
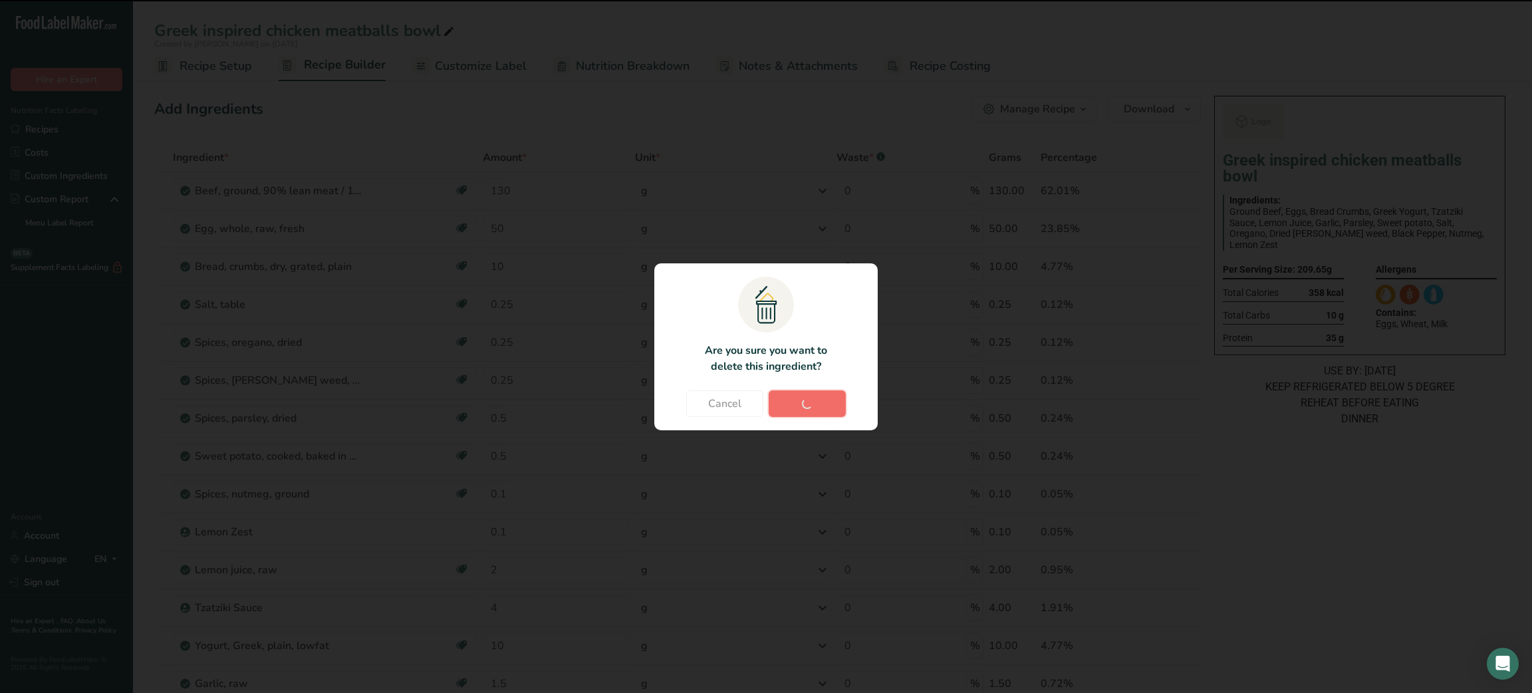
type input "2"
type input "4"
type input "10"
type input "1.5"
type input "0.2"
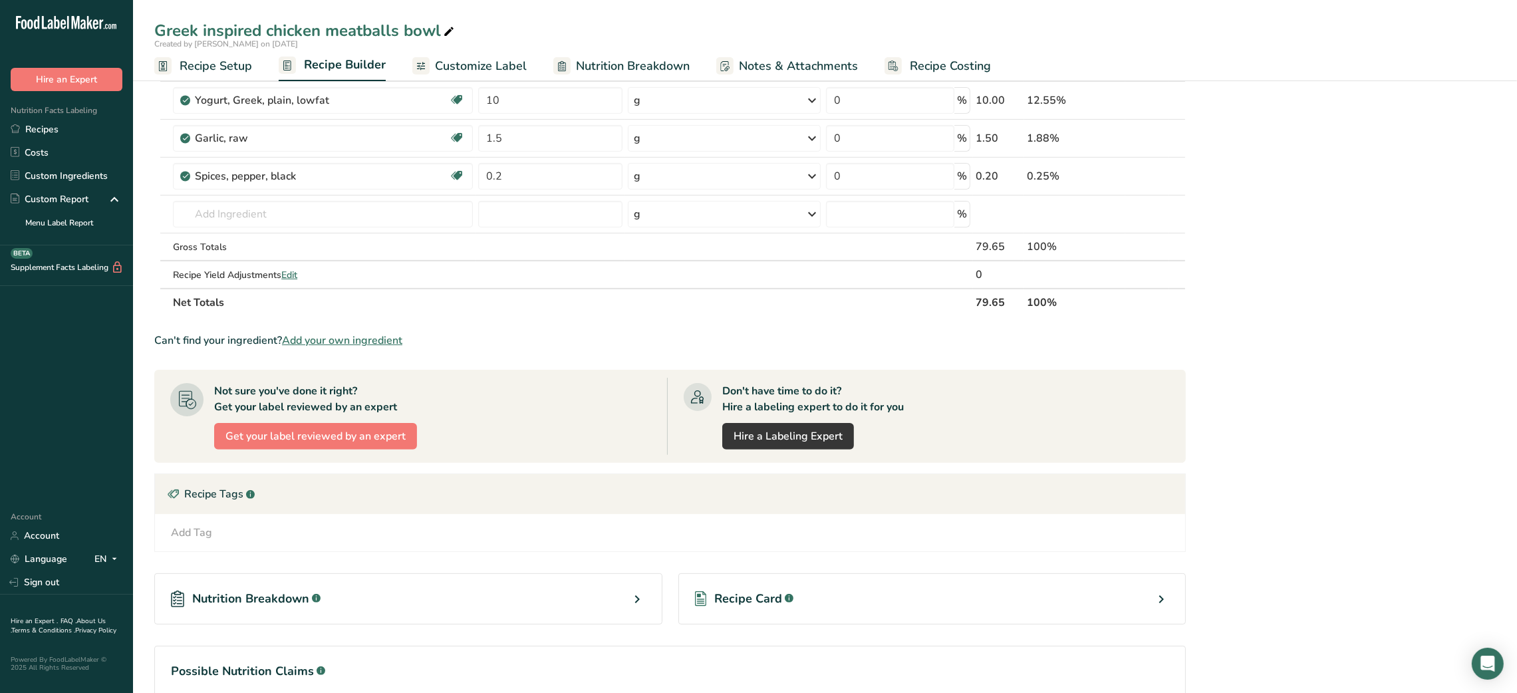
scroll to position [612, 0]
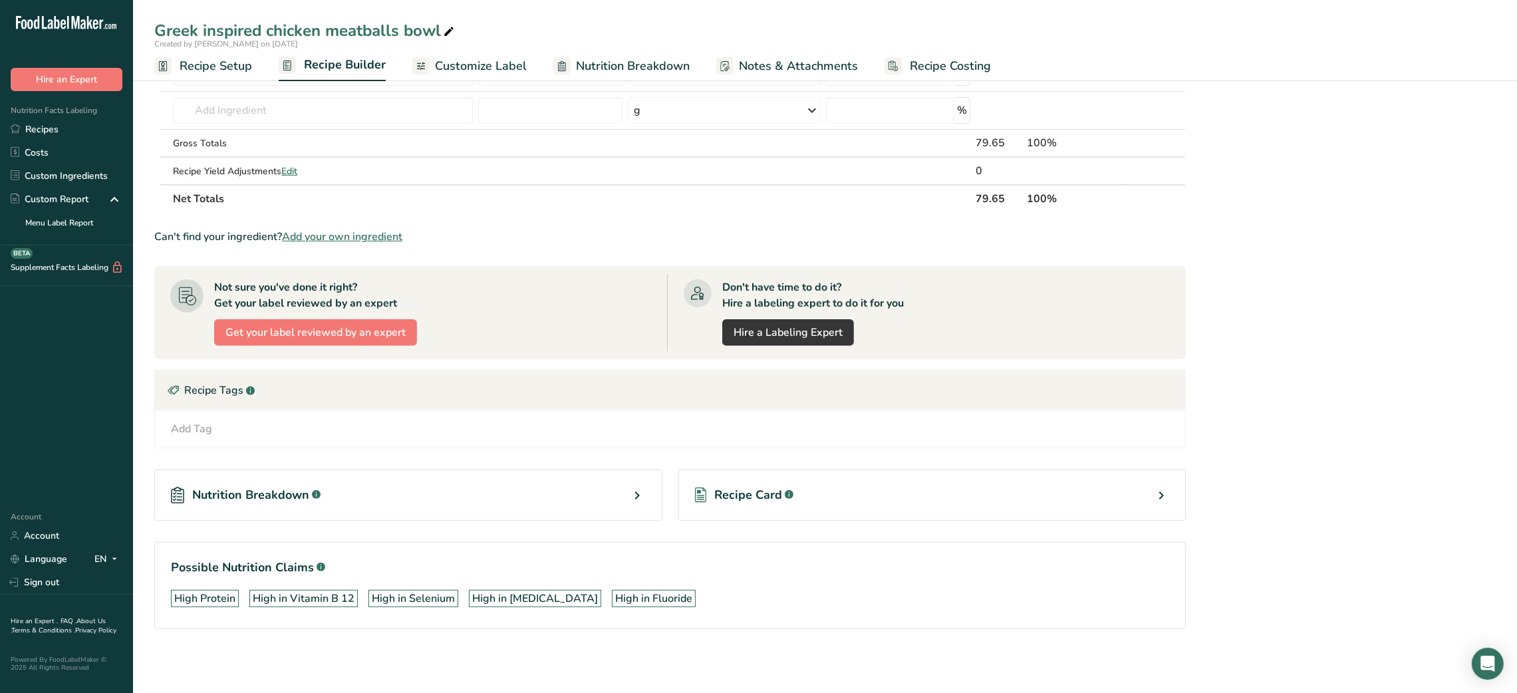
click at [759, 500] on span "Recipe Card" at bounding box center [748, 495] width 68 height 18
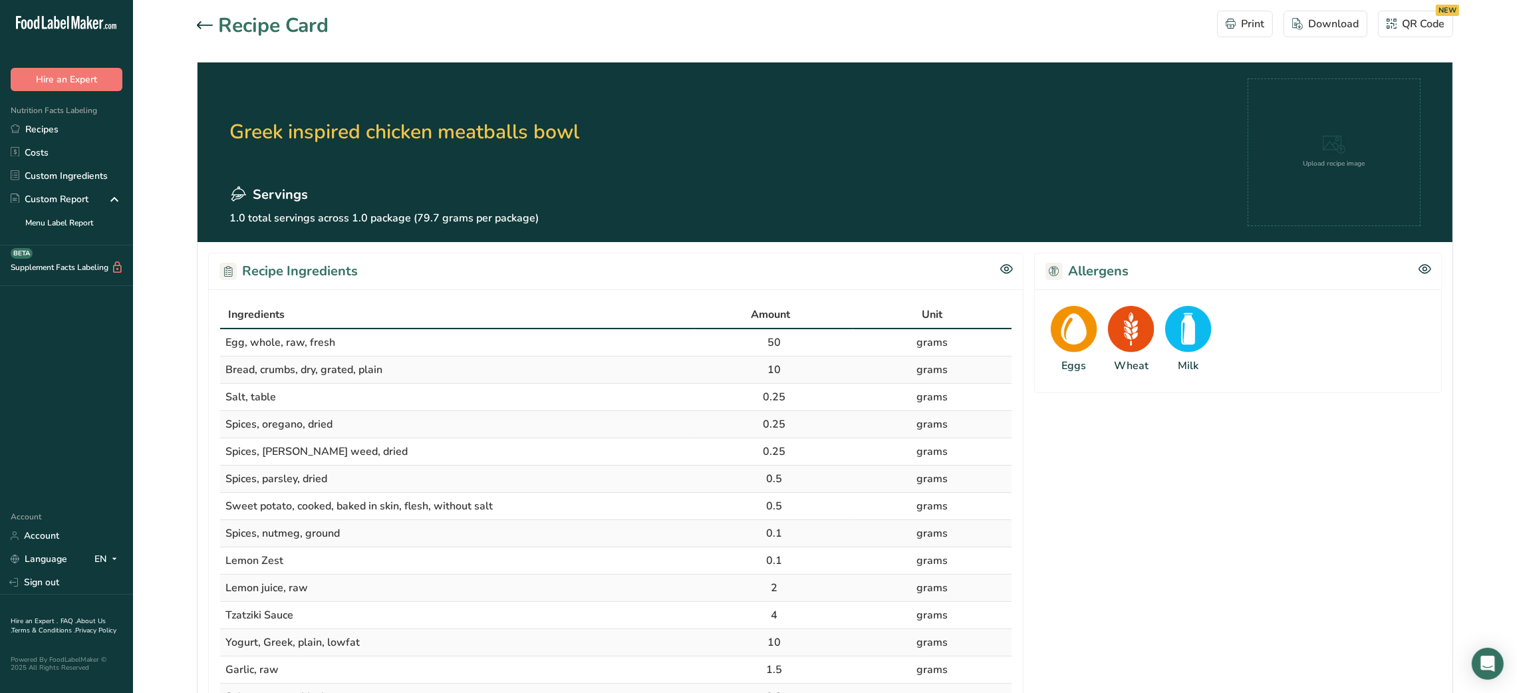
click at [209, 24] on icon at bounding box center [205, 24] width 16 height 7
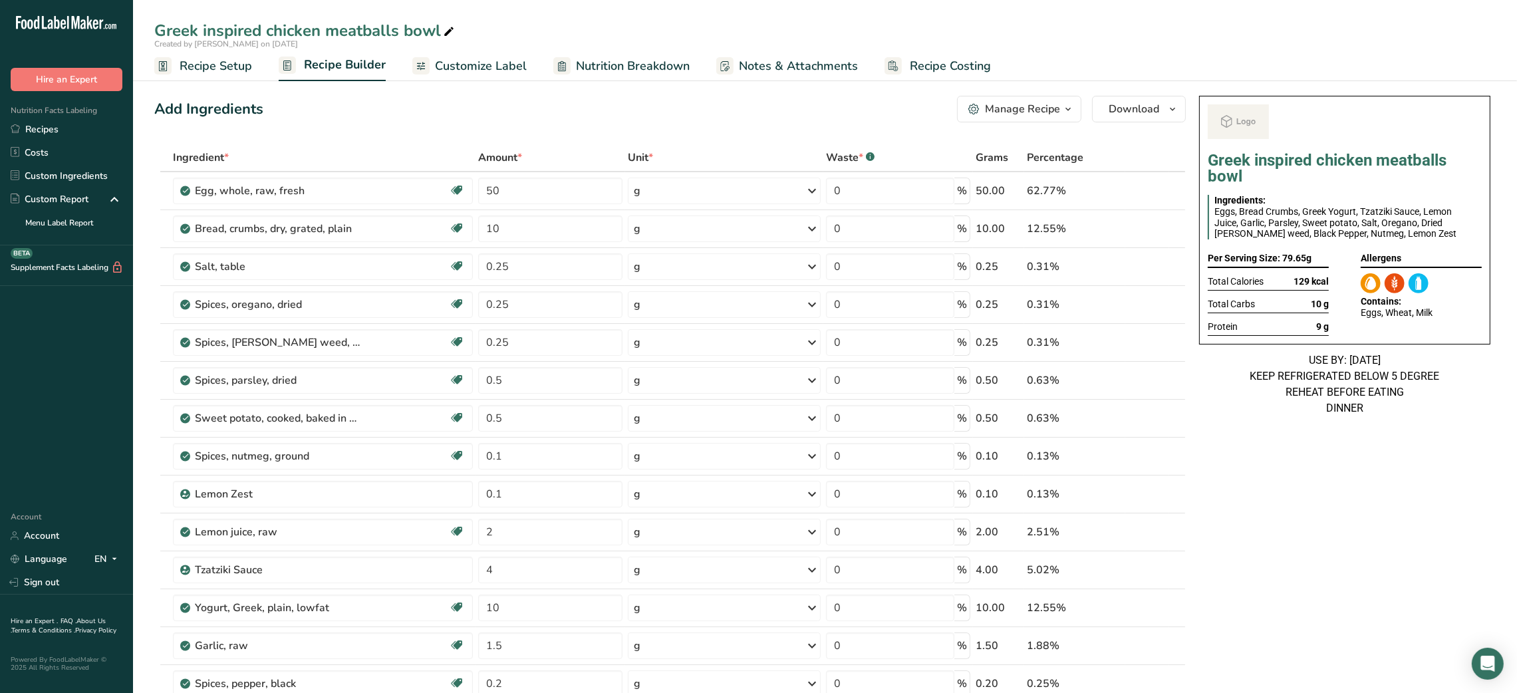
scroll to position [459, 0]
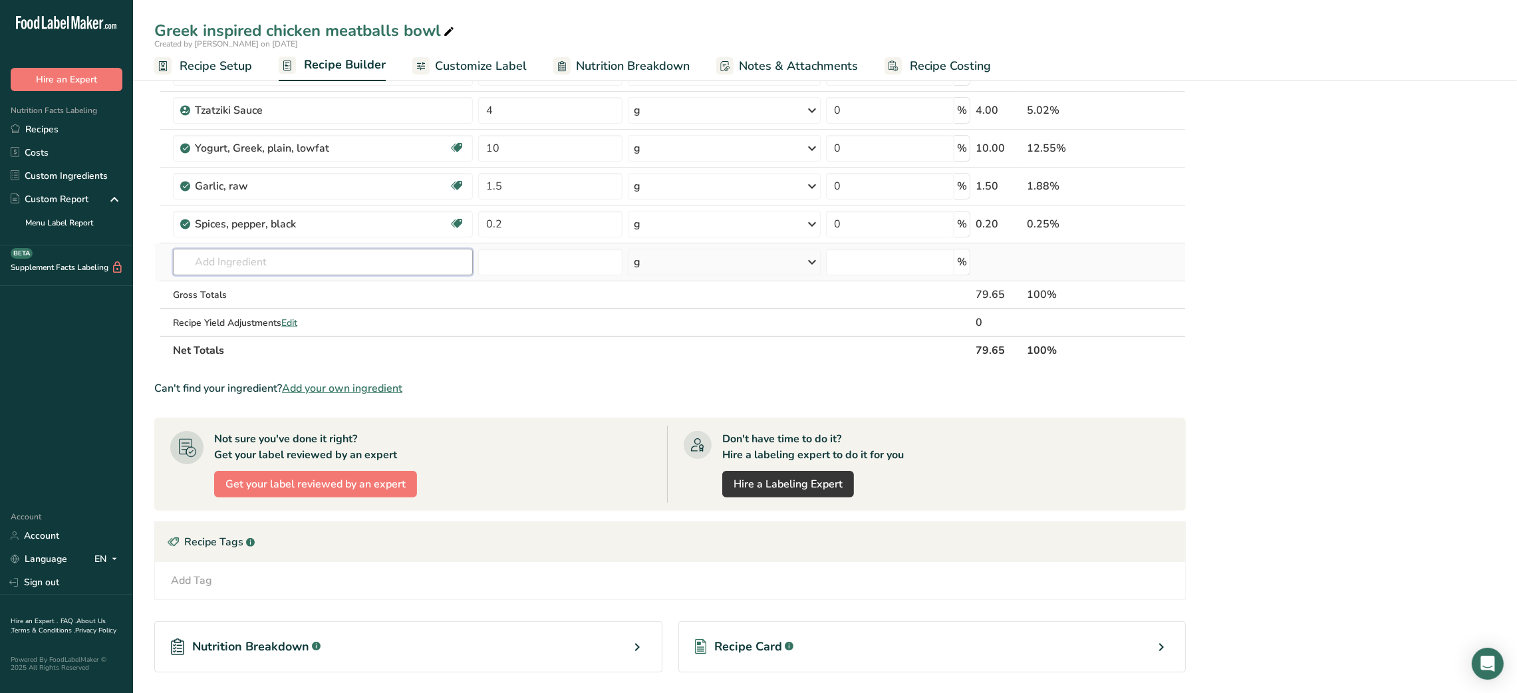
click at [283, 259] on input "text" at bounding box center [322, 262] width 299 height 27
type input "chicken ground"
click at [284, 285] on p "5332 Chicken, ground, raw" at bounding box center [246, 289] width 124 height 14
type input "Chicken, ground, raw"
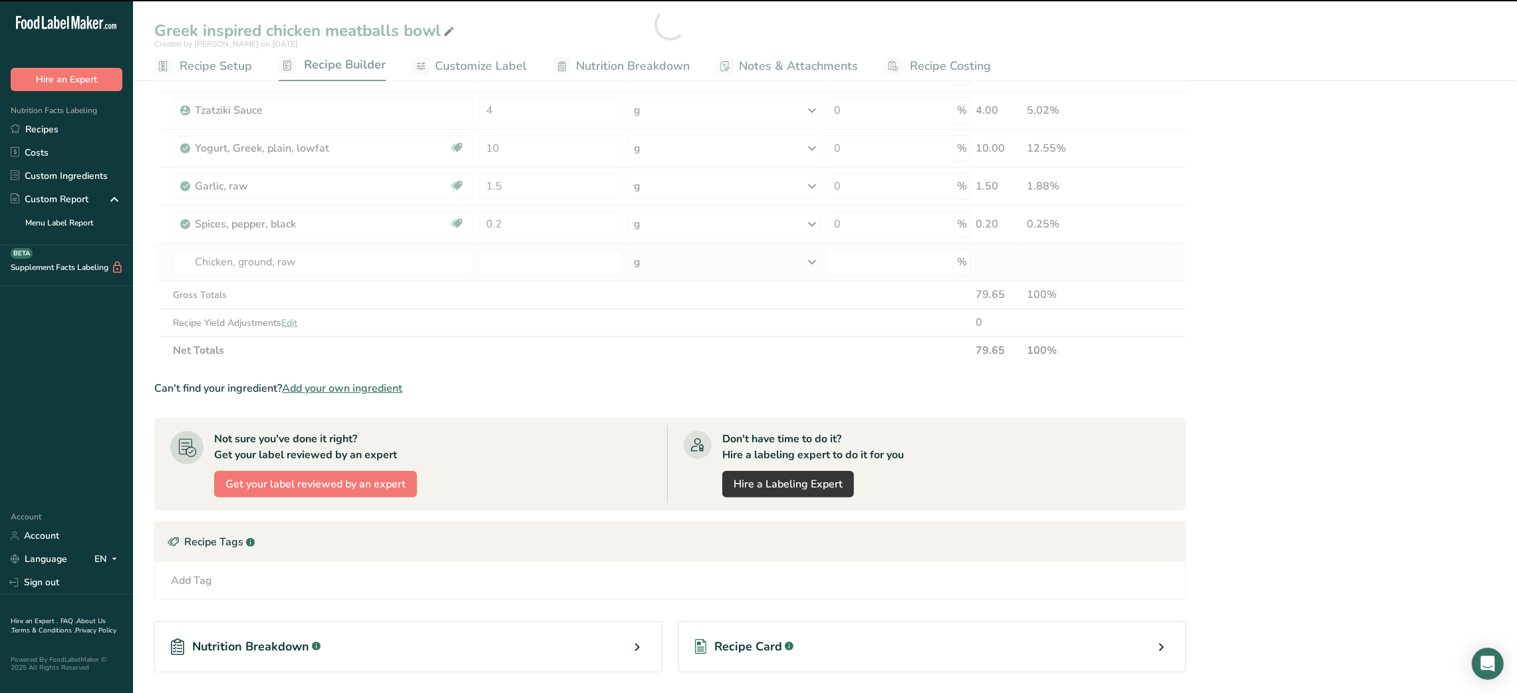
type input "0"
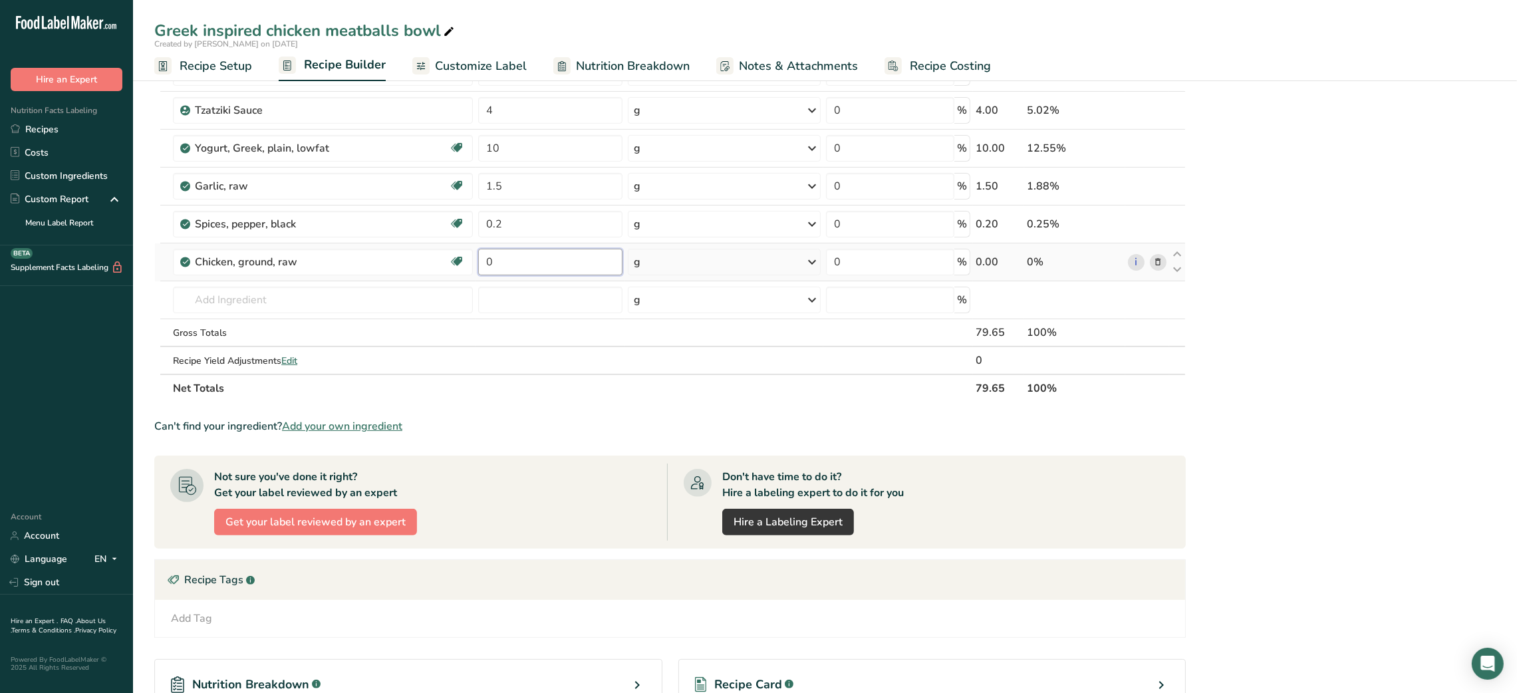
click at [500, 265] on input "0" at bounding box center [550, 262] width 144 height 27
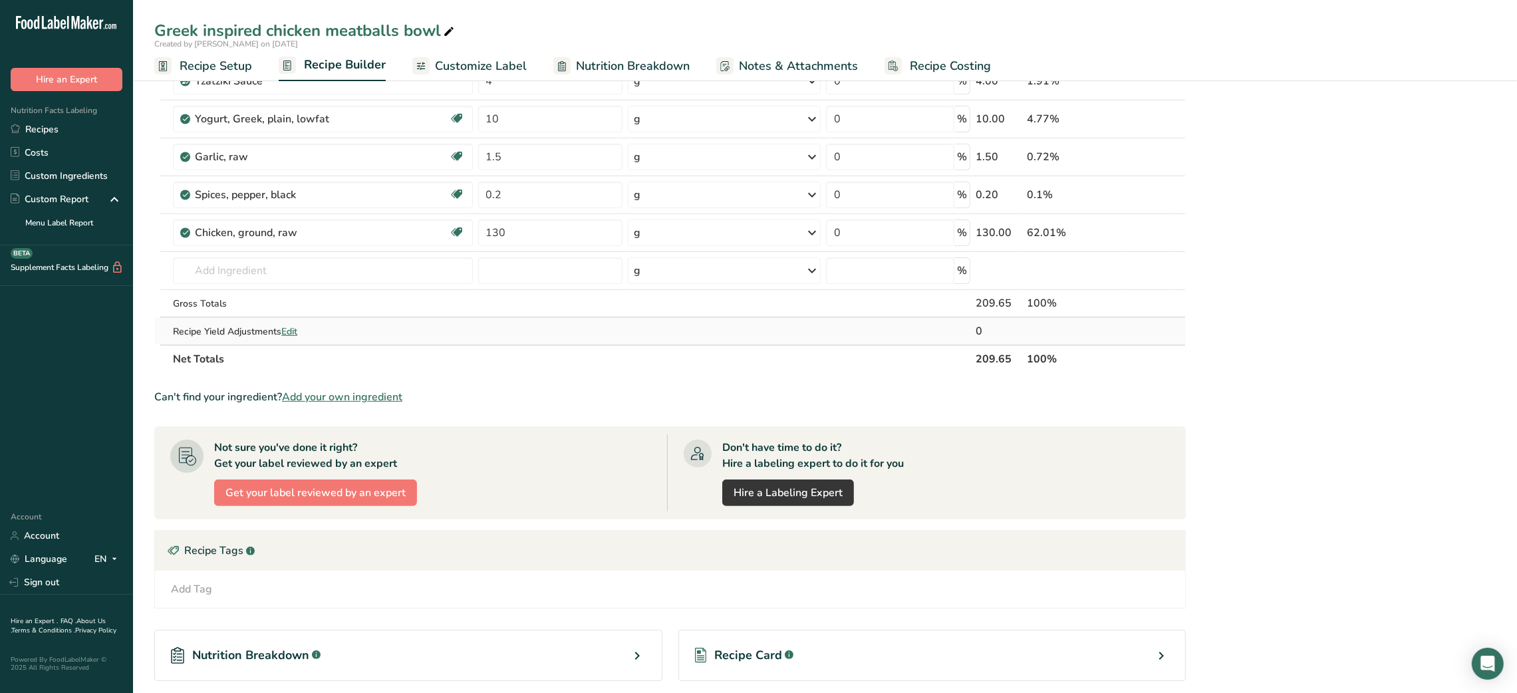
scroll to position [486, 0]
click at [494, 238] on input "130" at bounding box center [550, 235] width 144 height 27
type input "150"
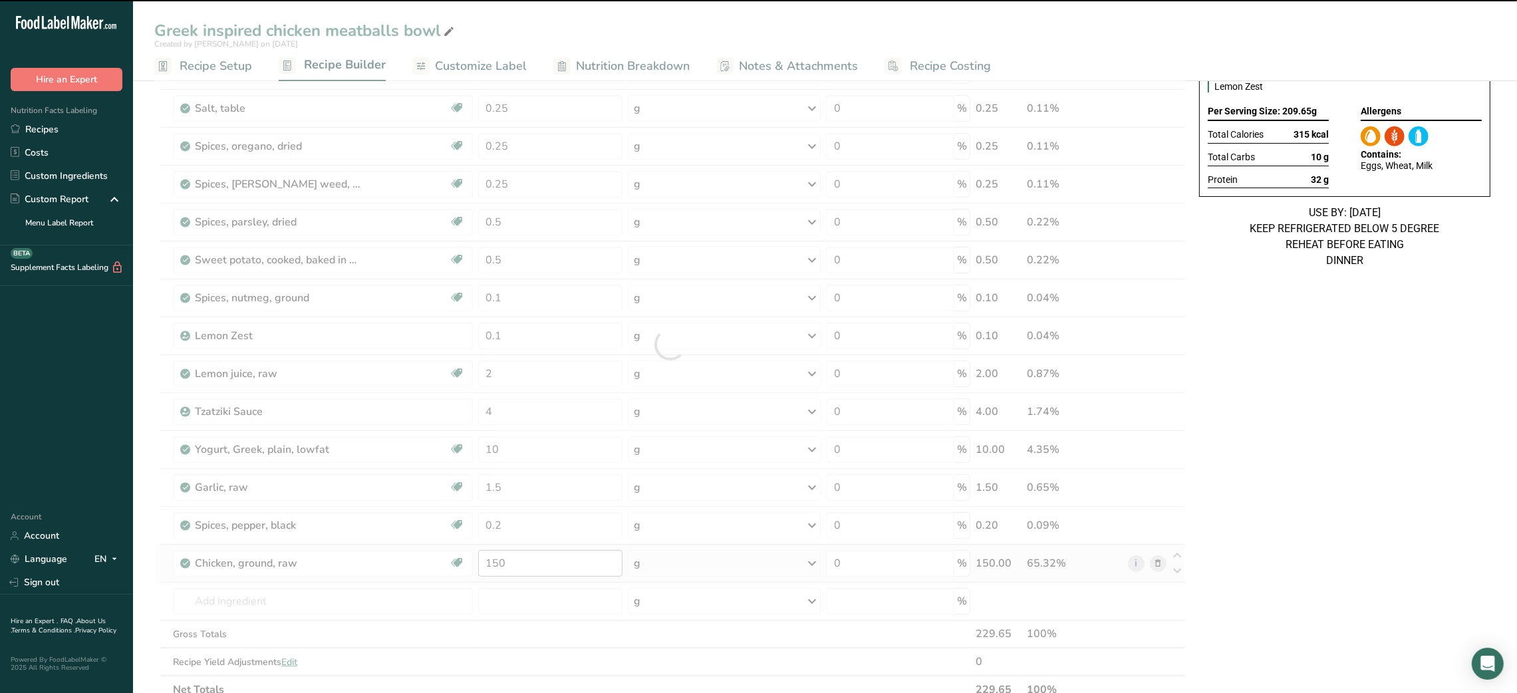
scroll to position [0, 0]
